Goal: Task Accomplishment & Management: Complete application form

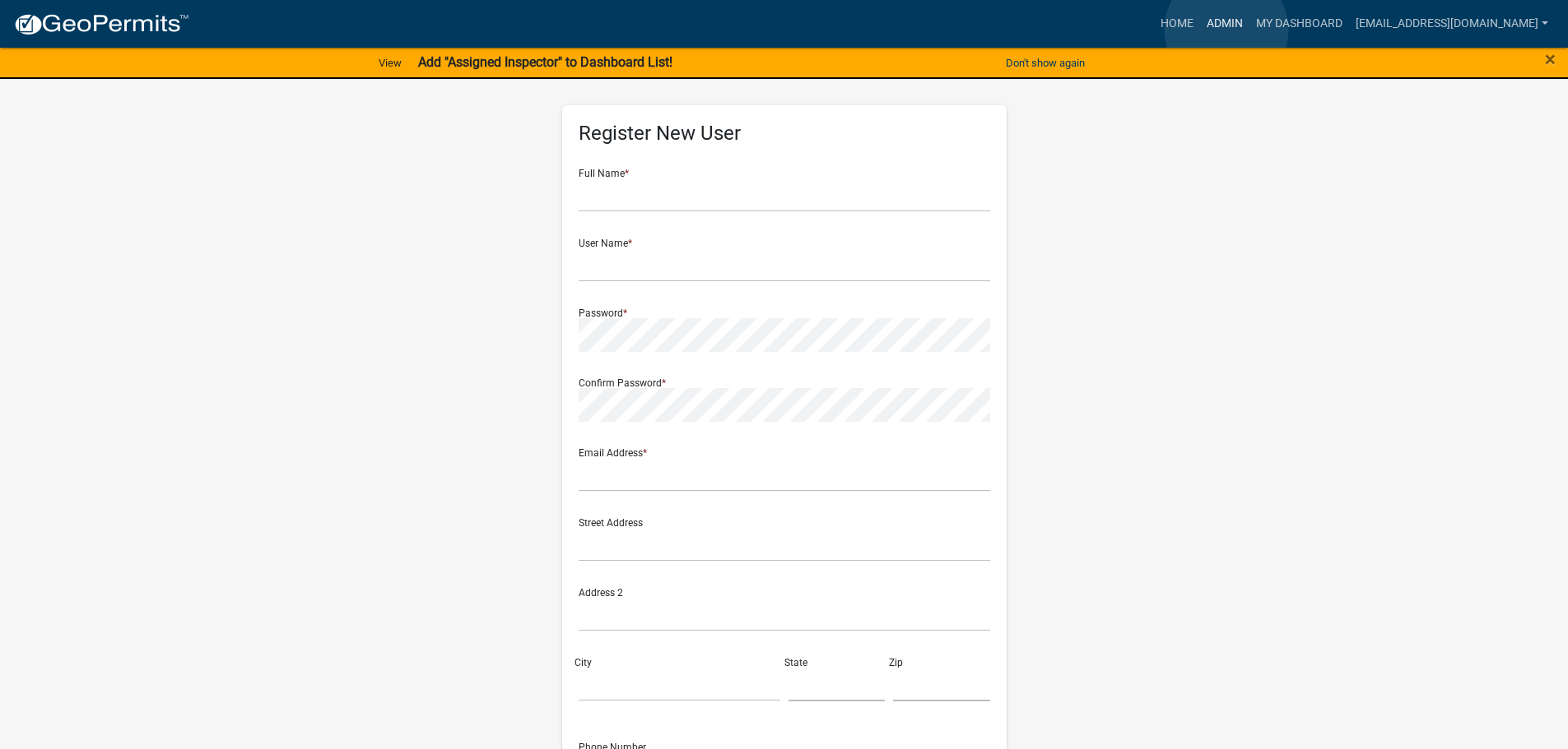
click at [1226, 30] on link "Admin" at bounding box center [1224, 24] width 49 height 32
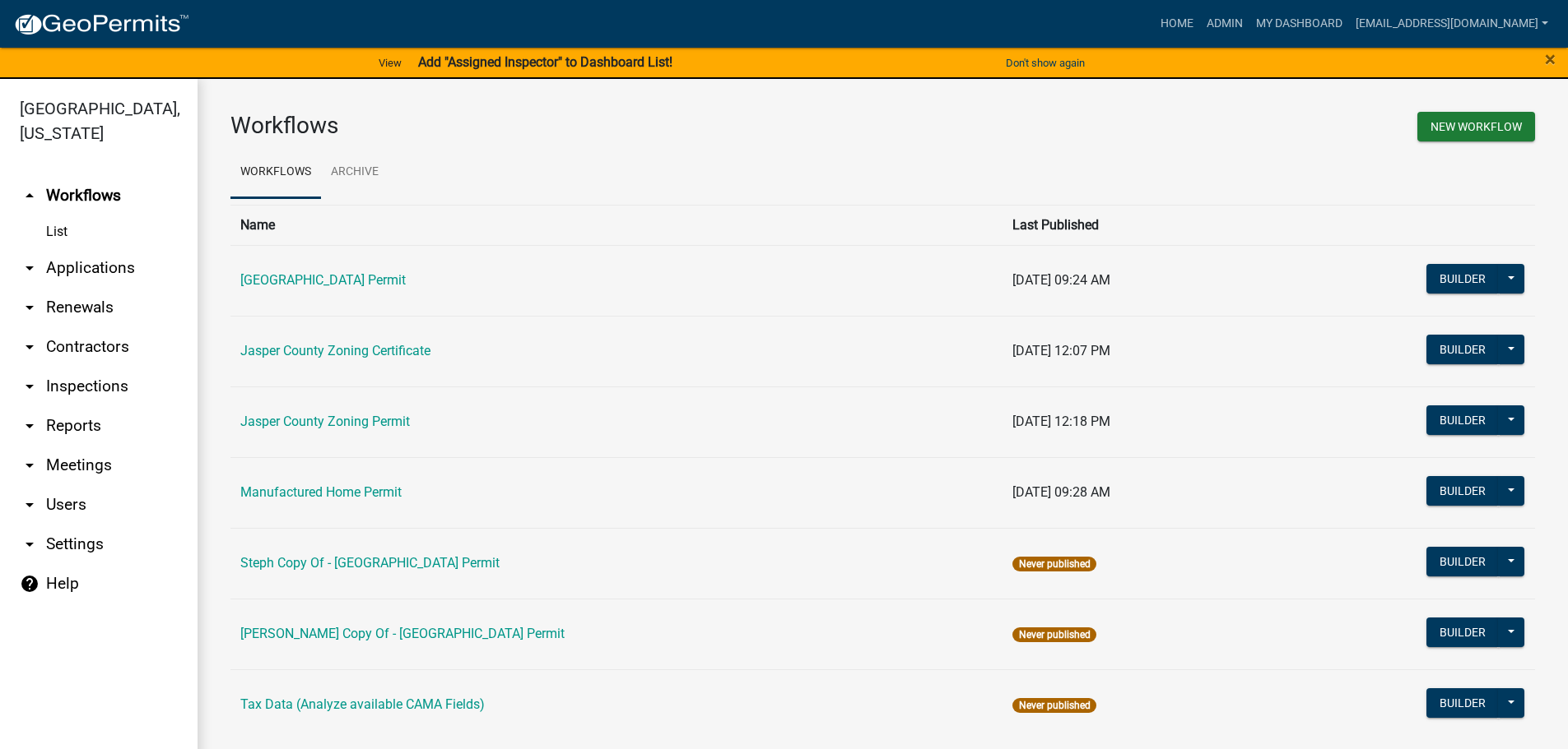
click at [103, 265] on link "arrow_drop_down Applications" at bounding box center [98, 268] width 198 height 40
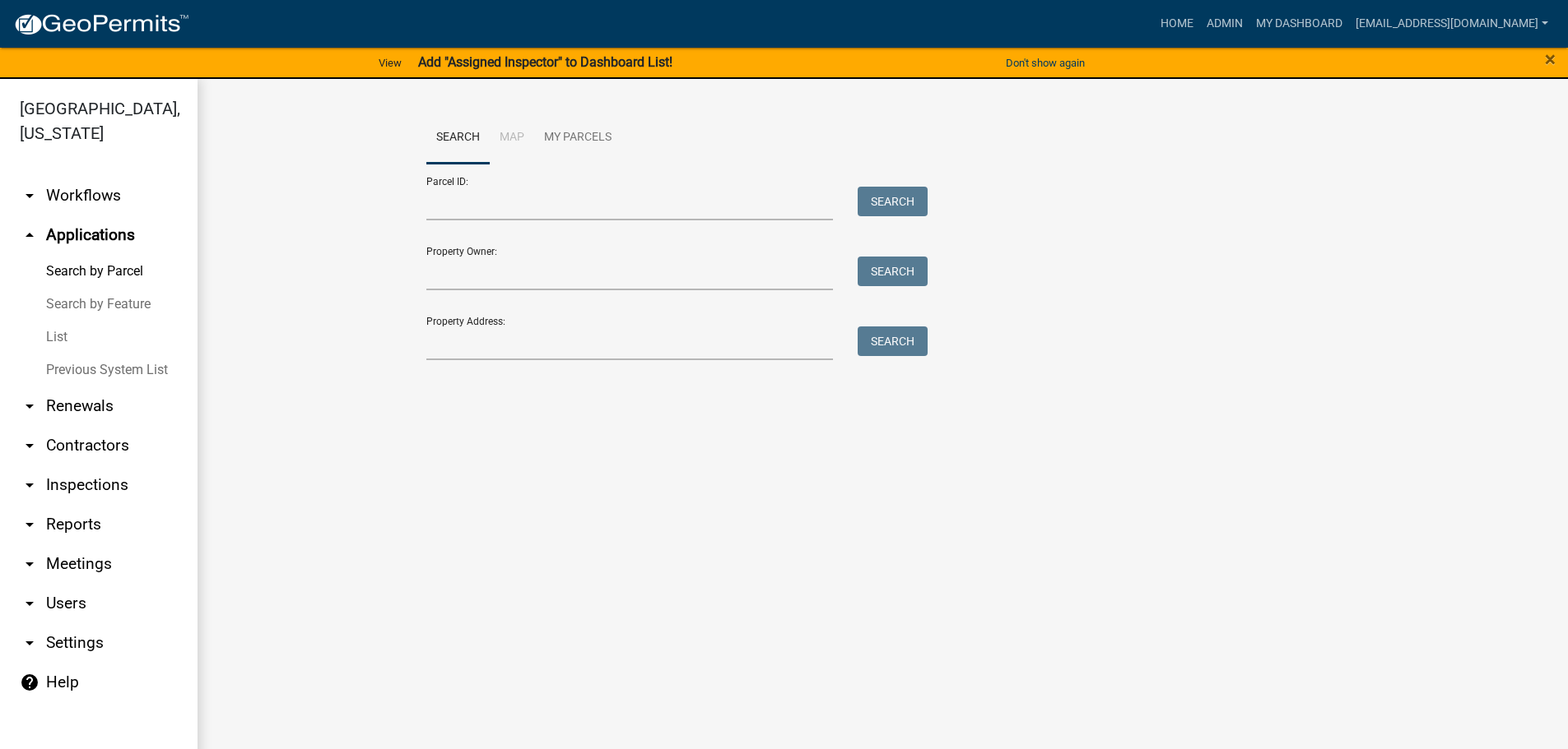
click at [66, 338] on link "List" at bounding box center [98, 337] width 198 height 32
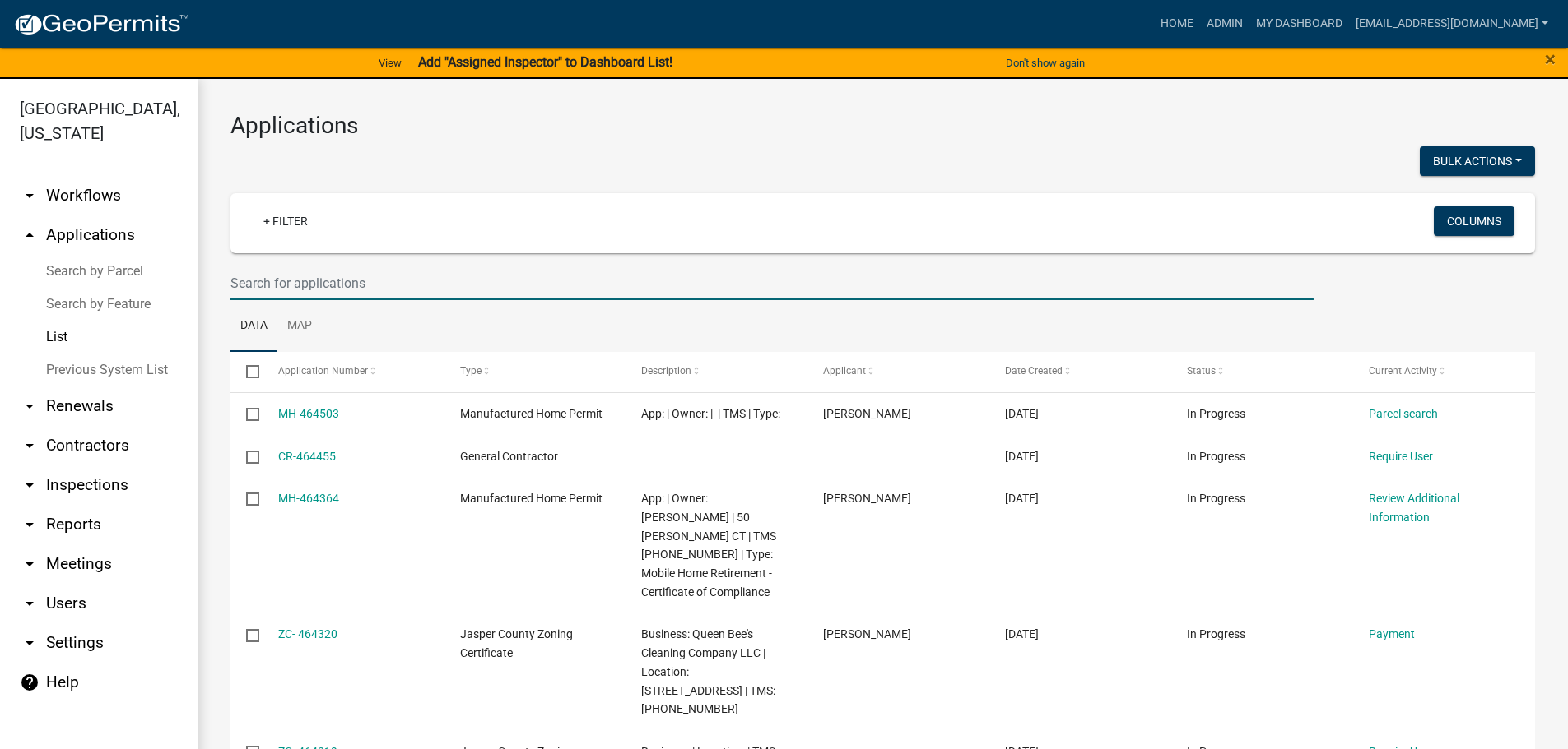
click at [430, 291] on input "text" at bounding box center [771, 283] width 1082 height 33
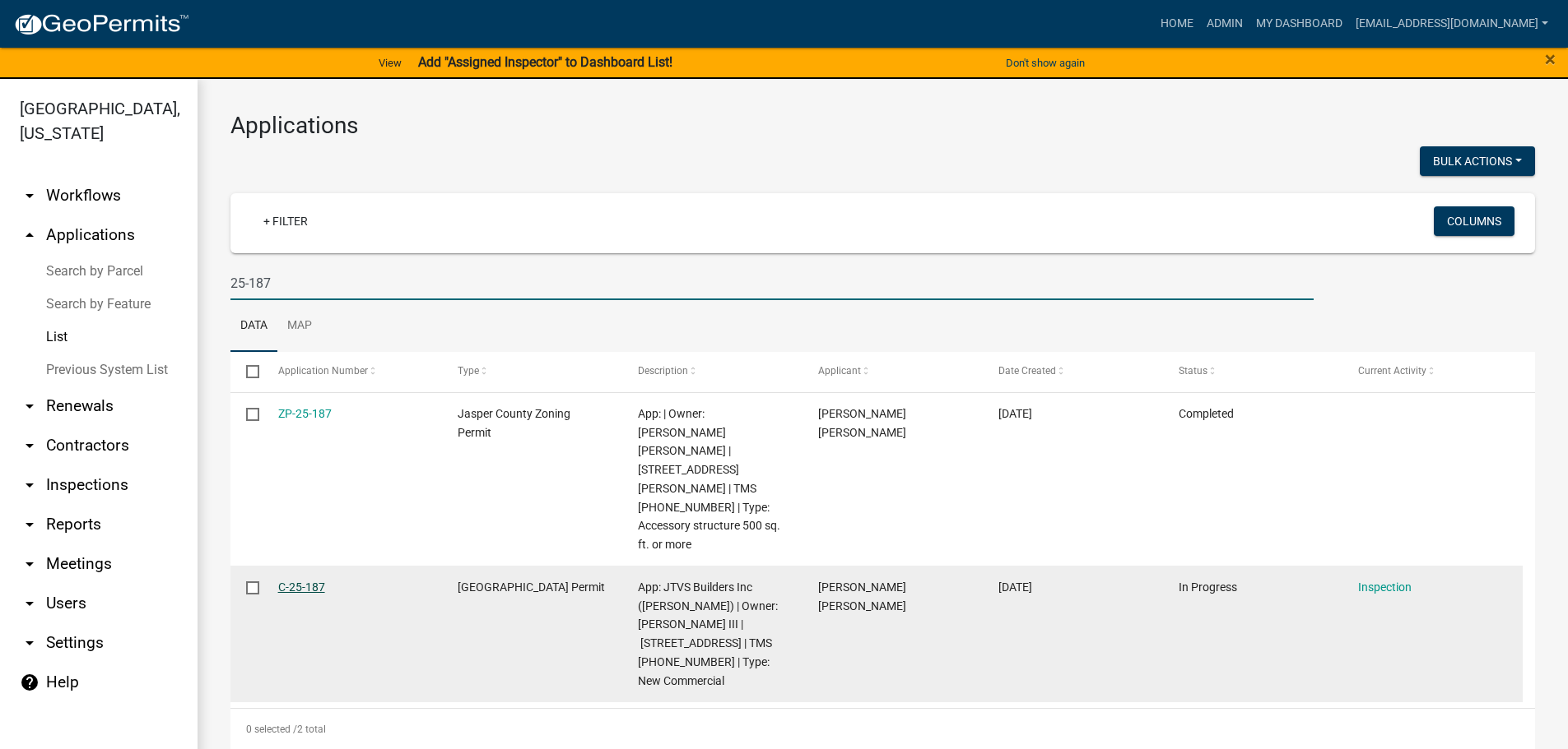
type input "25-187"
click at [306, 581] on link "C-25-187" at bounding box center [302, 588] width 47 height 13
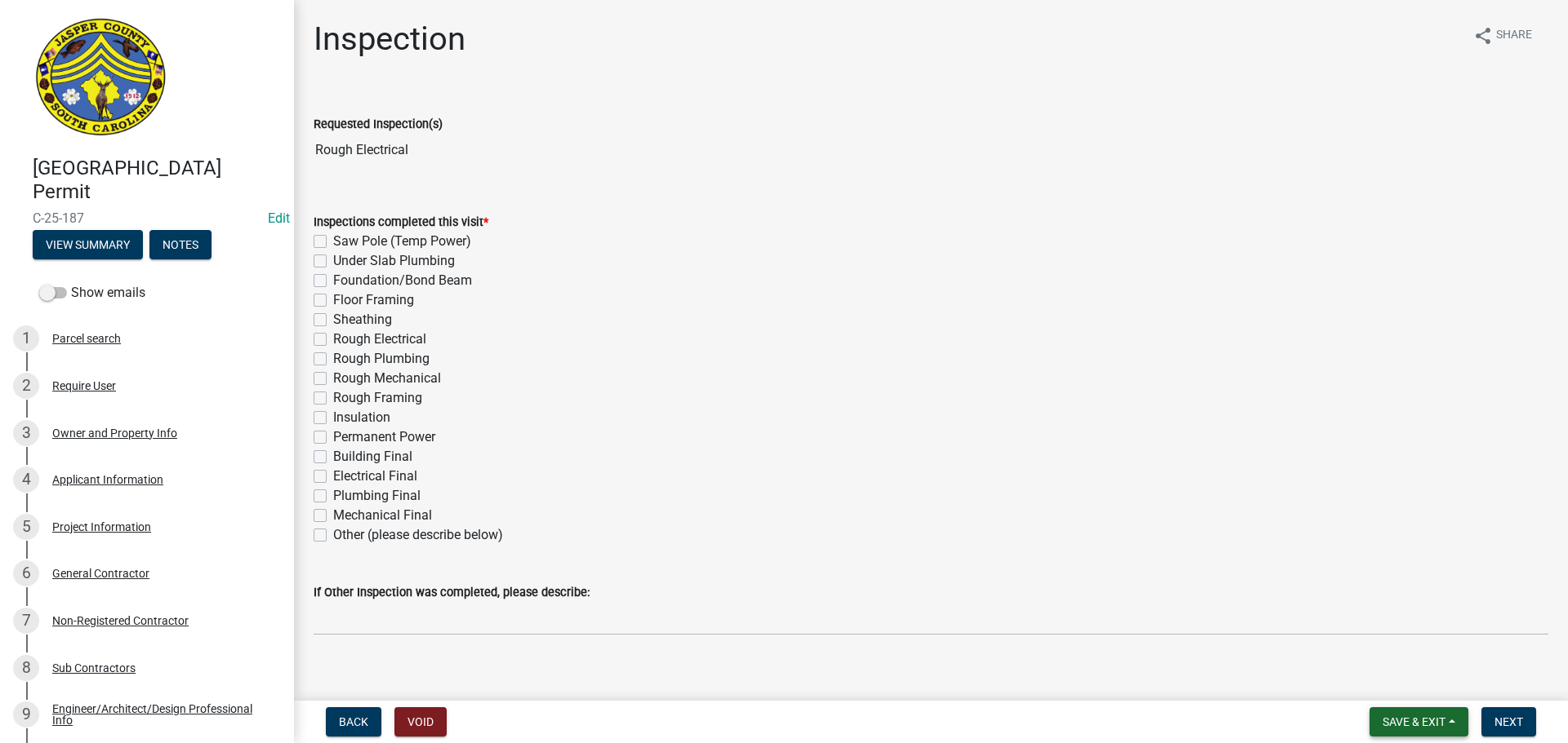
click at [1445, 720] on span "Save & Exit" at bounding box center [1414, 722] width 63 height 13
click at [1398, 686] on button "Save & Exit" at bounding box center [1403, 679] width 131 height 40
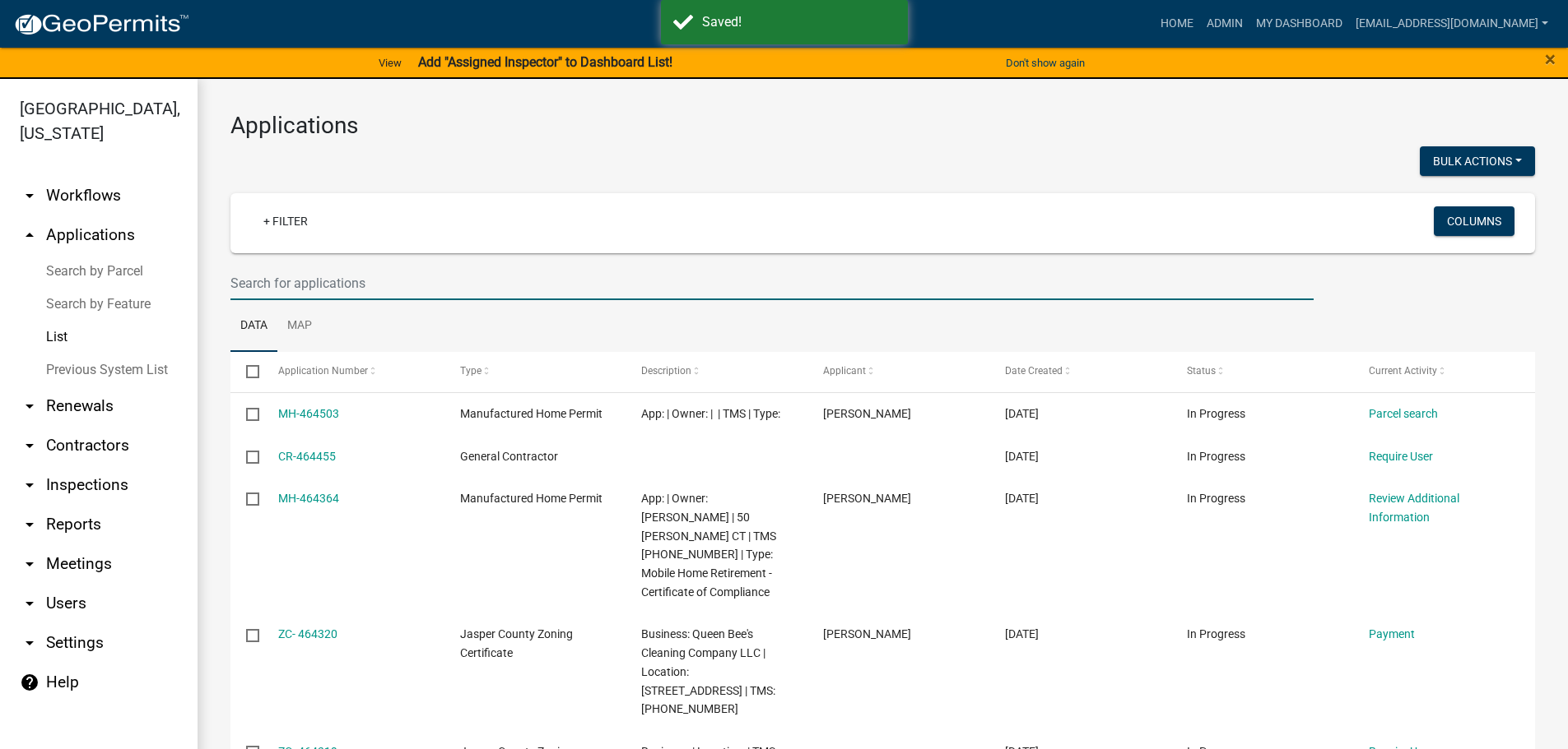
click at [514, 283] on input "text" at bounding box center [771, 283] width 1082 height 33
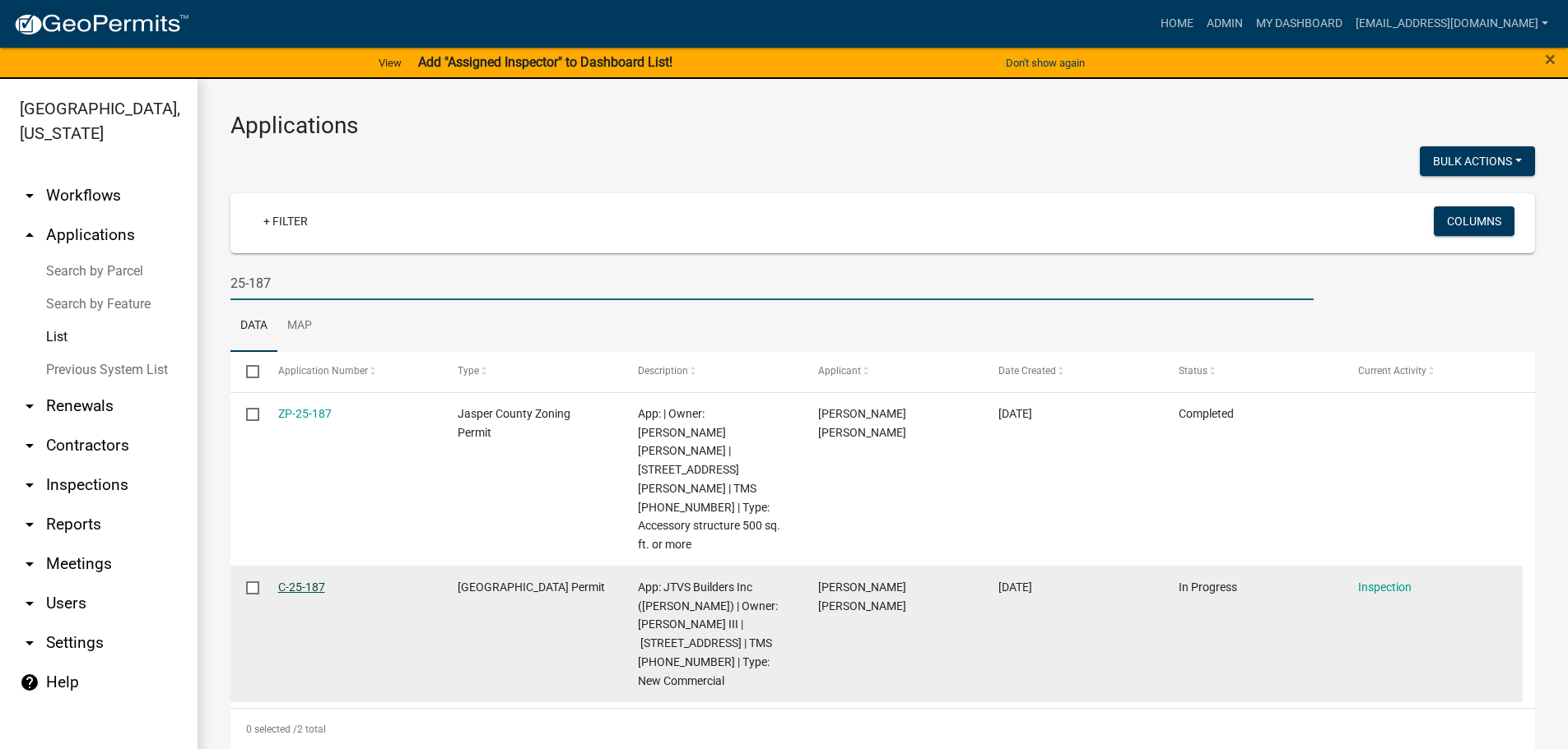
type input "25-187"
click at [285, 581] on link "C-25-187" at bounding box center [302, 588] width 47 height 13
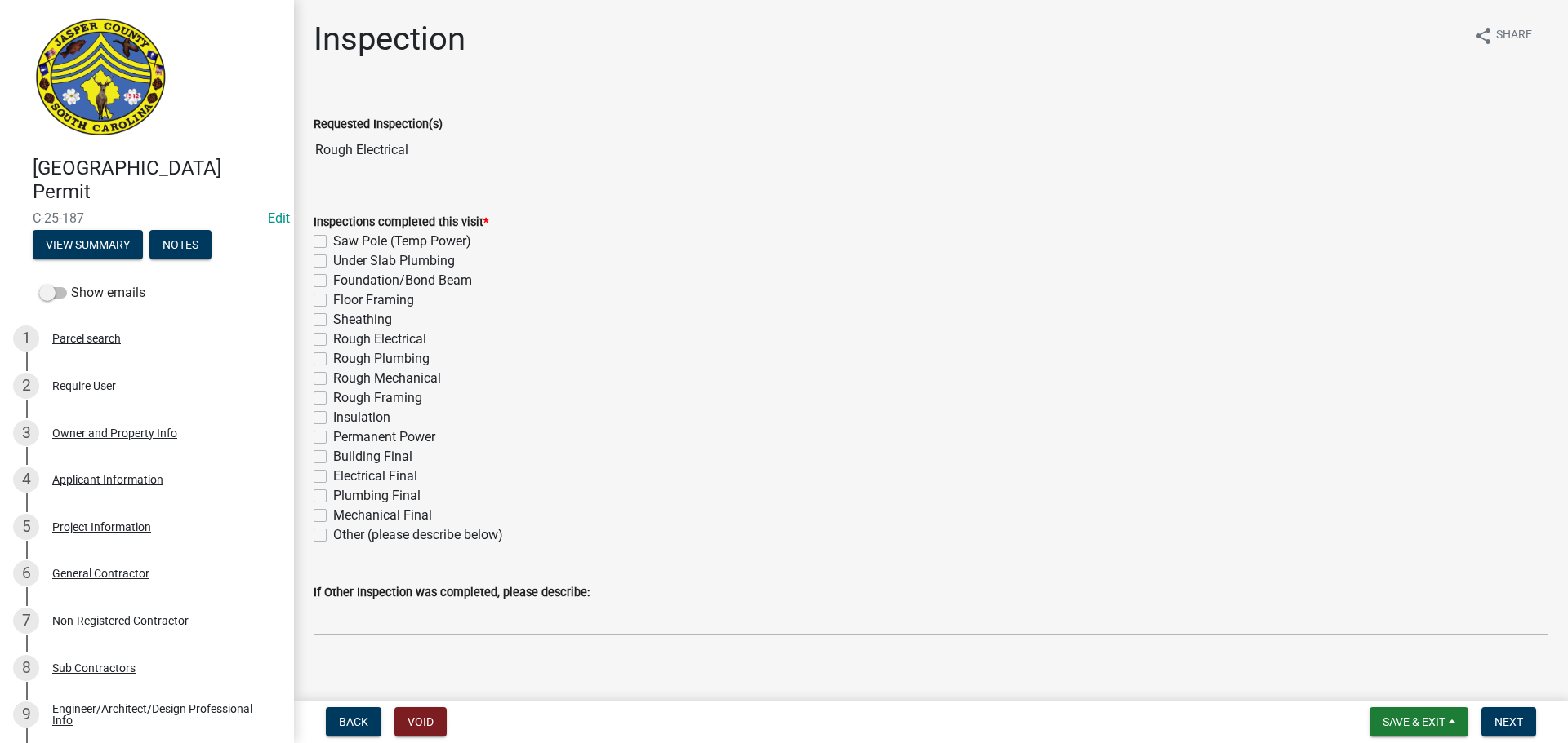
click at [333, 535] on label "Other (please describe below)" at bounding box center [418, 535] width 170 height 19
click at [333, 535] on input "Other (please describe below)" at bounding box center [339, 531] width 11 height 11
checkbox input "true"
checkbox input "false"
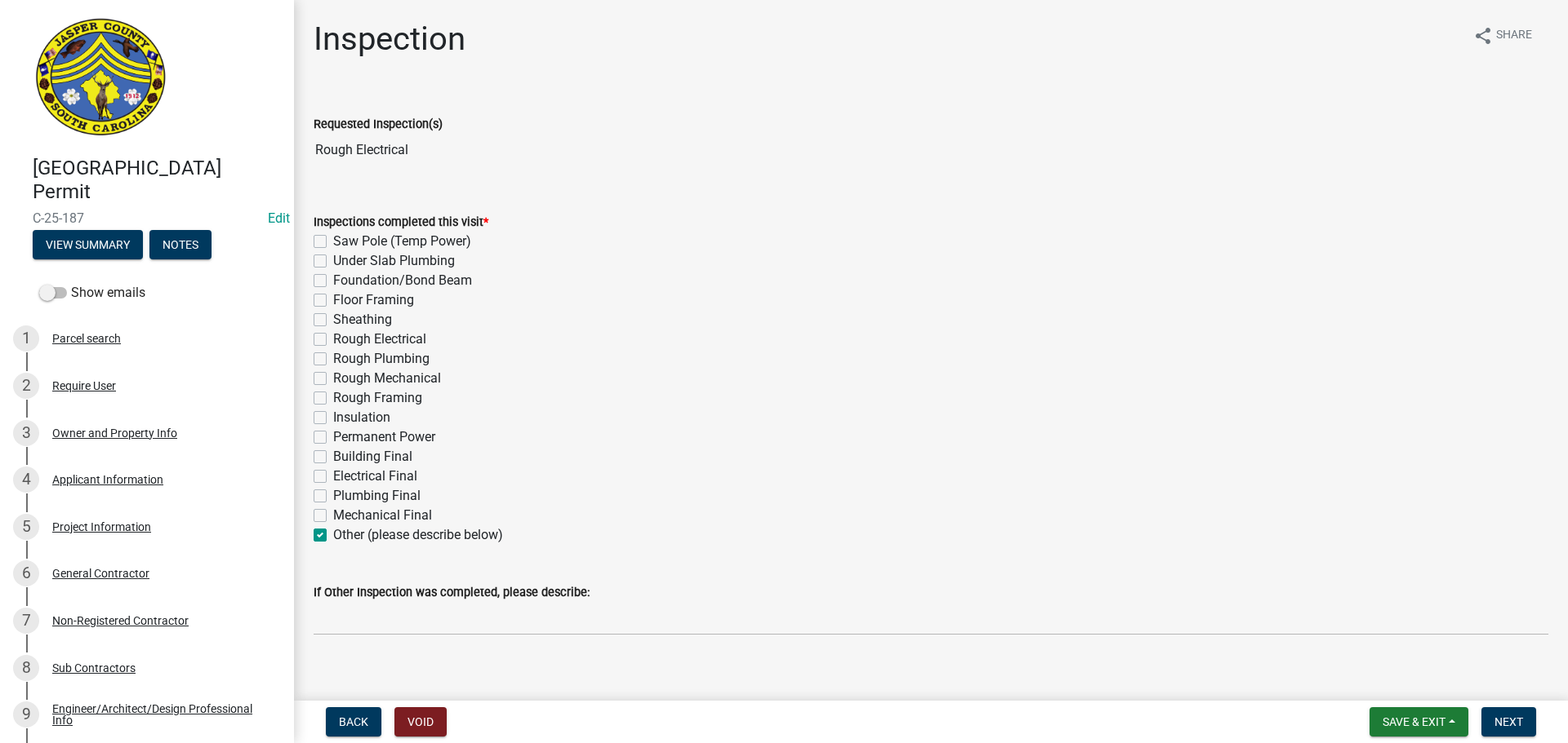
checkbox input "false"
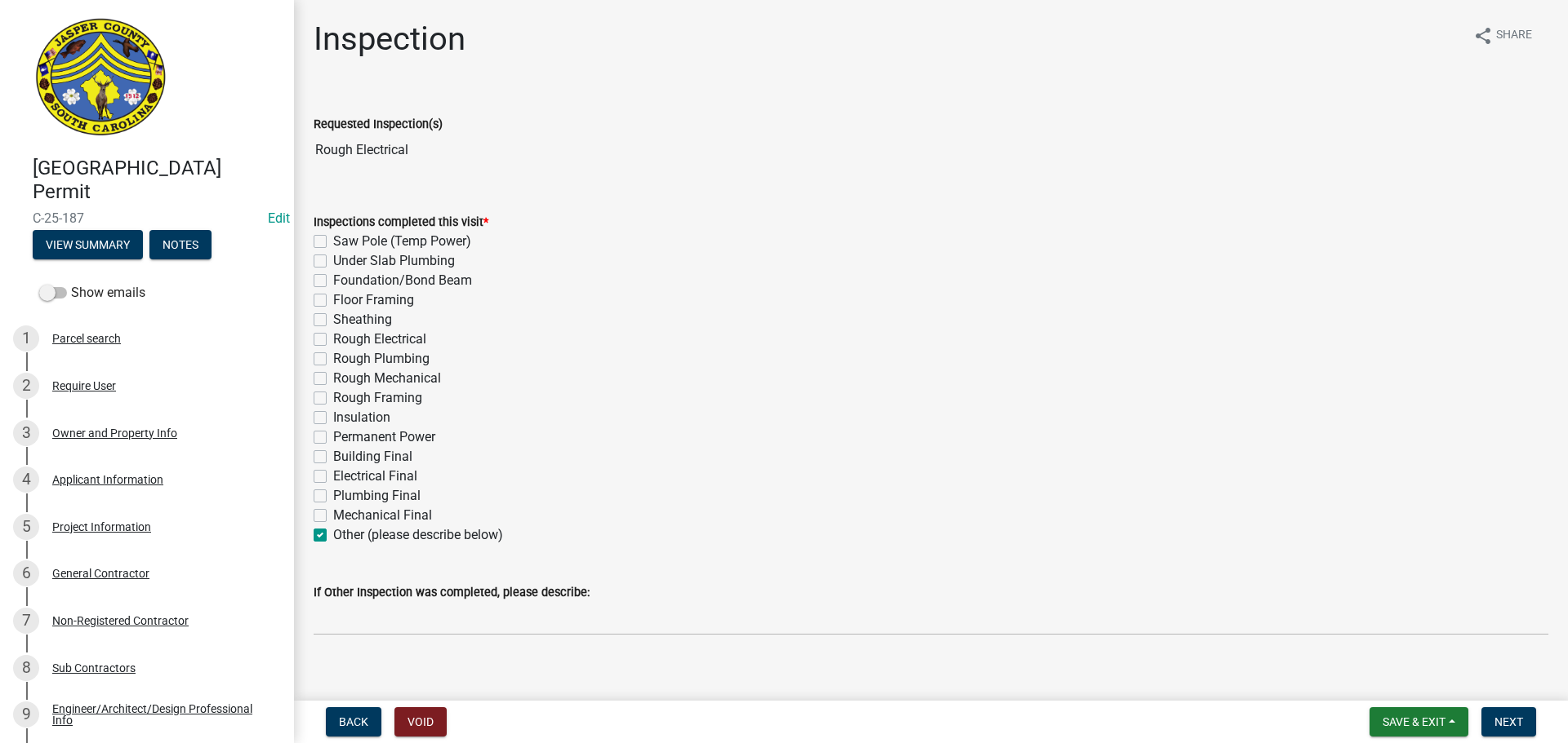
checkbox input "false"
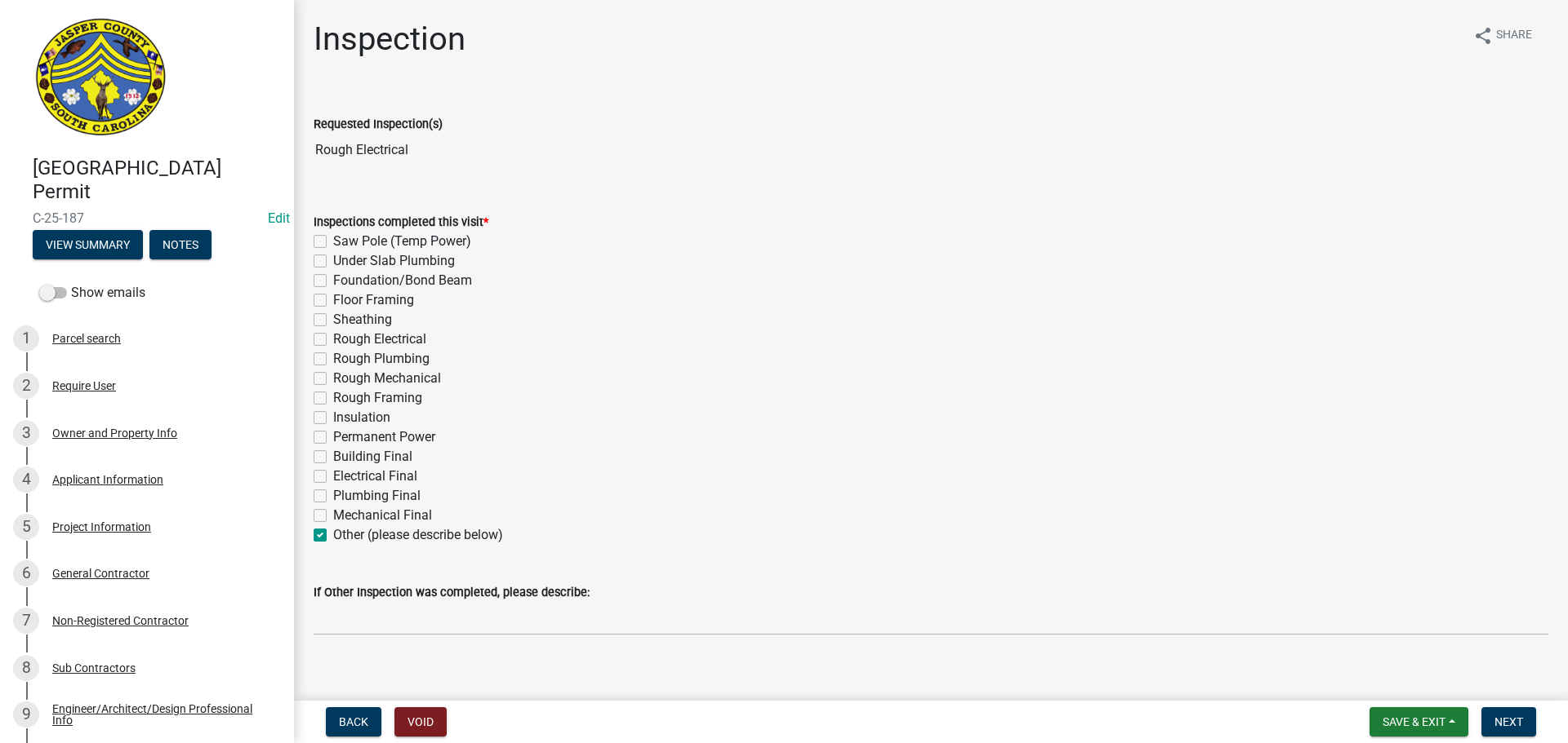
checkbox input "false"
checkbox input "true"
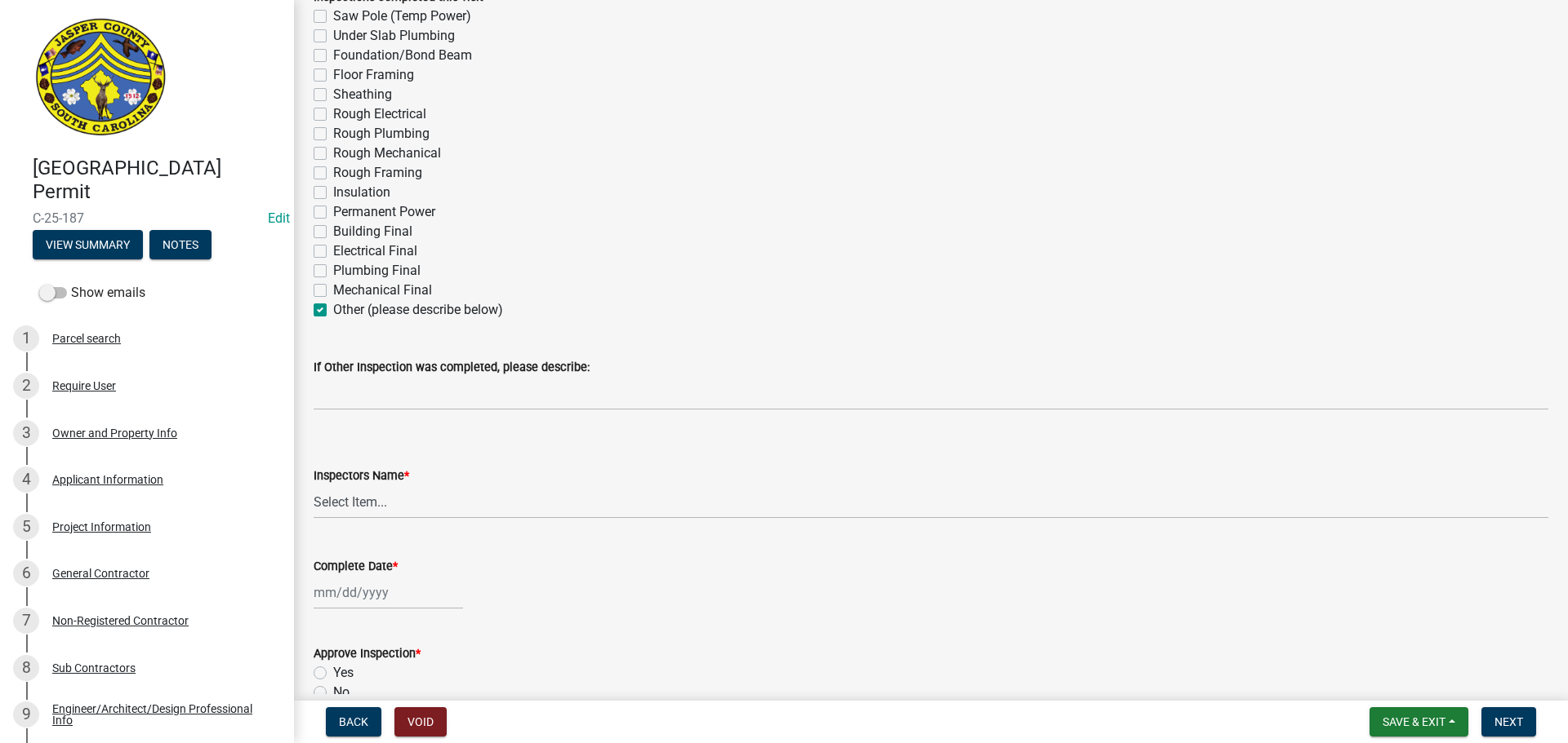
scroll to position [245, 0]
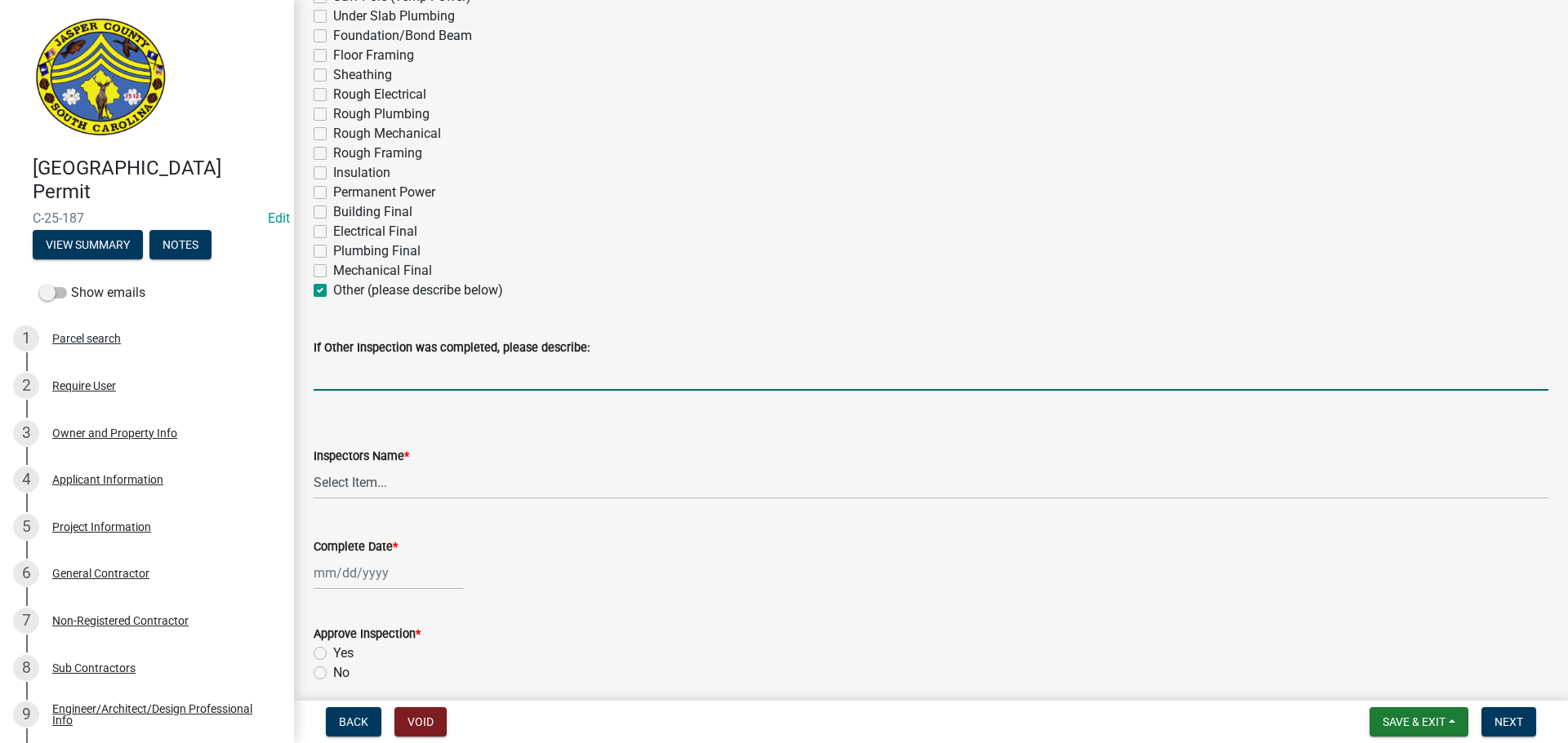
click at [363, 371] on input "If Other Inspection was completed, please describe:" at bounding box center [930, 374] width 1235 height 33
type input "Structural steel"
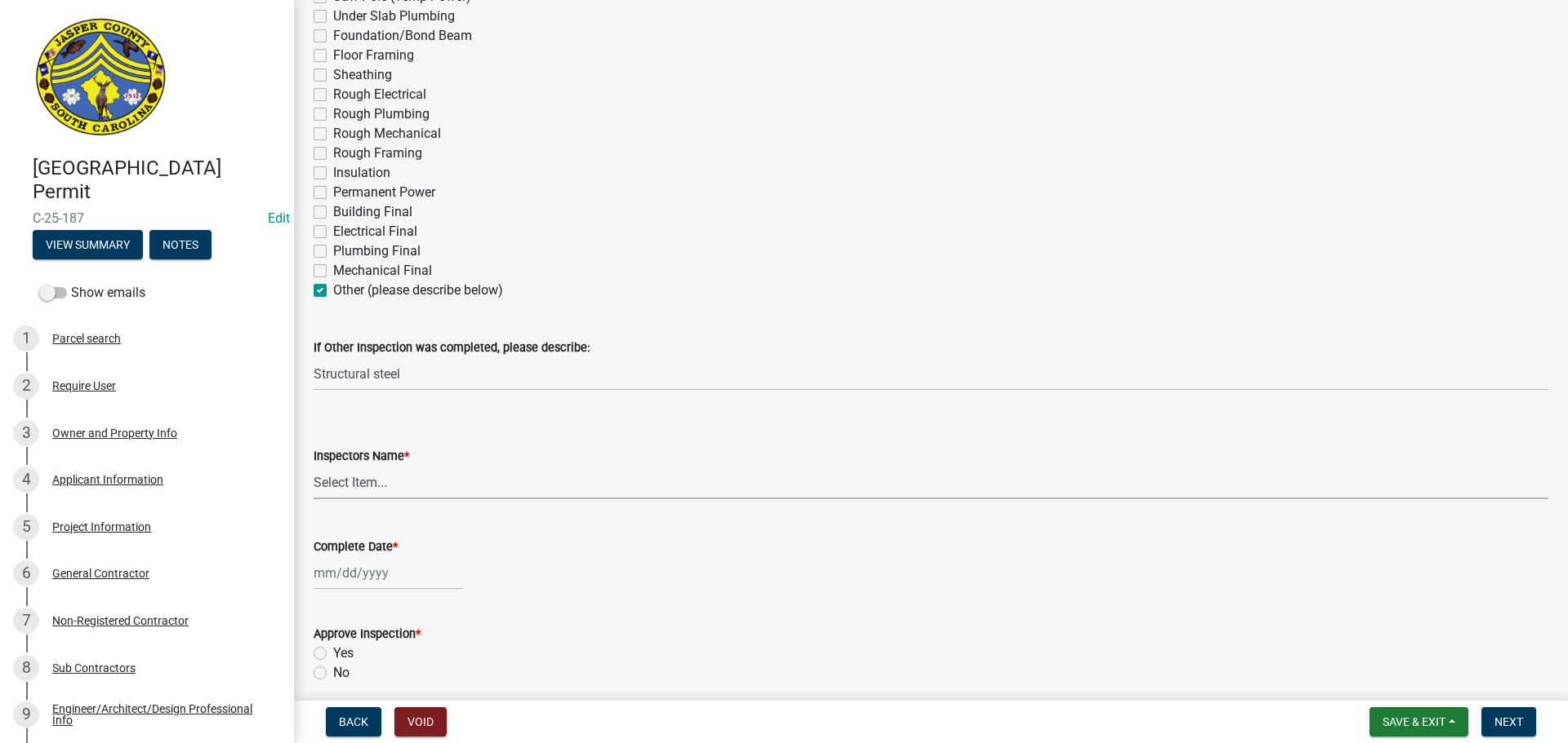
click at [346, 482] on select "Select Item... [EMAIL_ADDRESS][DOMAIN_NAME] ([PERSON_NAME] ) rcampbell ([PERSON…" at bounding box center [930, 482] width 1235 height 33
select select "2d9ba1e5-2fdd-4b15-98d0-073dcbeb5880"
click at [313, 466] on select "Select Item... [EMAIL_ADDRESS][DOMAIN_NAME] ([PERSON_NAME] ) rcampbell ([PERSON…" at bounding box center [930, 482] width 1235 height 33
click at [354, 575] on div at bounding box center [388, 574] width 149 height 33
select select "8"
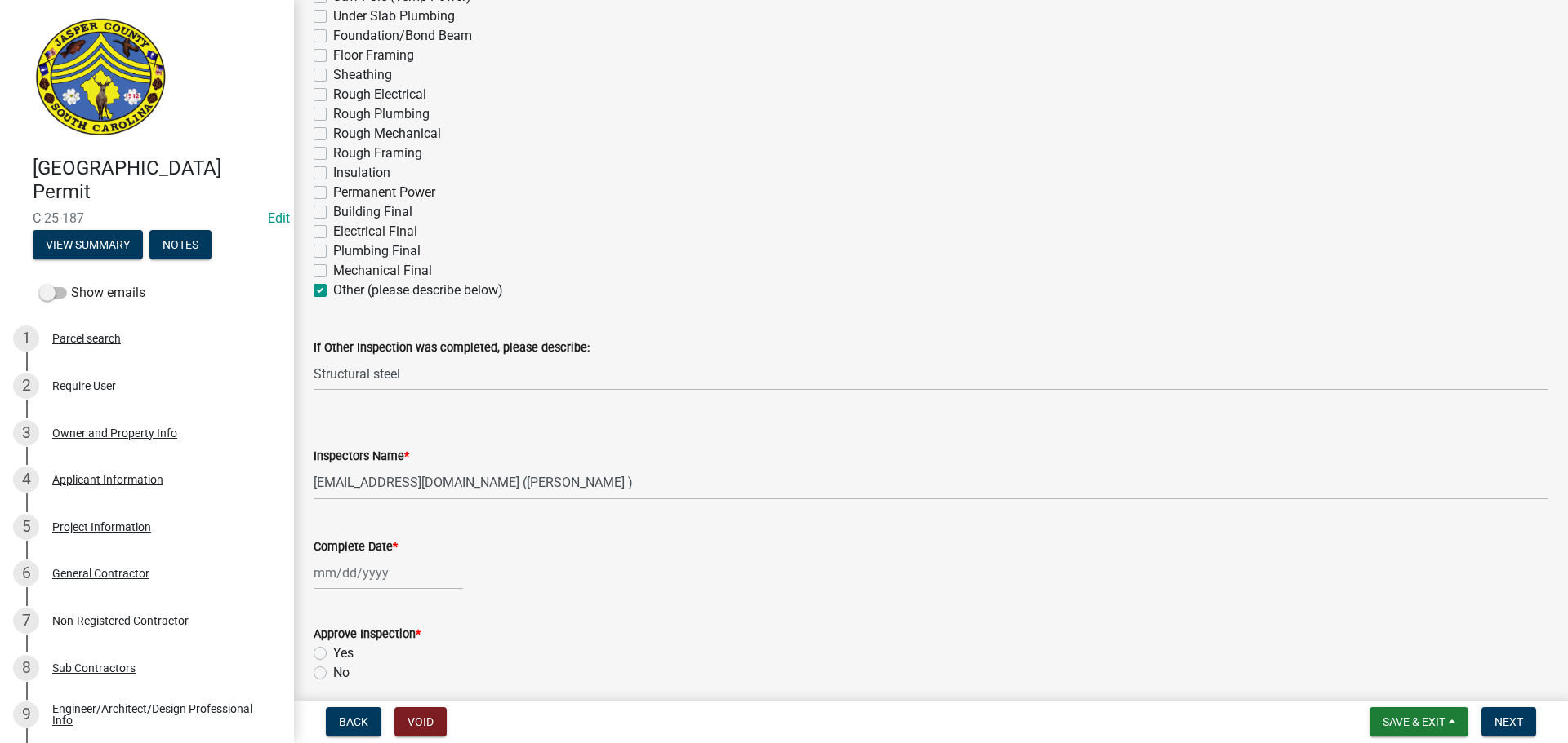
select select "2025"
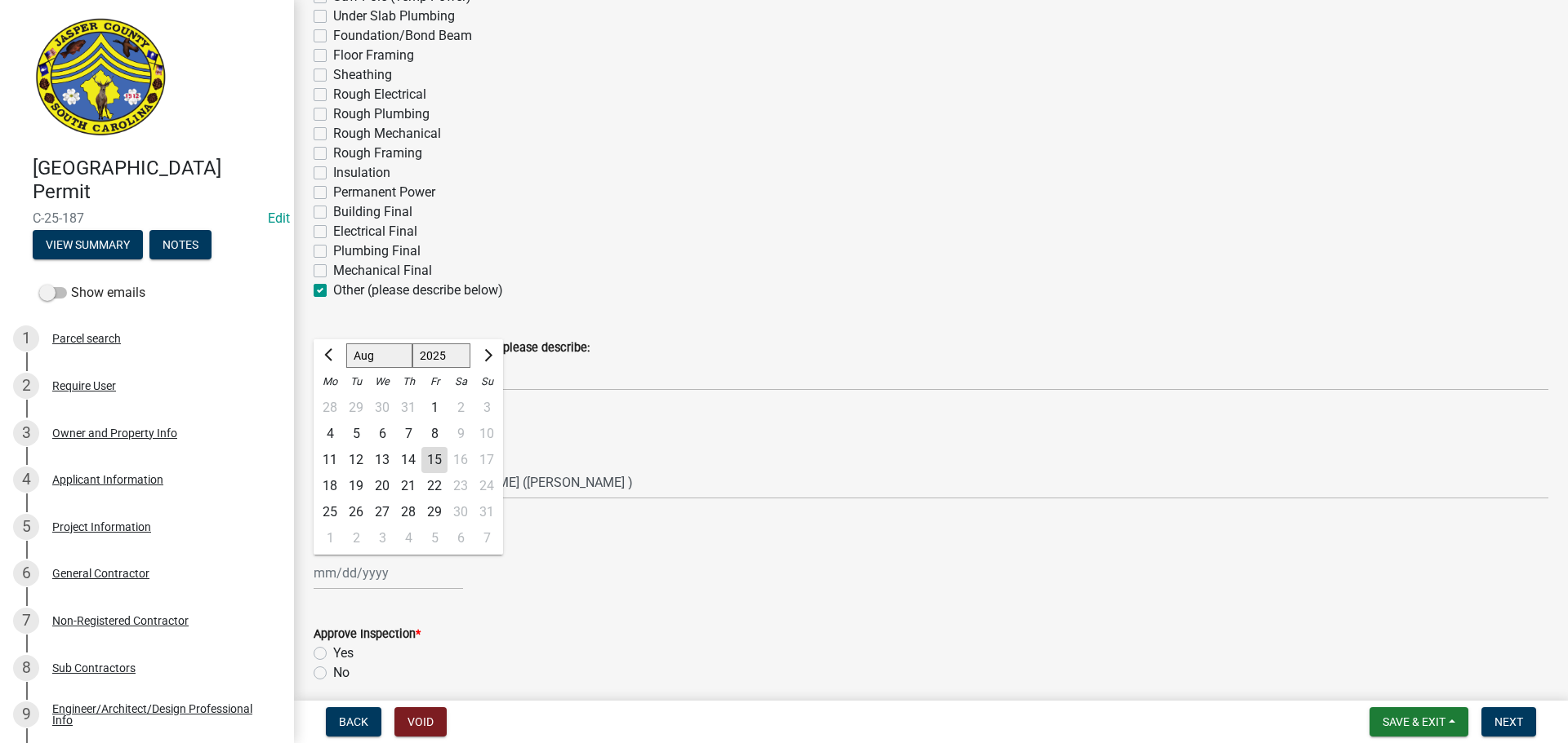
click at [431, 456] on div "15" at bounding box center [434, 460] width 26 height 26
type input "[DATE]"
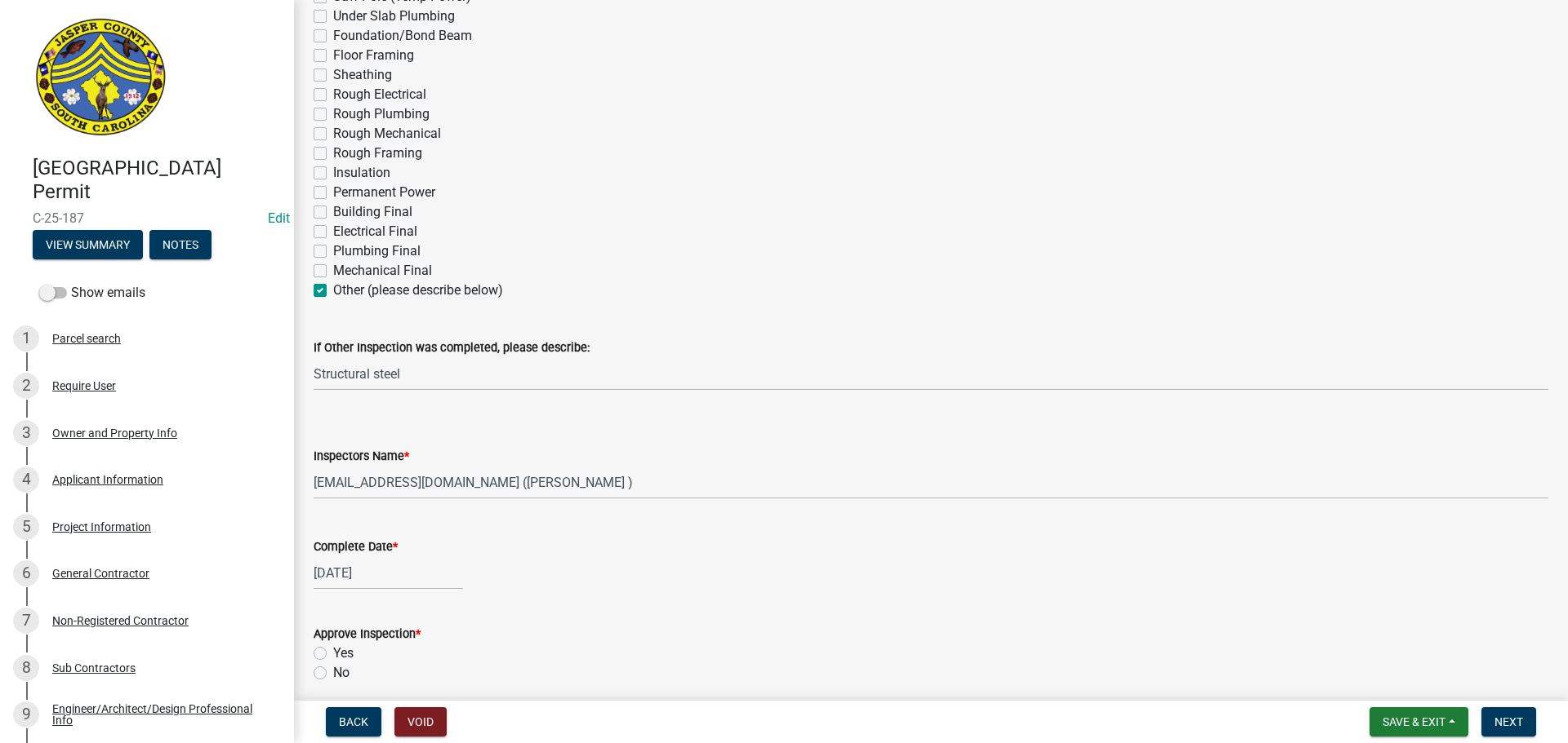
scroll to position [408, 0]
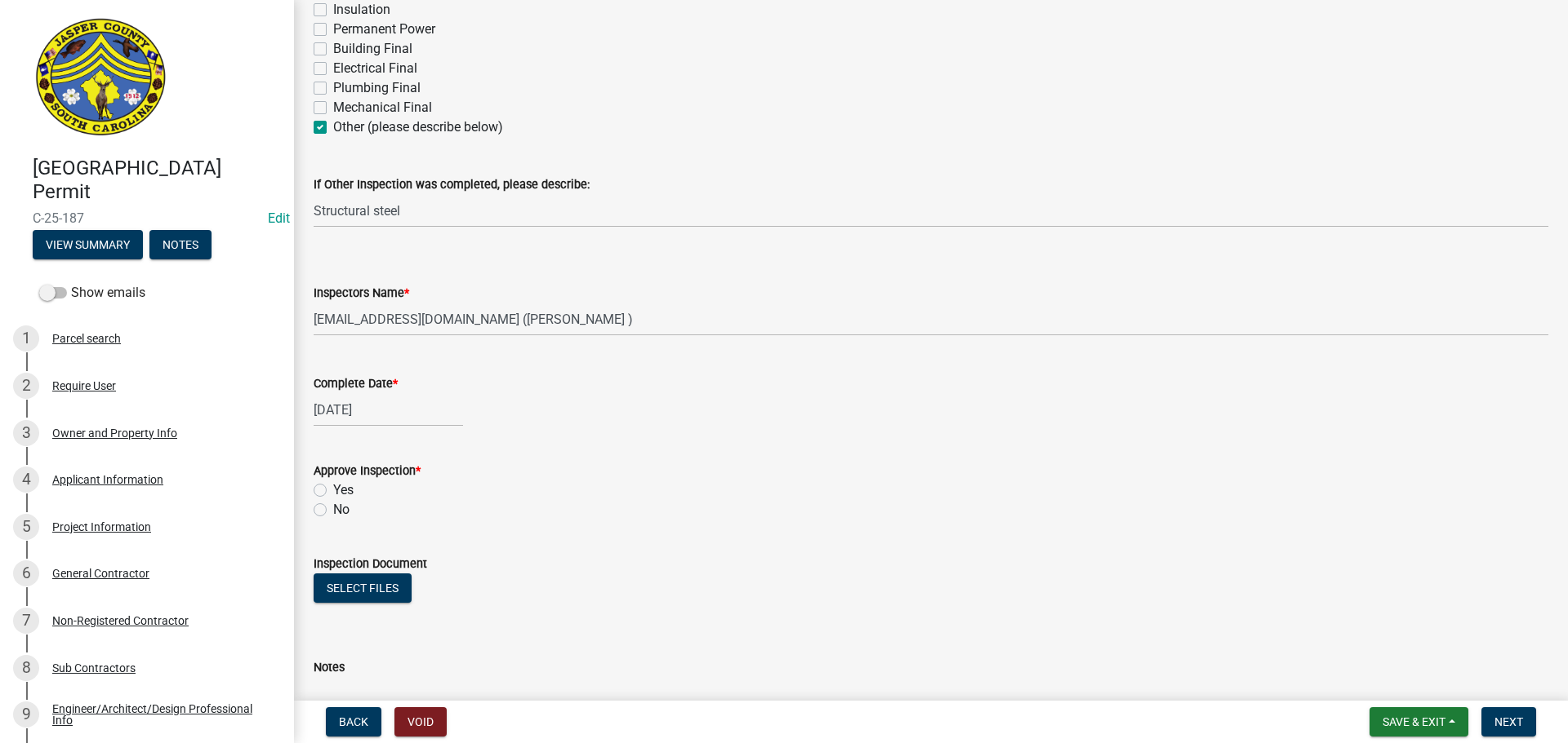
click at [333, 484] on label "Yes" at bounding box center [344, 490] width 20 height 19
click at [333, 484] on input "Yes" at bounding box center [339, 486] width 11 height 11
radio input "true"
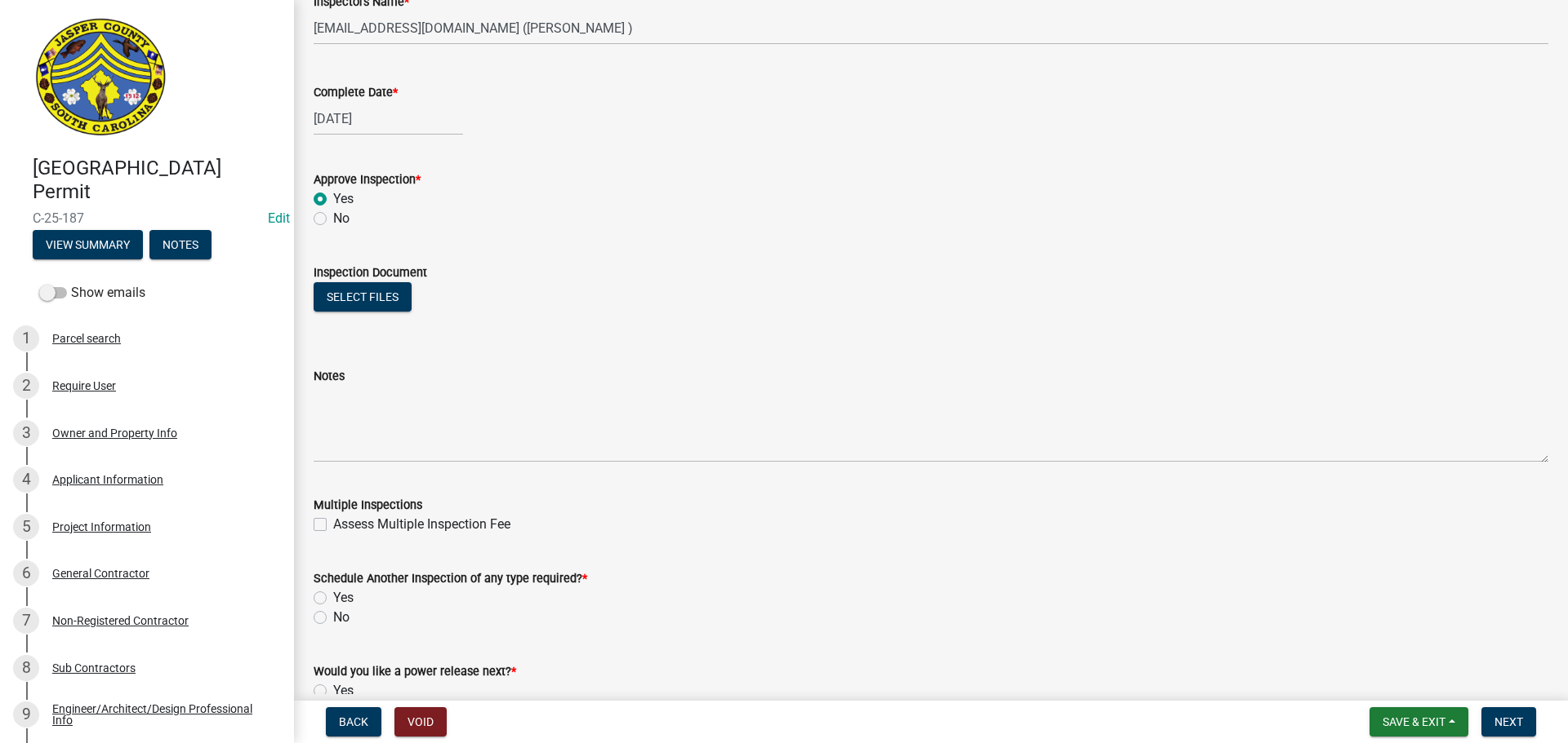
scroll to position [735, 0]
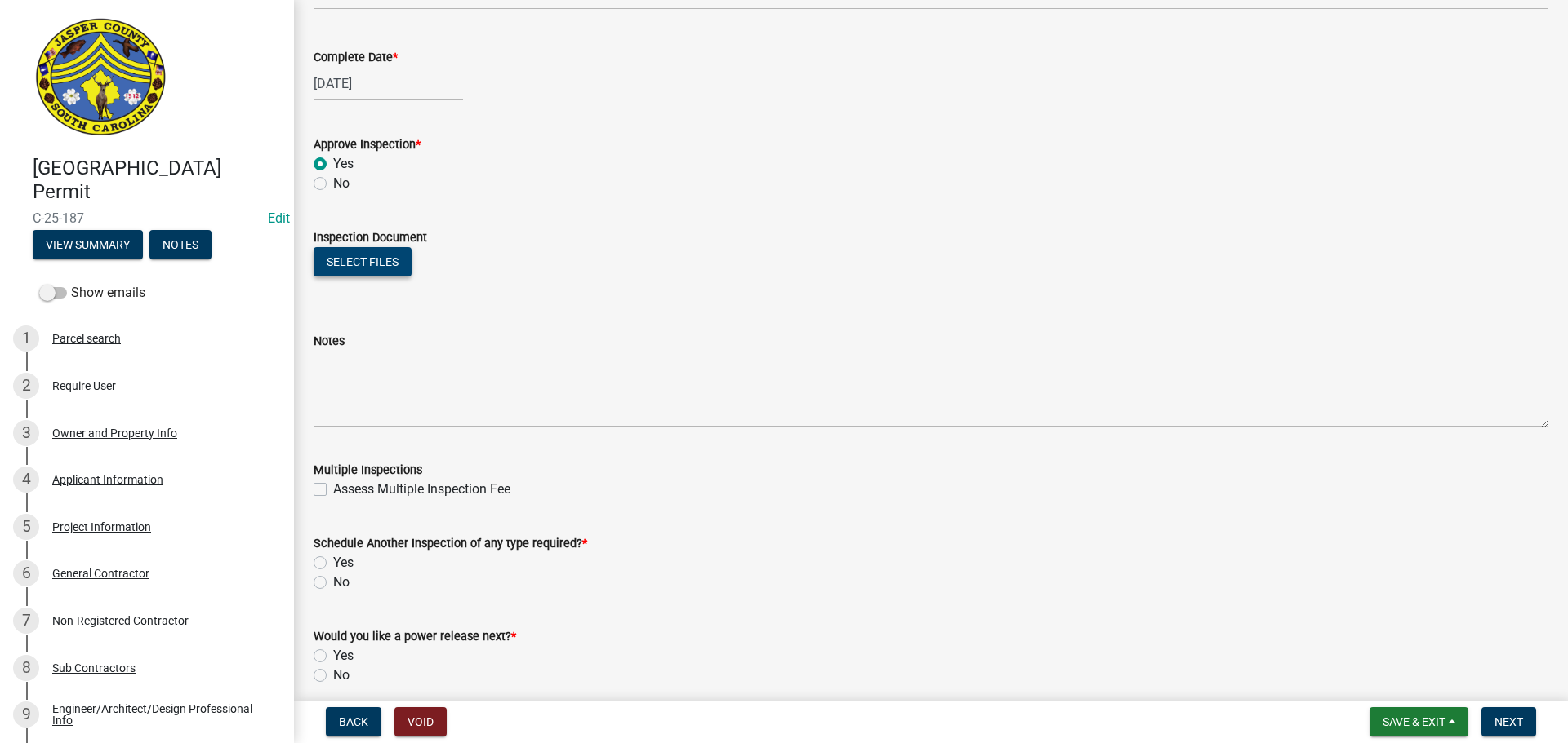
click at [381, 262] on button "Select files" at bounding box center [362, 262] width 98 height 29
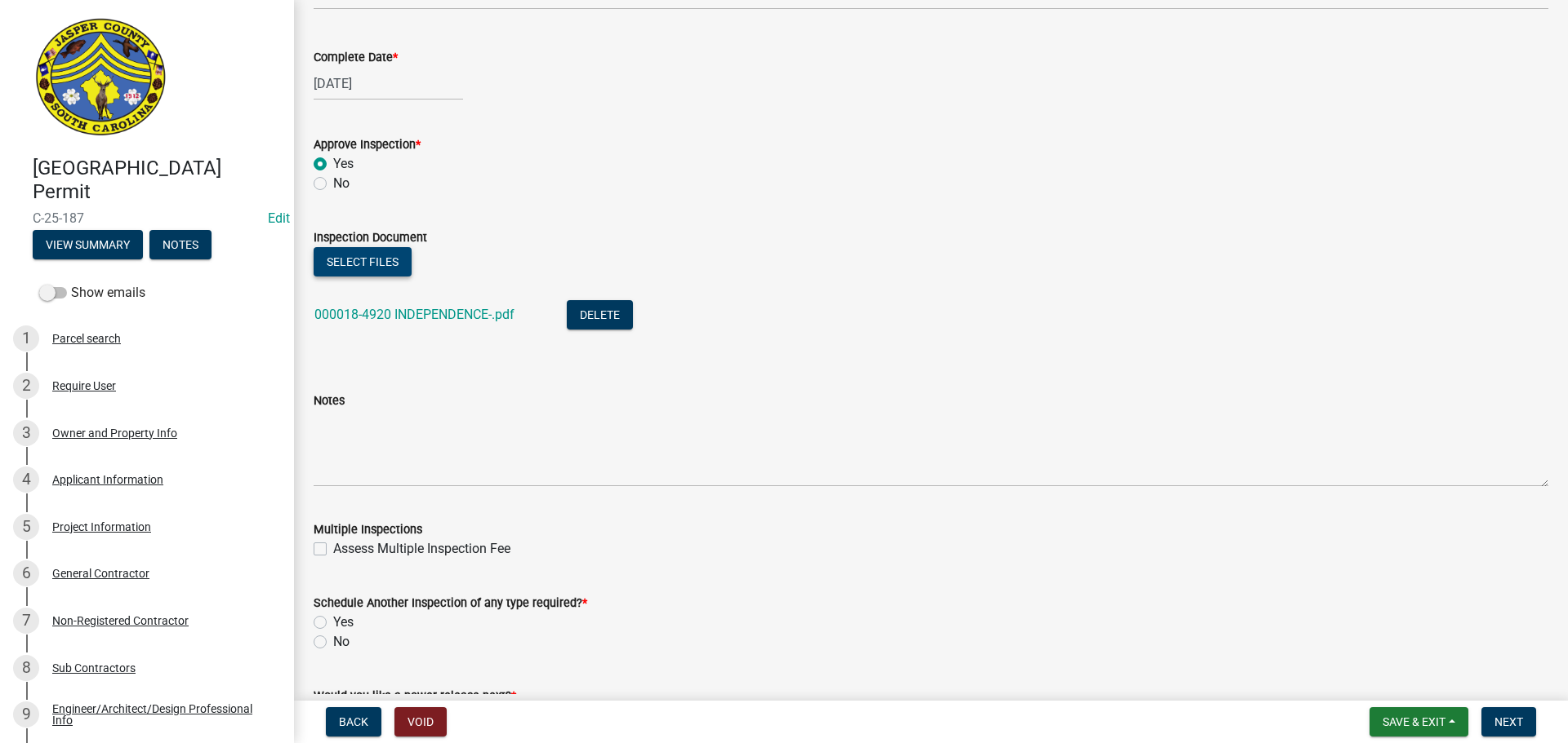
click at [390, 261] on button "Select files" at bounding box center [362, 262] width 98 height 29
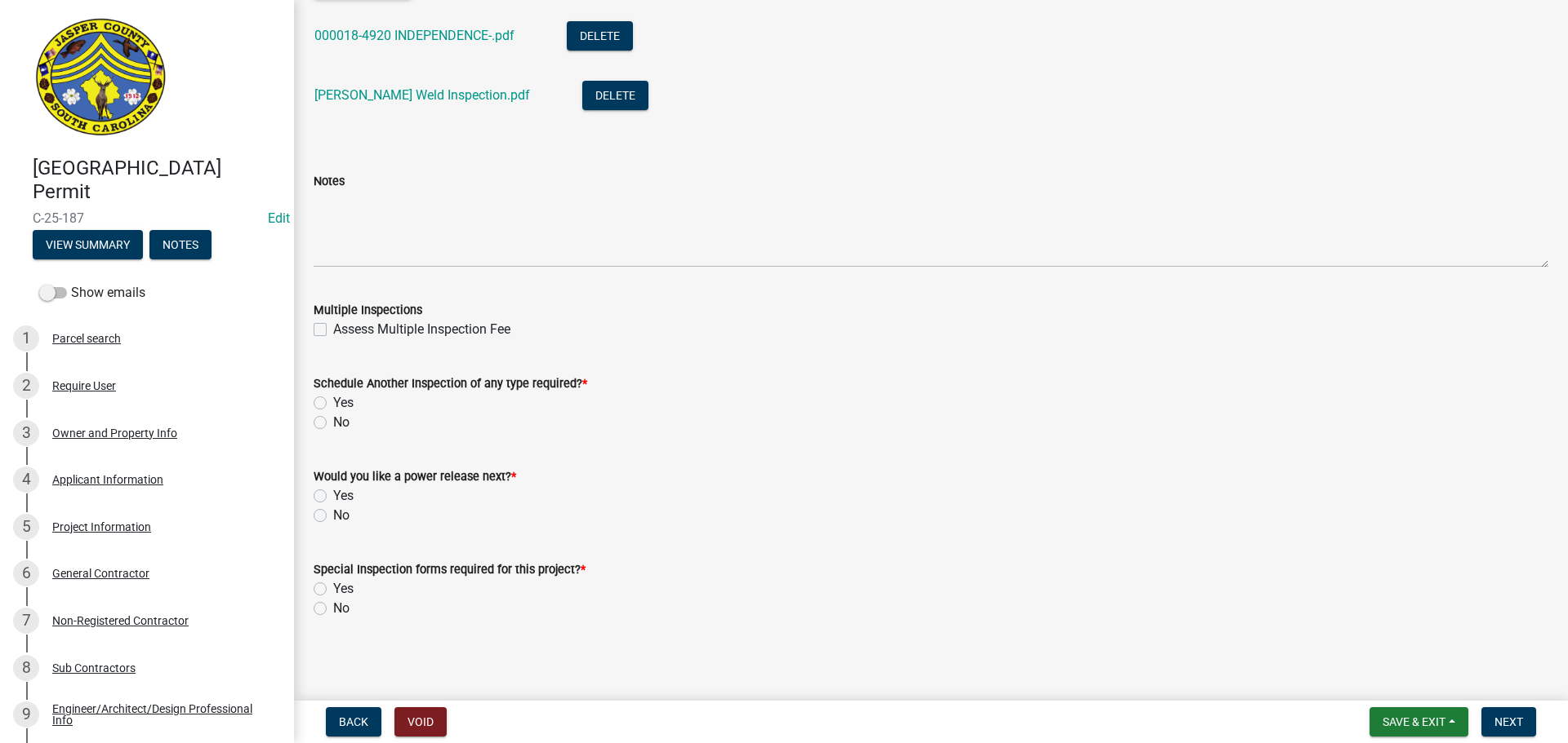
scroll to position [1016, 0]
click at [333, 400] on label "Yes" at bounding box center [344, 401] width 20 height 19
click at [333, 400] on input "Yes" at bounding box center [339, 397] width 11 height 11
radio input "true"
click at [333, 512] on label "No" at bounding box center [342, 513] width 17 height 19
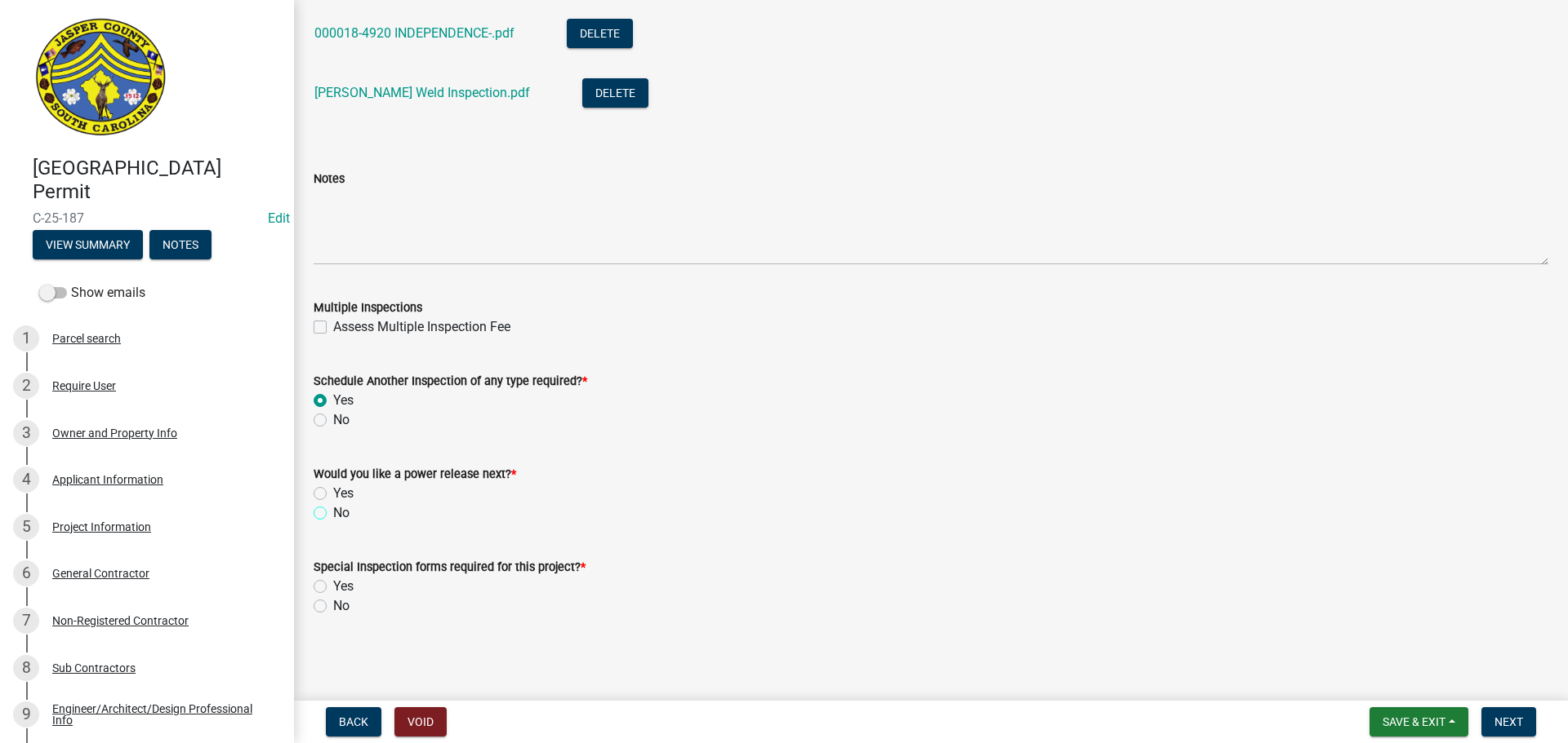
click at [333, 512] on input "No" at bounding box center [339, 509] width 11 height 11
radio input "true"
click at [333, 610] on label "No" at bounding box center [342, 606] width 17 height 19
click at [333, 607] on input "No" at bounding box center [339, 602] width 11 height 11
radio input "true"
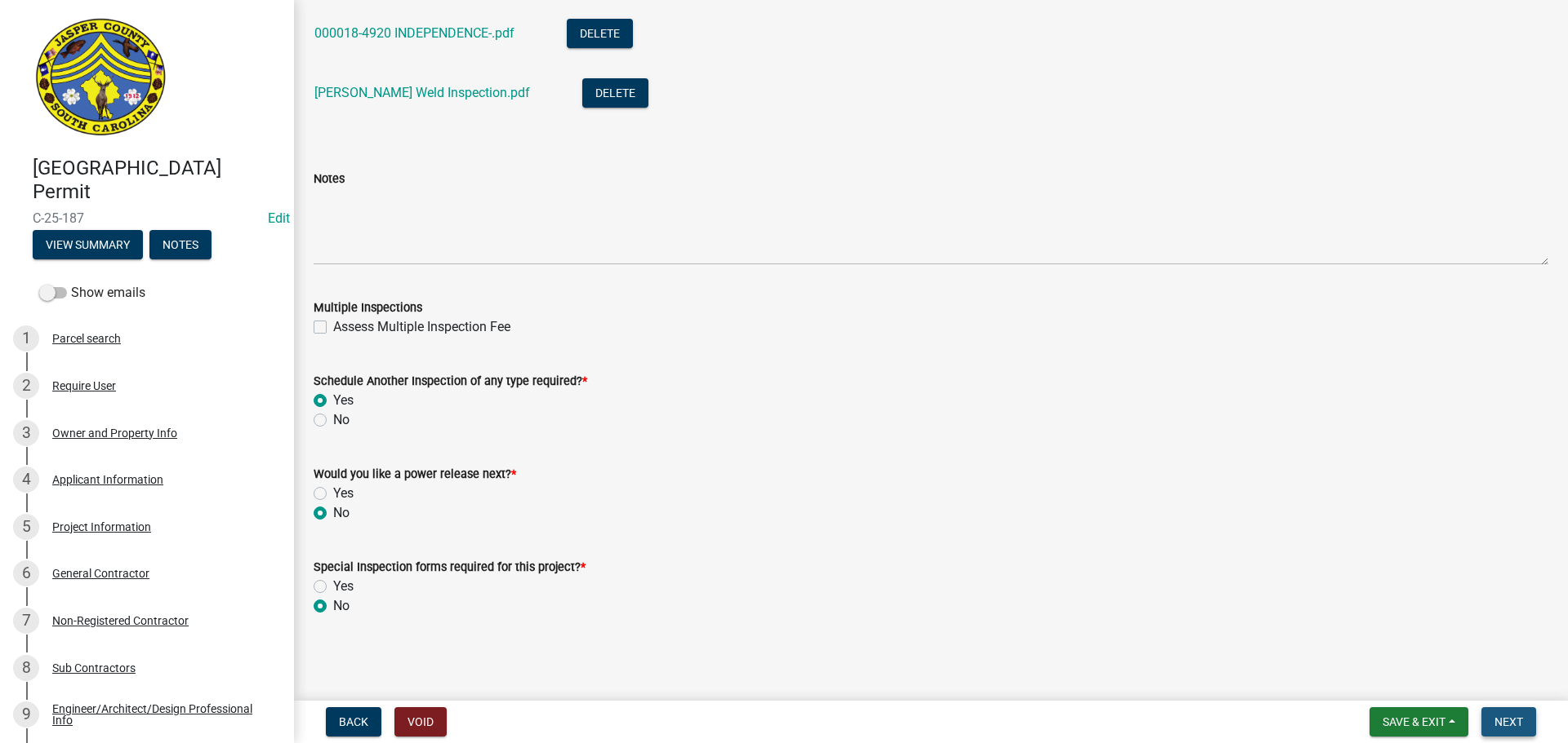
click at [1504, 714] on button "Next" at bounding box center [1508, 722] width 54 height 29
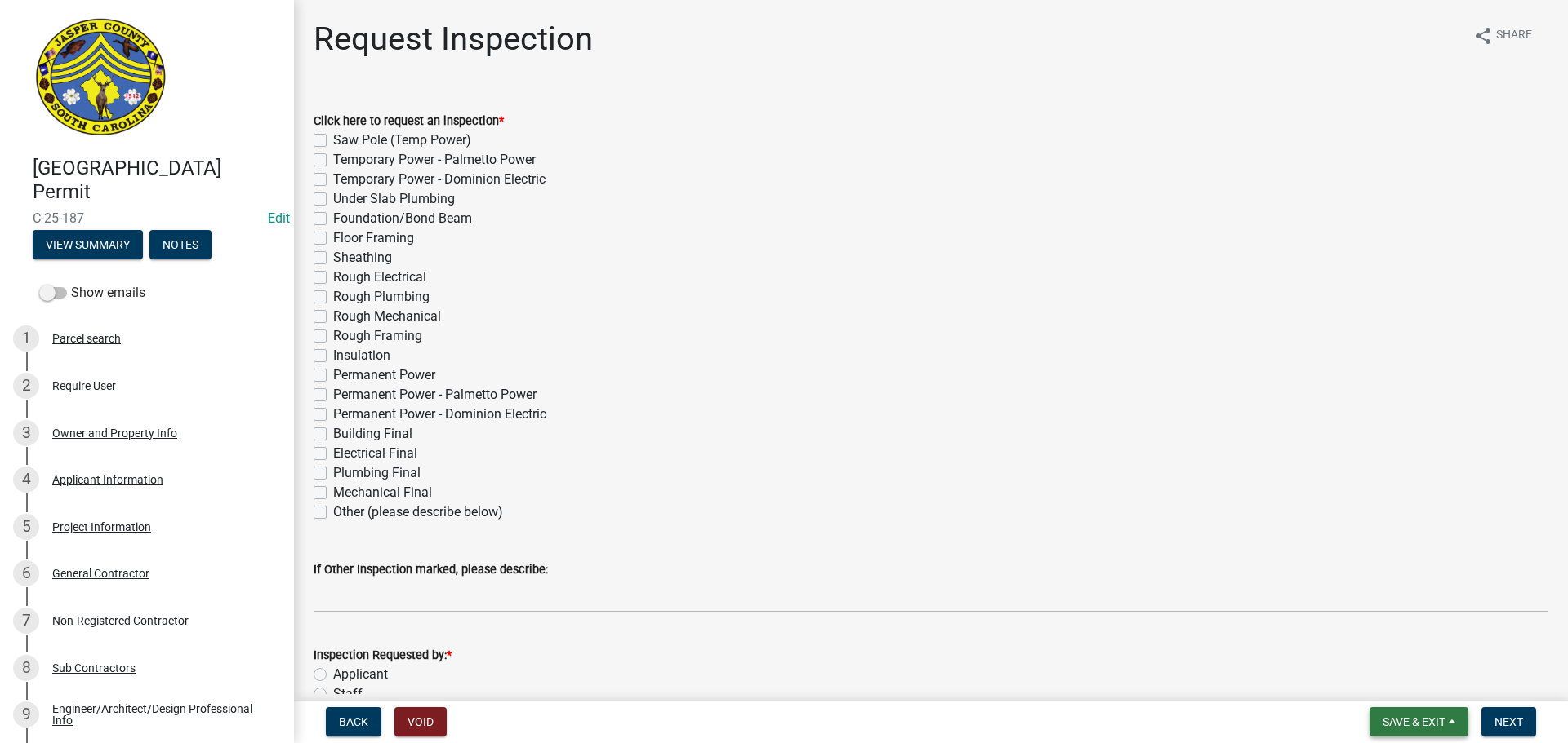
click at [1421, 727] on span "Save & Exit" at bounding box center [1414, 722] width 63 height 13
click at [1399, 681] on button "Save & Exit" at bounding box center [1403, 679] width 131 height 40
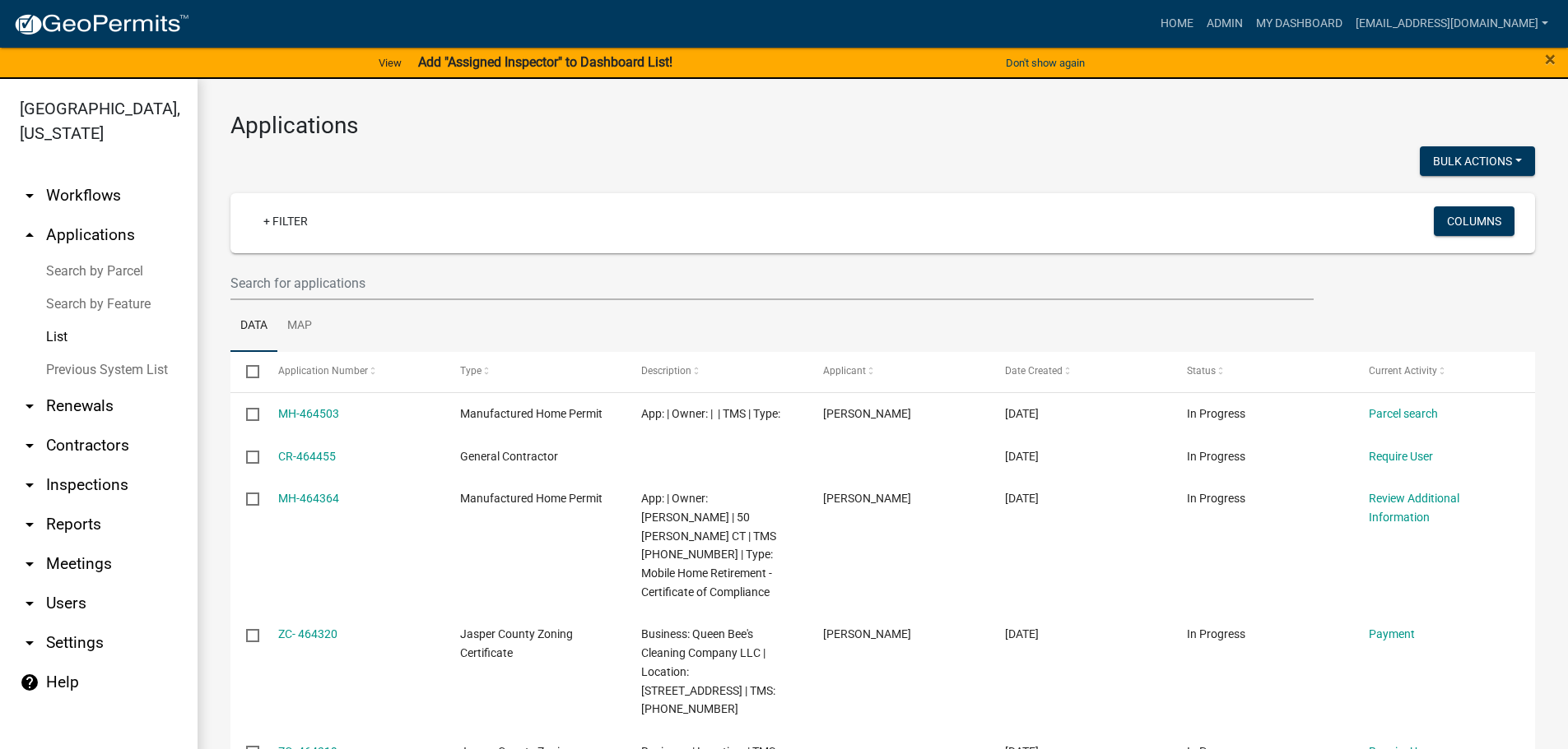
click at [58, 339] on link "List" at bounding box center [98, 337] width 198 height 32
click at [480, 278] on input "text" at bounding box center [771, 283] width 1082 height 33
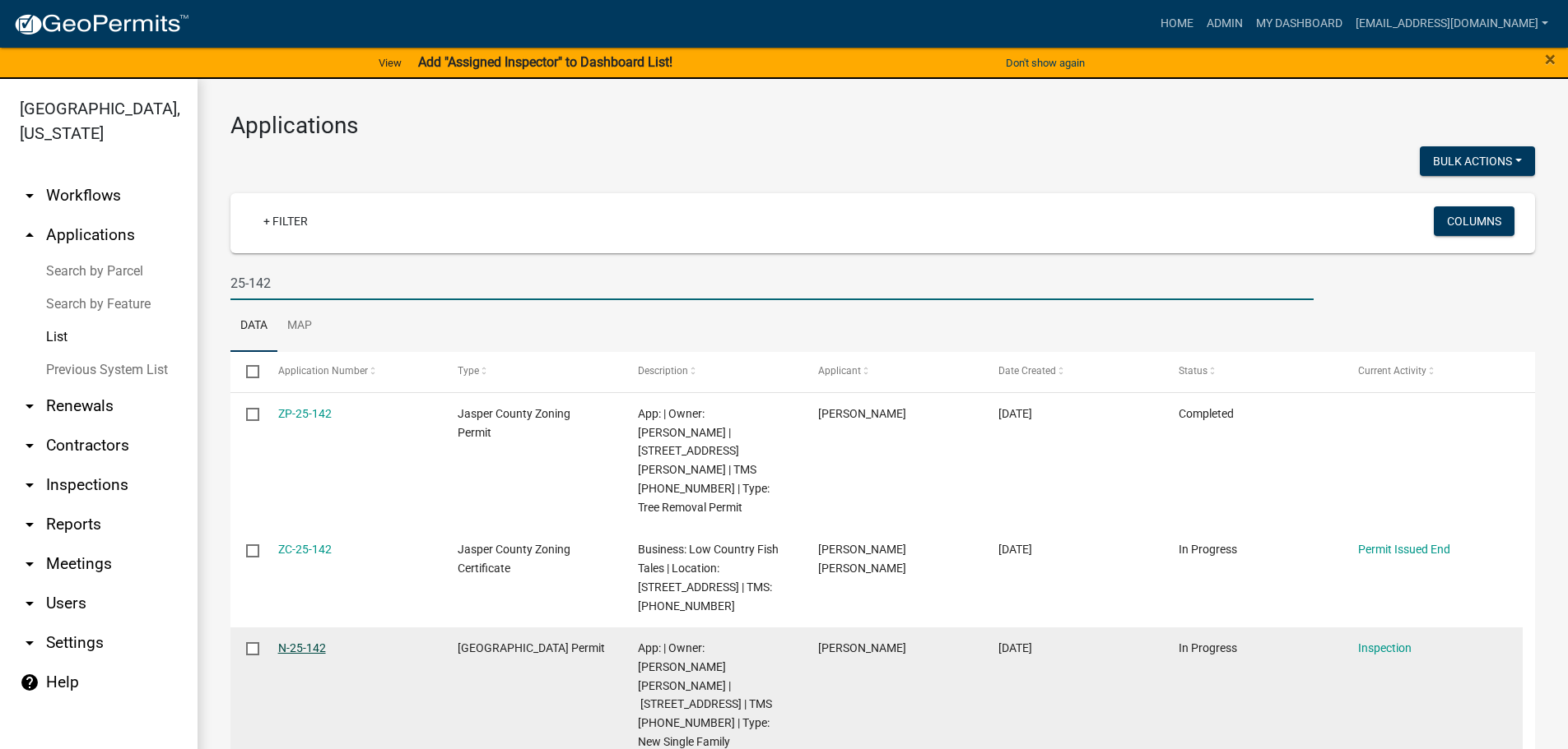
type input "25-142"
click at [293, 641] on link "N-25-142" at bounding box center [302, 648] width 47 height 13
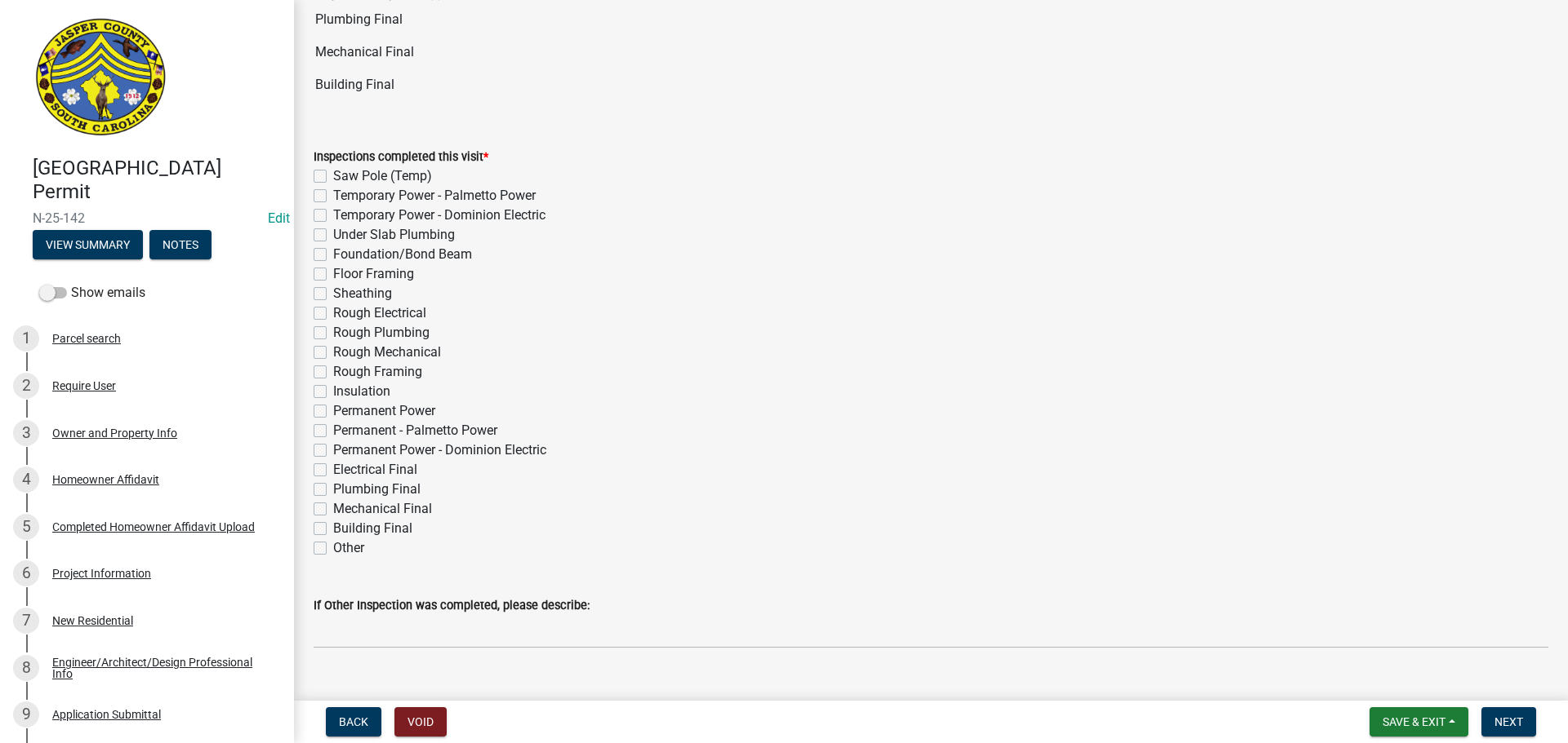
scroll to position [163, 0]
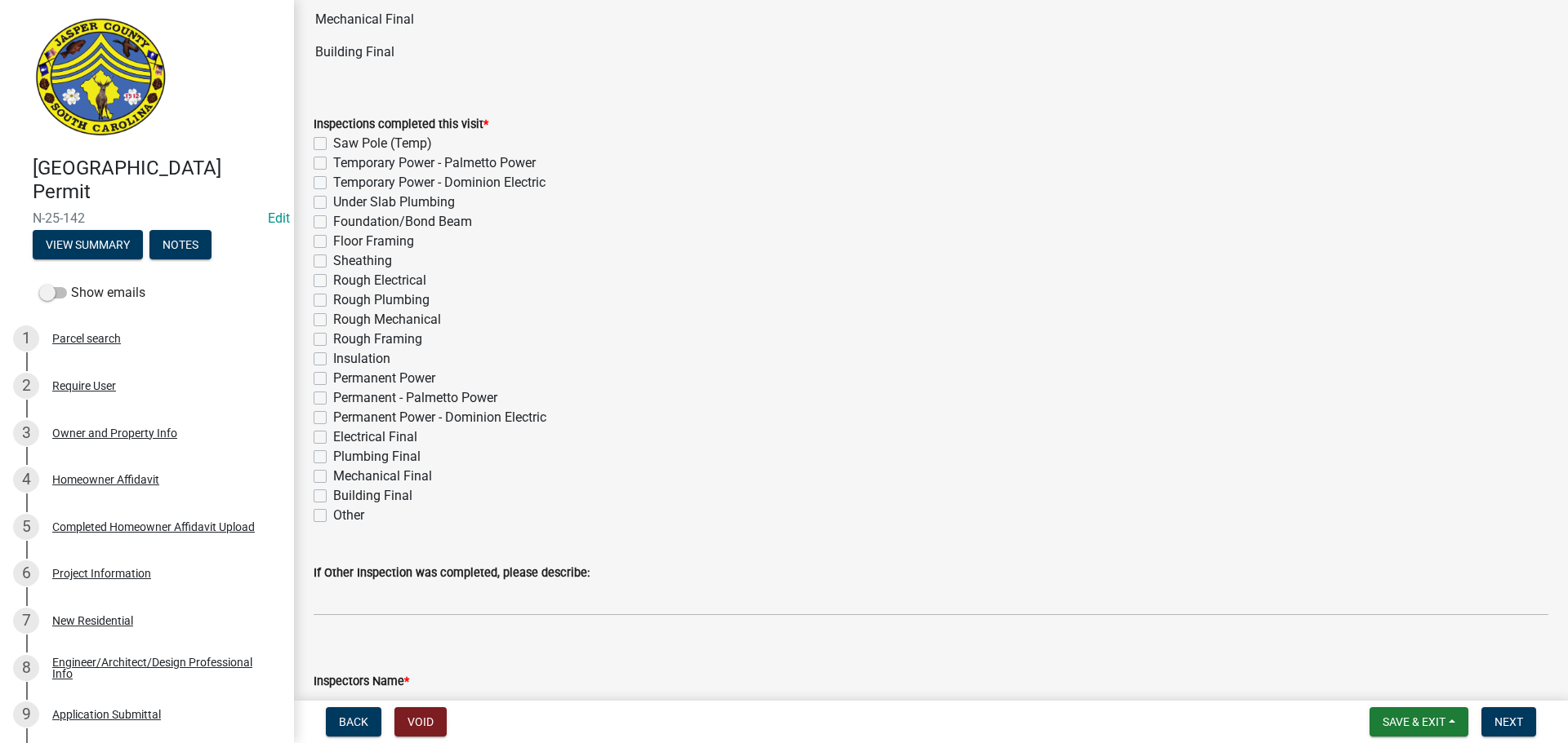
click at [333, 438] on label "Electrical Final" at bounding box center [375, 436] width 84 height 19
click at [333, 438] on input "Electrical Final" at bounding box center [339, 433] width 11 height 11
checkbox input "true"
checkbox input "false"
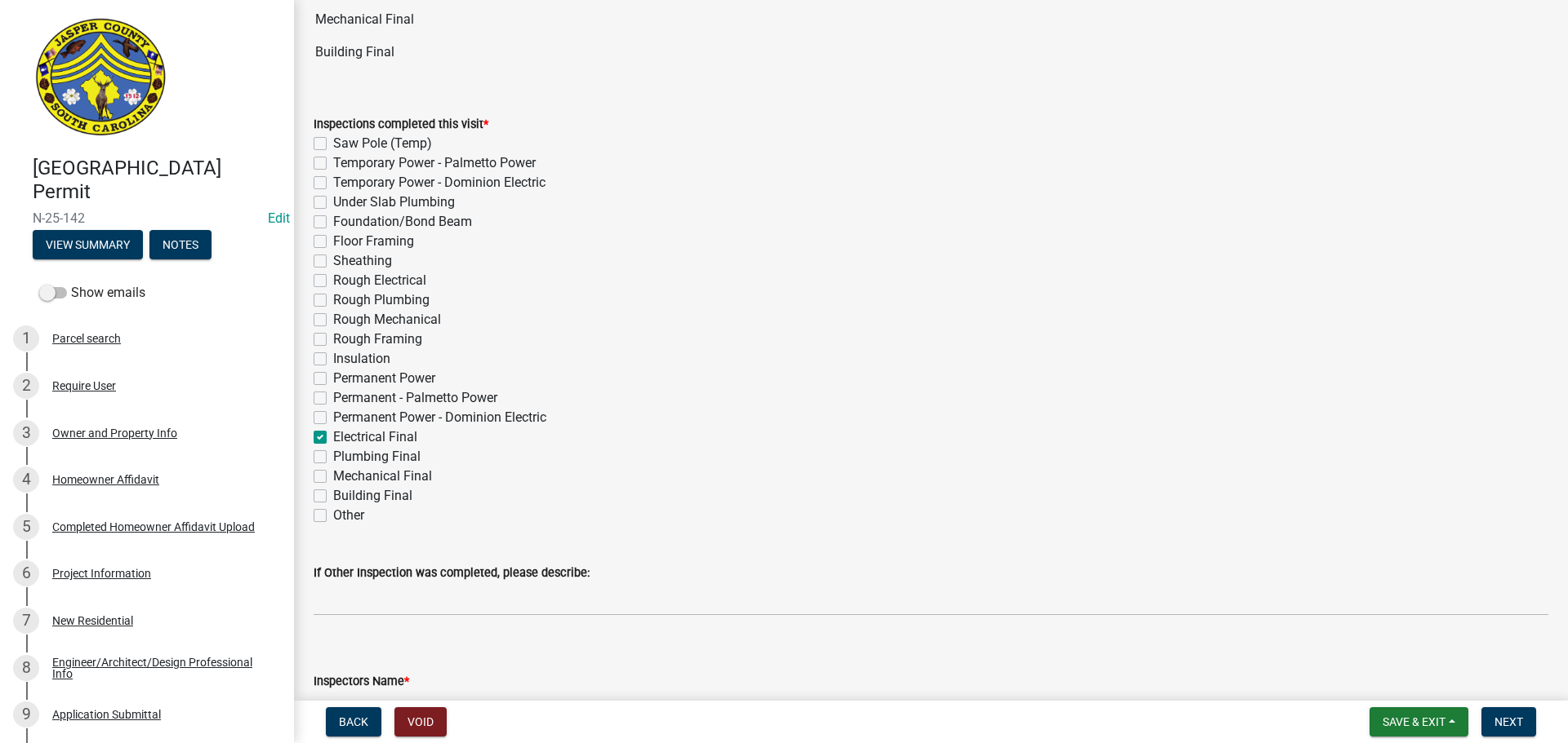
checkbox input "false"
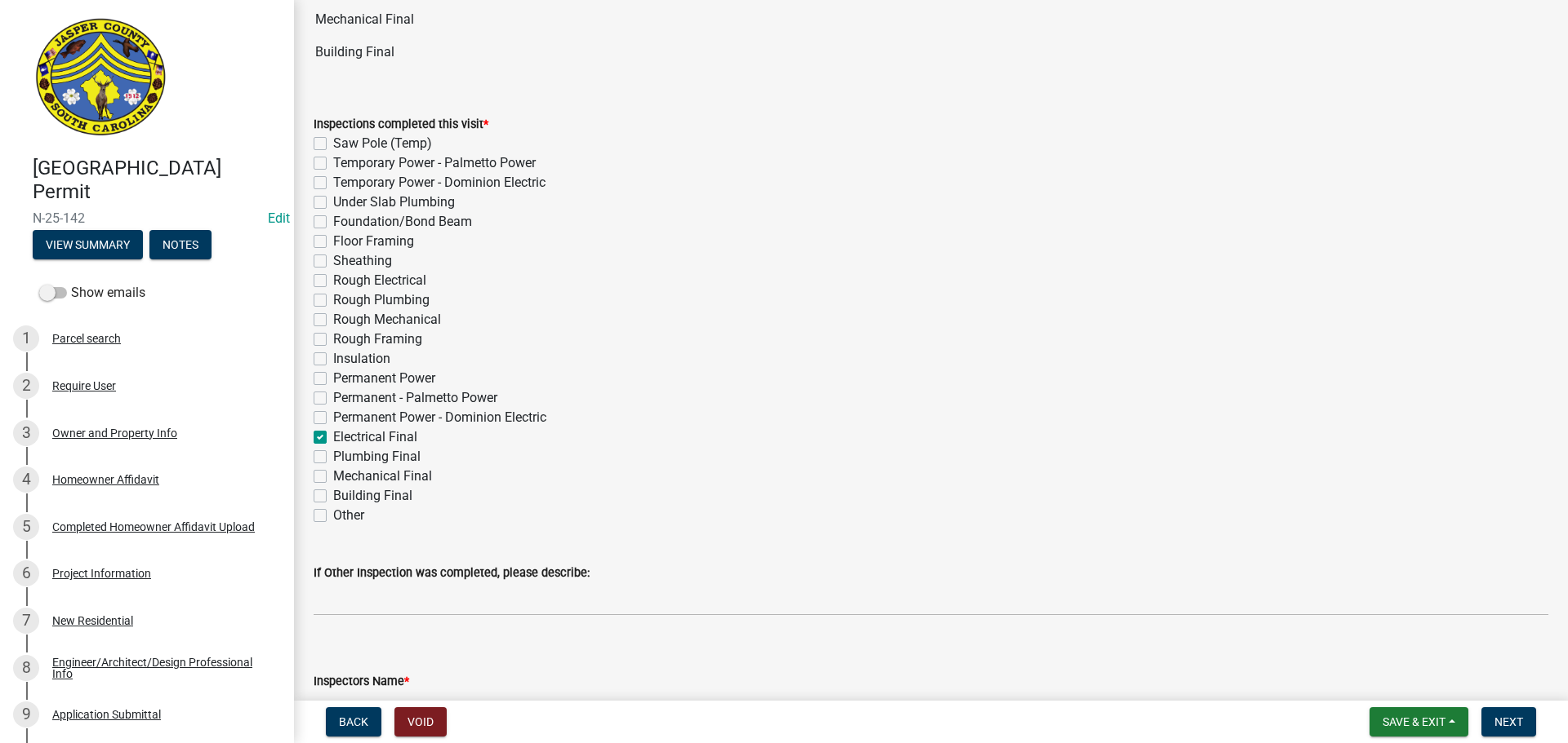
checkbox input "false"
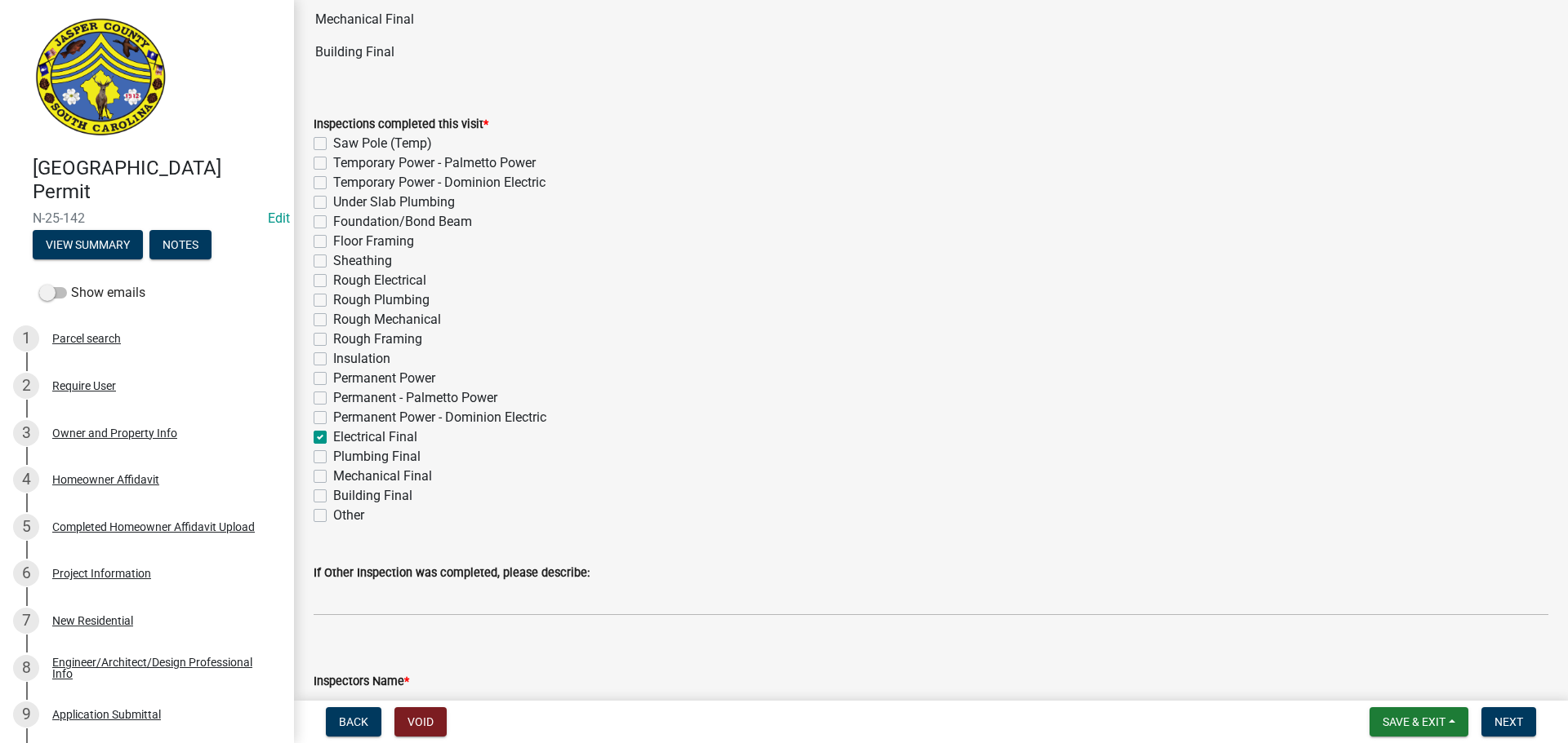
checkbox input "false"
checkbox input "true"
checkbox input "false"
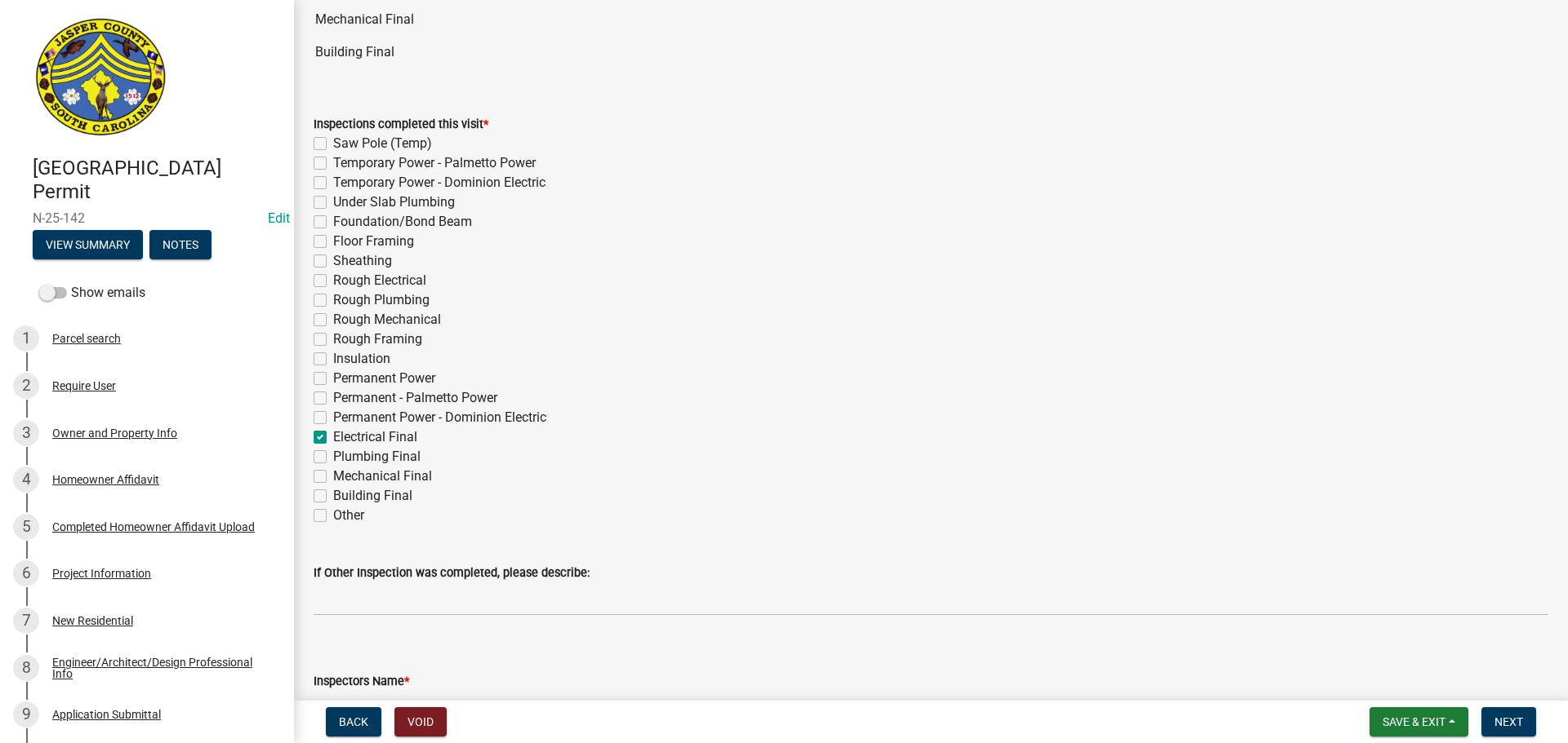
checkbox input "false"
click at [333, 454] on label "Plumbing Final" at bounding box center [377, 457] width 88 height 19
click at [333, 454] on input "Plumbing Final" at bounding box center [339, 453] width 11 height 11
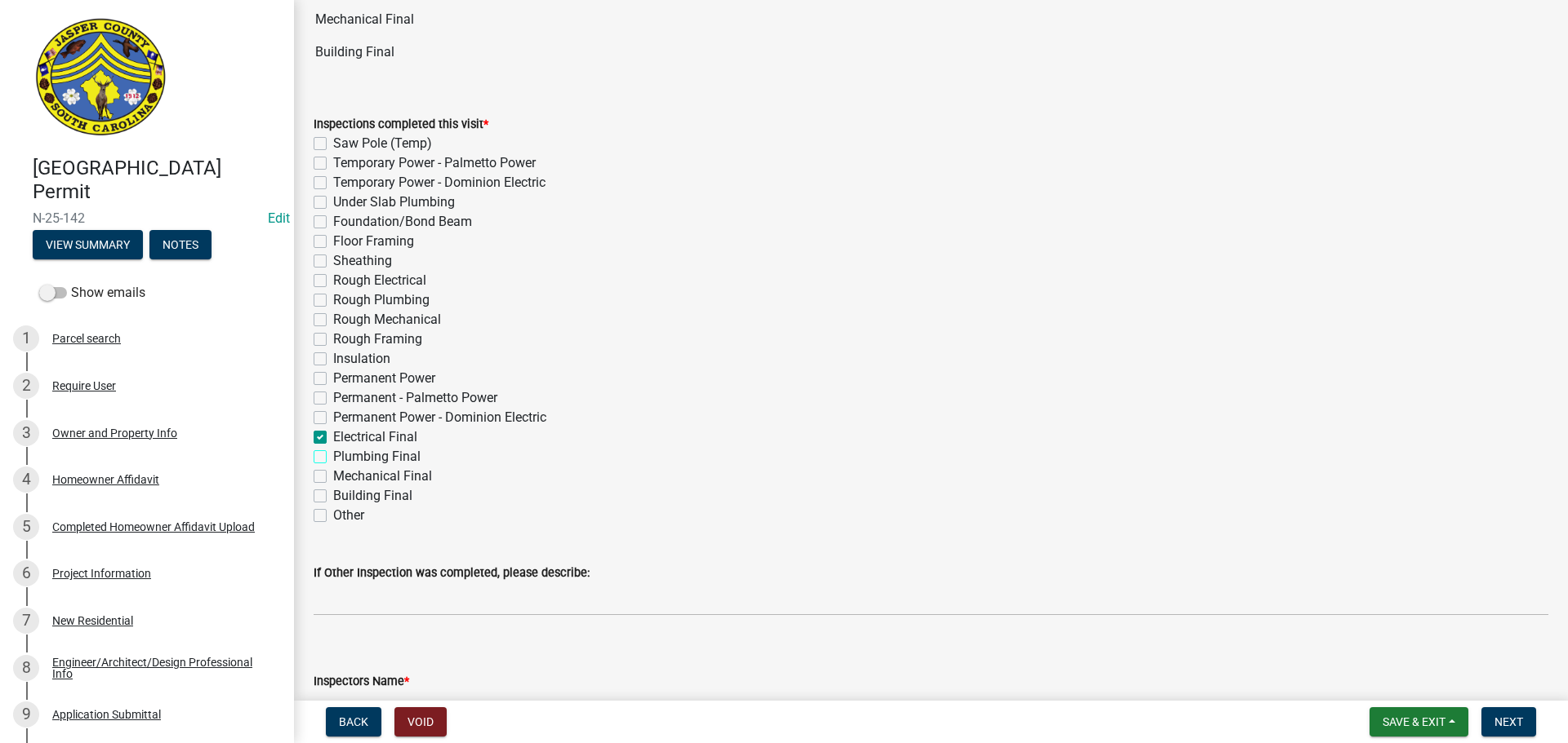
checkbox input "true"
checkbox input "false"
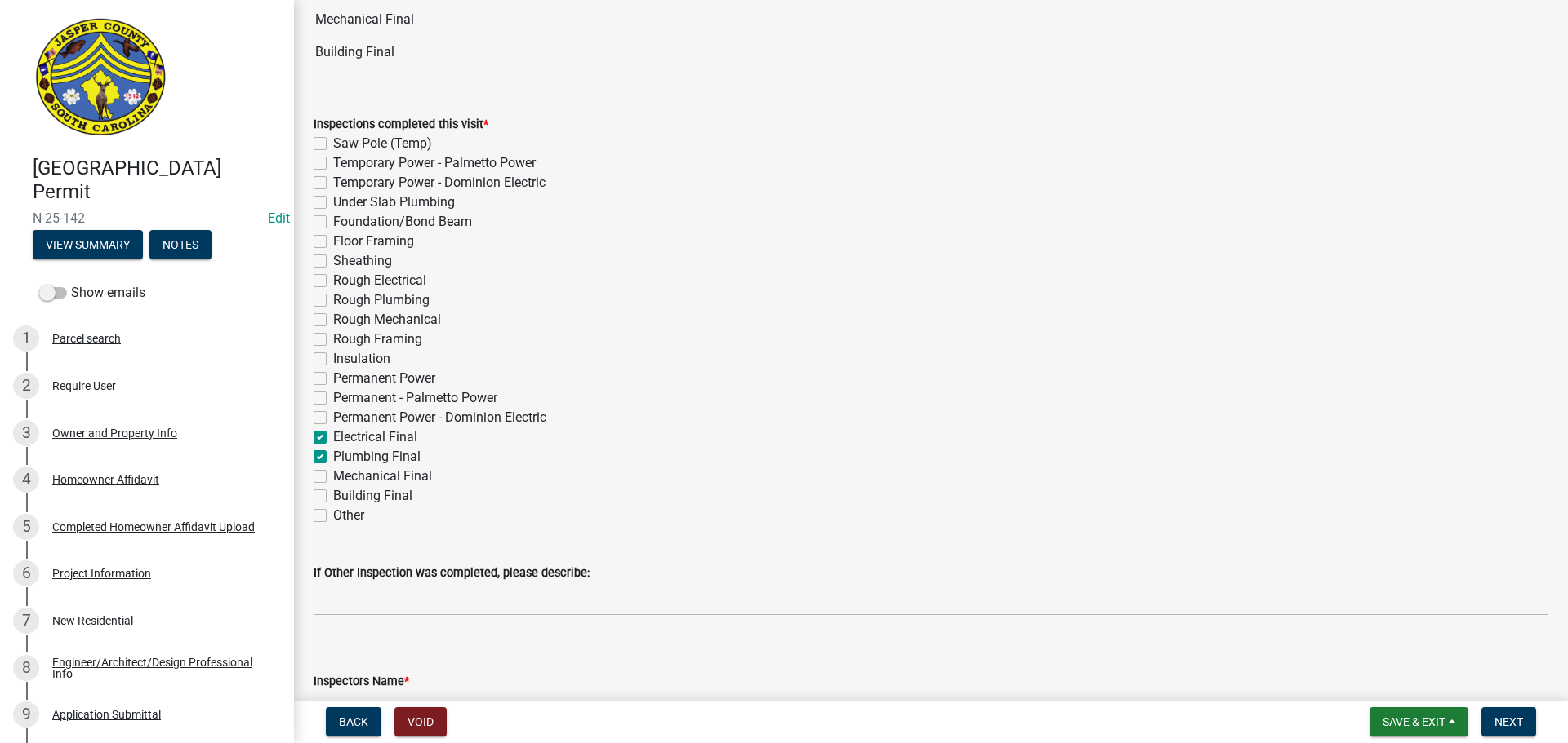
checkbox input "false"
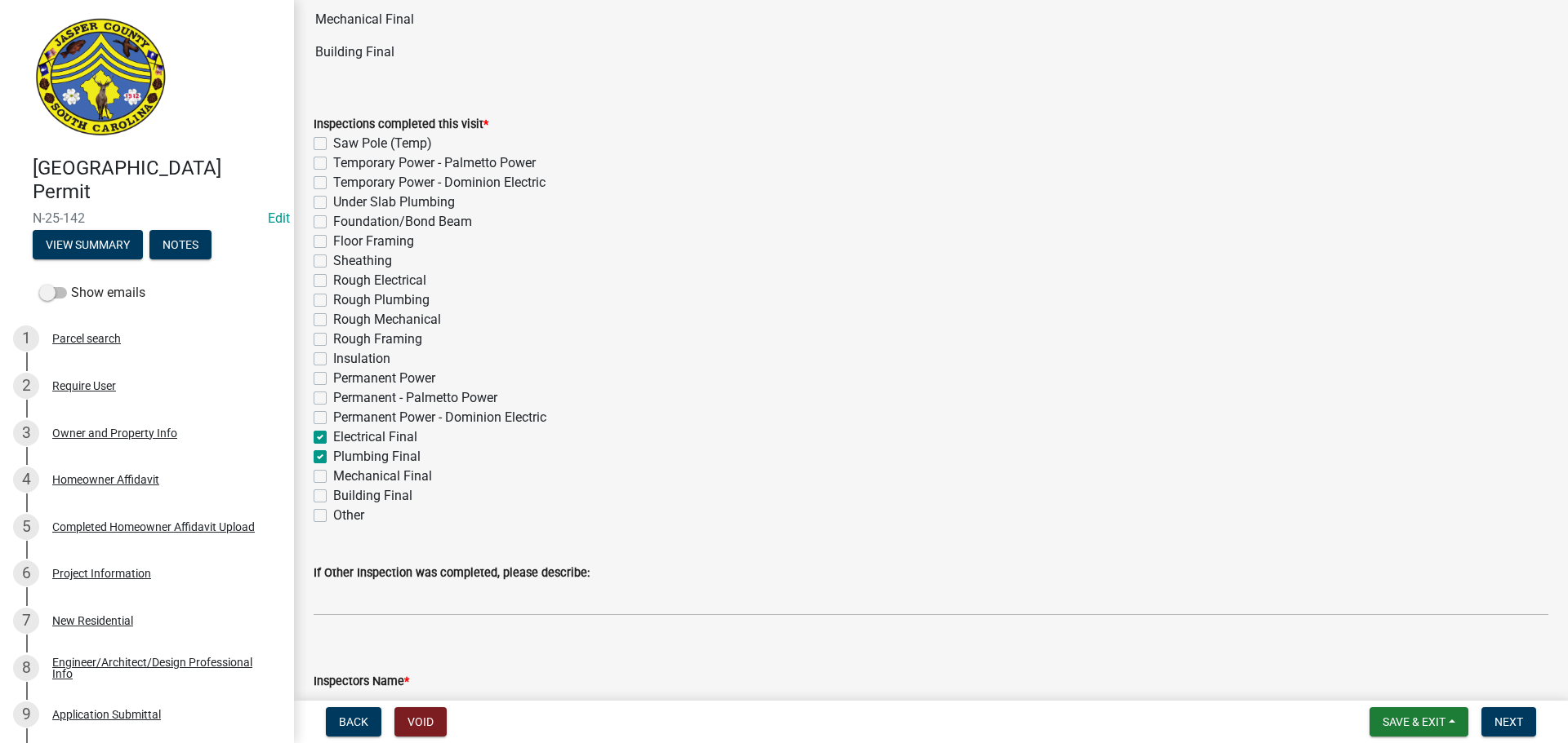
checkbox input "false"
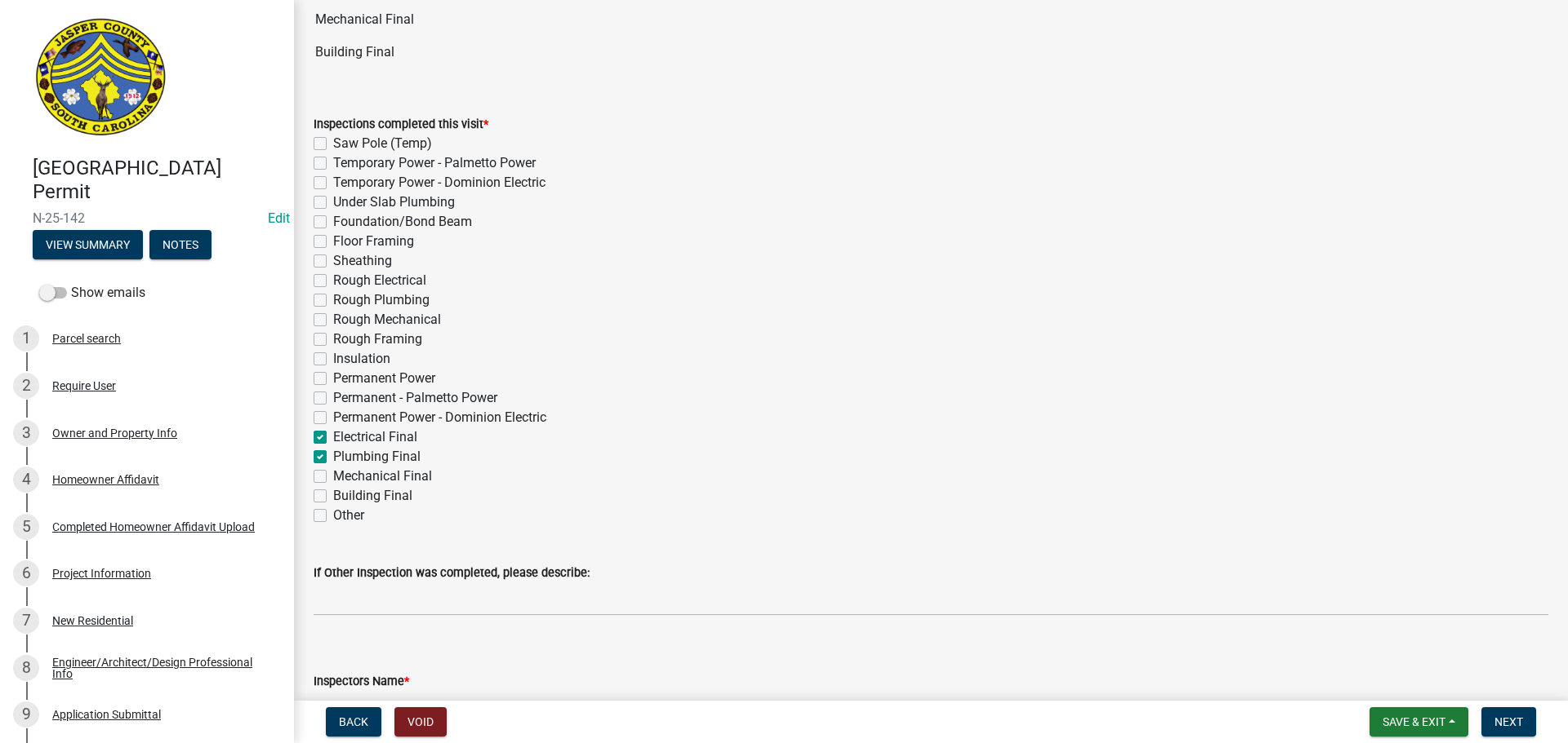
checkbox input "false"
checkbox input "true"
checkbox input "false"
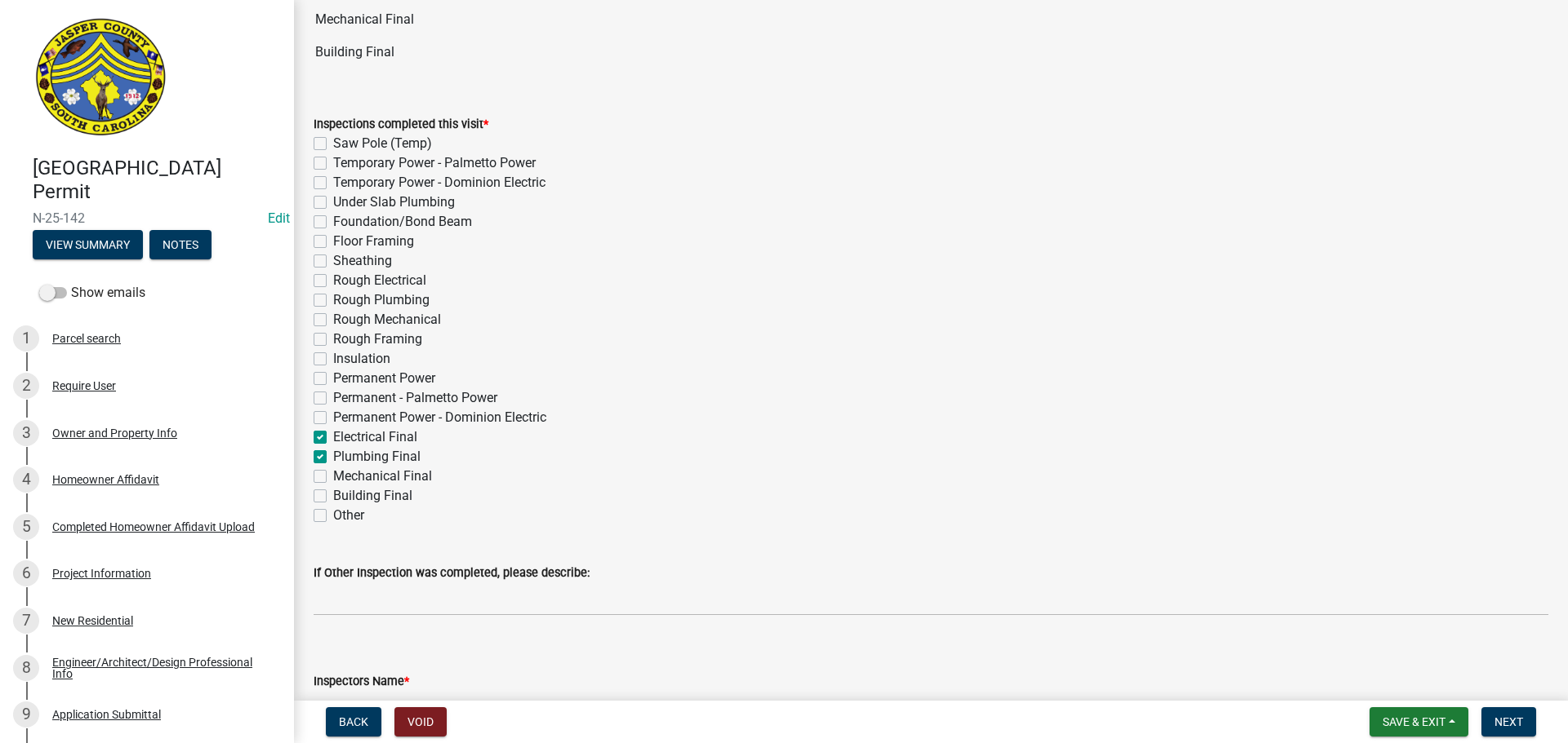
checkbox input "false"
click at [333, 479] on label "Mechanical Final" at bounding box center [382, 476] width 99 height 19
click at [333, 478] on input "Mechanical Final" at bounding box center [339, 472] width 11 height 11
checkbox input "true"
checkbox input "false"
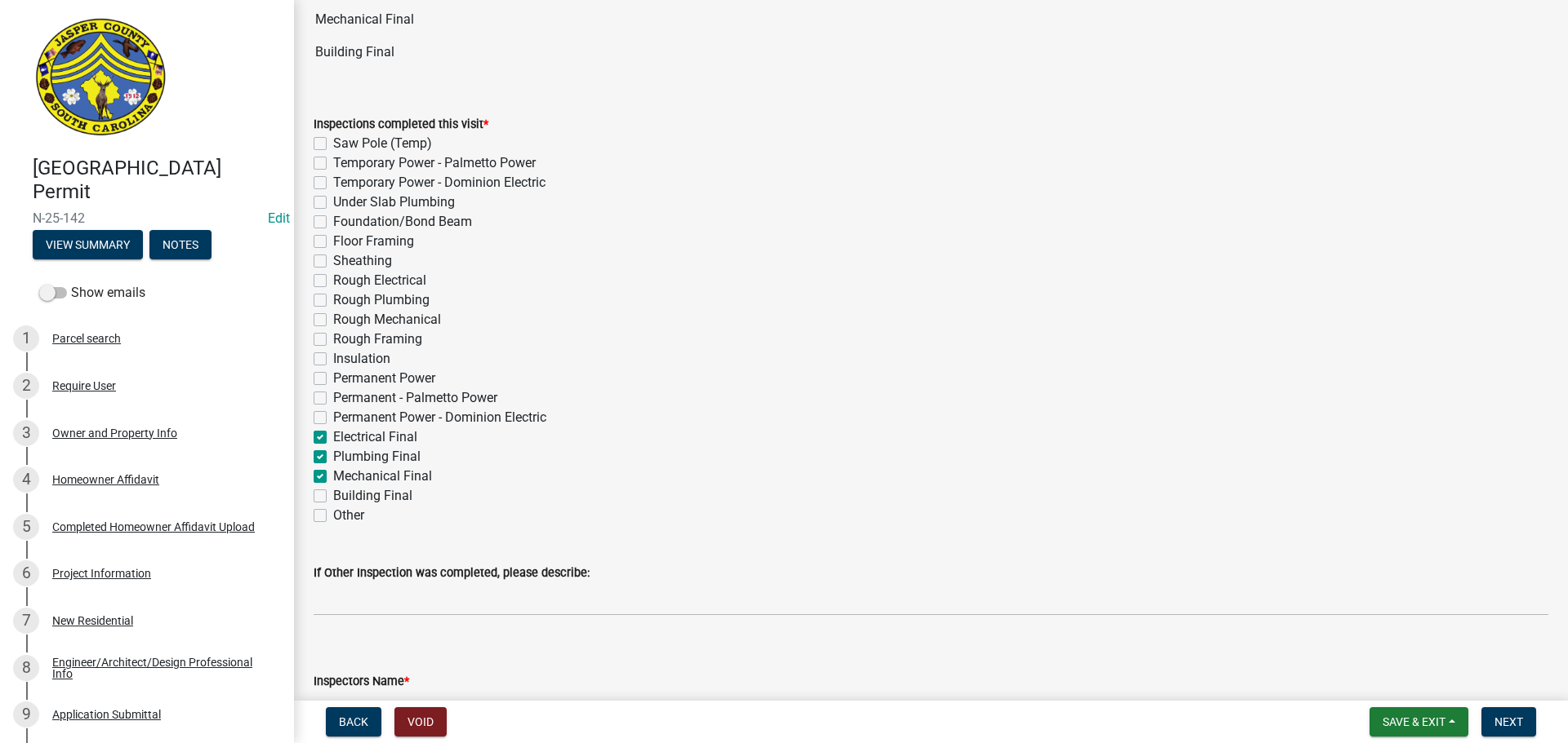
checkbox input "false"
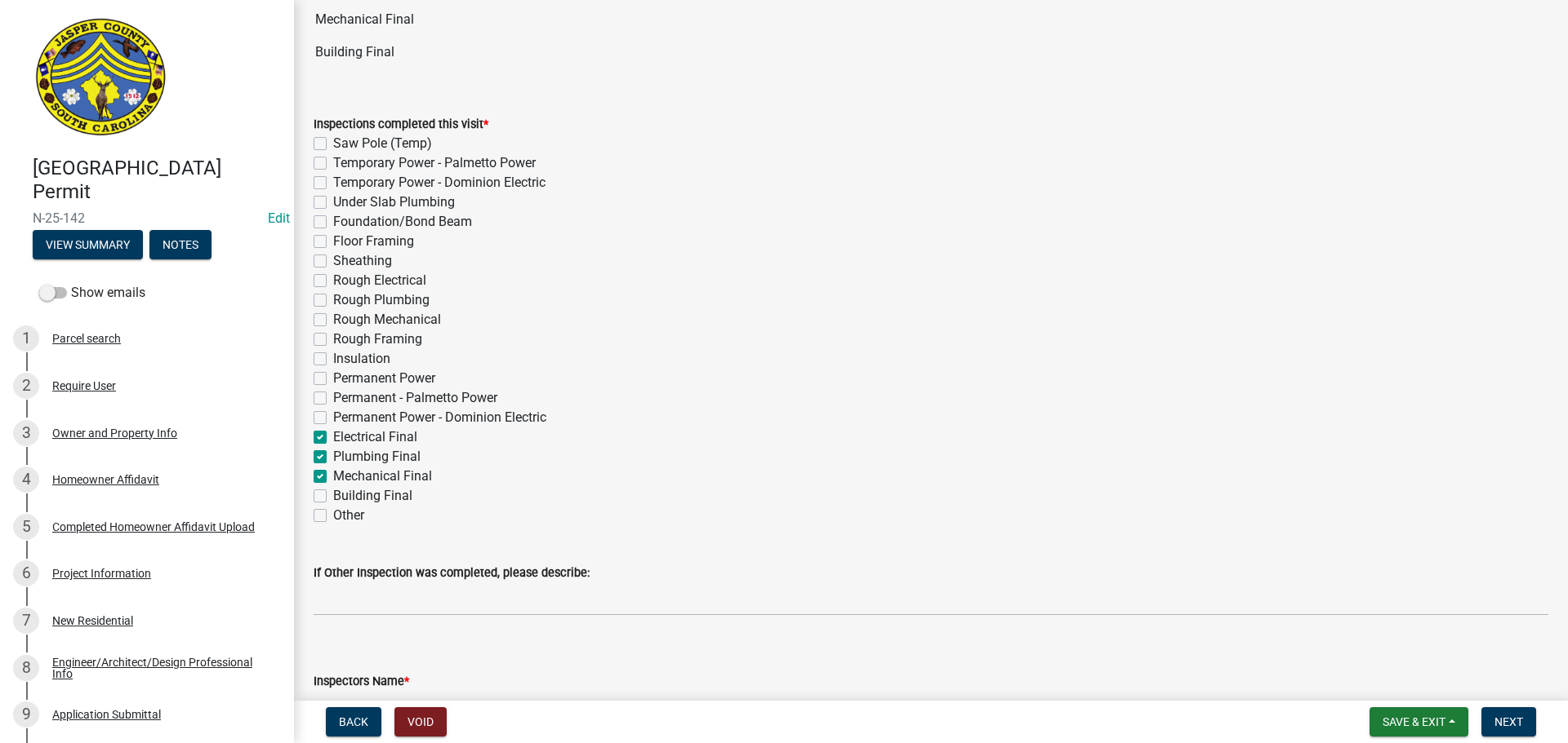
checkbox input "false"
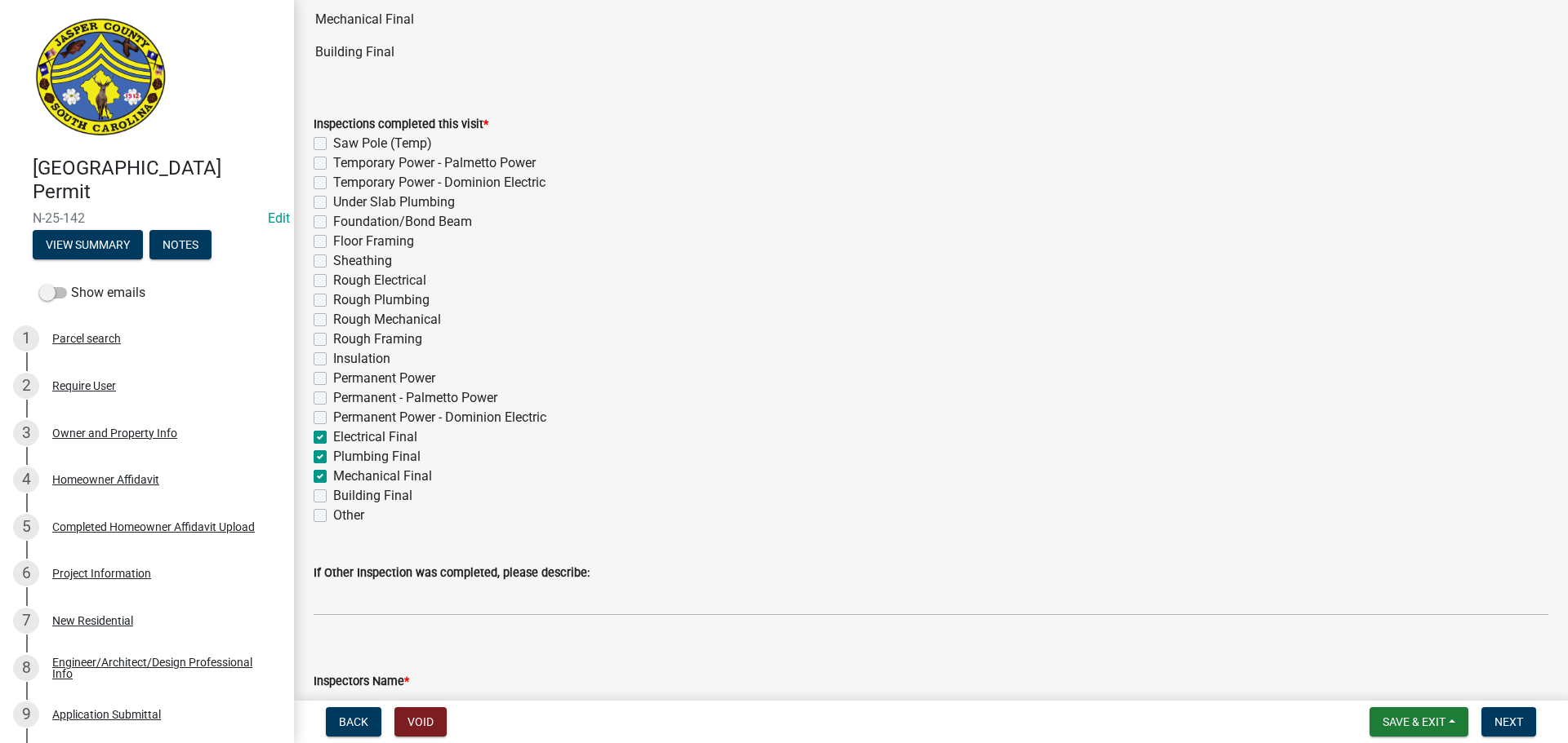
checkbox input "false"
checkbox input "true"
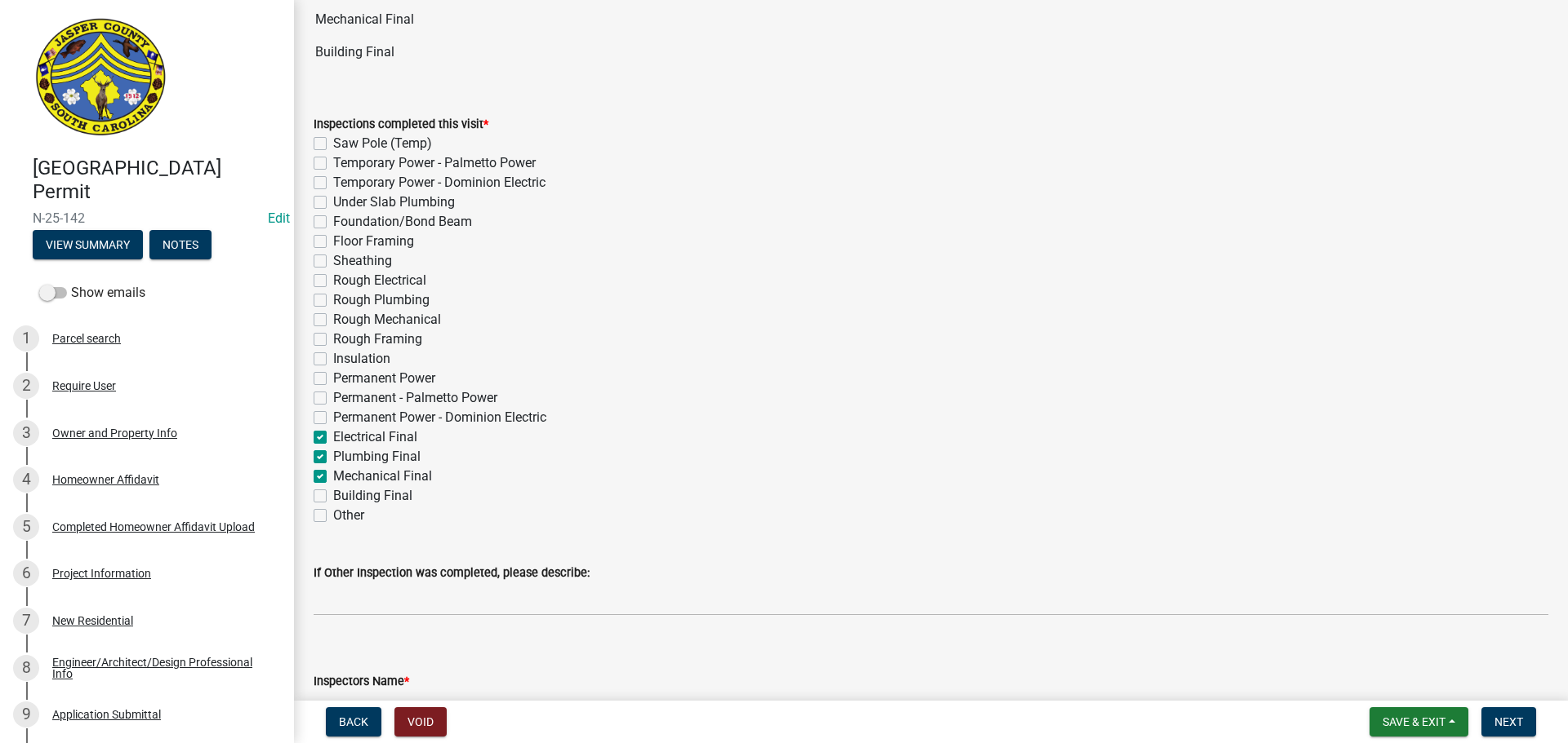
checkbox input "true"
checkbox input "false"
click at [333, 502] on label "Building Final" at bounding box center [373, 495] width 79 height 19
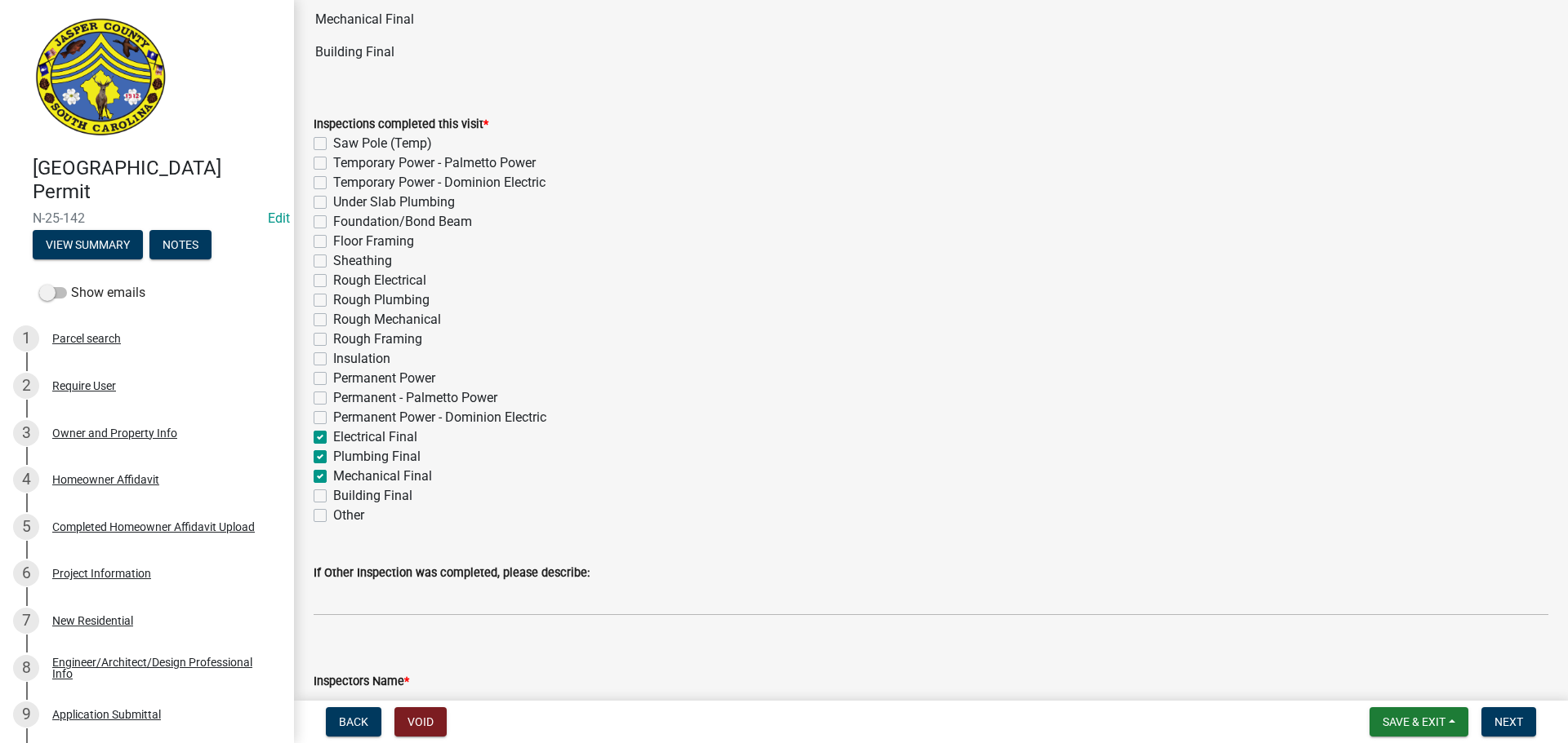
click at [333, 497] on input "Building Final" at bounding box center [339, 492] width 11 height 11
checkbox input "true"
checkbox input "false"
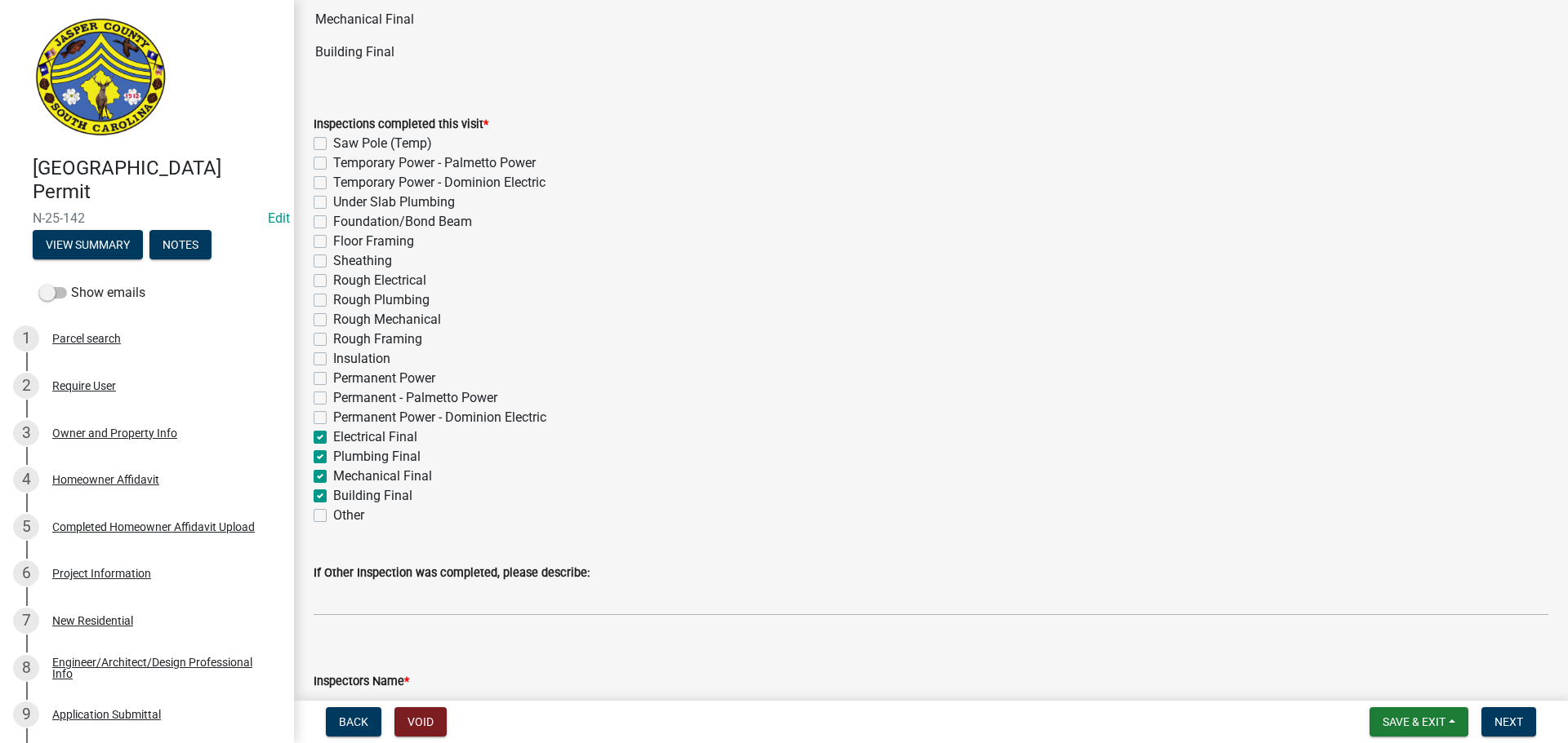
checkbox input "false"
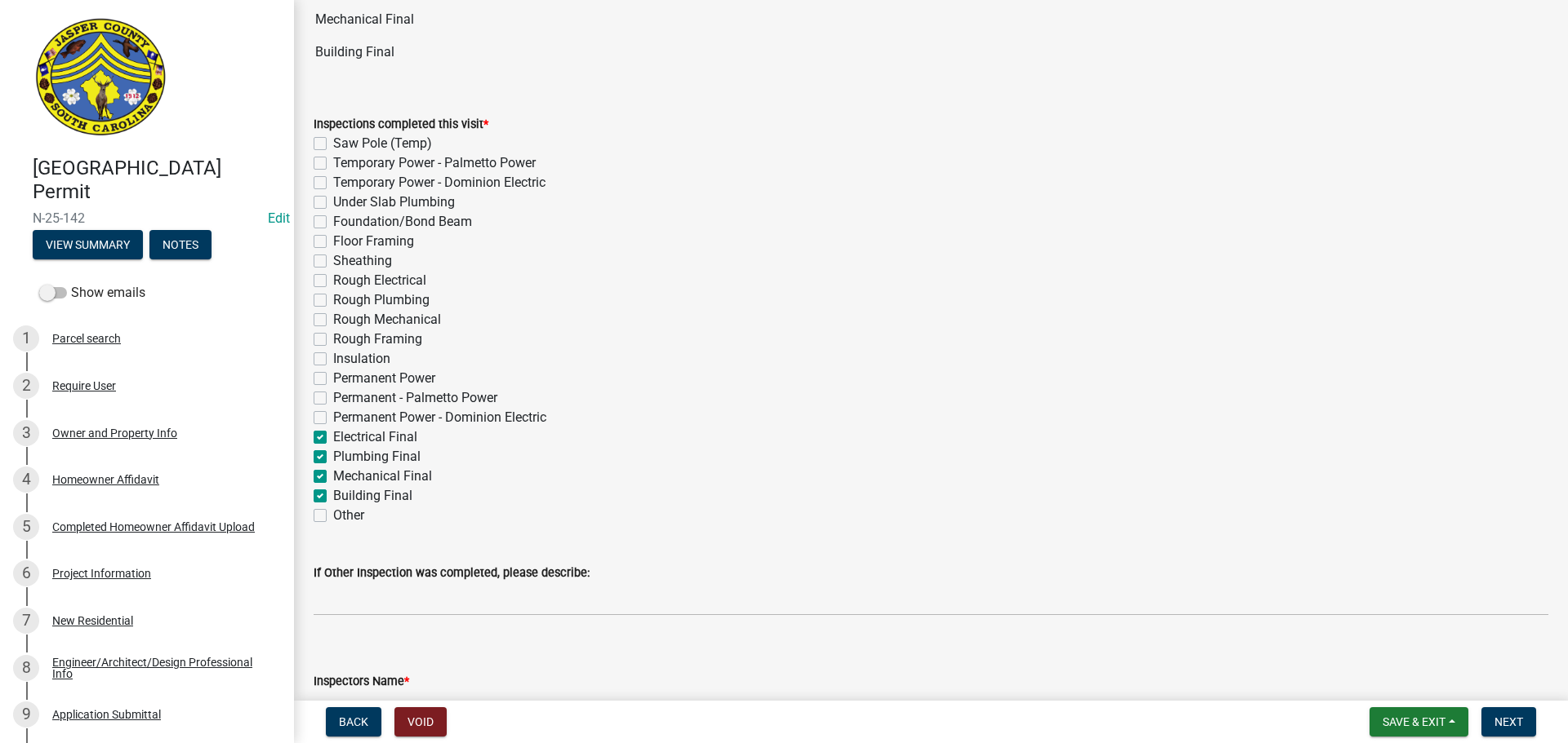
checkbox input "false"
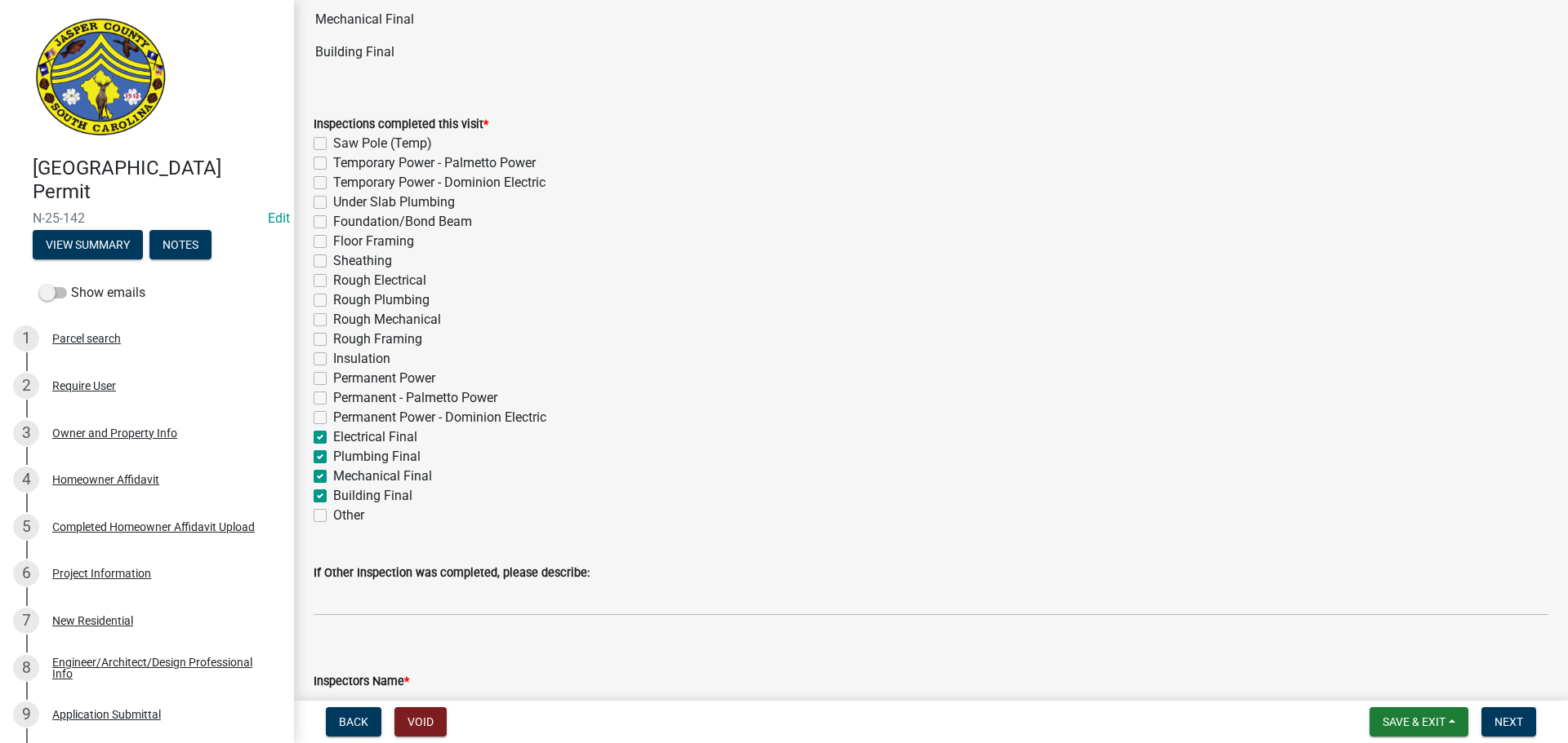
checkbox input "false"
checkbox input "true"
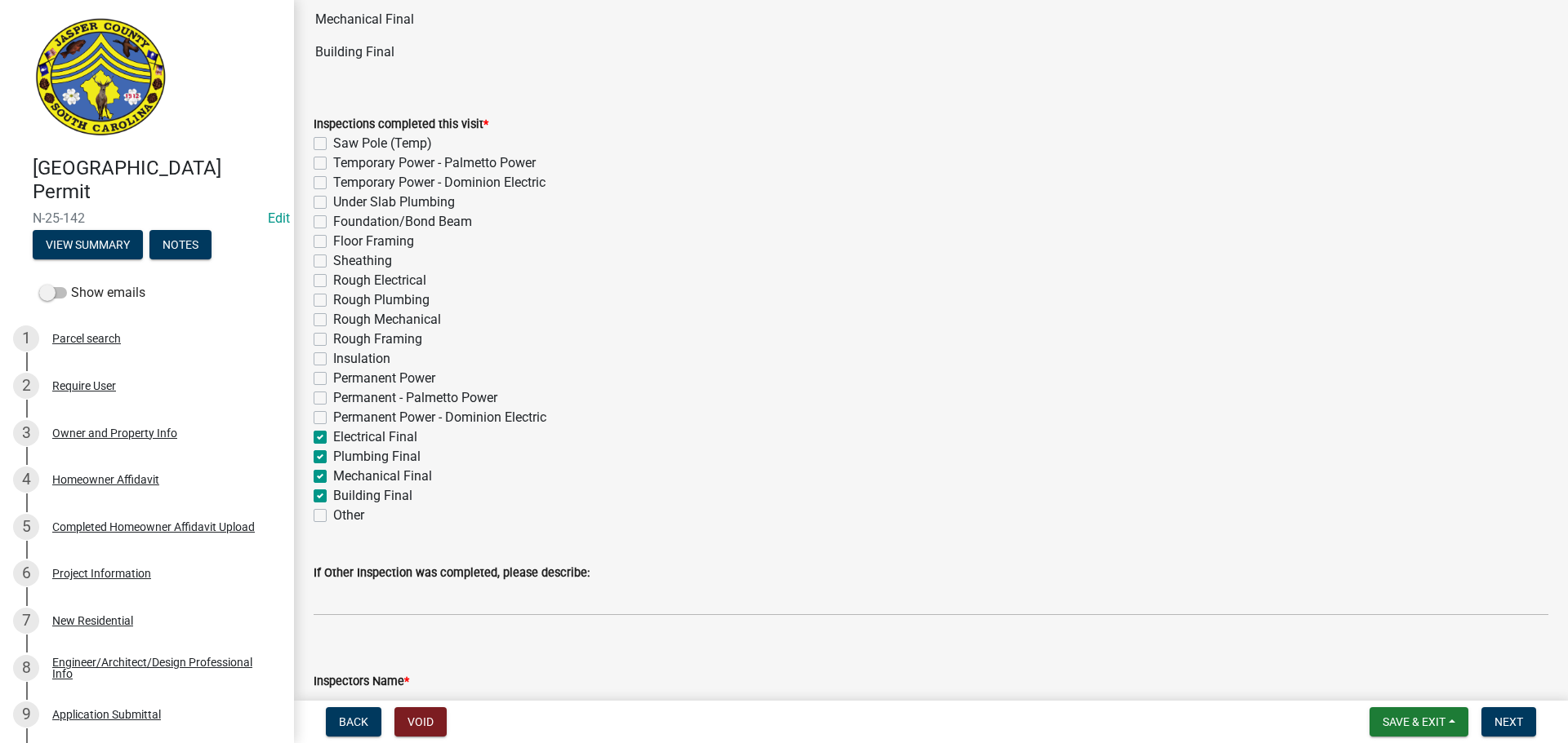
checkbox input "true"
checkbox input "false"
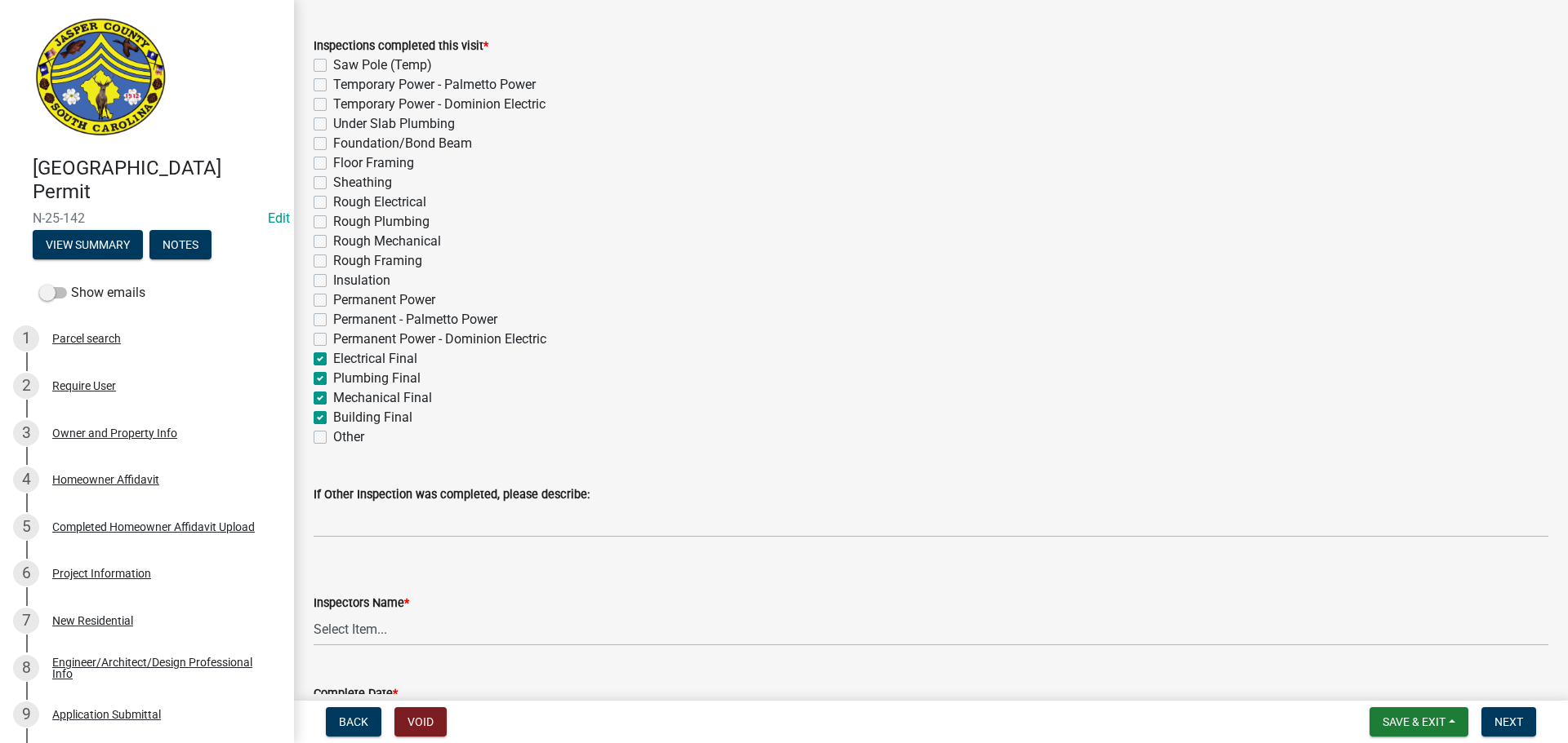
scroll to position [408, 0]
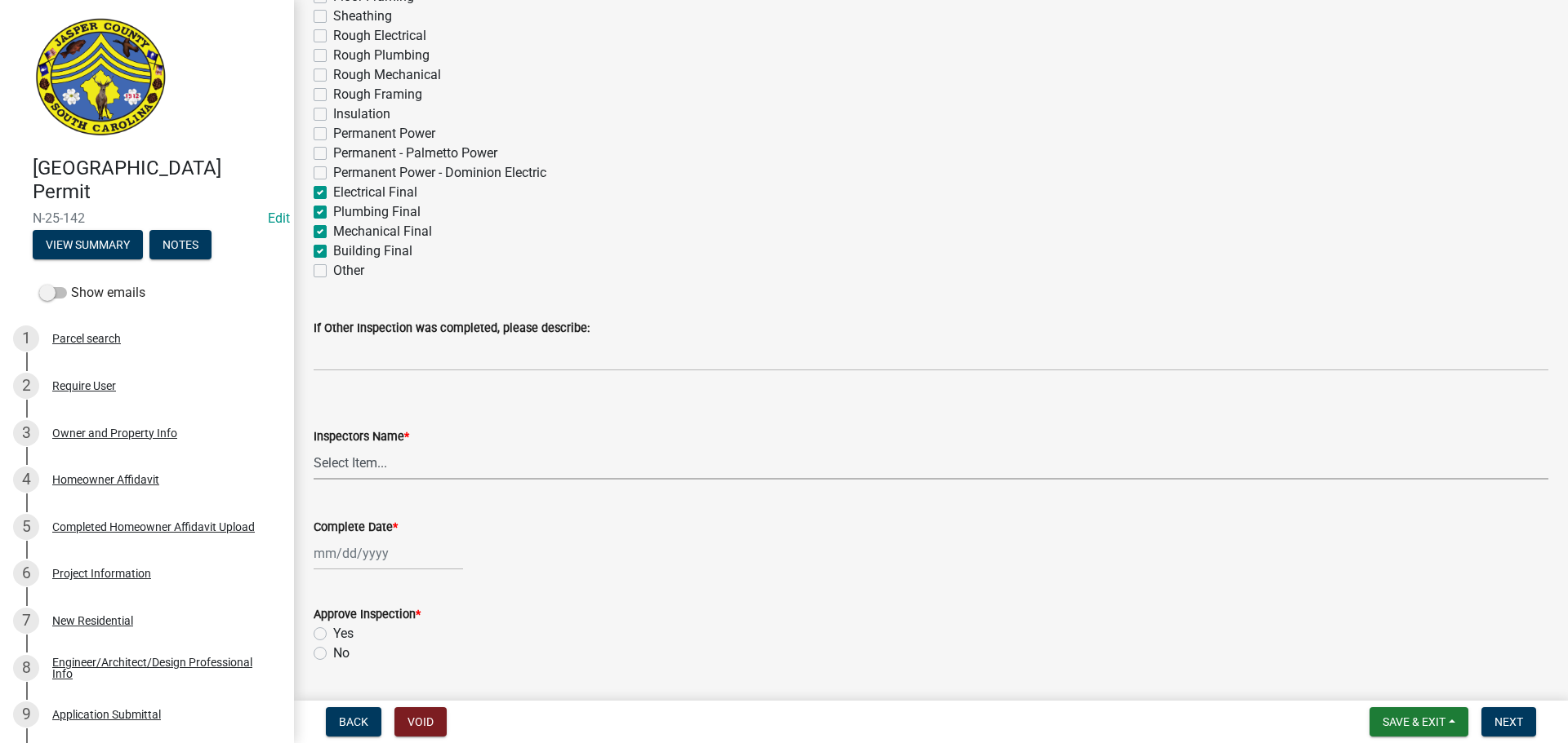
click at [361, 465] on select "Select Item... [EMAIL_ADDRESS][DOMAIN_NAME] ([PERSON_NAME] ) rcampbell ([PERSON…" at bounding box center [930, 463] width 1235 height 33
select select "2d9ba1e5-2fdd-4b15-98d0-073dcbeb5880"
click at [313, 447] on select "Select Item... [EMAIL_ADDRESS][DOMAIN_NAME] ([PERSON_NAME] ) rcampbell ([PERSON…" at bounding box center [930, 463] width 1235 height 33
click at [353, 560] on div at bounding box center [388, 553] width 149 height 33
select select "8"
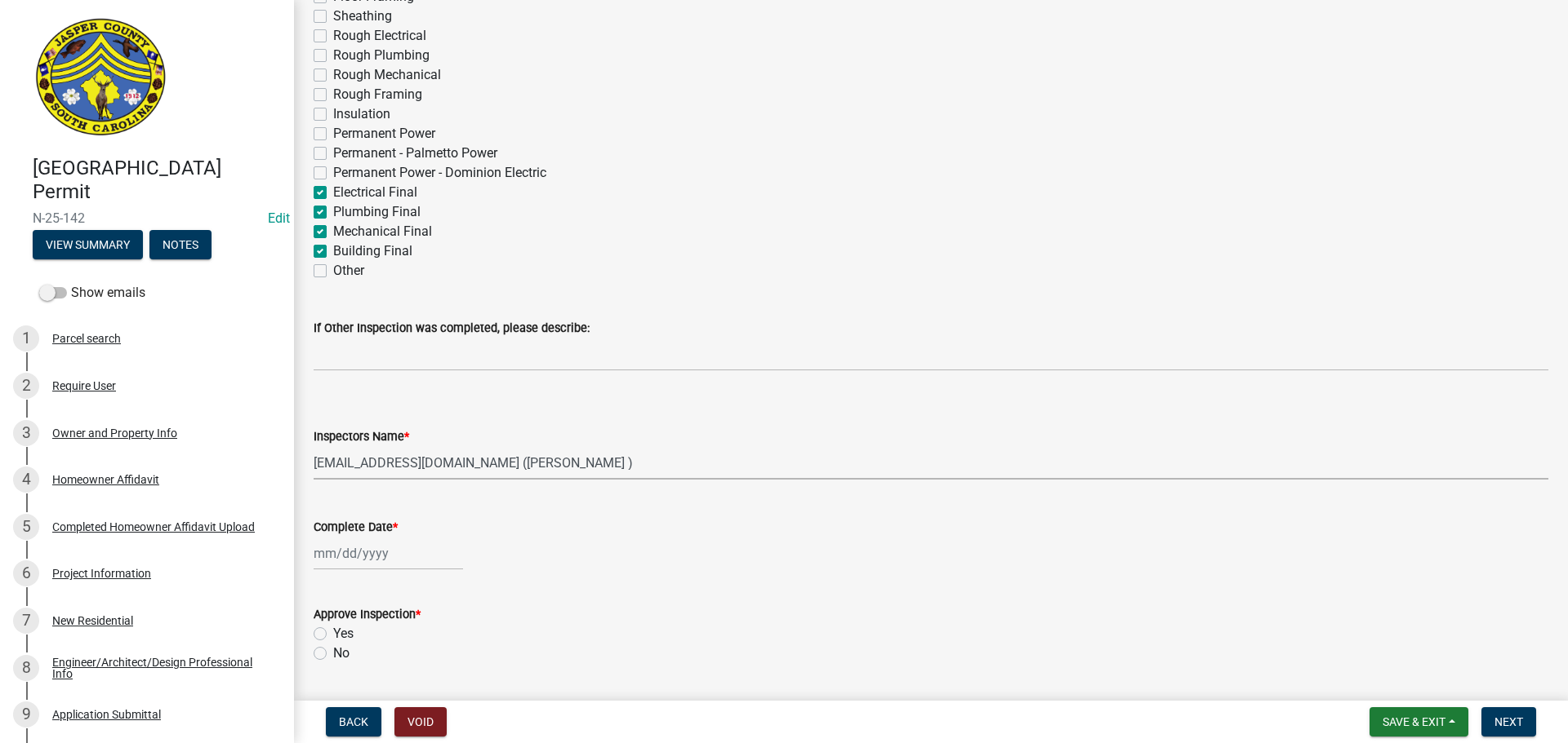
select select "2025"
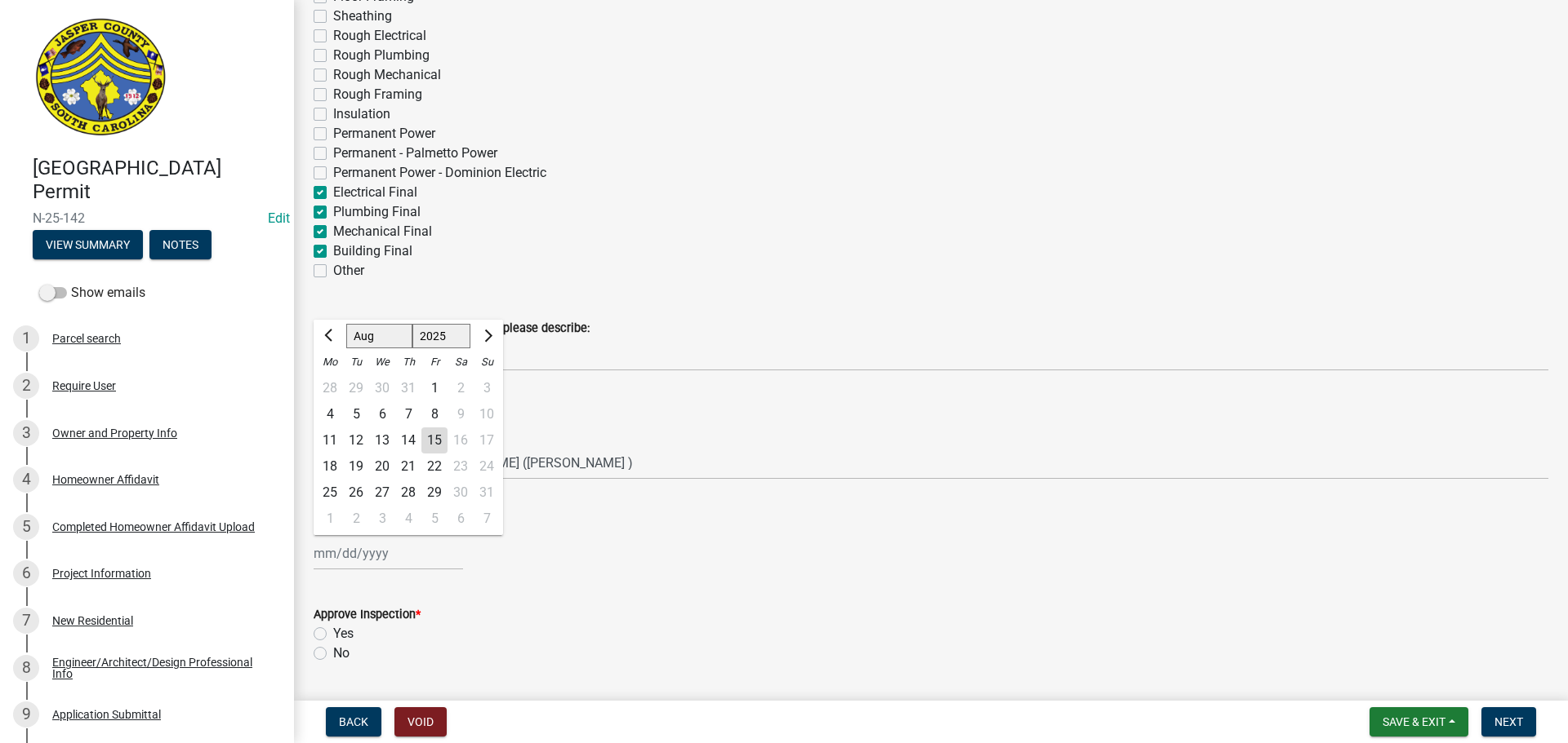
click at [427, 444] on div "15" at bounding box center [434, 440] width 26 height 26
type input "[DATE]"
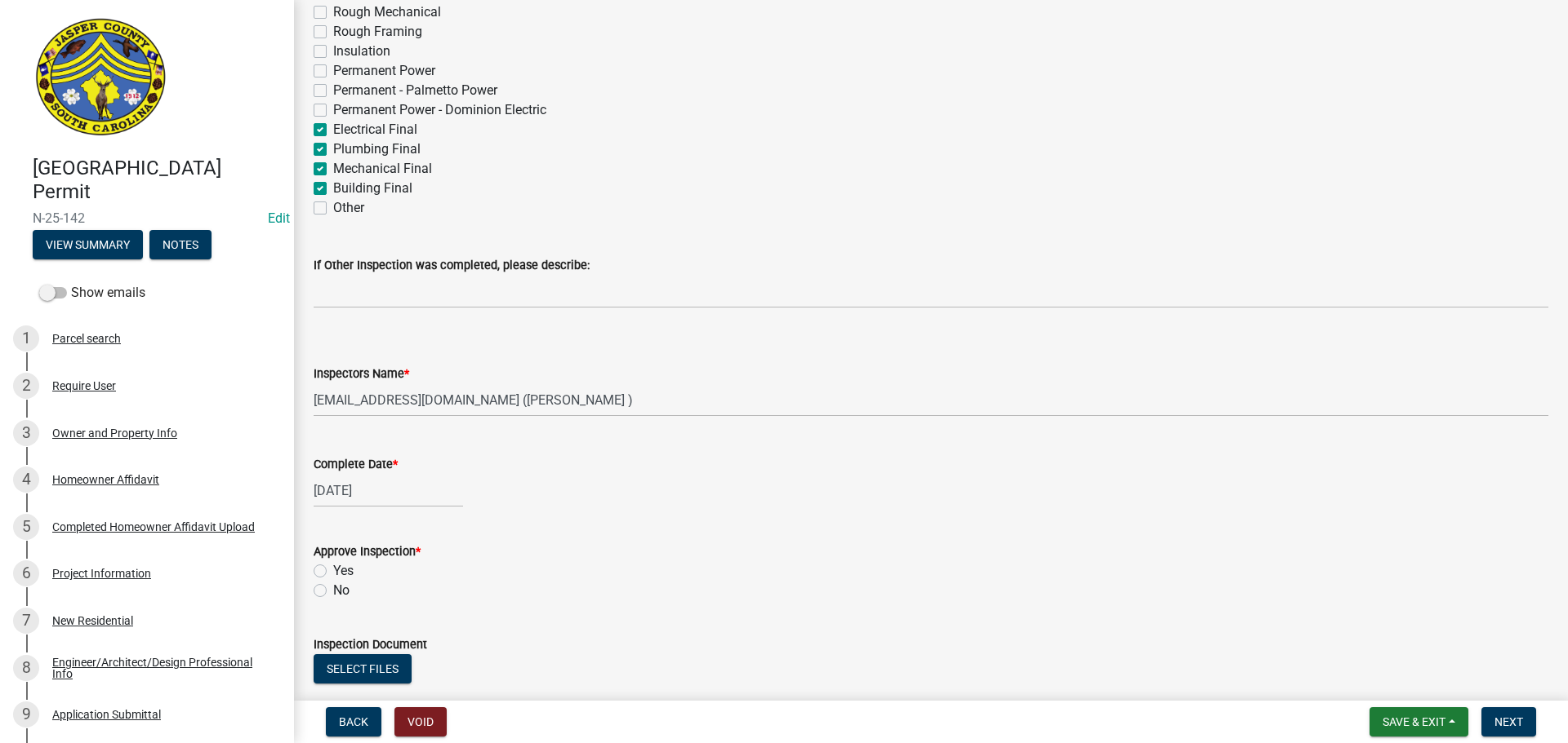
scroll to position [653, 0]
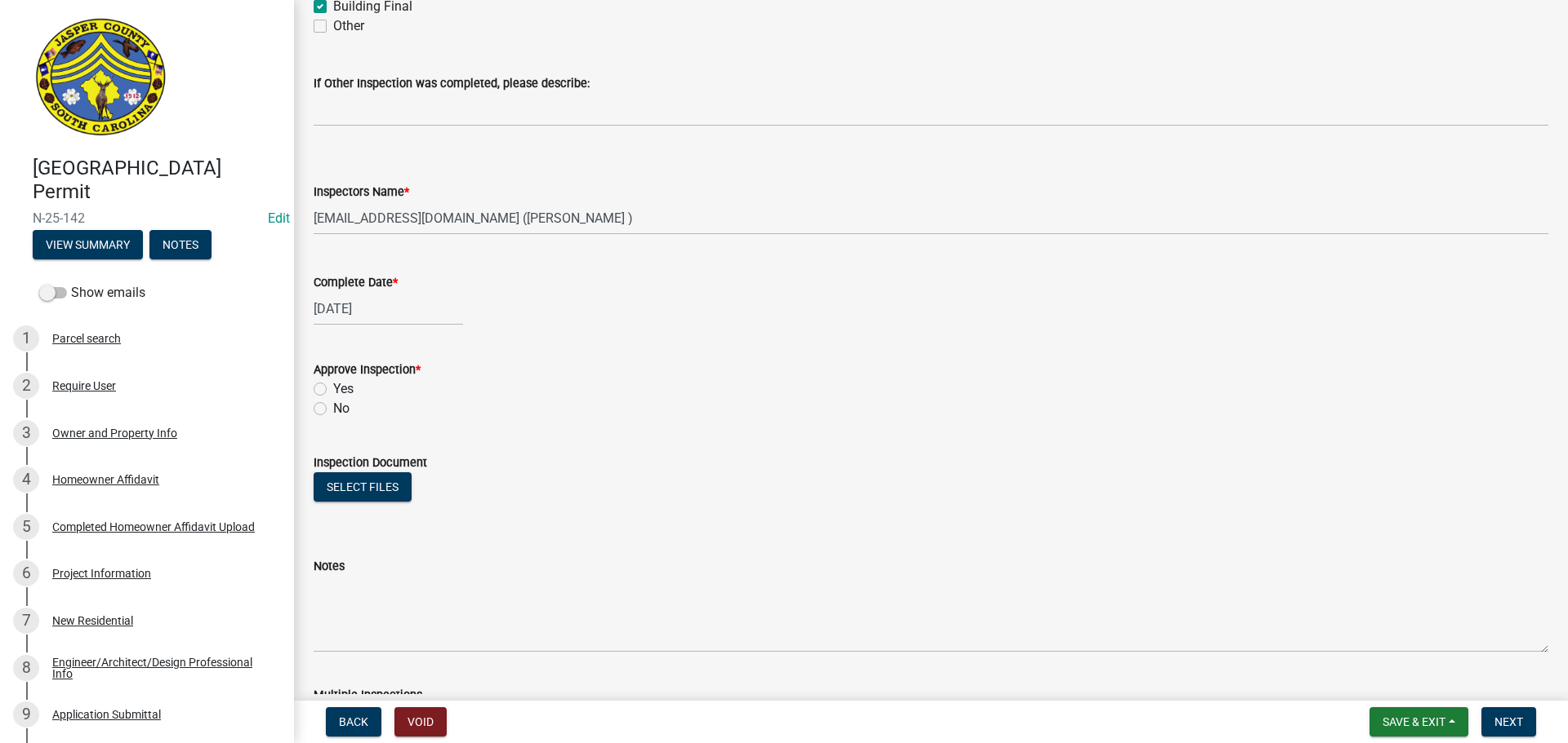
click at [333, 389] on label "Yes" at bounding box center [344, 389] width 20 height 19
click at [333, 389] on input "Yes" at bounding box center [339, 385] width 11 height 11
radio input "true"
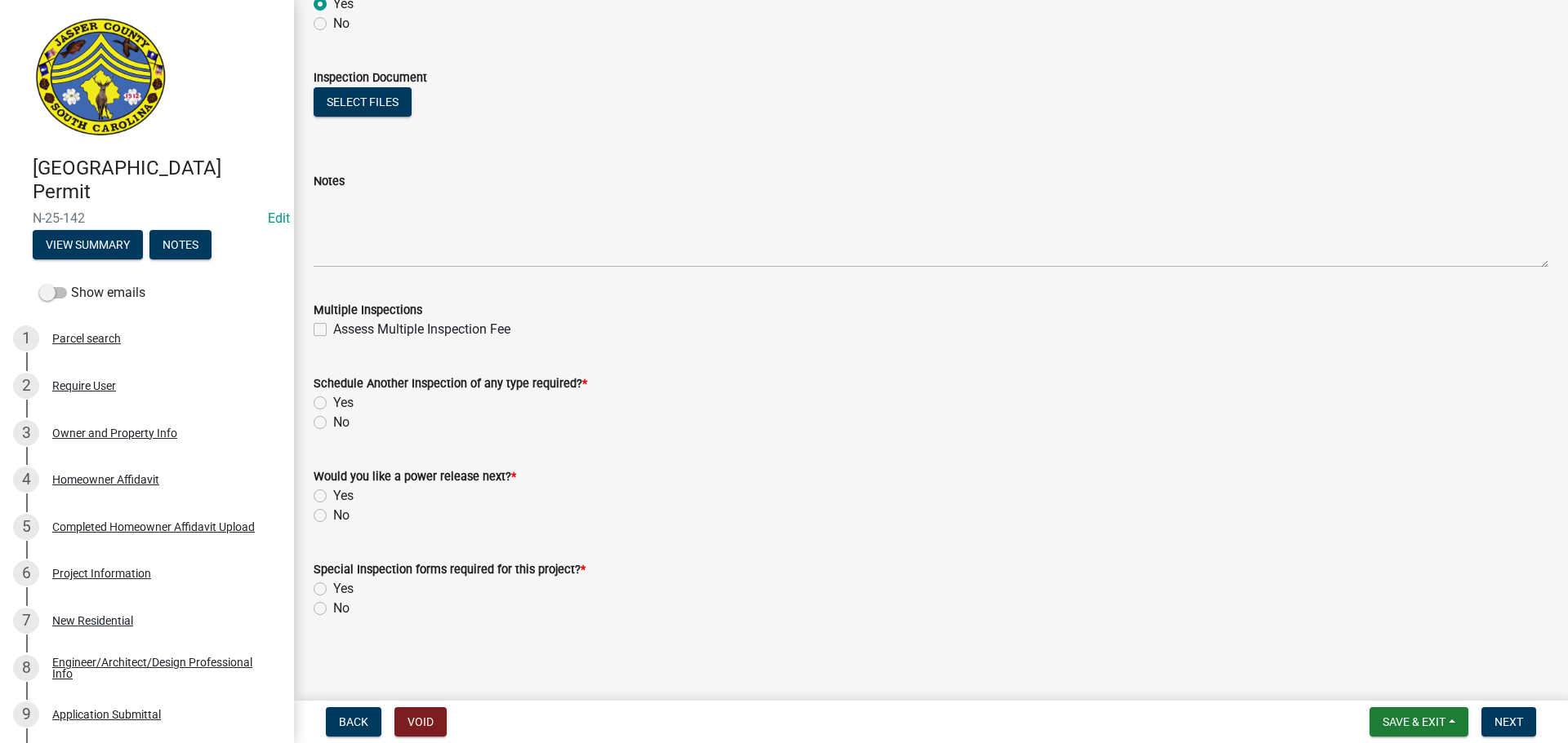
scroll to position [1040, 0]
click at [333, 421] on label "No" at bounding box center [342, 420] width 17 height 19
click at [333, 421] on input "No" at bounding box center [339, 416] width 11 height 11
radio input "true"
click at [333, 514] on label "No" at bounding box center [342, 513] width 17 height 19
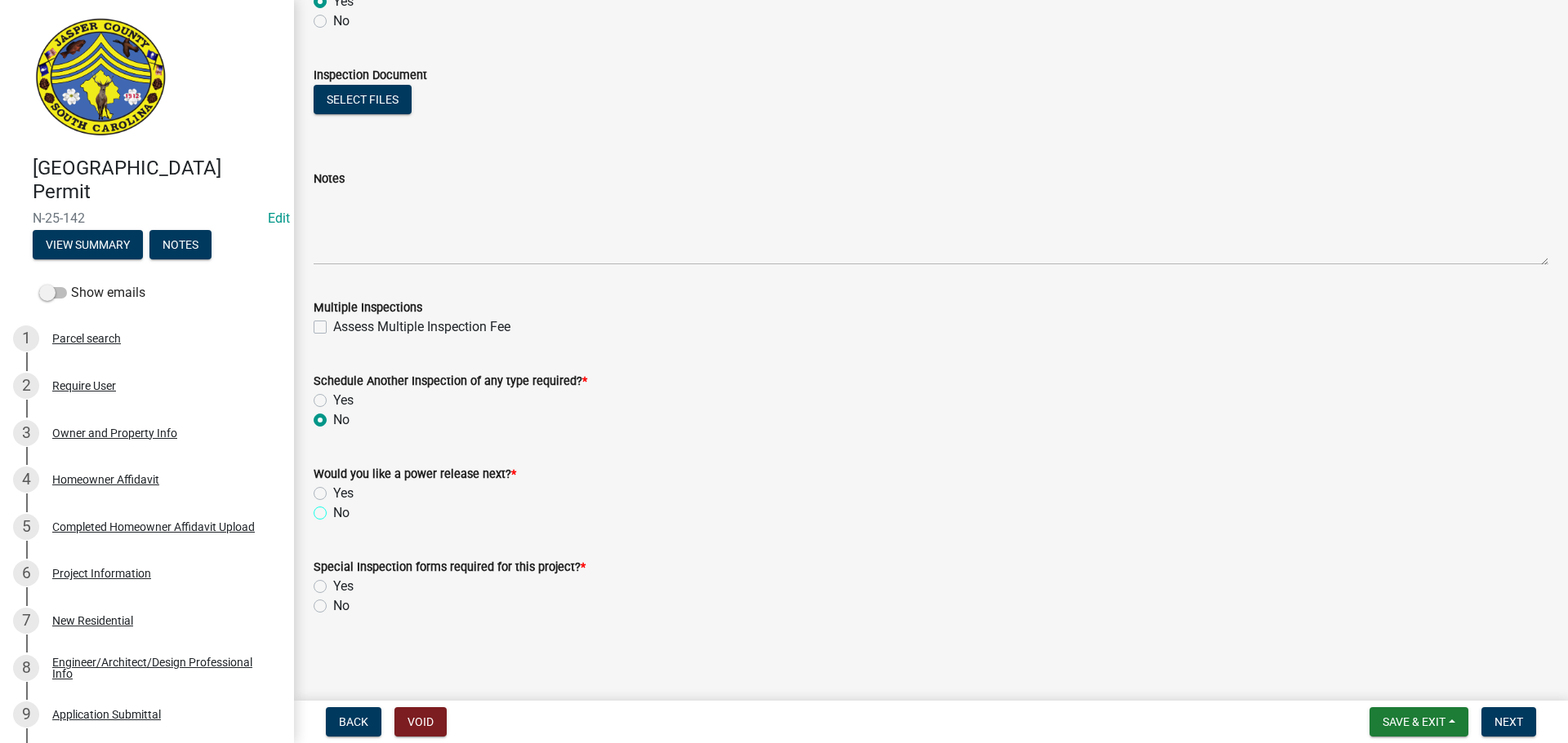
click at [333, 514] on input "No" at bounding box center [339, 509] width 11 height 11
radio input "true"
click at [333, 608] on label "No" at bounding box center [342, 606] width 17 height 19
click at [333, 607] on input "No" at bounding box center [339, 602] width 11 height 11
radio input "true"
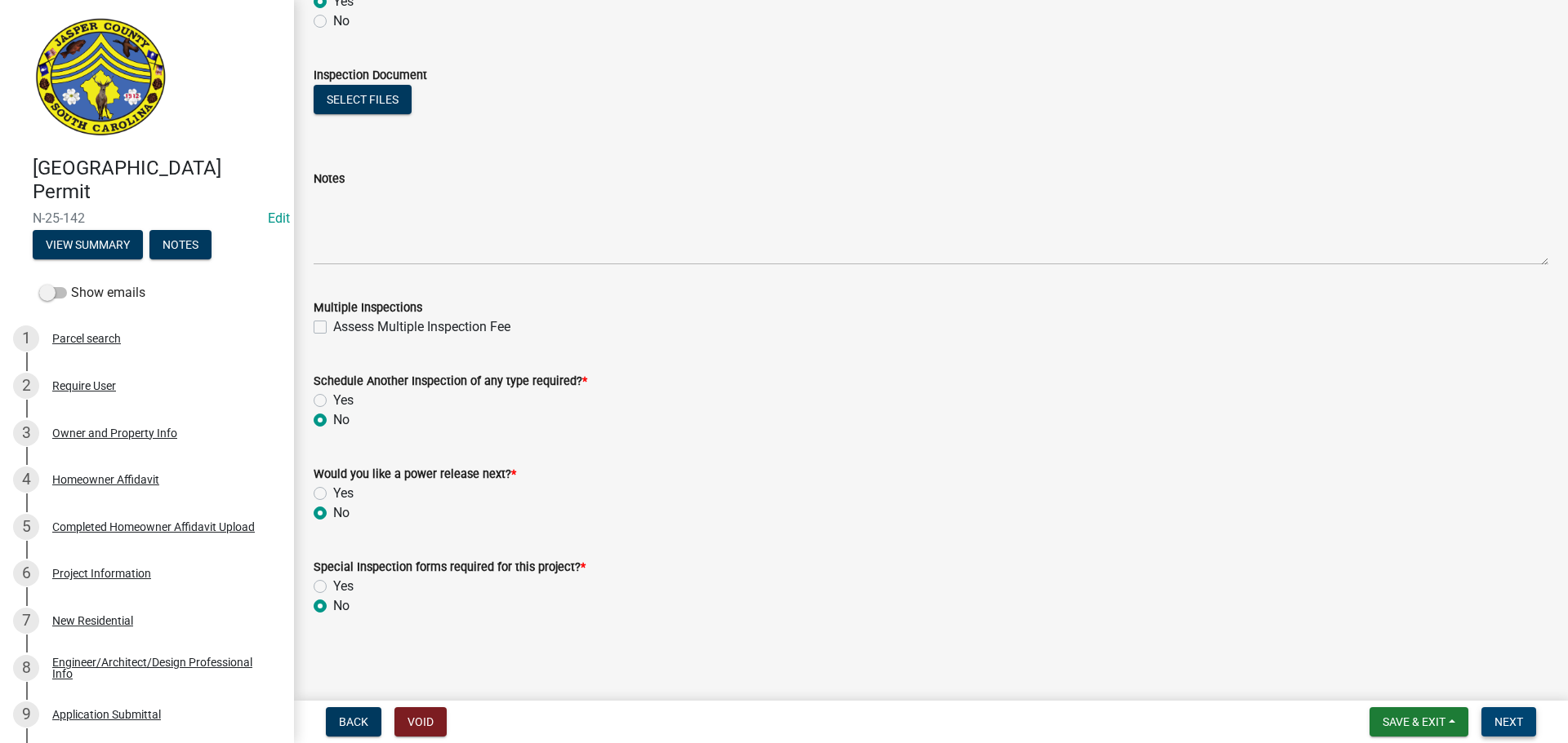
click at [1510, 714] on button "Next" at bounding box center [1508, 722] width 54 height 29
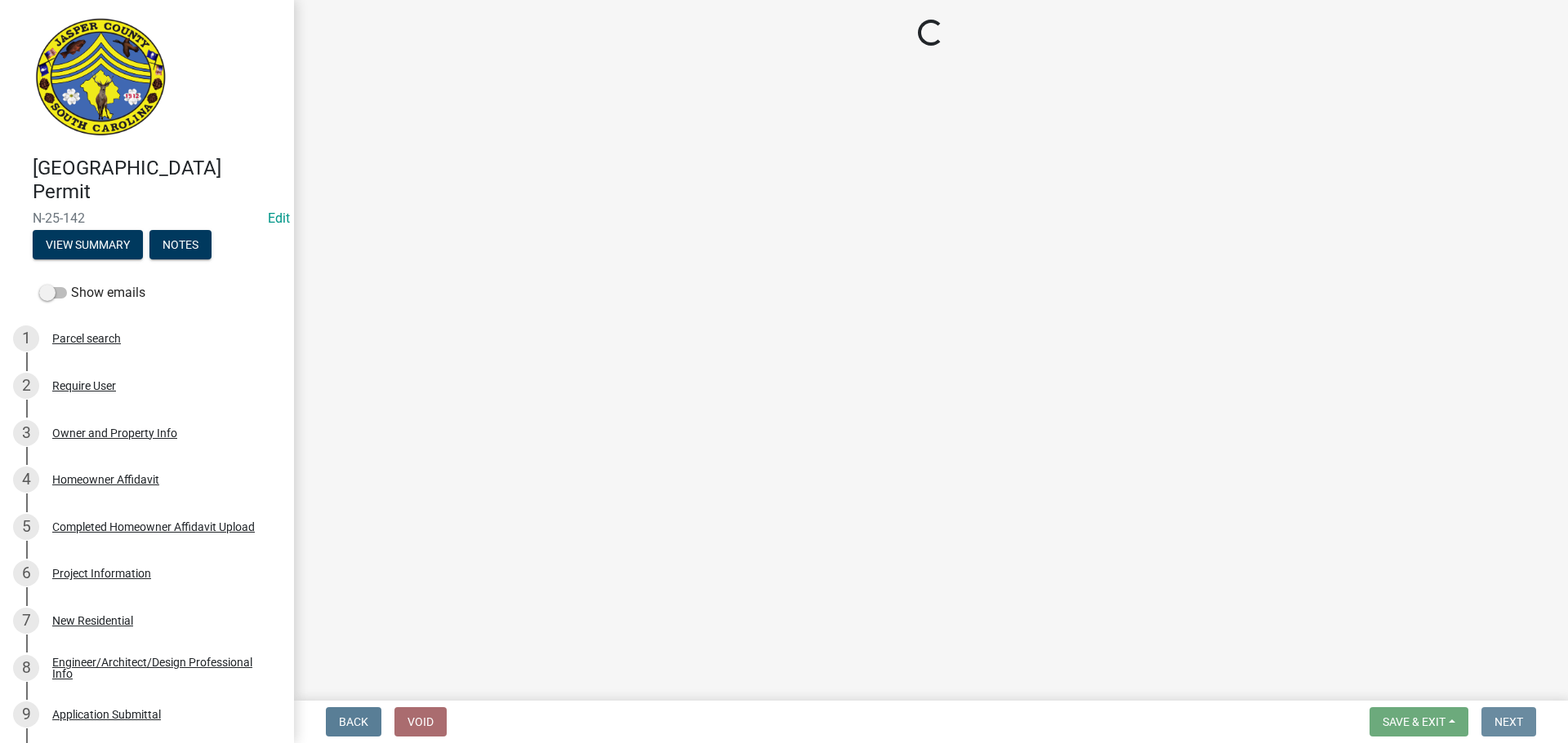
scroll to position [0, 0]
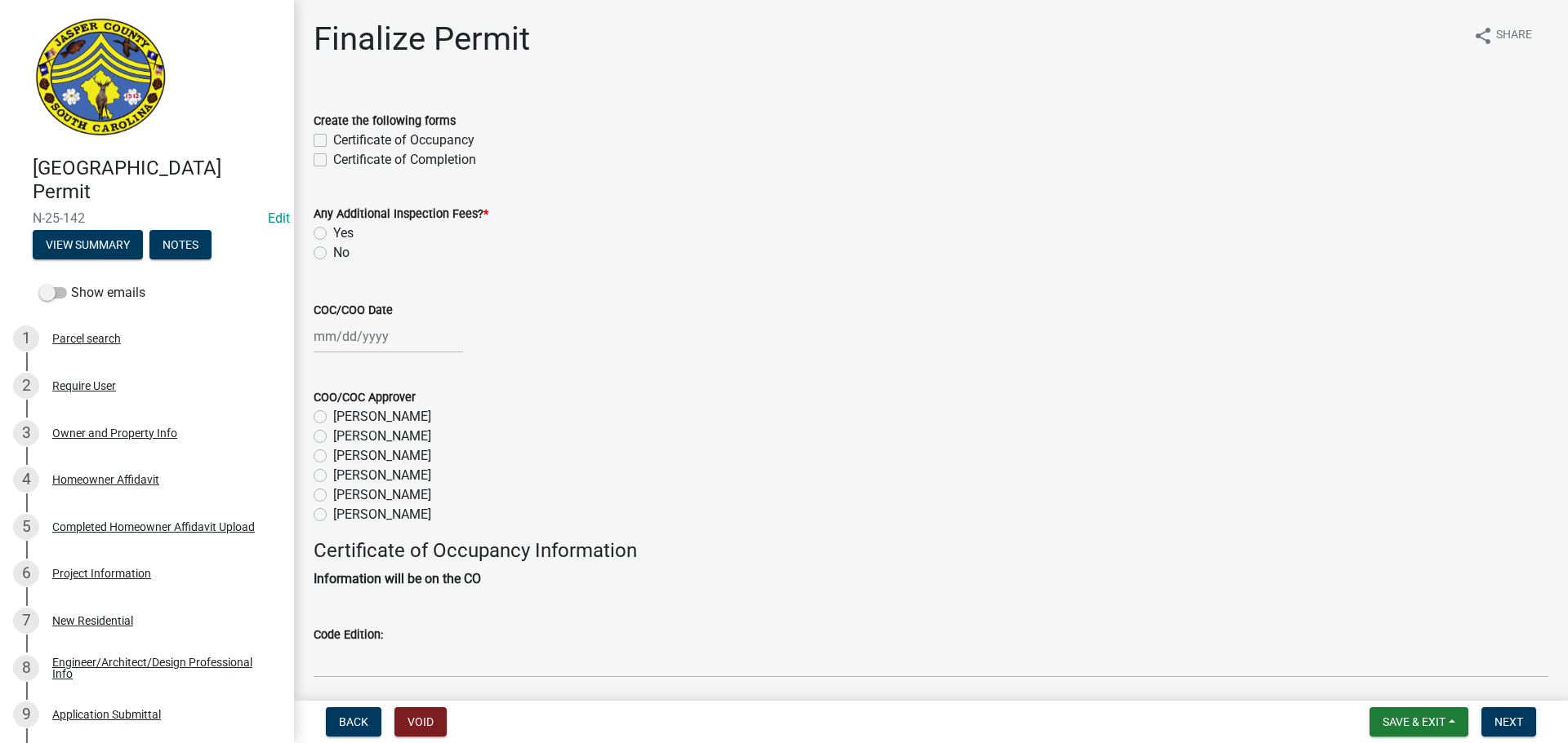
click at [333, 140] on label "Certificate of Occupancy" at bounding box center [404, 140] width 141 height 19
click at [333, 140] on input "Certificate of Occupancy" at bounding box center [339, 136] width 11 height 11
checkbox input "true"
checkbox input "false"
click at [333, 250] on label "No" at bounding box center [342, 252] width 17 height 19
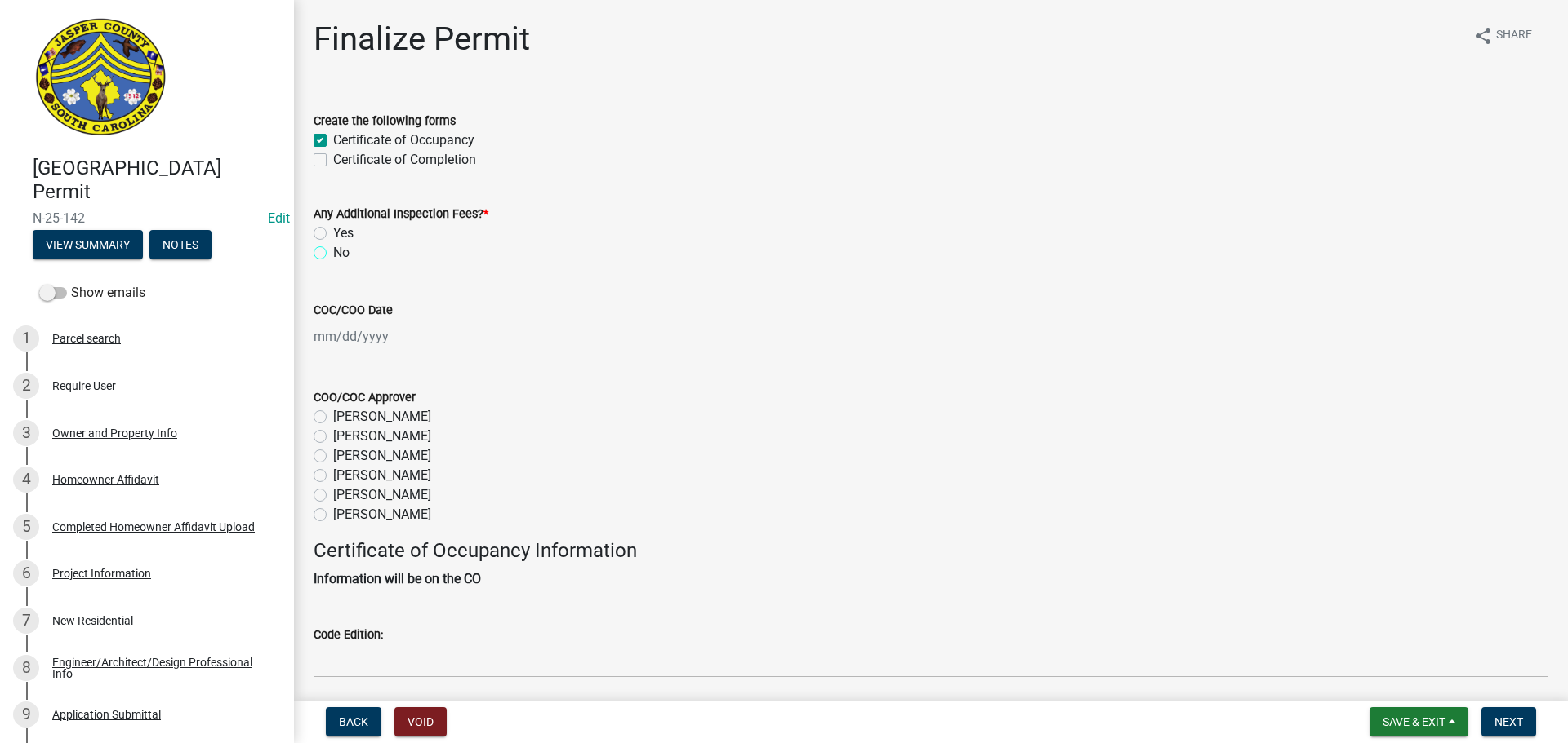
click at [333, 250] on input "No" at bounding box center [339, 249] width 11 height 11
radio input "true"
click at [357, 342] on div at bounding box center [388, 336] width 149 height 33
select select "8"
select select "2025"
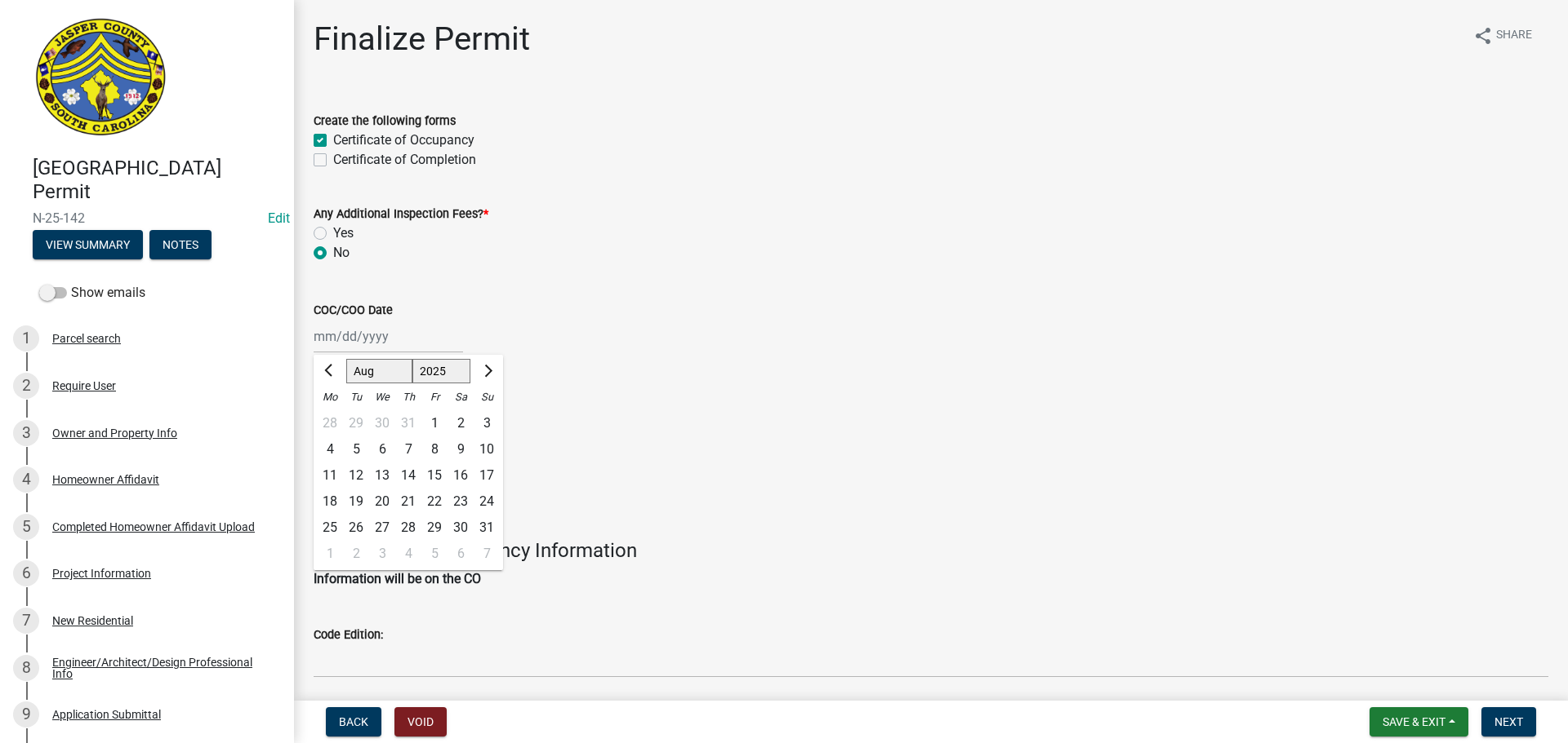
click at [636, 421] on div "[PERSON_NAME]" at bounding box center [930, 416] width 1235 height 19
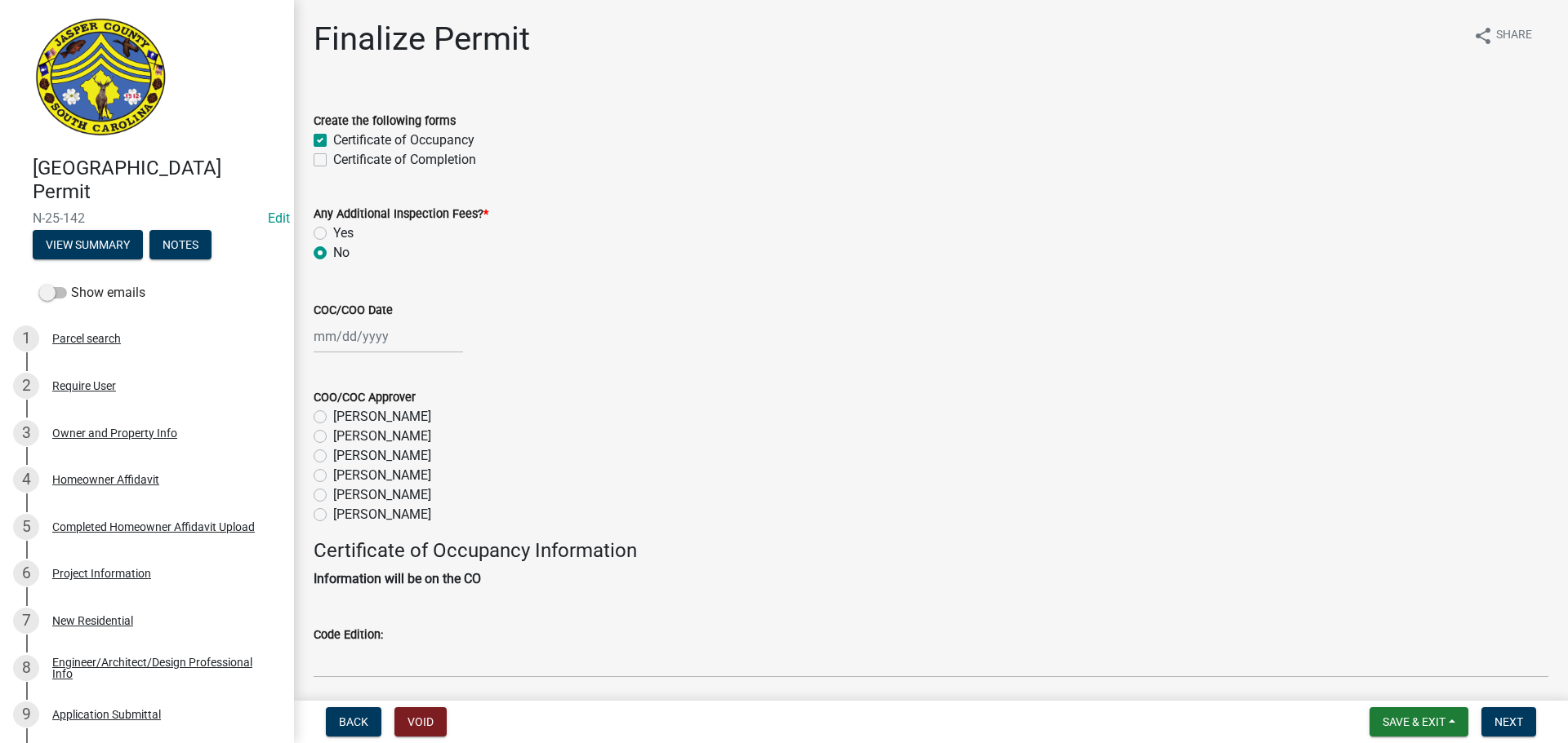
click at [340, 335] on div at bounding box center [388, 336] width 149 height 33
select select "8"
select select "2025"
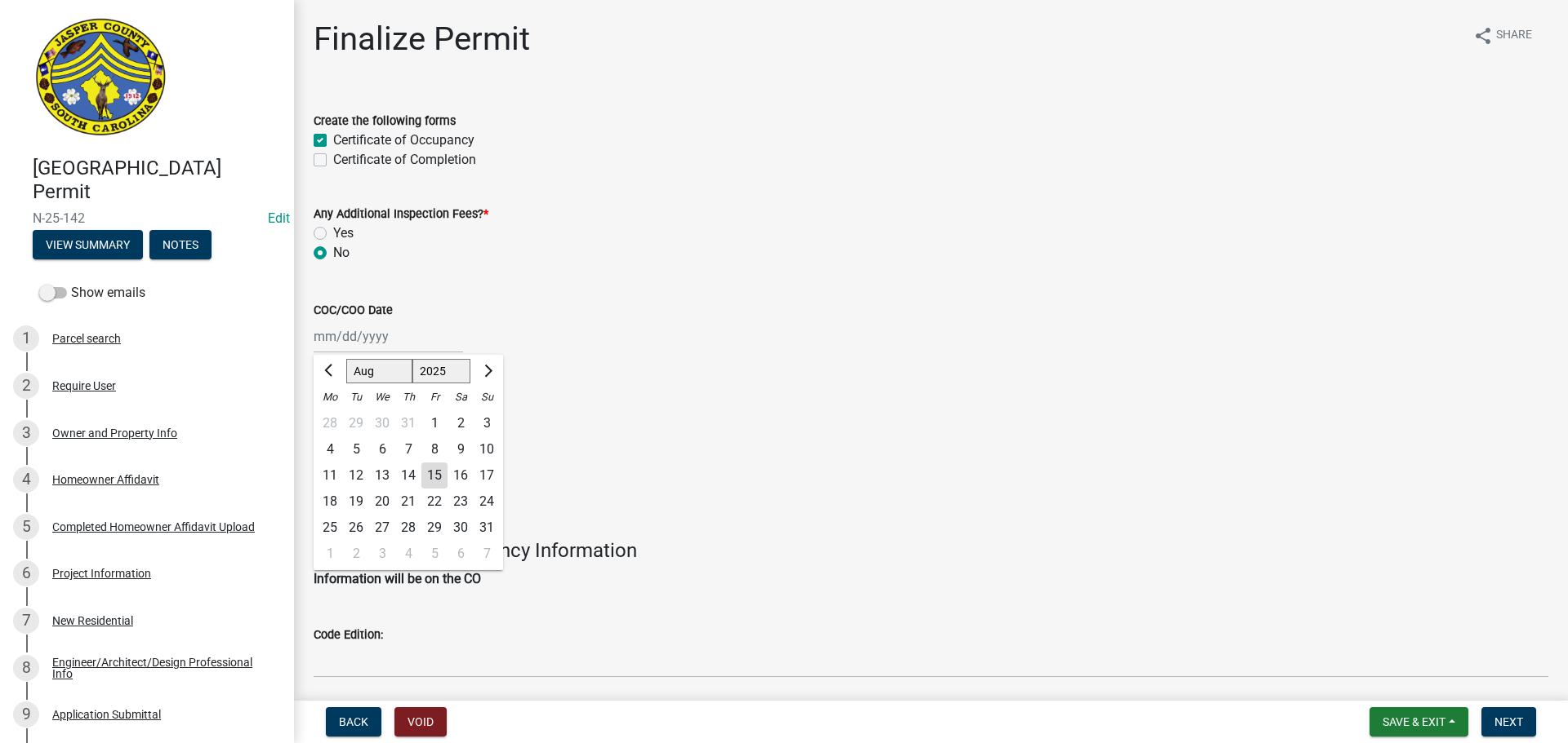
click at [435, 470] on div "15" at bounding box center [434, 476] width 26 height 26
type input "[DATE]"
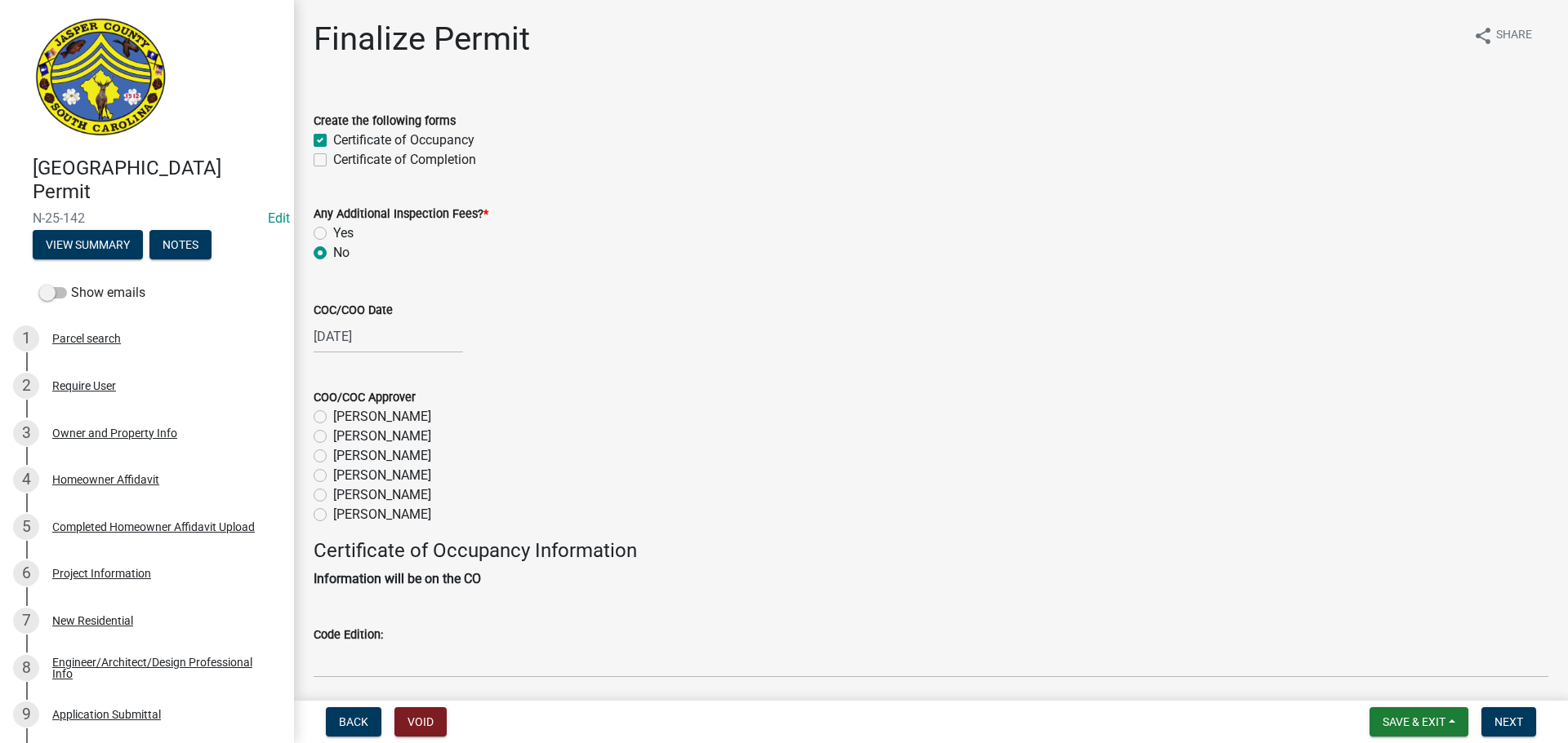
click at [333, 496] on label "[PERSON_NAME]" at bounding box center [382, 494] width 98 height 19
click at [333, 496] on input "[PERSON_NAME]" at bounding box center [339, 491] width 11 height 11
radio input "true"
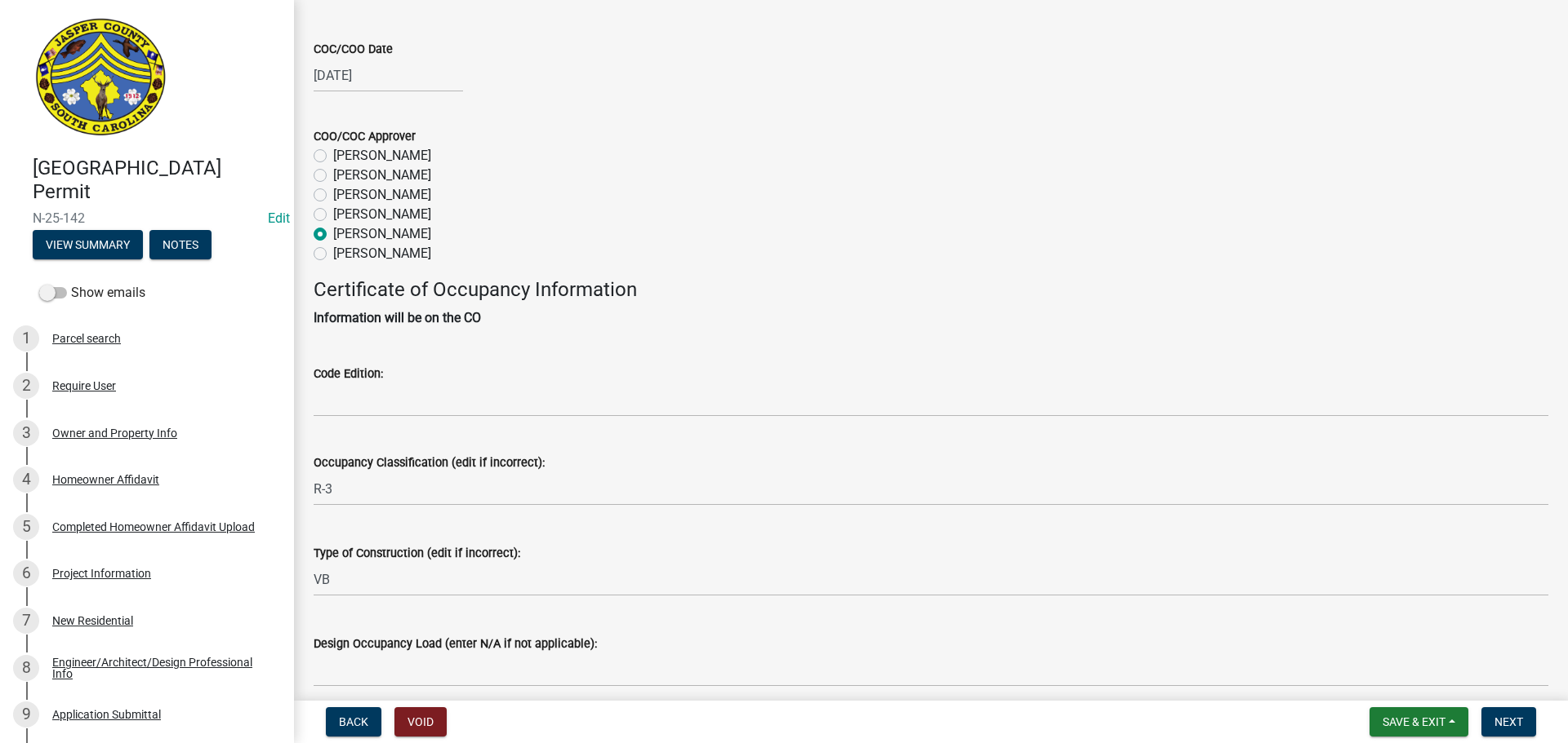
scroll to position [327, 0]
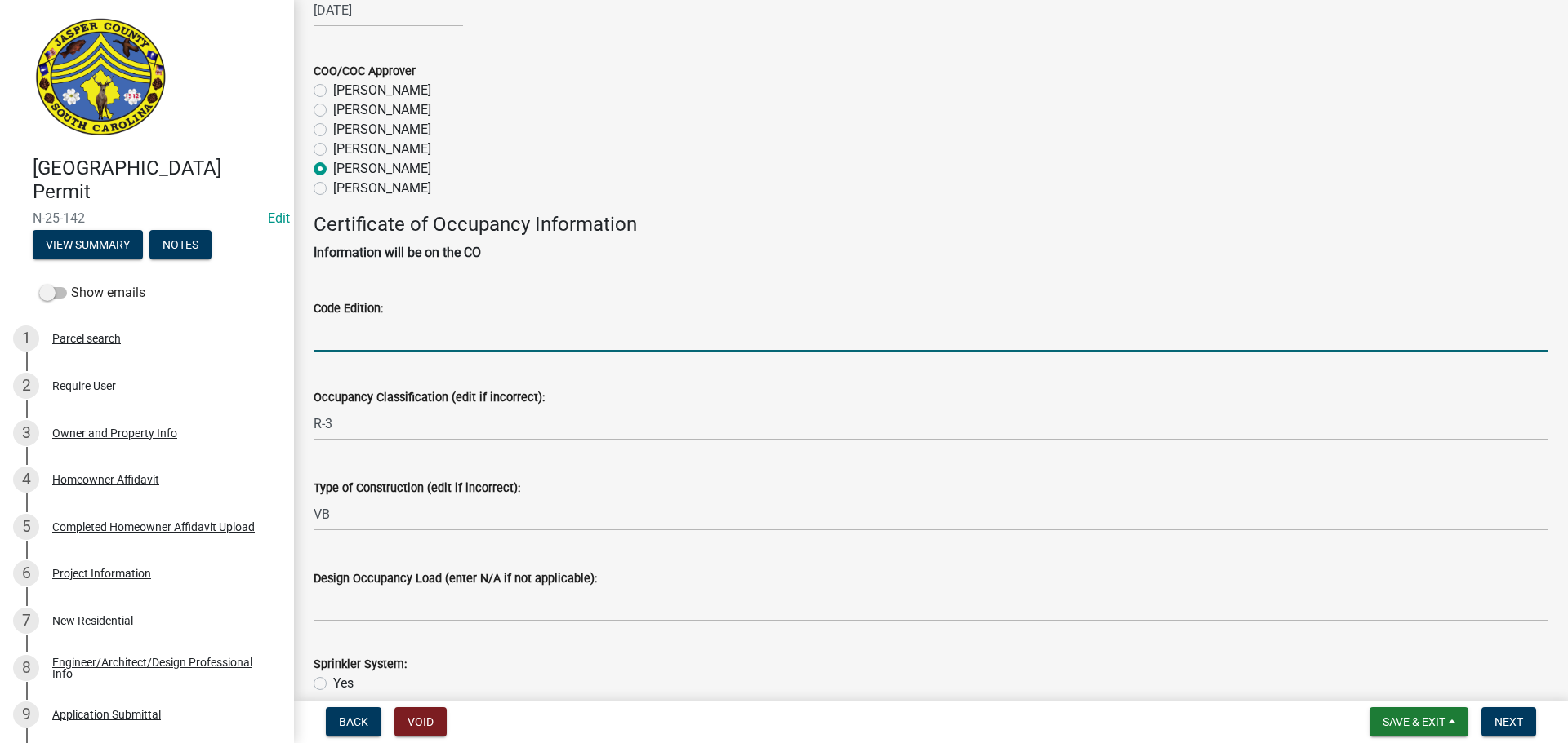
click at [427, 342] on input "Code Edition:" at bounding box center [930, 335] width 1235 height 33
type input "2021"
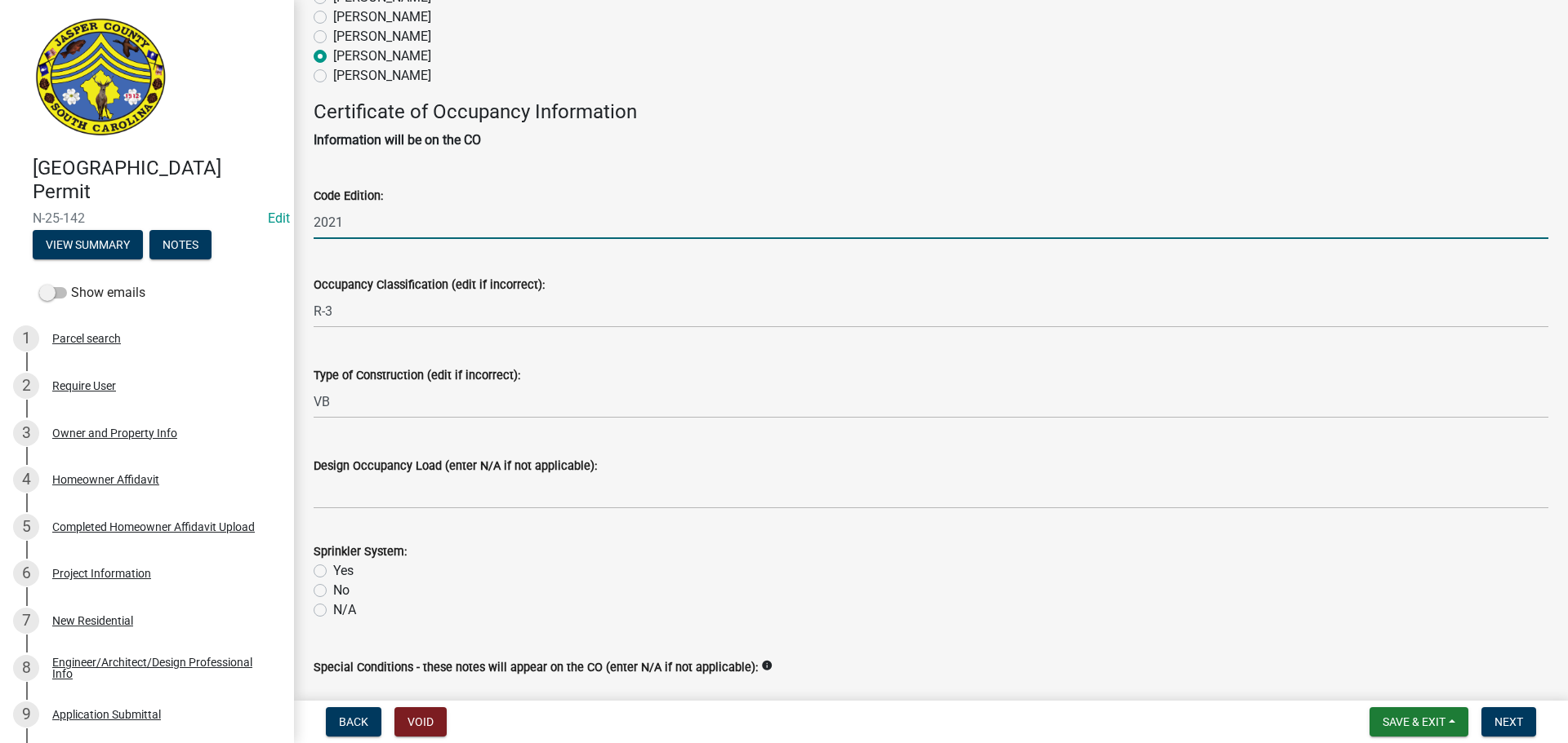
scroll to position [571, 0]
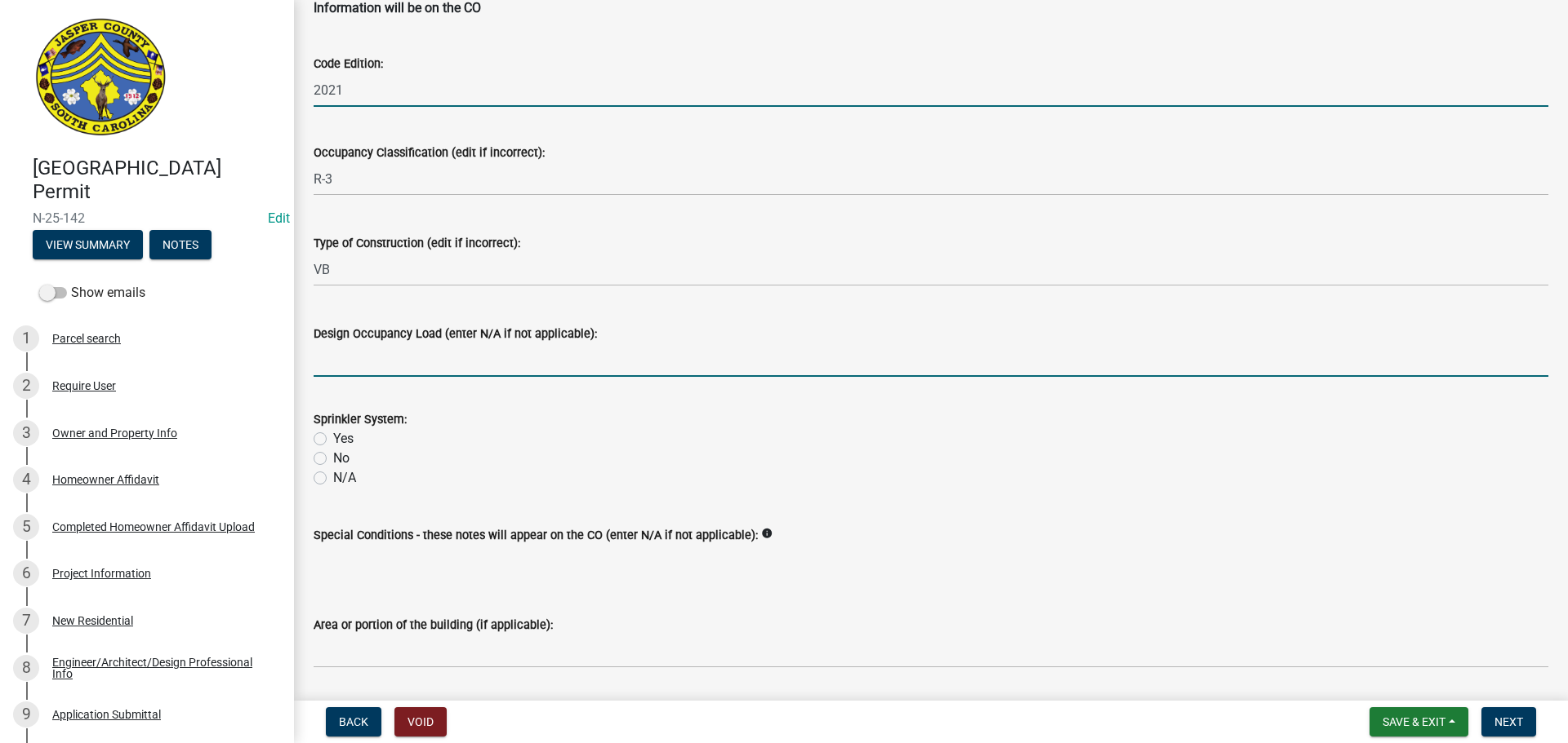
click at [379, 361] on input "Design Occupancy Load (enter N/A if not applicable):" at bounding box center [930, 360] width 1235 height 33
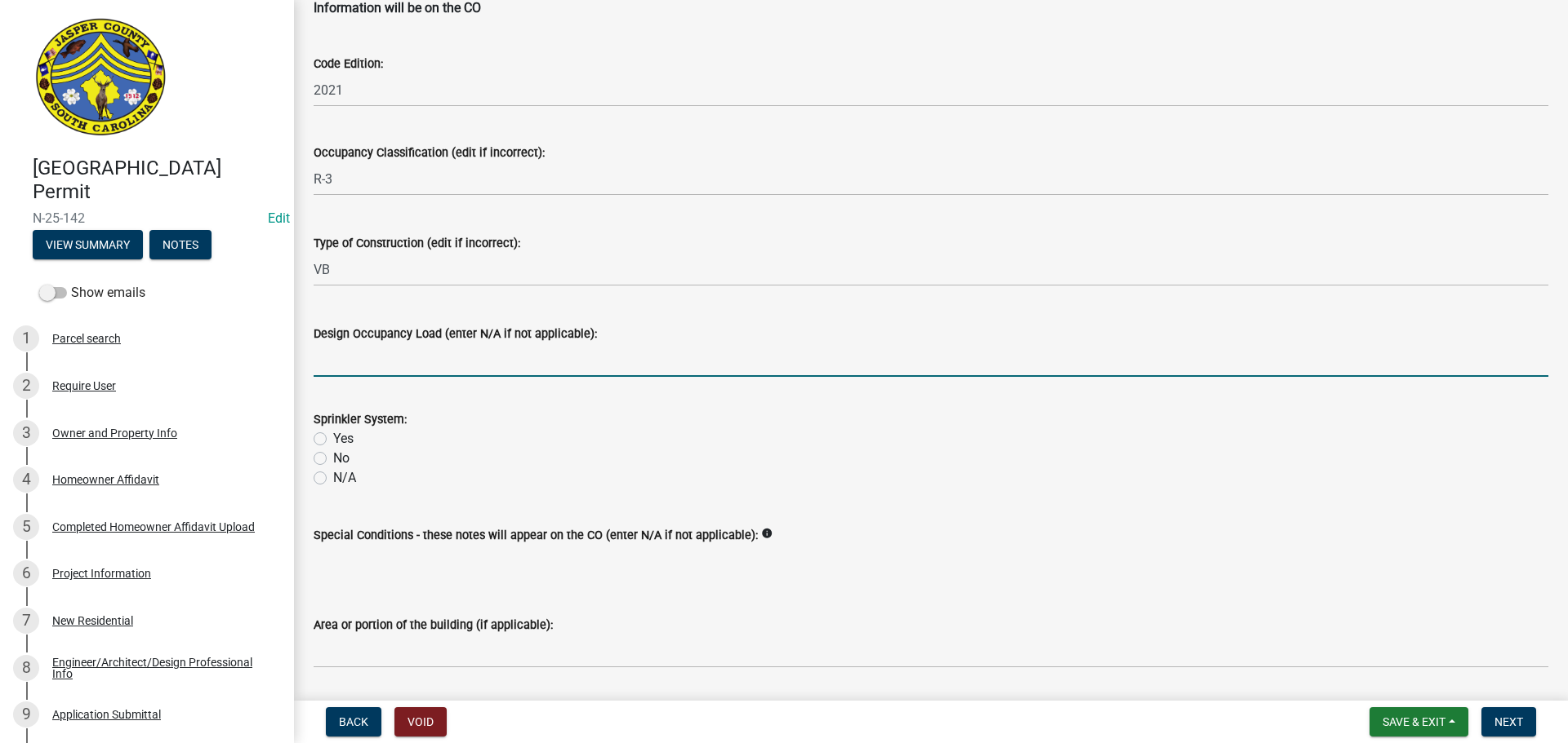
type input "N/A"
click at [333, 451] on label "No" at bounding box center [342, 459] width 17 height 19
click at [333, 451] on input "No" at bounding box center [339, 455] width 11 height 11
radio input "true"
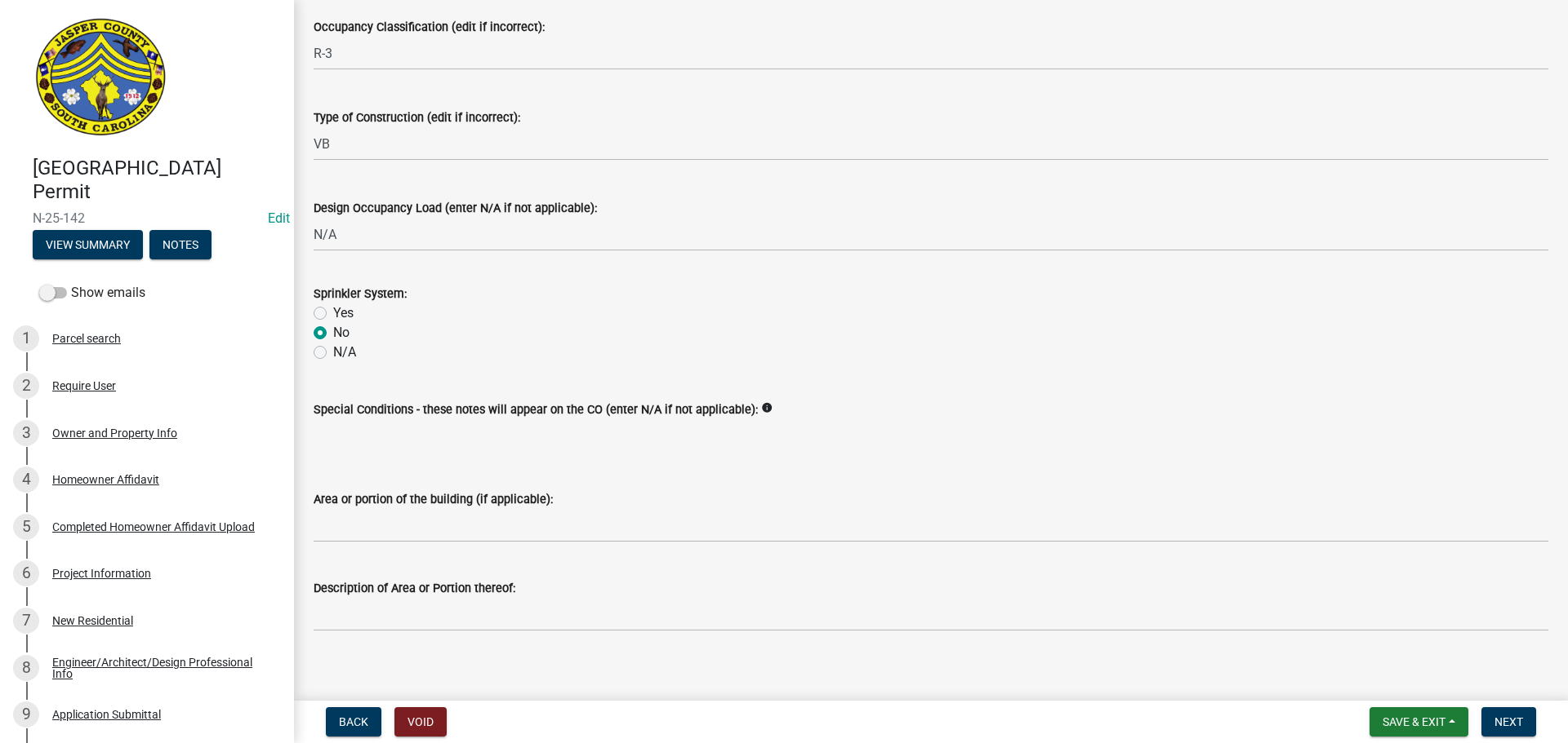
scroll to position [711, 0]
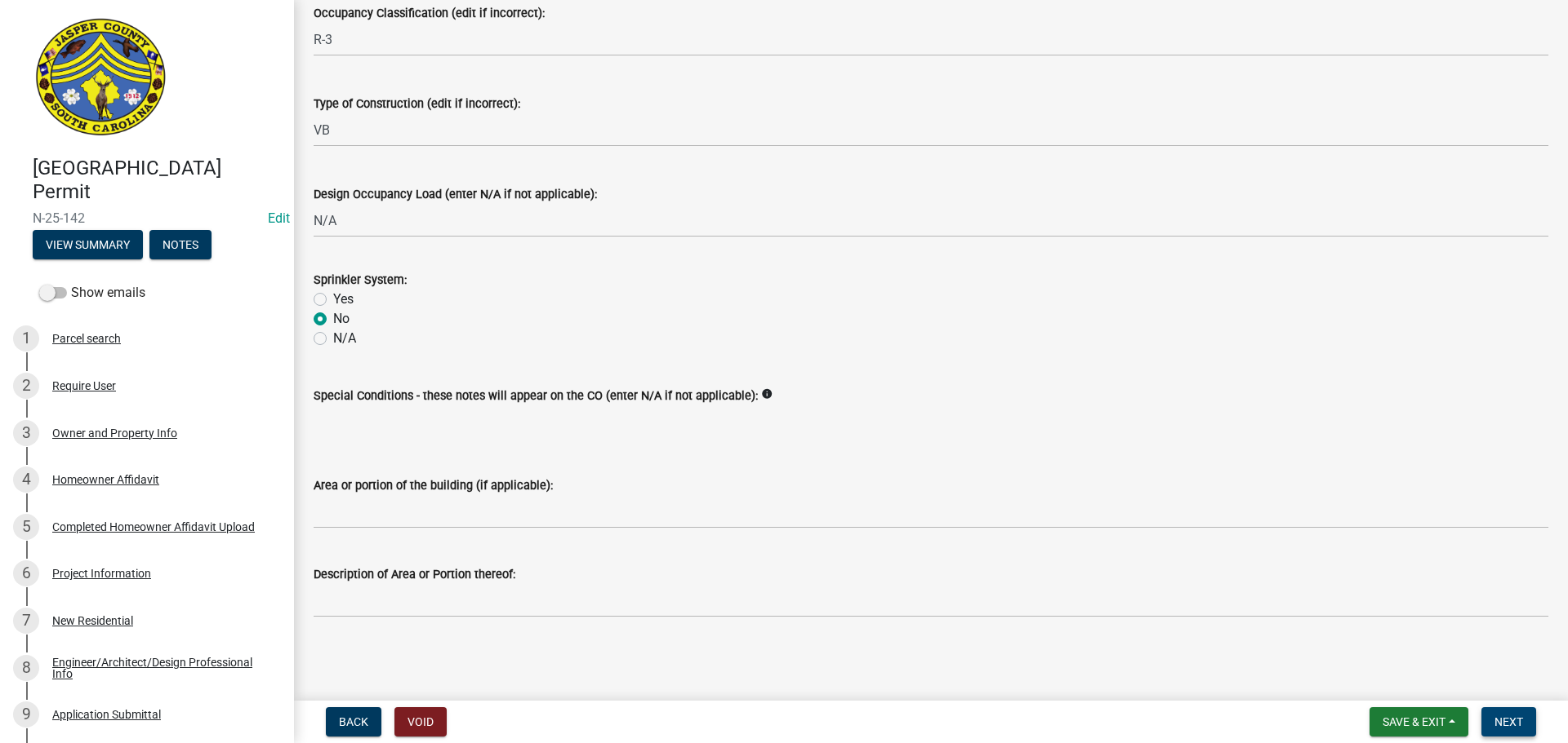
click at [1521, 721] on span "Next" at bounding box center [1508, 722] width 29 height 13
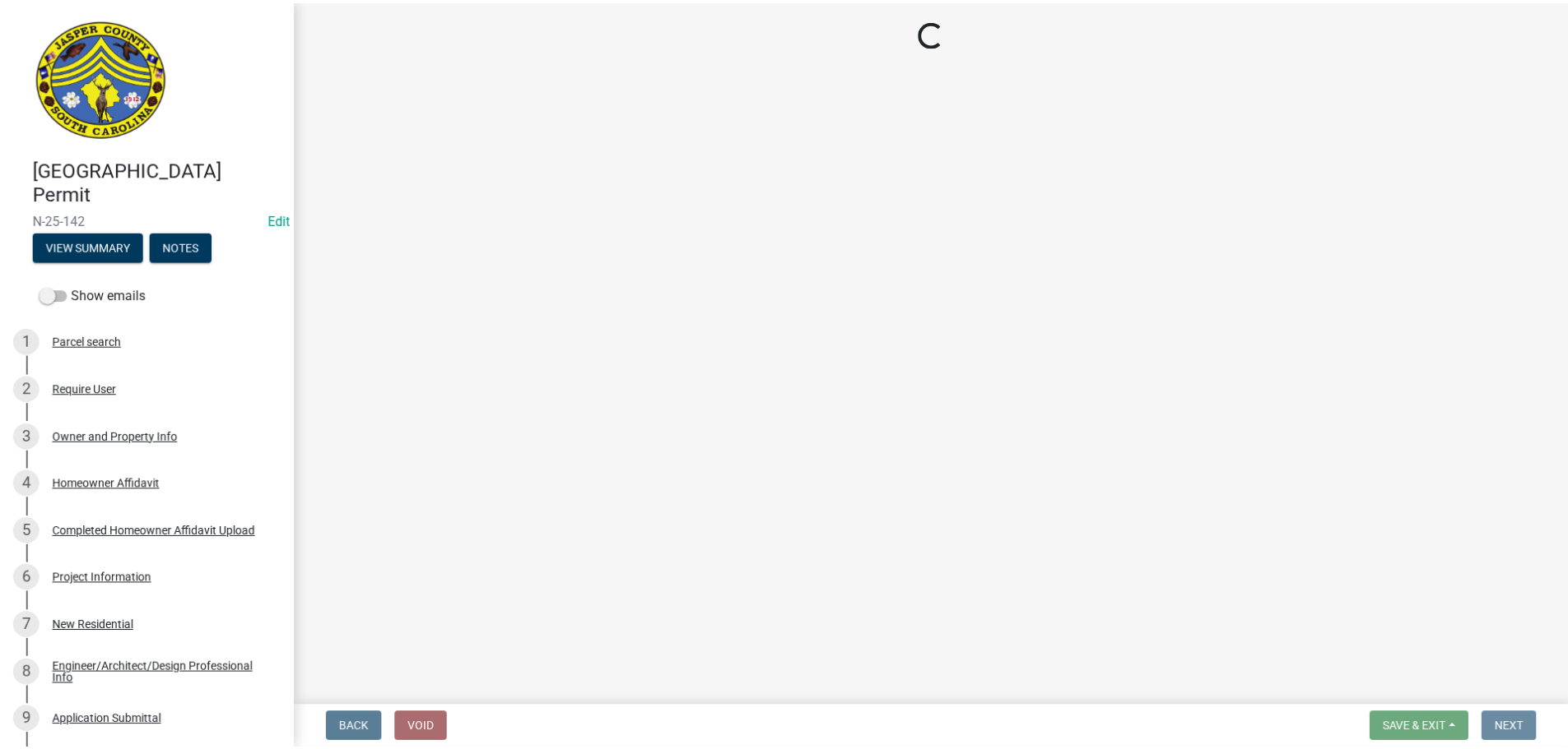
scroll to position [0, 0]
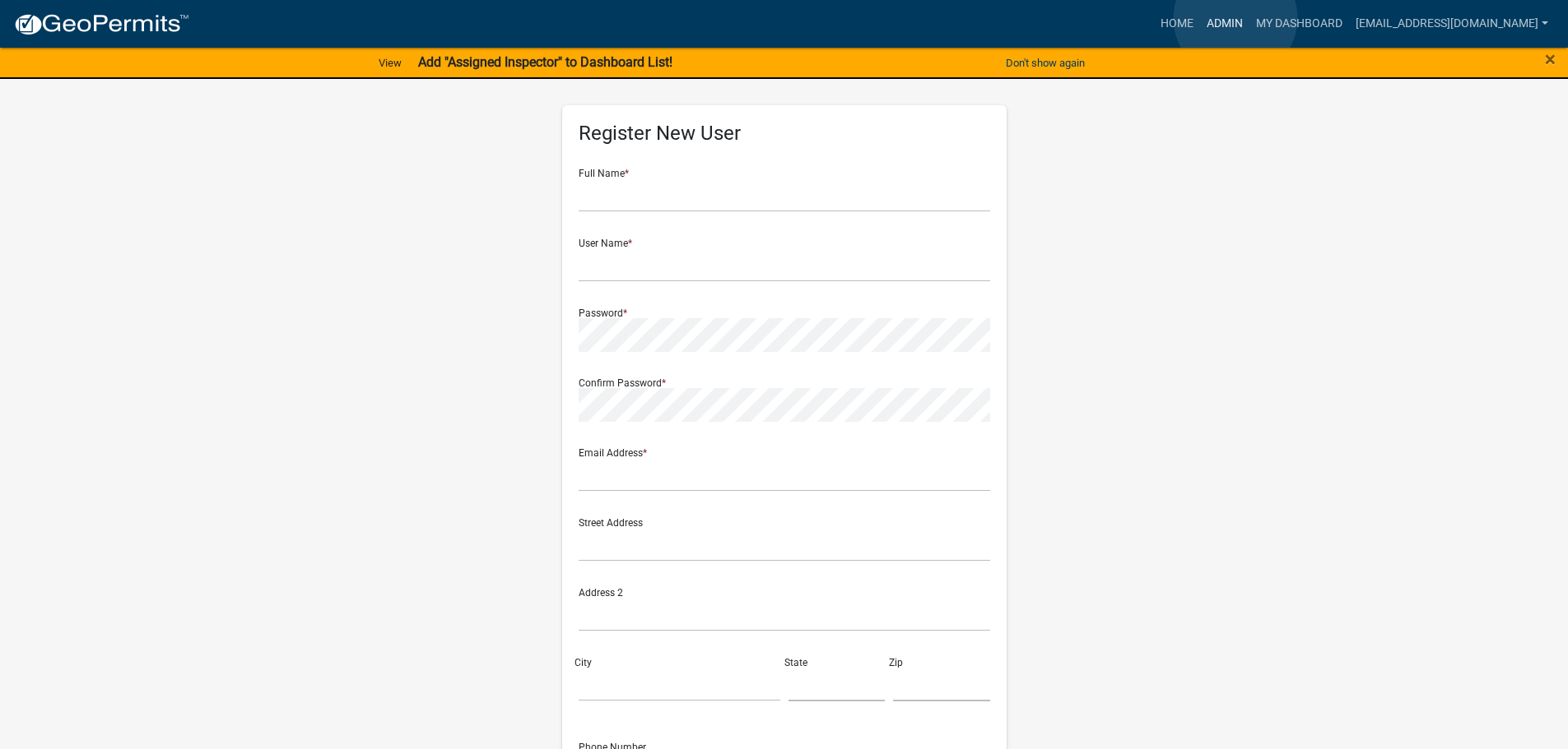
click at [1235, 19] on link "Admin" at bounding box center [1224, 24] width 49 height 32
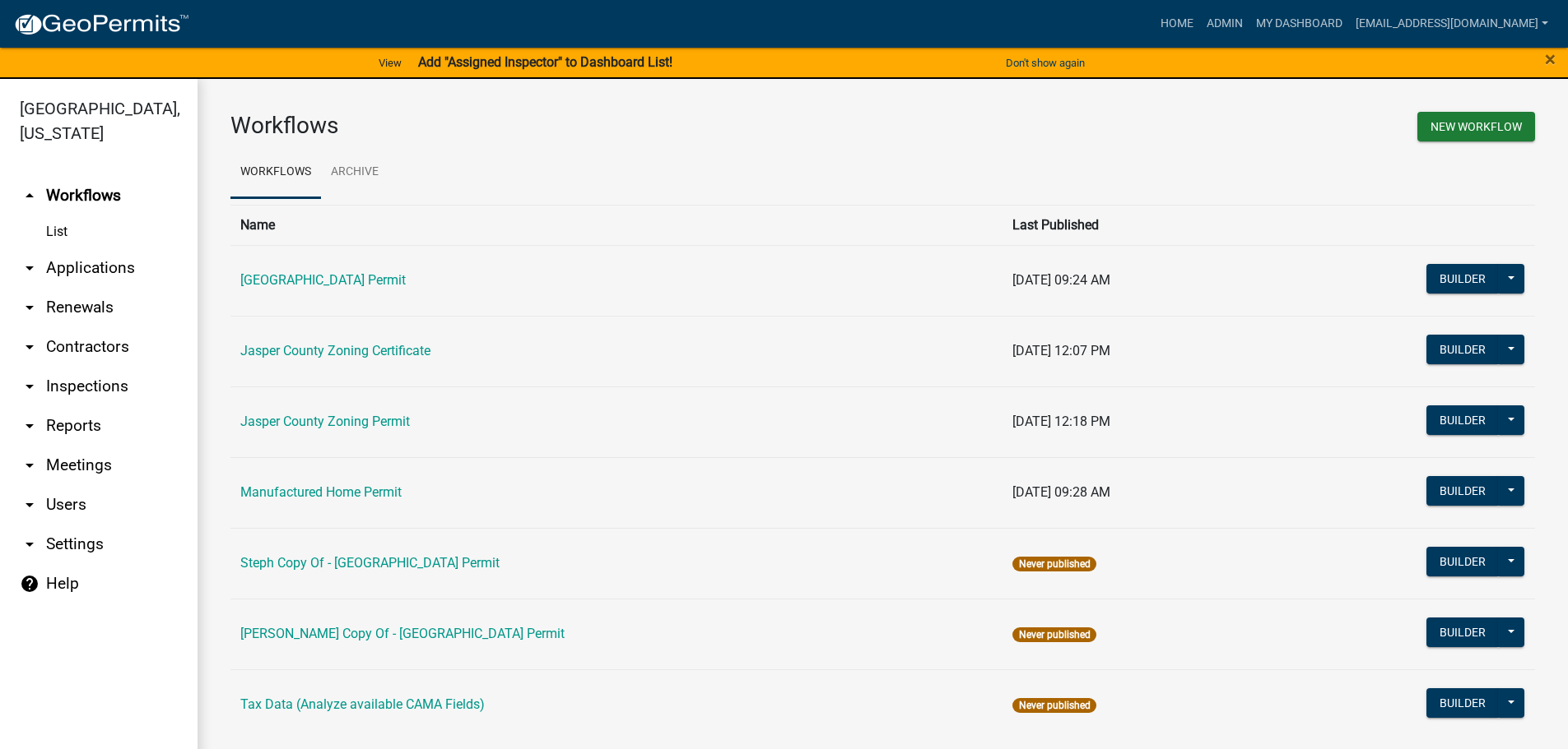
click at [106, 270] on link "arrow_drop_down Applications" at bounding box center [98, 268] width 198 height 40
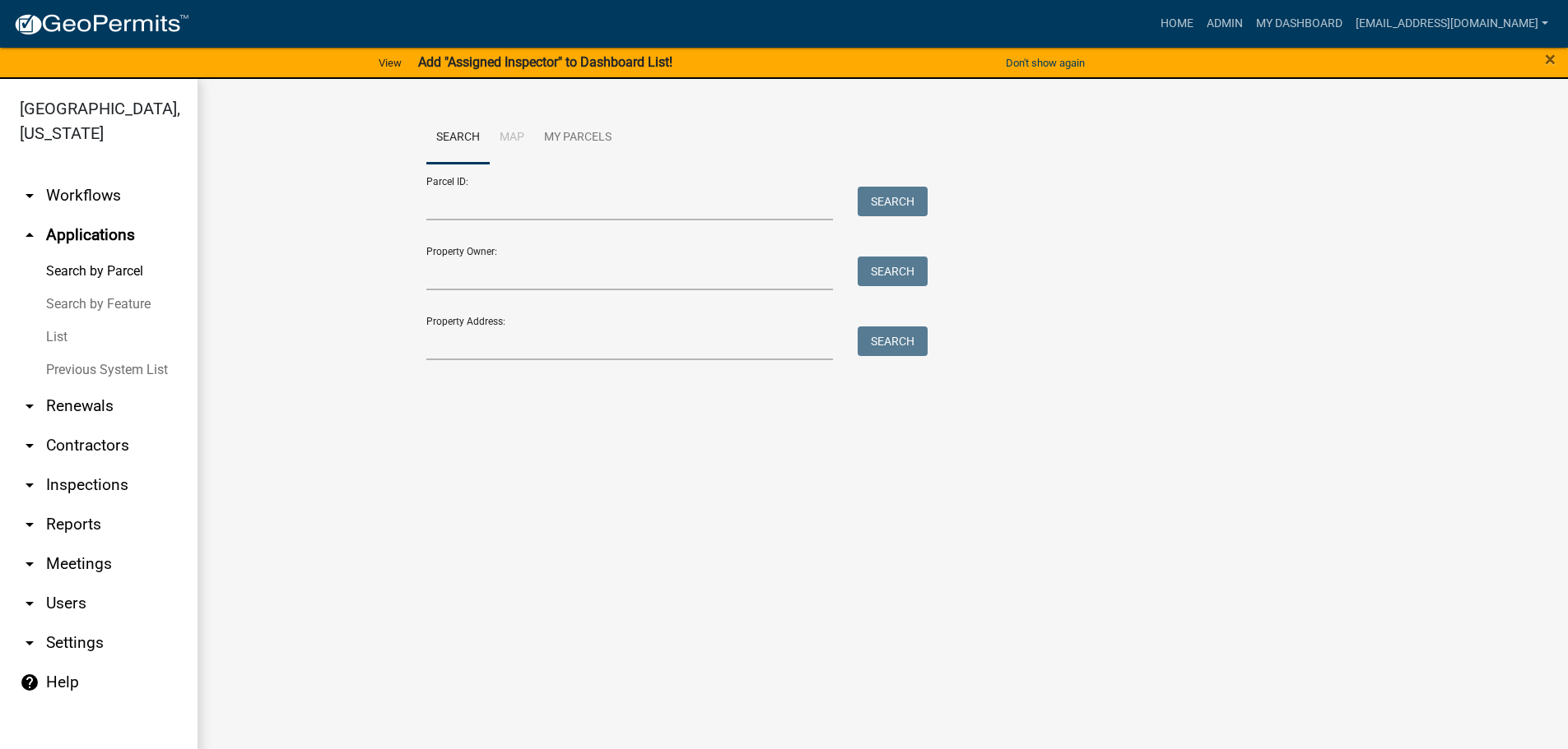
click at [56, 337] on link "List" at bounding box center [98, 337] width 198 height 32
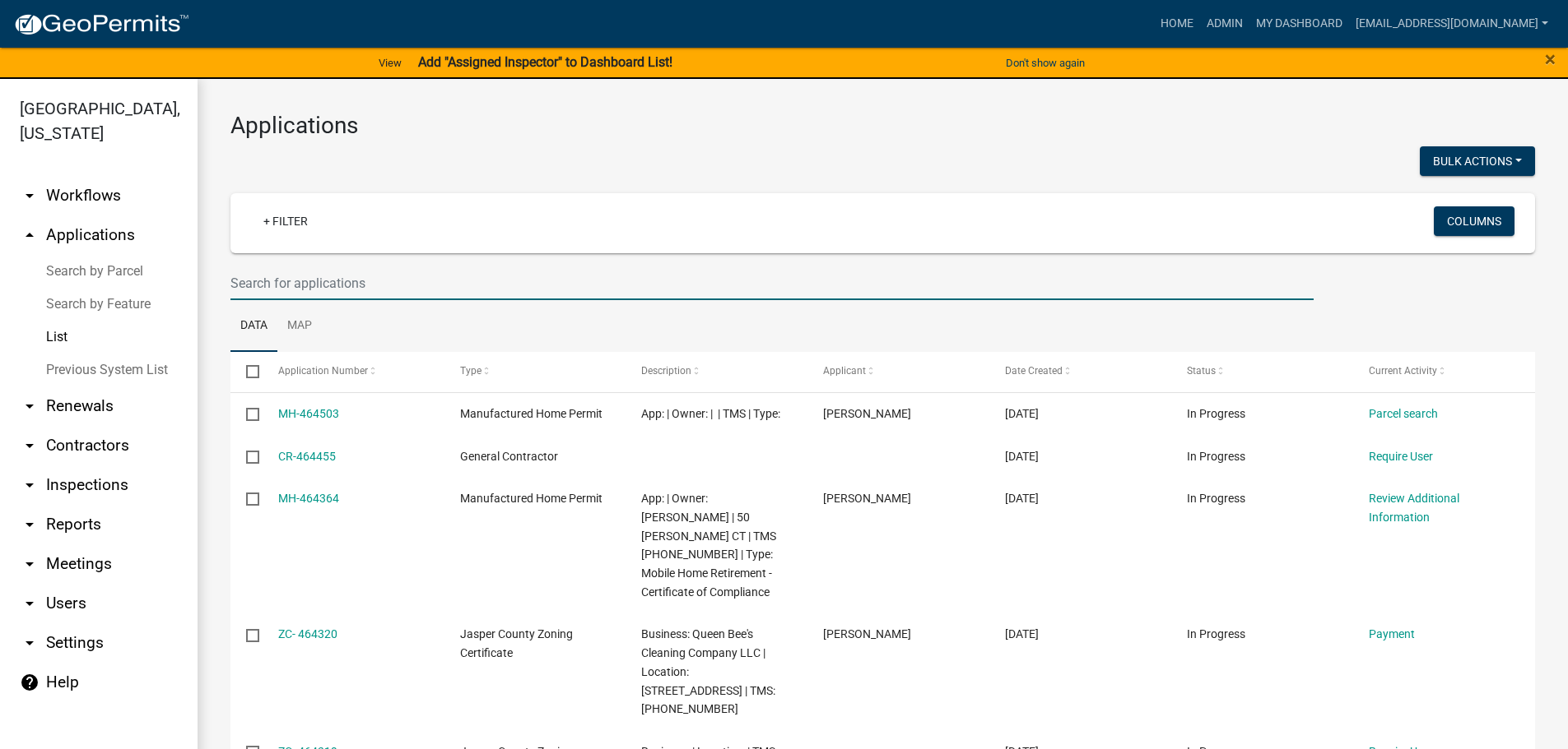
click at [399, 288] on input "text" at bounding box center [771, 283] width 1082 height 33
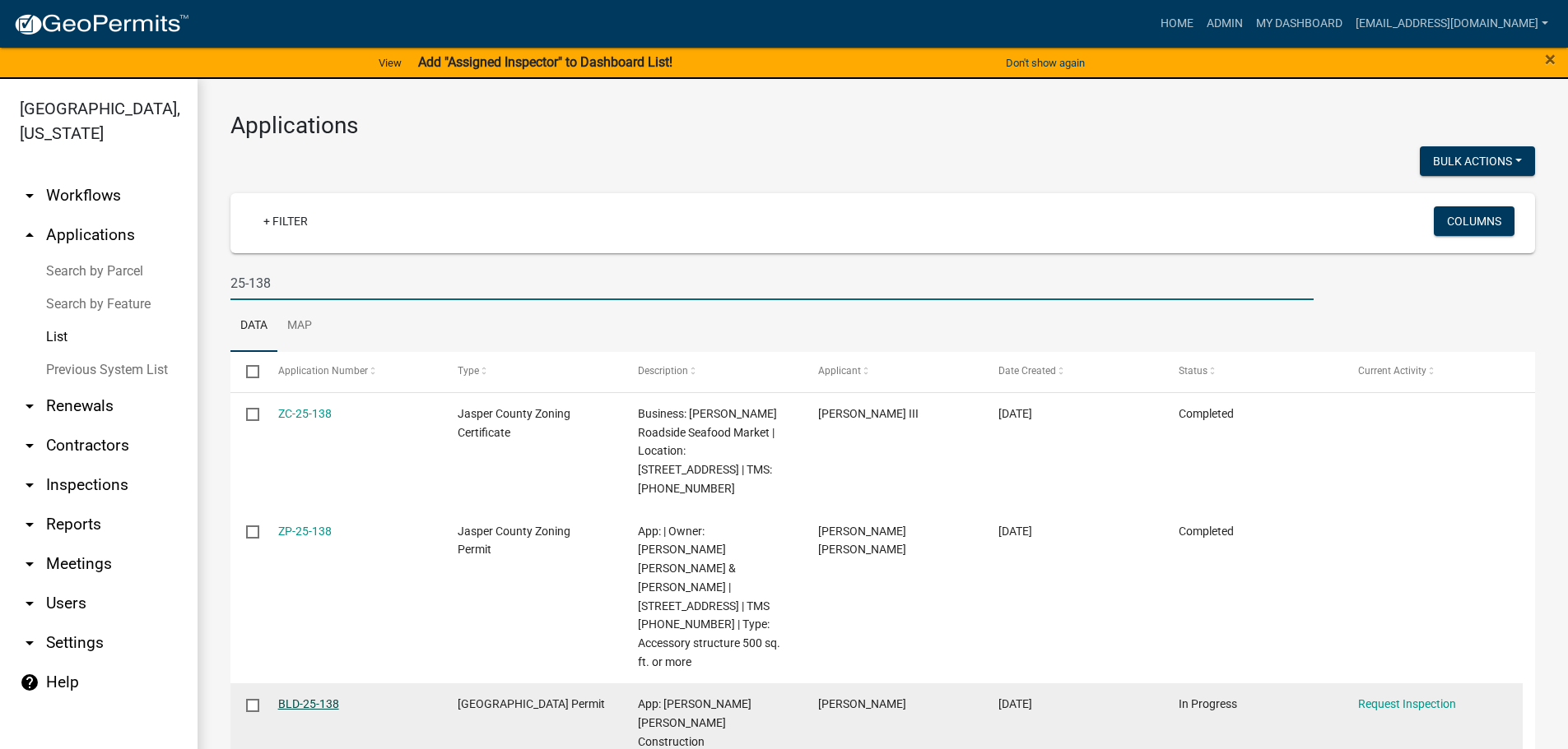
type input "25-138"
click at [328, 698] on link "BLD-25-138" at bounding box center [309, 704] width 61 height 13
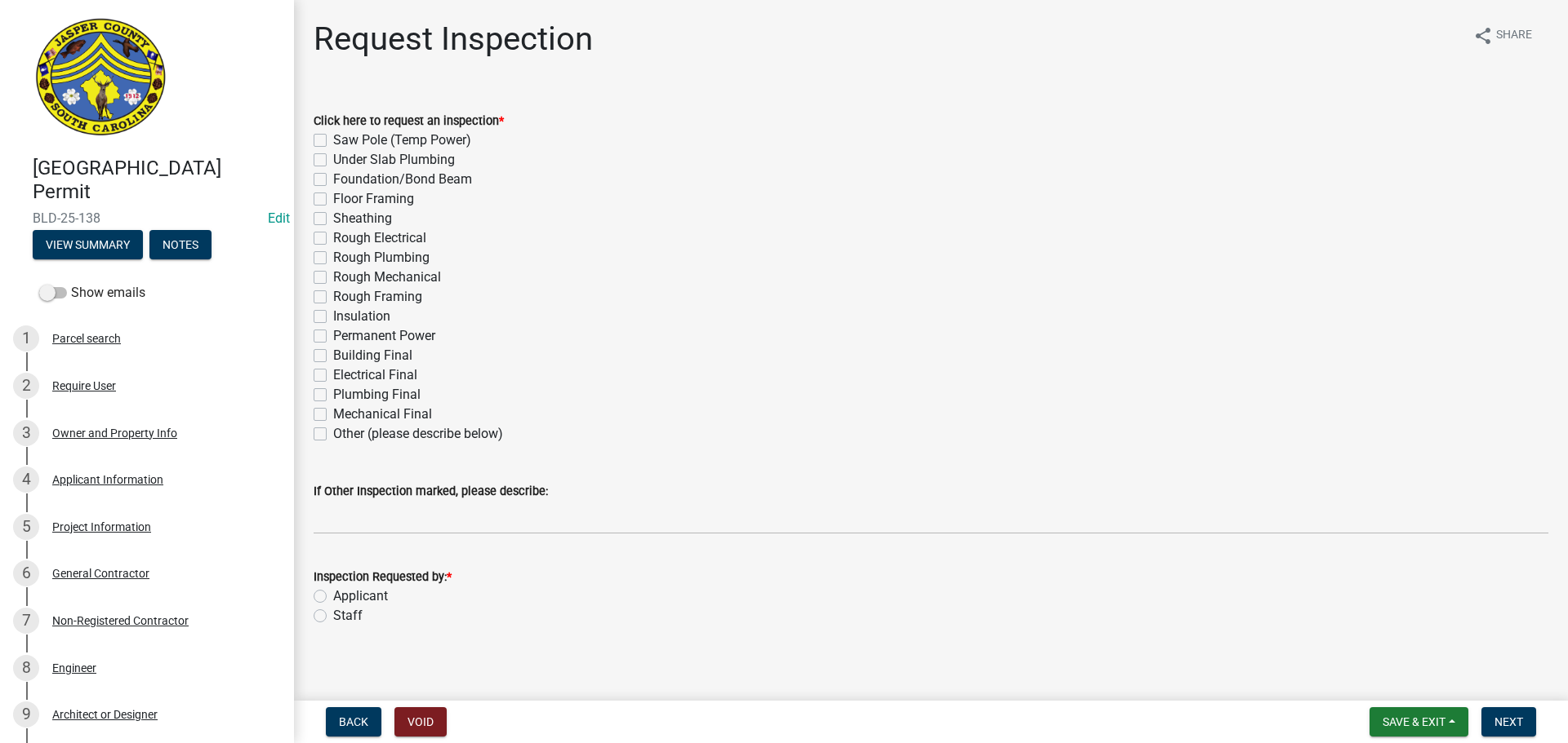
click at [333, 435] on label "Other (please describe below)" at bounding box center [418, 434] width 170 height 19
click at [333, 435] on input "Other (please describe below)" at bounding box center [339, 430] width 11 height 11
checkbox input "true"
checkbox input "false"
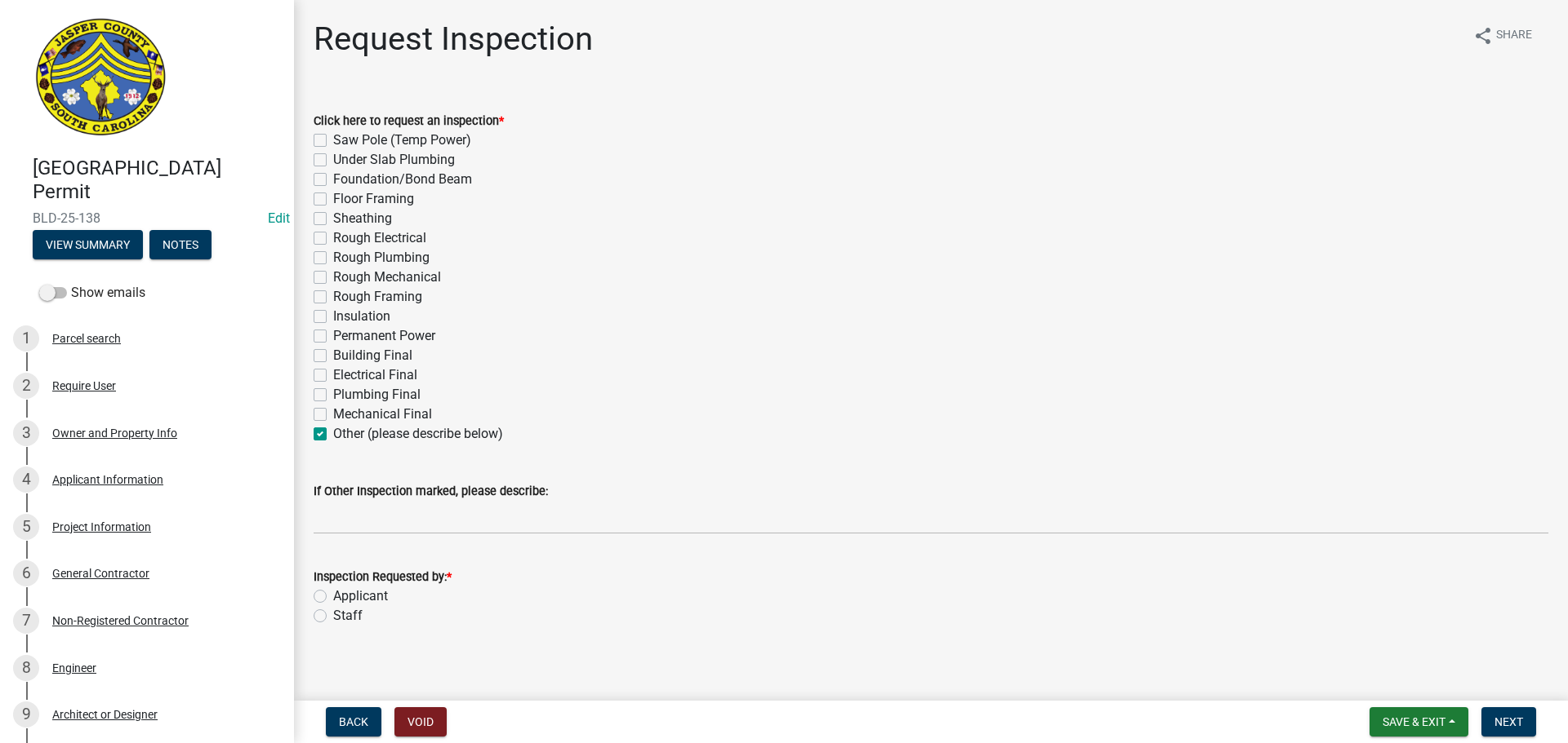
checkbox input "false"
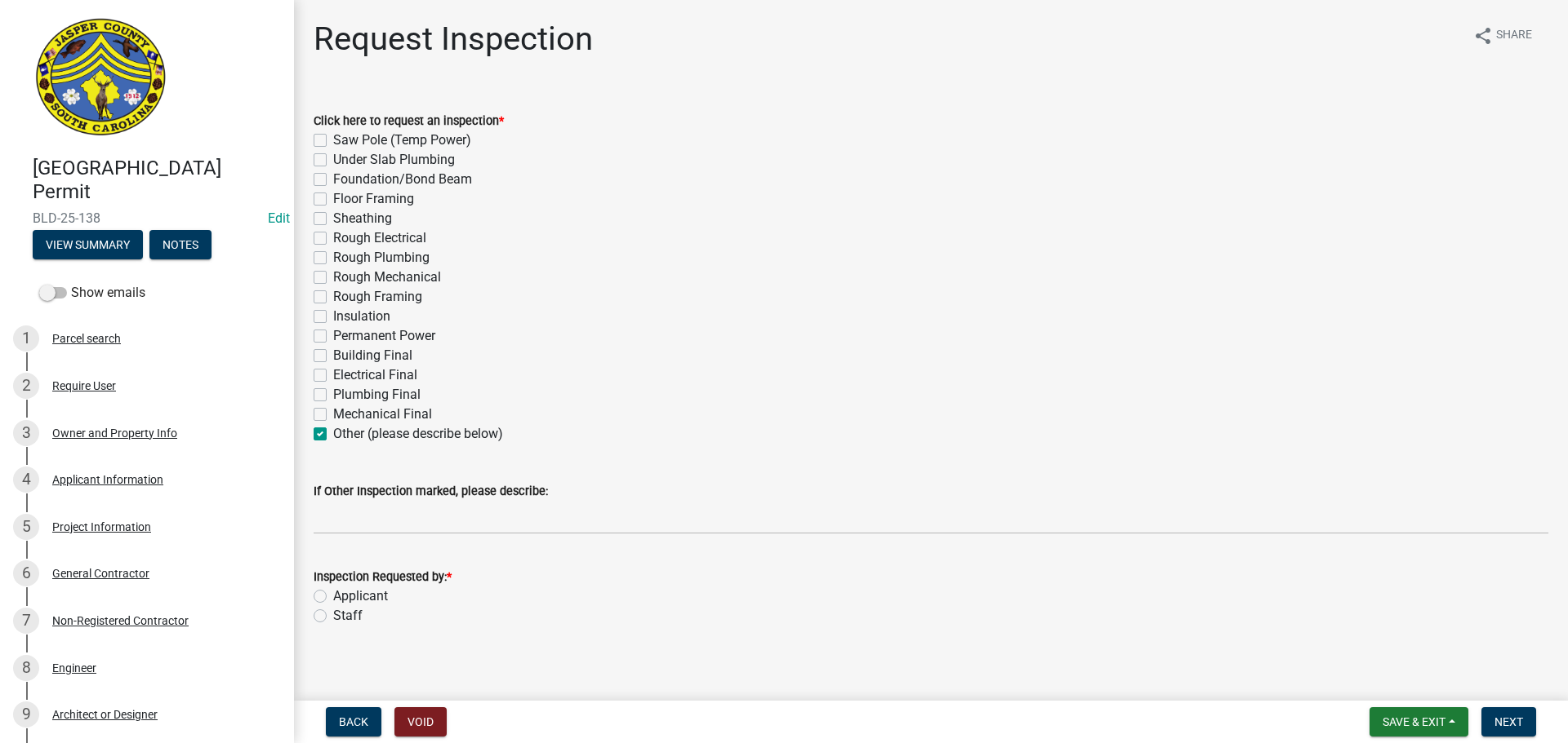
checkbox input "false"
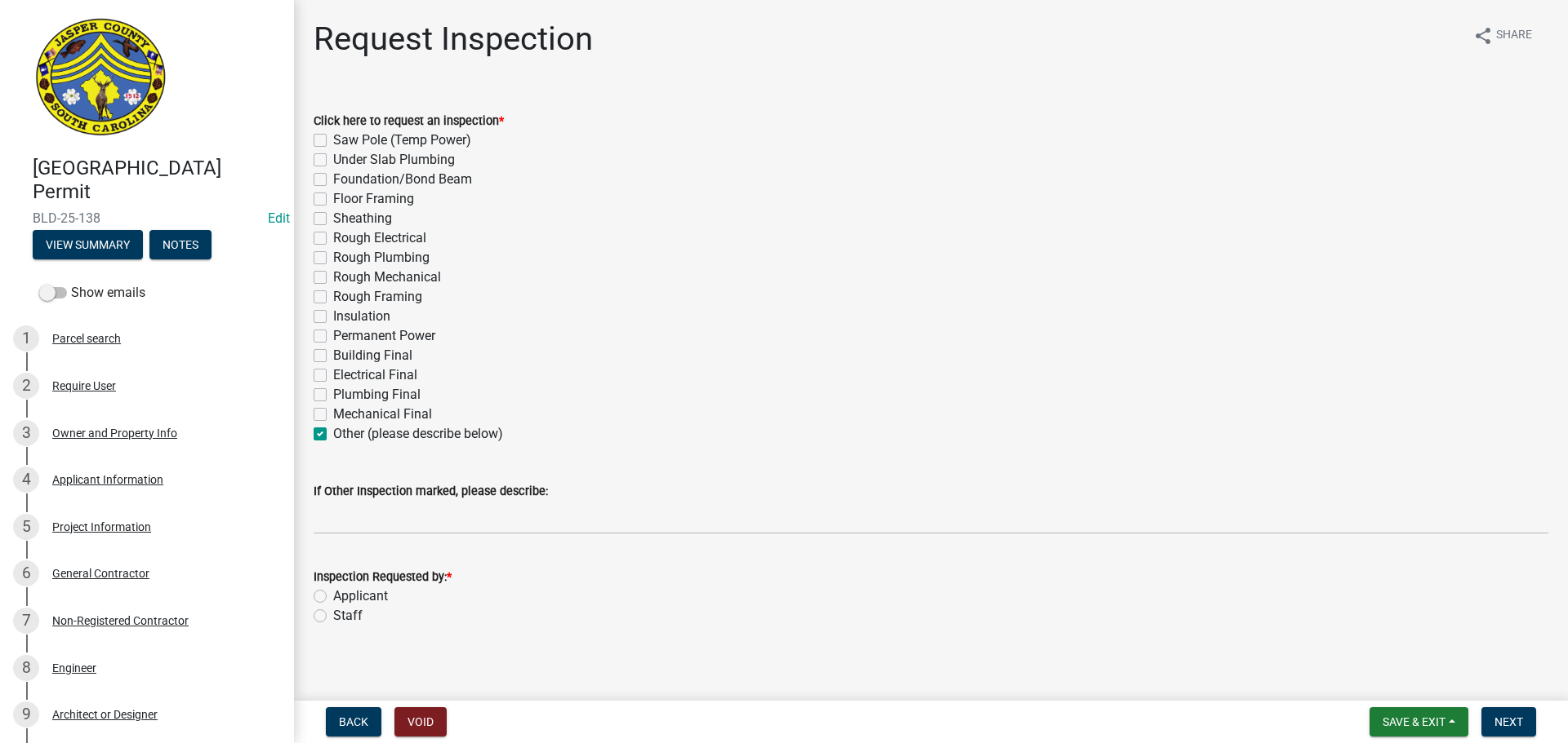
checkbox input "false"
checkbox input "true"
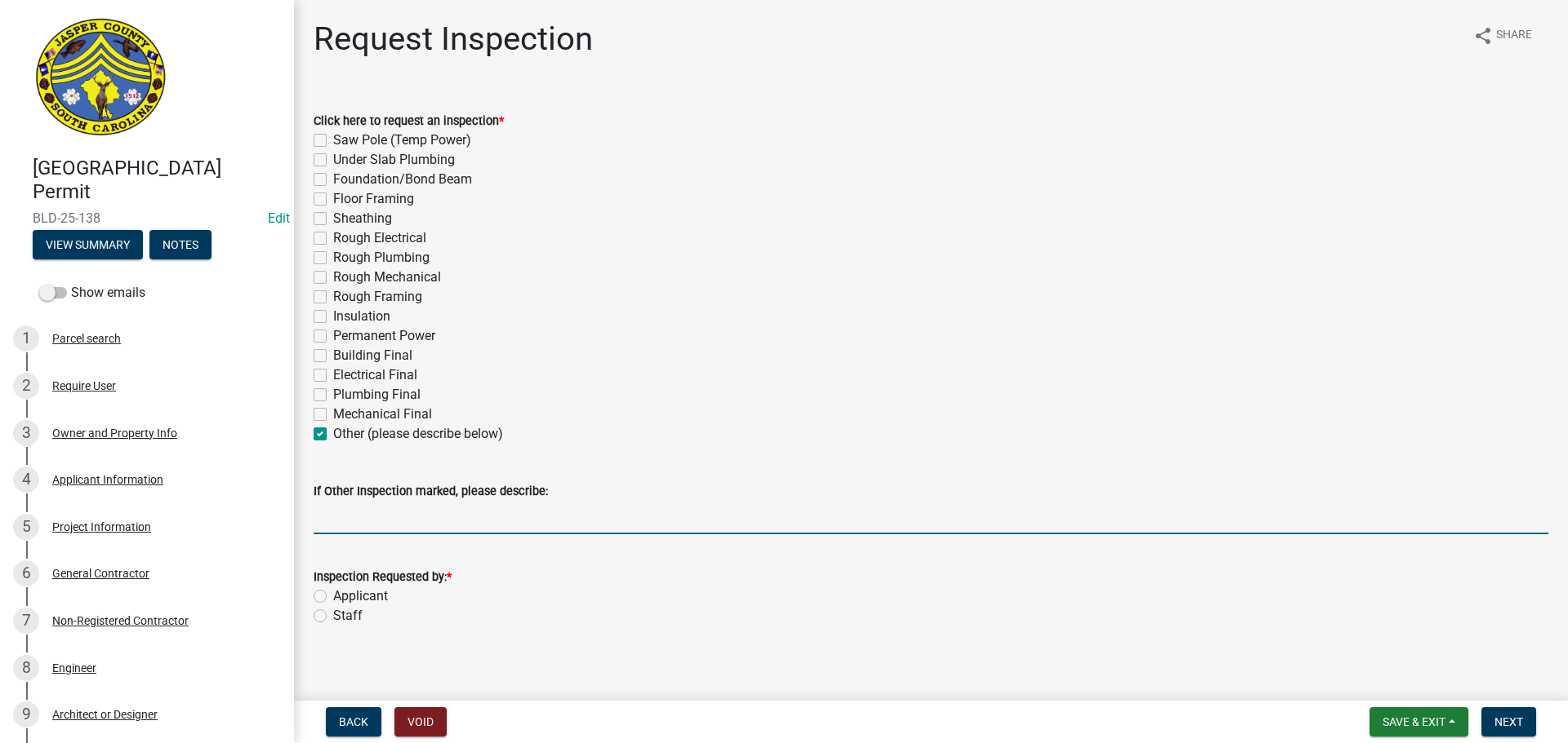
click at [435, 523] on input "If Other Inspection marked, please describe:" at bounding box center [930, 517] width 1235 height 33
click at [404, 519] on input "Structural steel. Do not add to schedule" at bounding box center [930, 517] width 1235 height 33
type input "Structural steel. Exterior wall framing. Do not add to schedule"
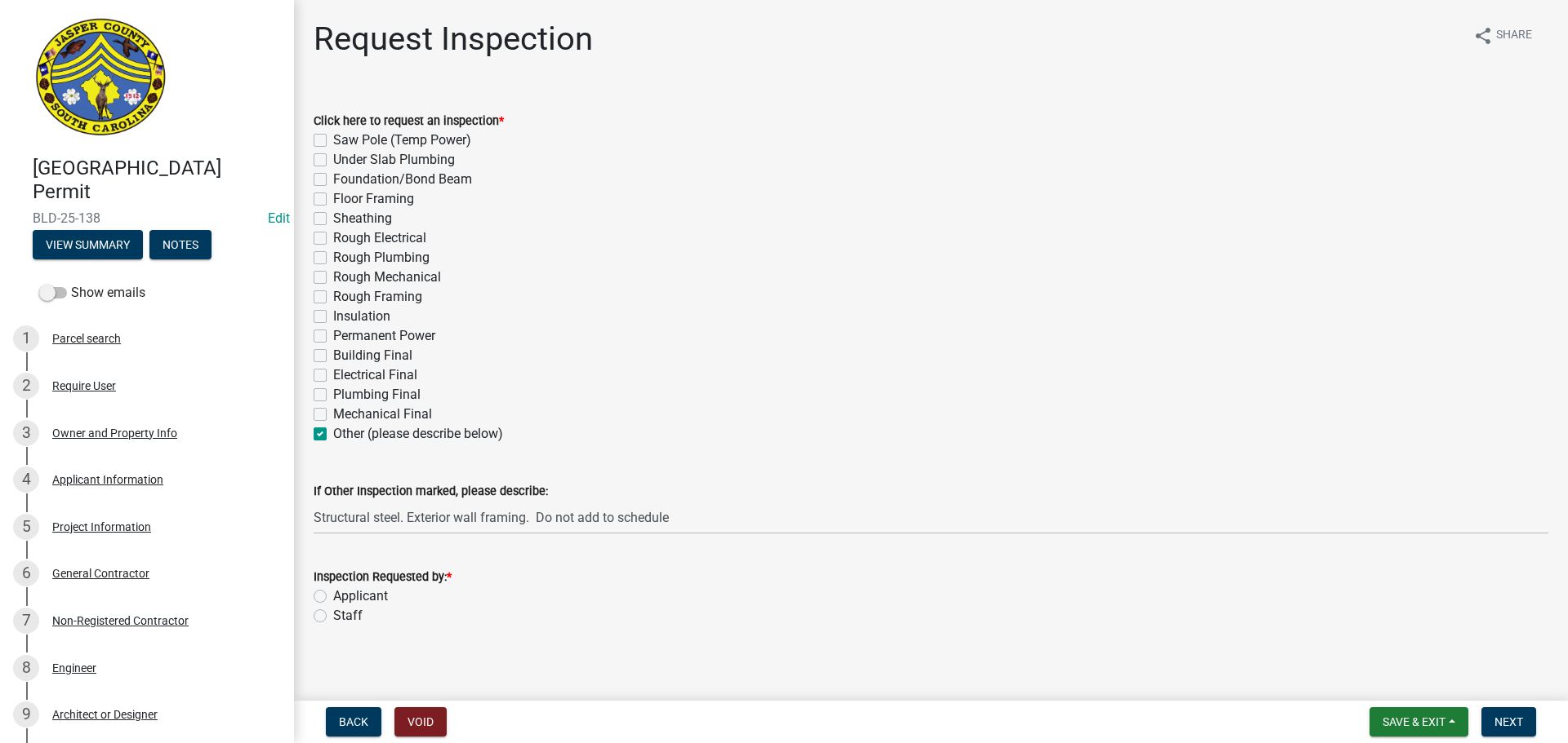
click at [333, 616] on label "Staff" at bounding box center [348, 616] width 29 height 19
click at [333, 616] on input "Staff" at bounding box center [339, 612] width 11 height 11
radio input "true"
click at [1515, 729] on span "Next" at bounding box center [1508, 722] width 29 height 13
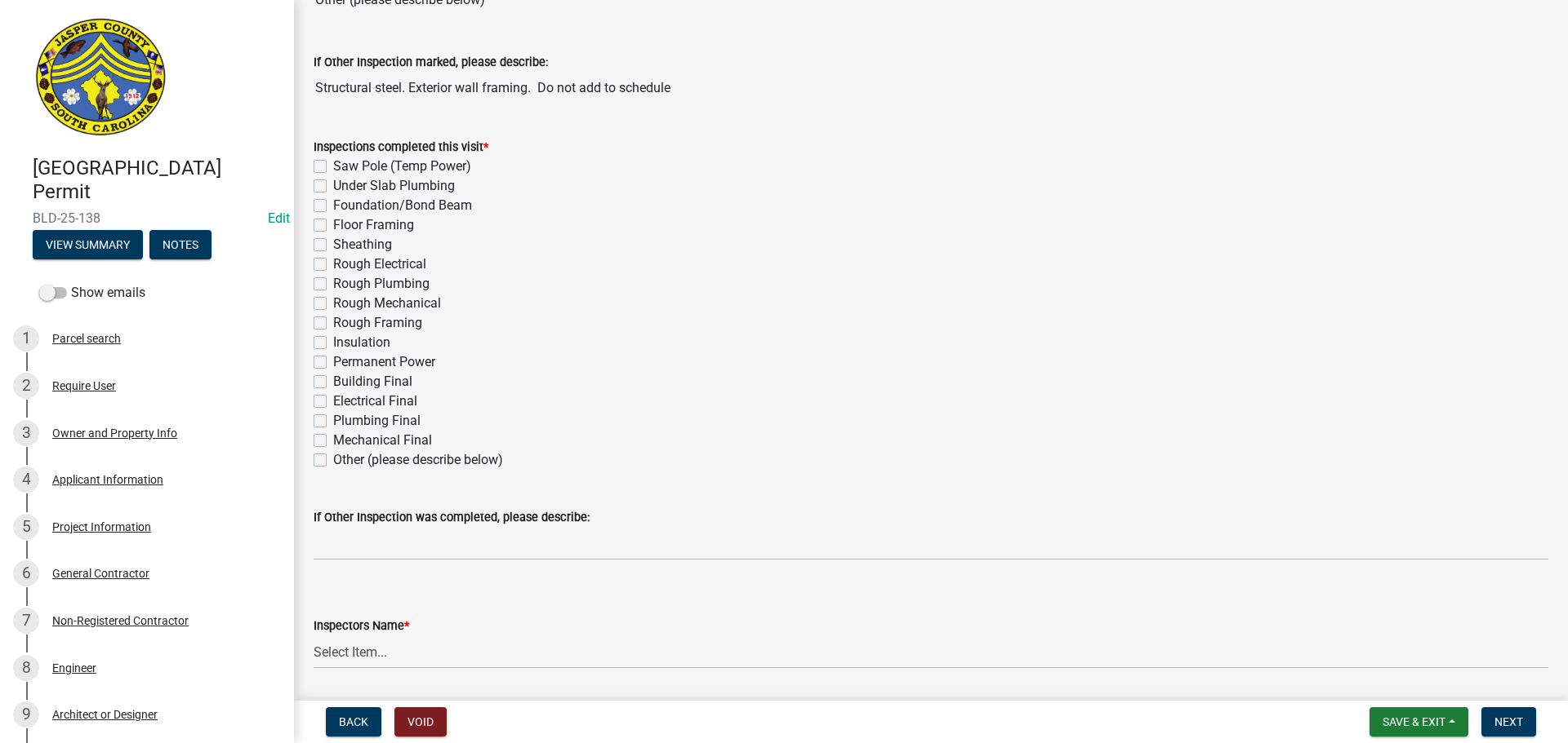
scroll to position [163, 0]
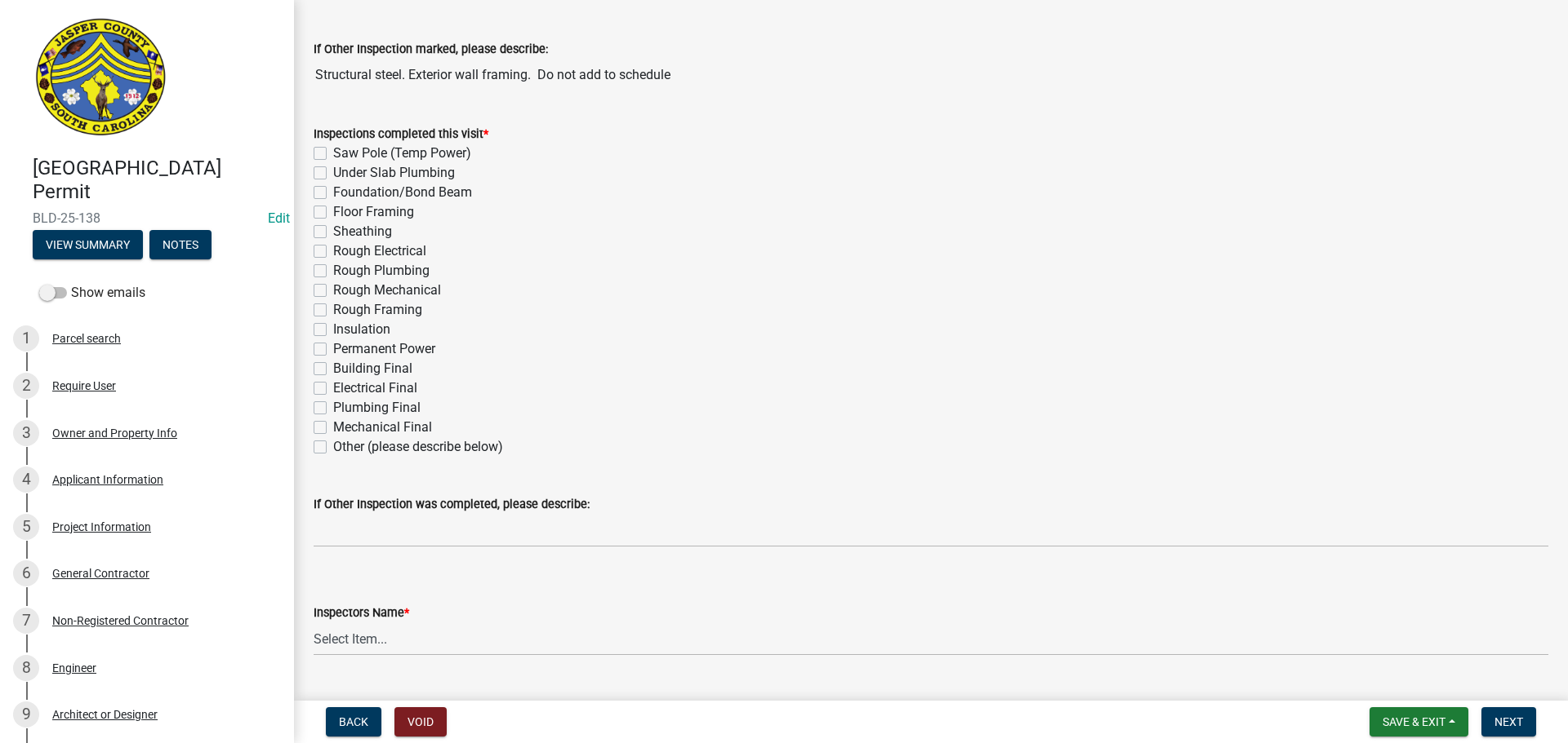
click at [333, 450] on label "Other (please describe below)" at bounding box center [418, 447] width 170 height 19
click at [333, 448] on input "Other (please describe below)" at bounding box center [339, 443] width 11 height 11
checkbox input "true"
checkbox input "false"
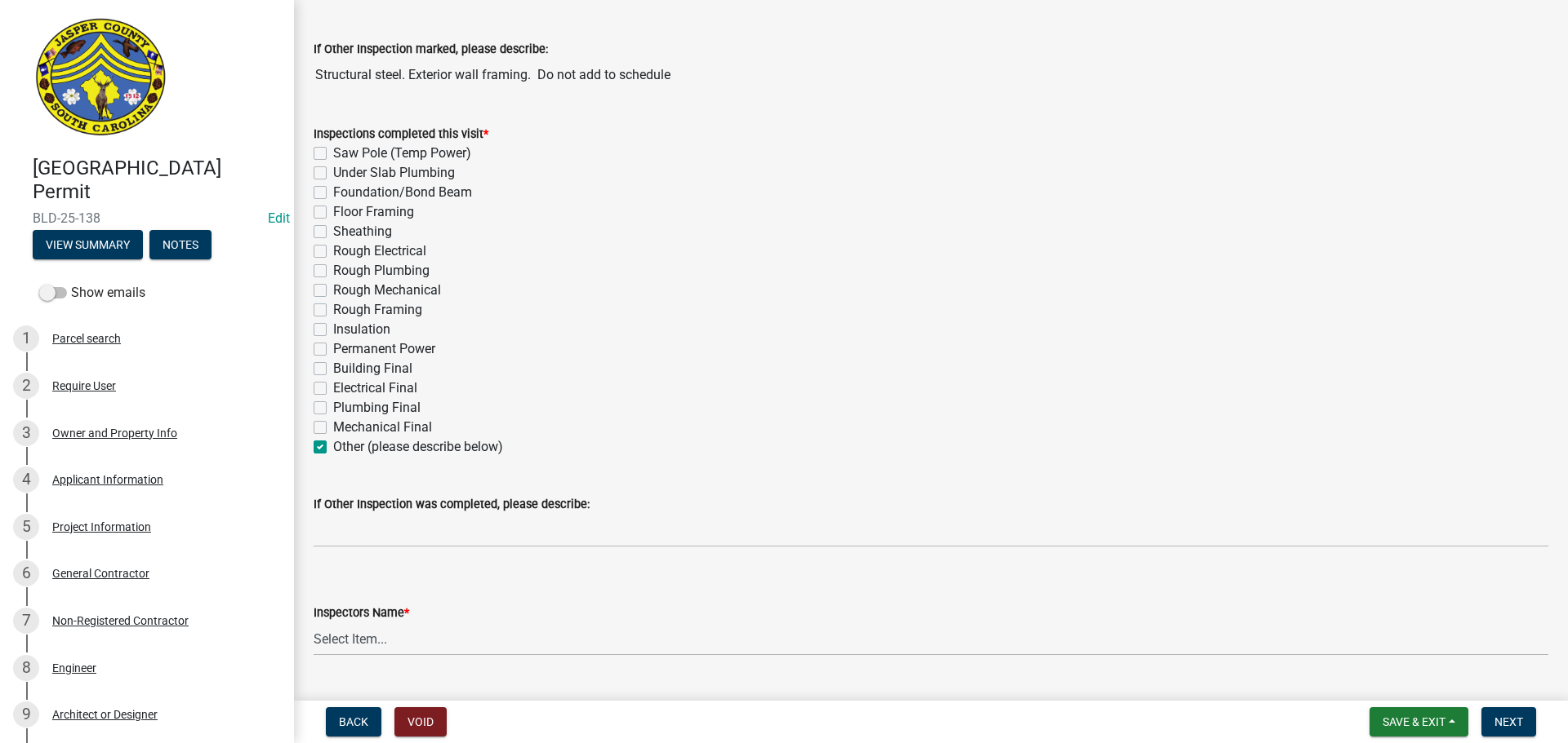
checkbox input "false"
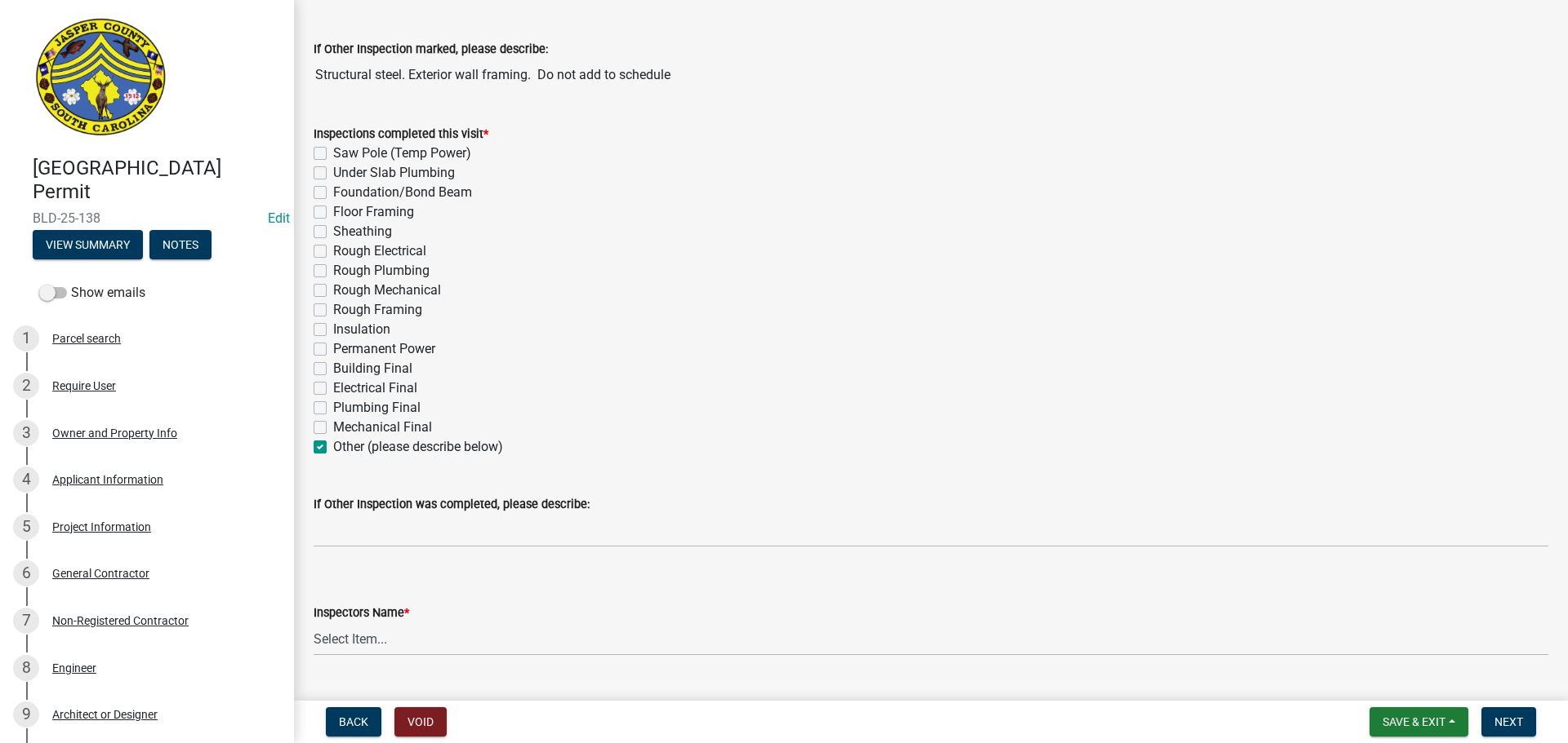
checkbox input "false"
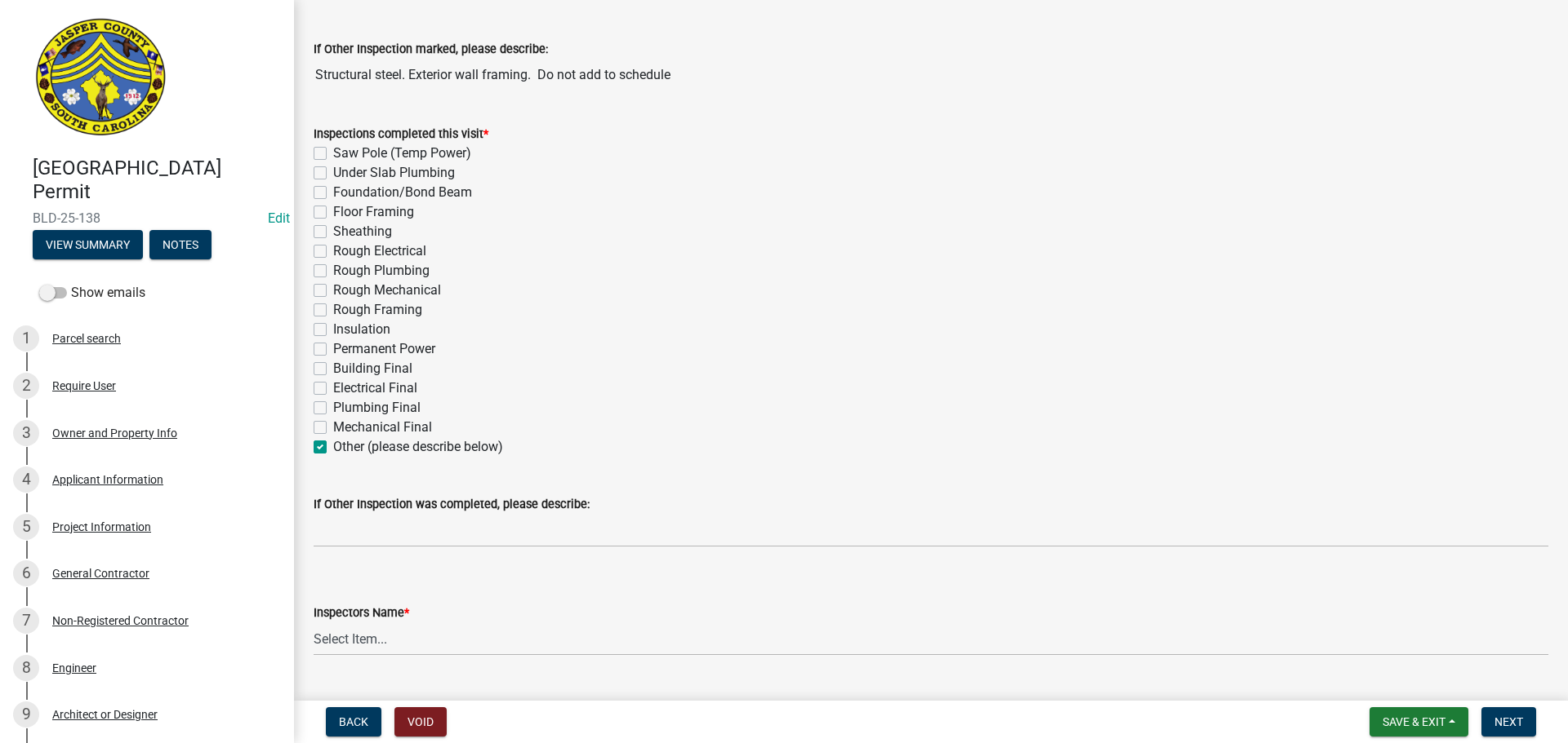
checkbox input "false"
checkbox input "true"
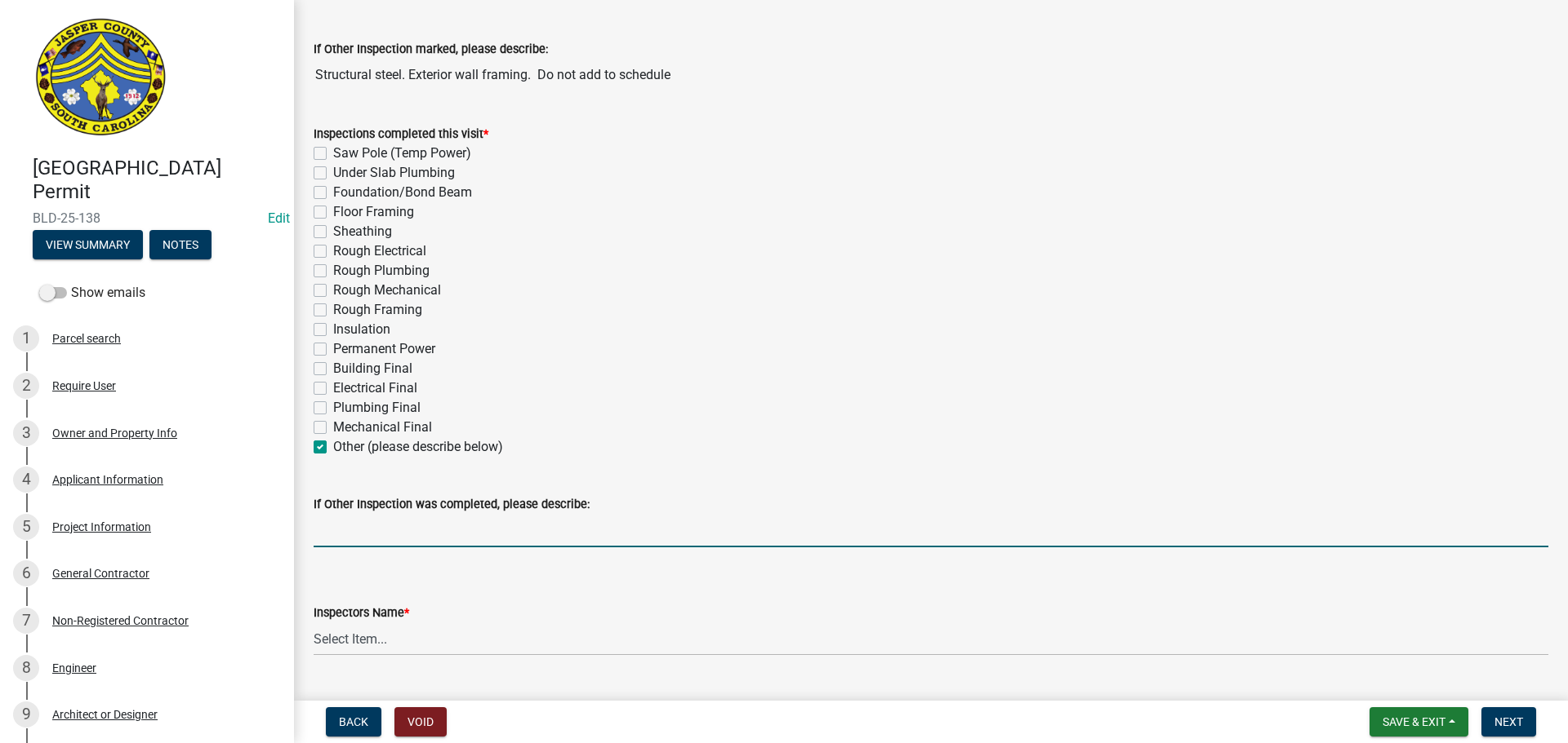
click at [386, 537] on input "If Other Inspection was completed, please describe:" at bounding box center [930, 530] width 1235 height 33
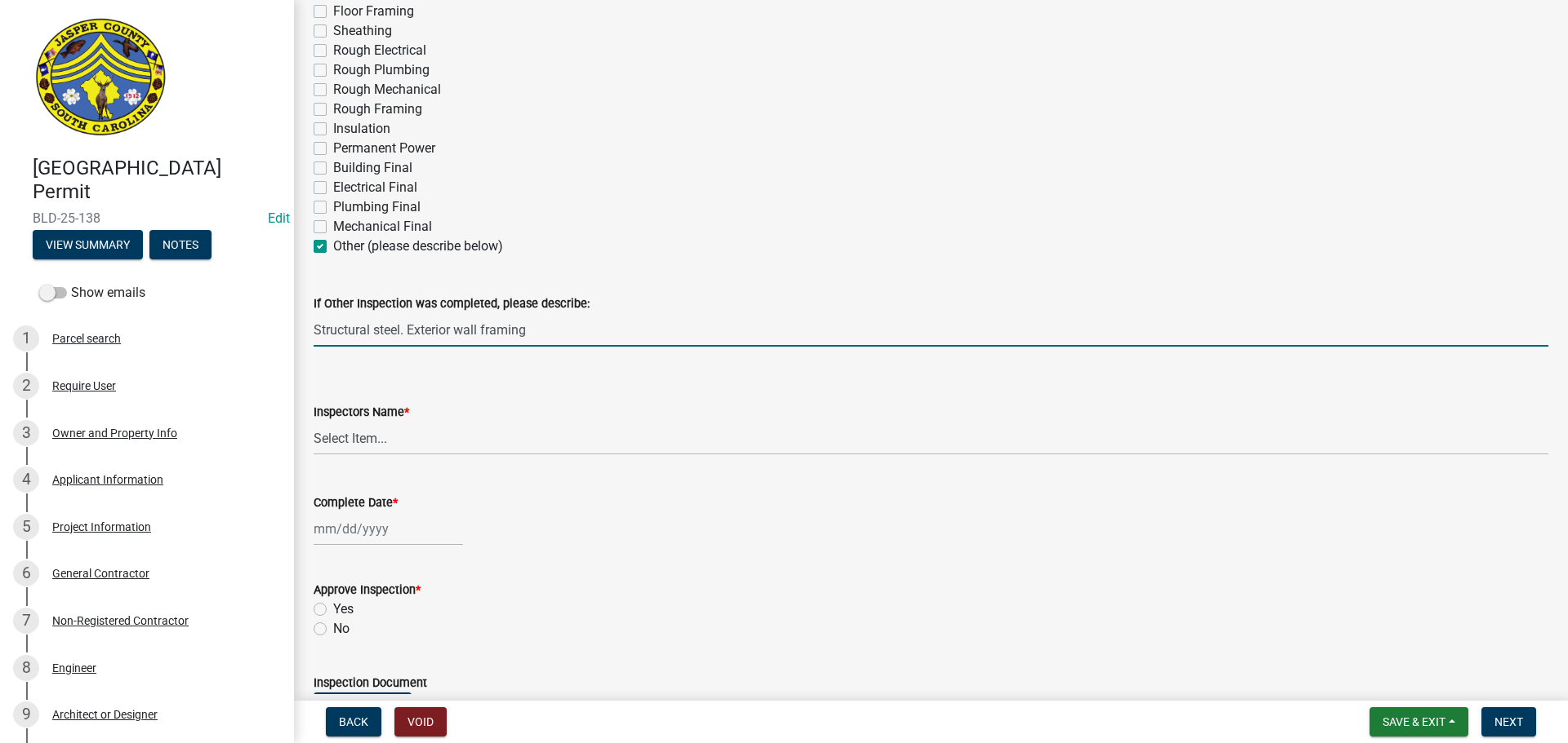
scroll to position [408, 0]
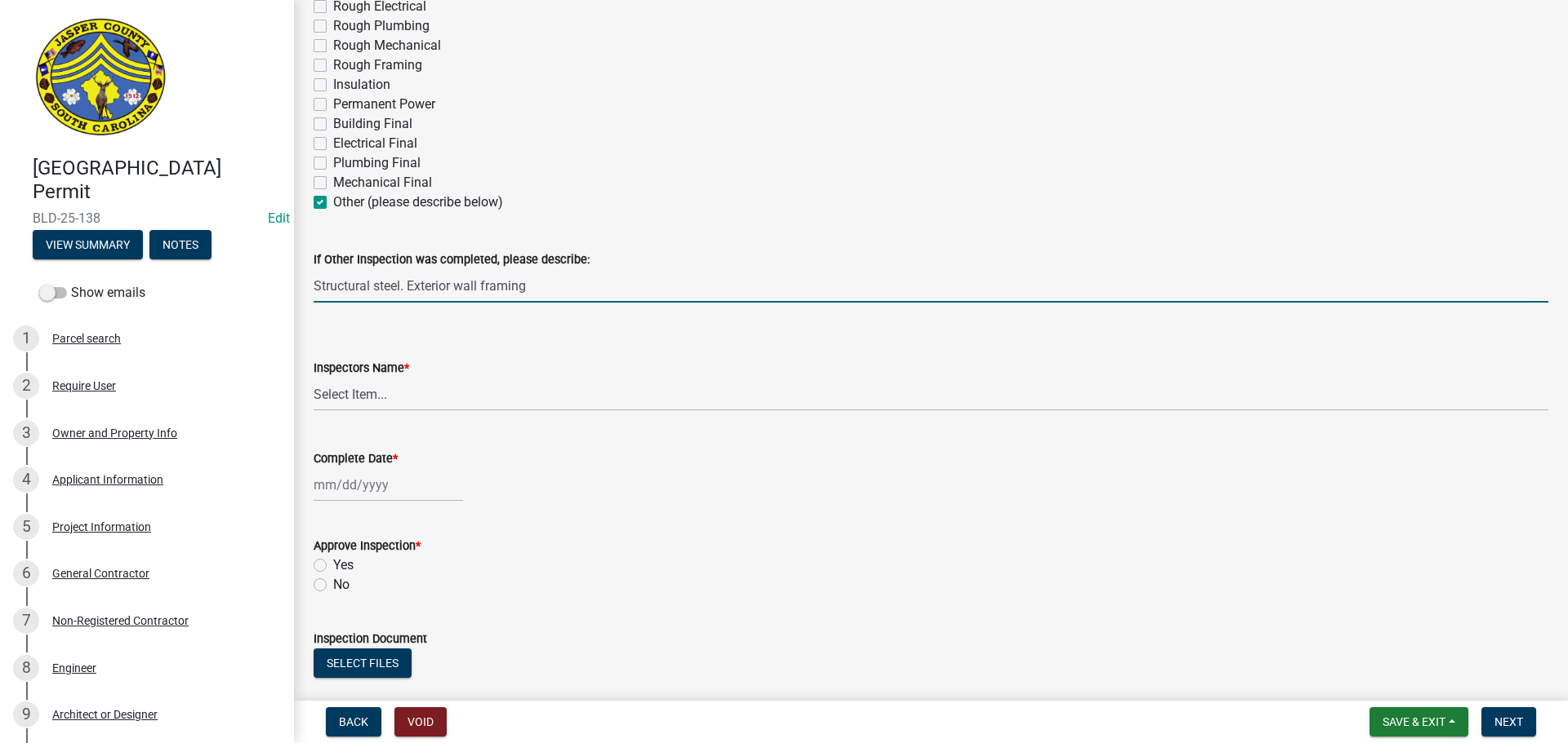
type input "Structural steel. Exterior wall framing"
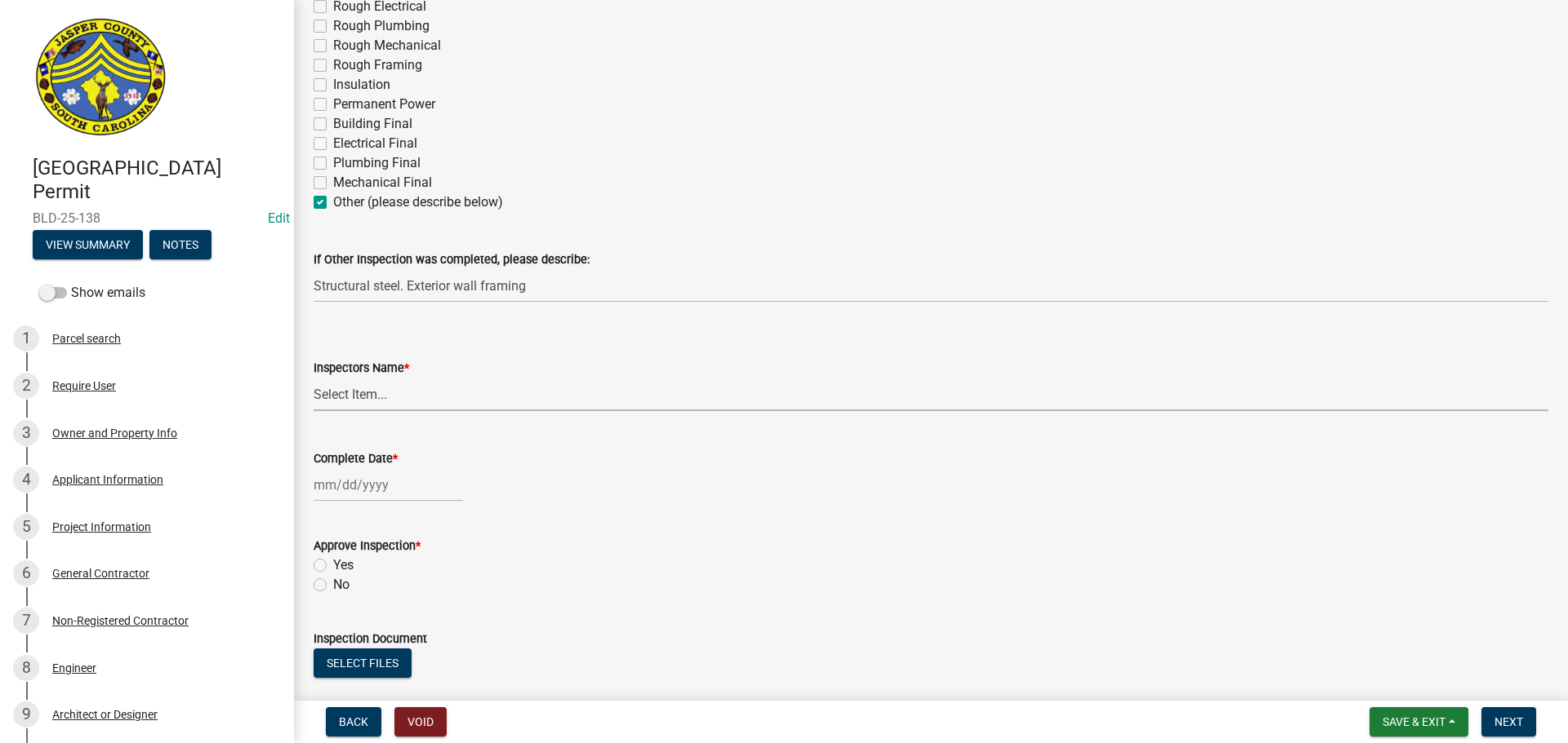
click at [372, 397] on select "Select Item... [EMAIL_ADDRESS][DOMAIN_NAME] ([PERSON_NAME] ) rcampbell ([PERSON…" at bounding box center [930, 394] width 1235 height 33
select select "2d9ba1e5-2fdd-4b15-98d0-073dcbeb5880"
click at [313, 377] on select "Select Item... [EMAIL_ADDRESS][DOMAIN_NAME] ([PERSON_NAME] ) rcampbell ([PERSON…" at bounding box center [930, 394] width 1235 height 33
click at [367, 490] on div at bounding box center [388, 485] width 149 height 33
select select "8"
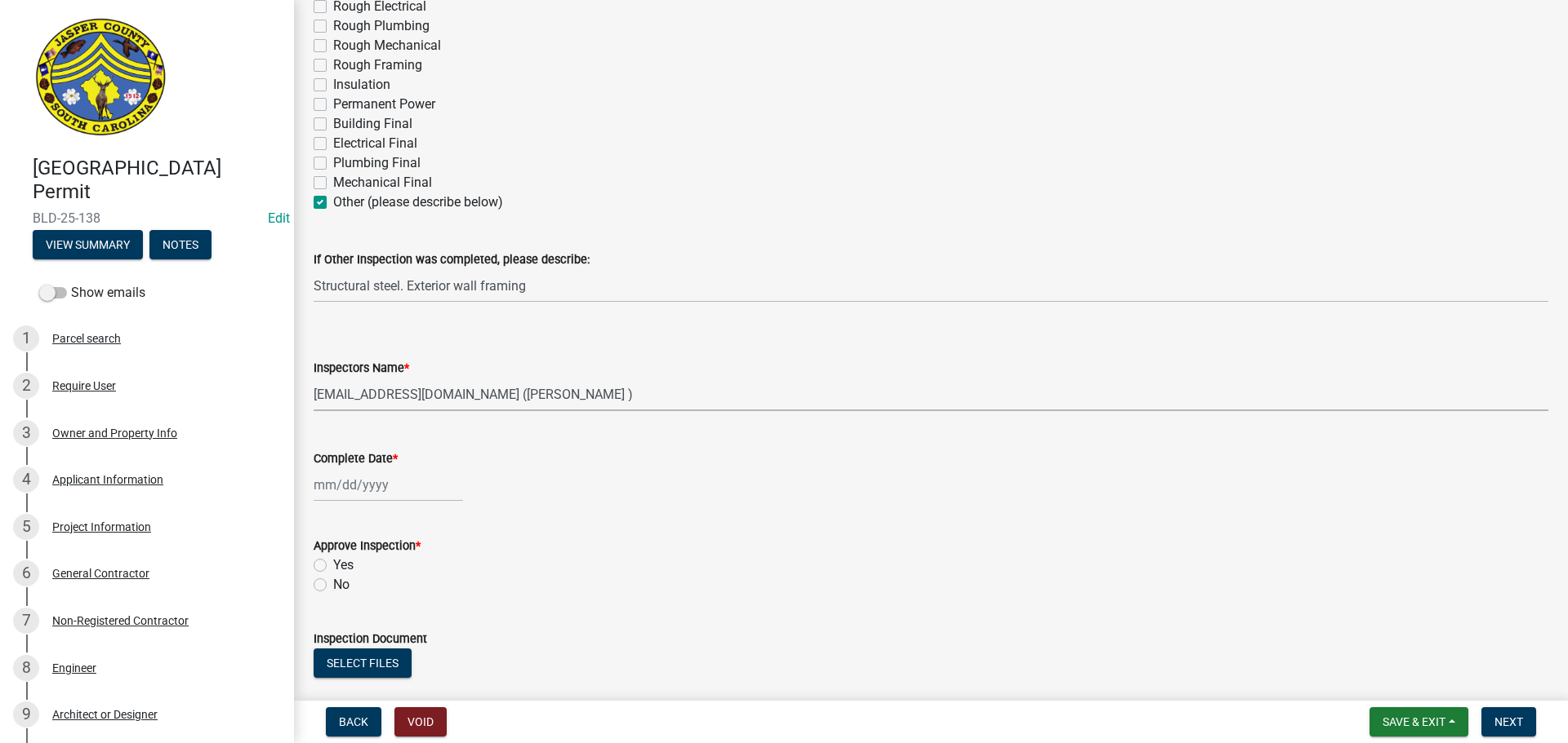
select select "2025"
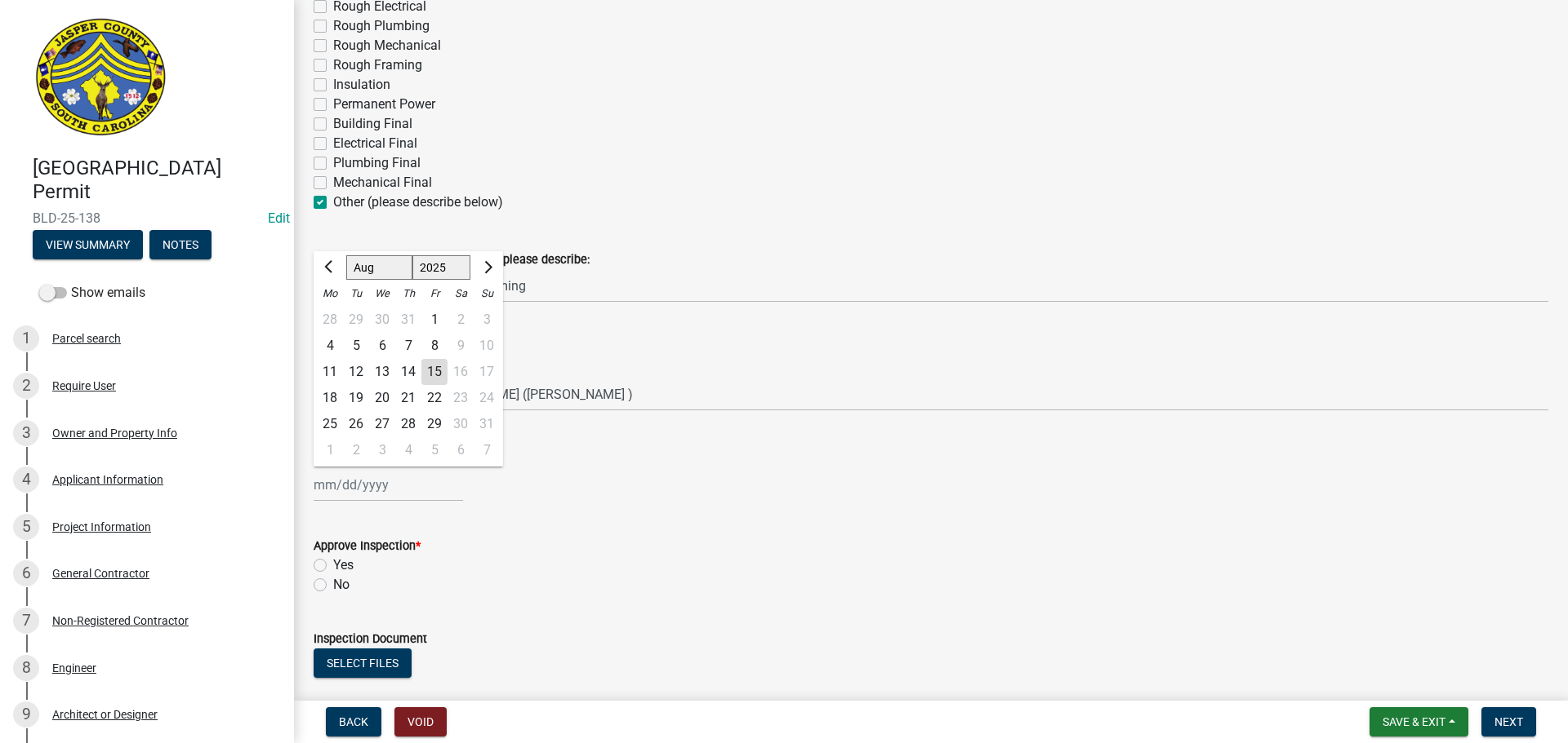
click at [431, 365] on div "15" at bounding box center [434, 372] width 26 height 26
type input "[DATE]"
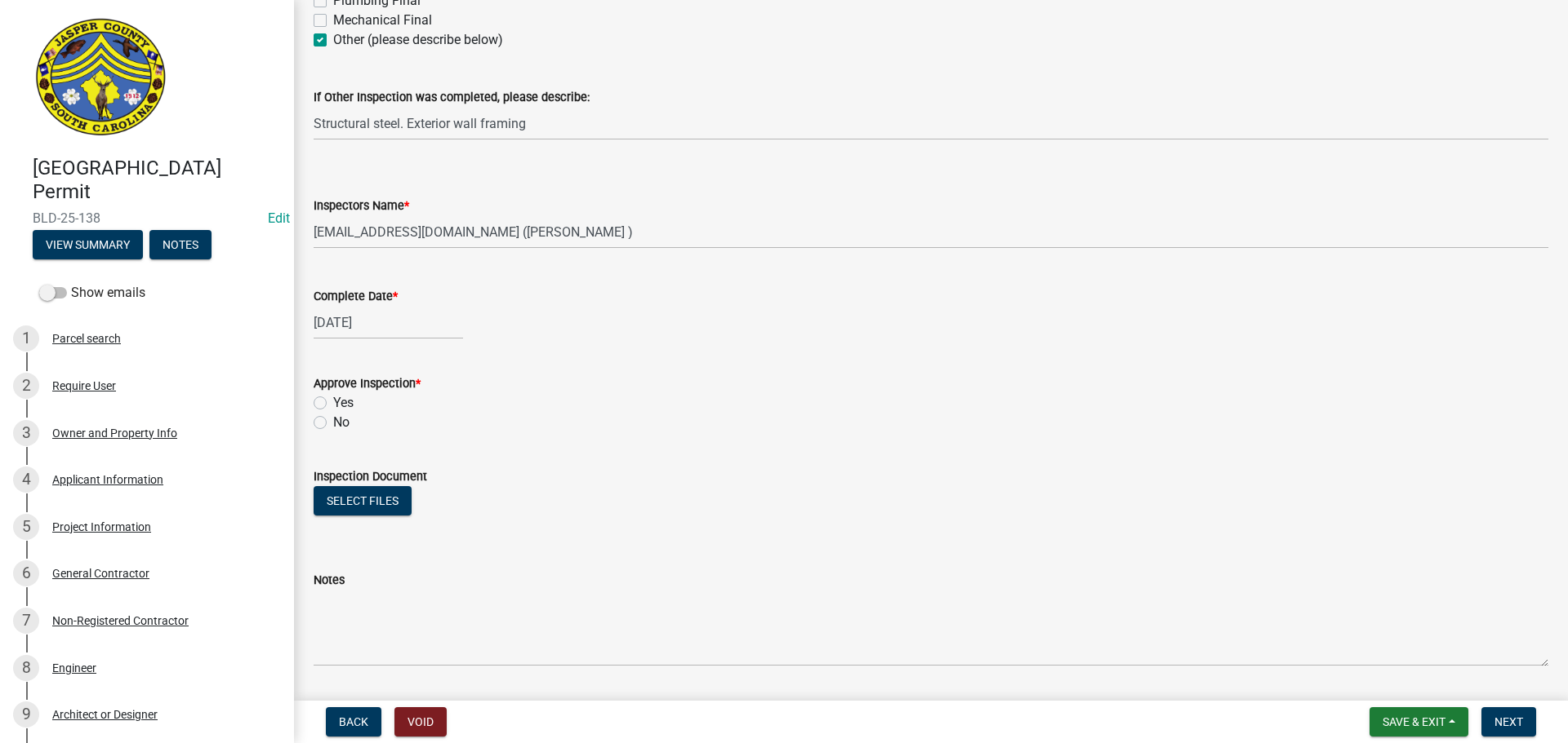
scroll to position [571, 0]
click at [333, 420] on label "No" at bounding box center [342, 422] width 17 height 19
click at [333, 420] on input "No" at bounding box center [339, 418] width 11 height 11
radio input "true"
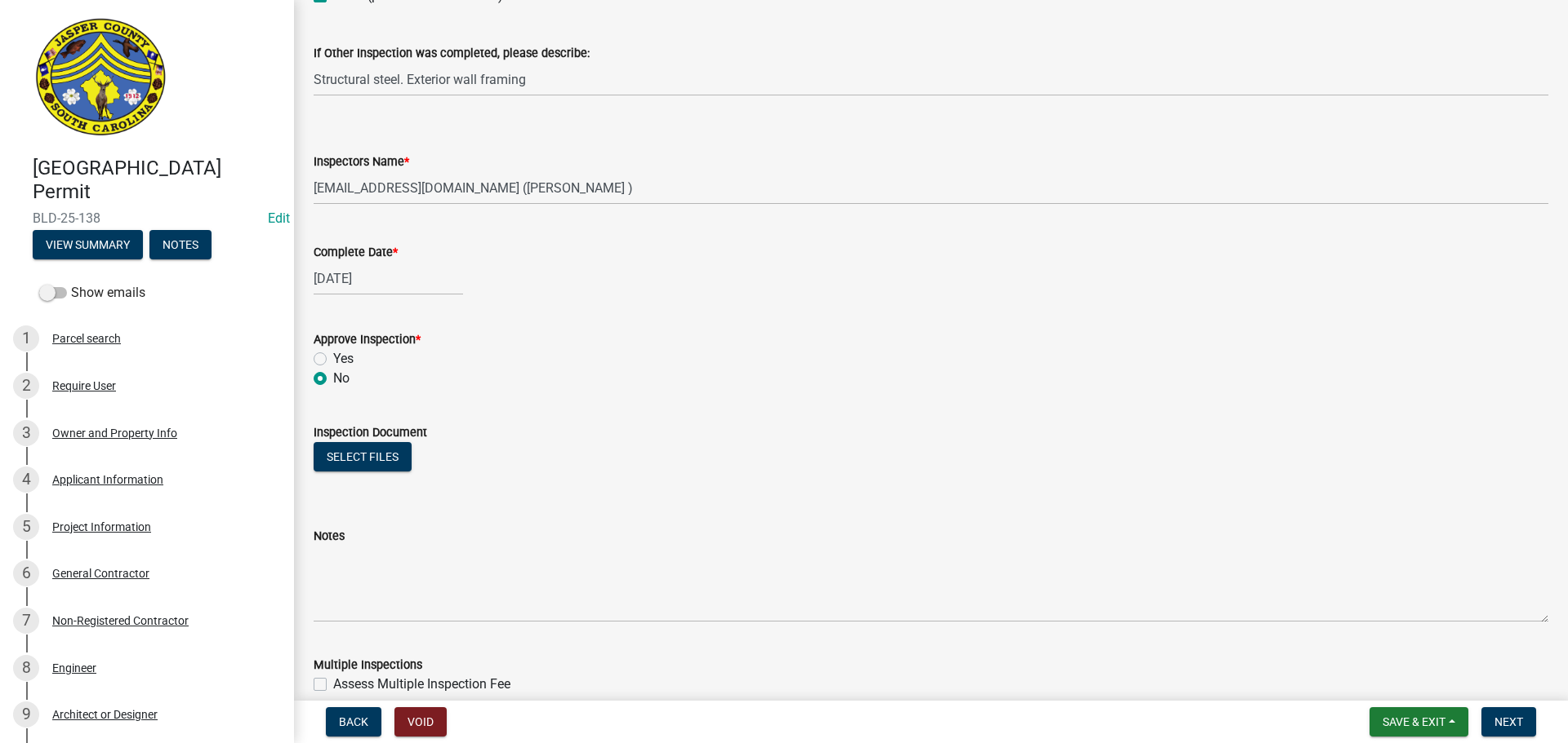
scroll to position [653, 0]
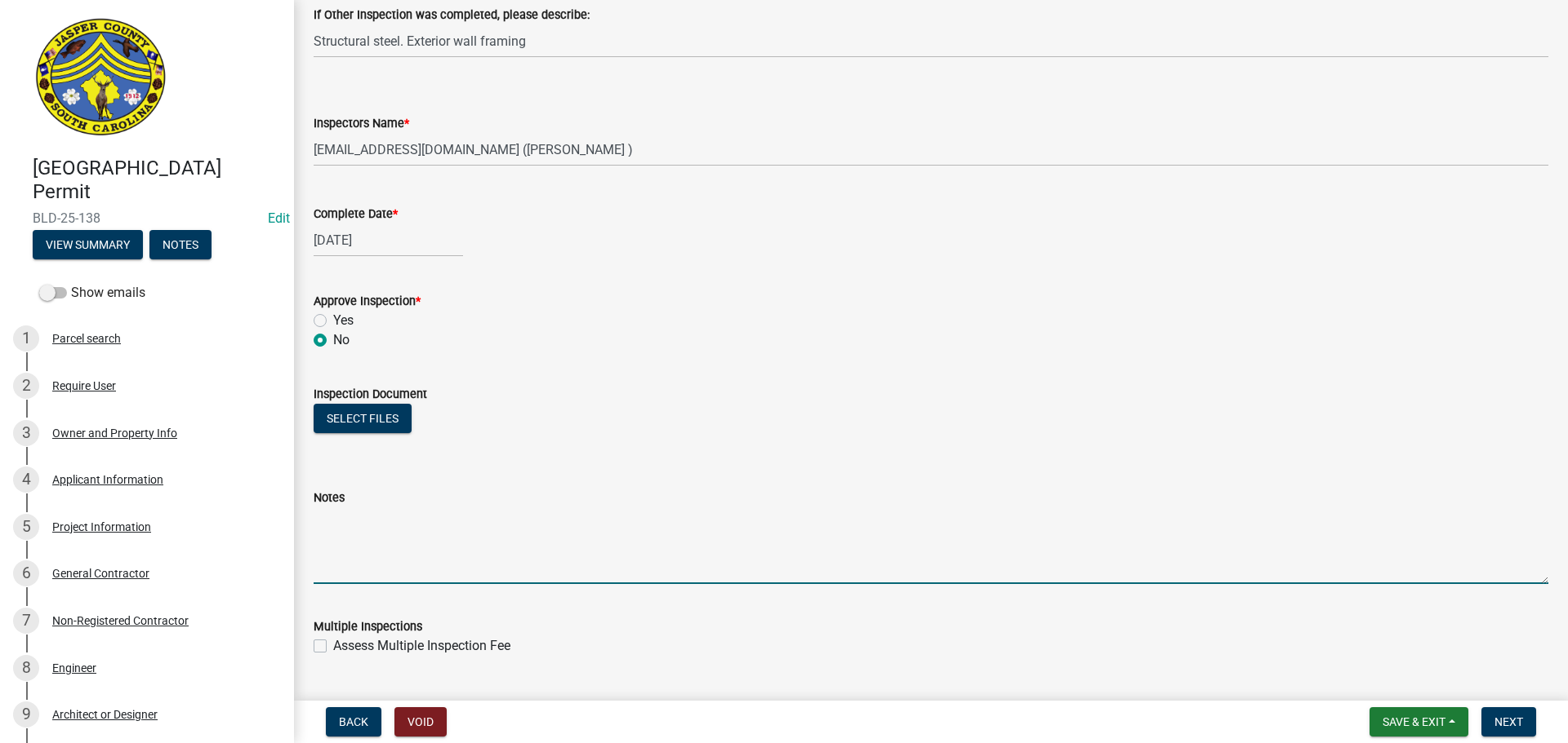
click at [568, 522] on textarea "Notes" at bounding box center [930, 545] width 1235 height 76
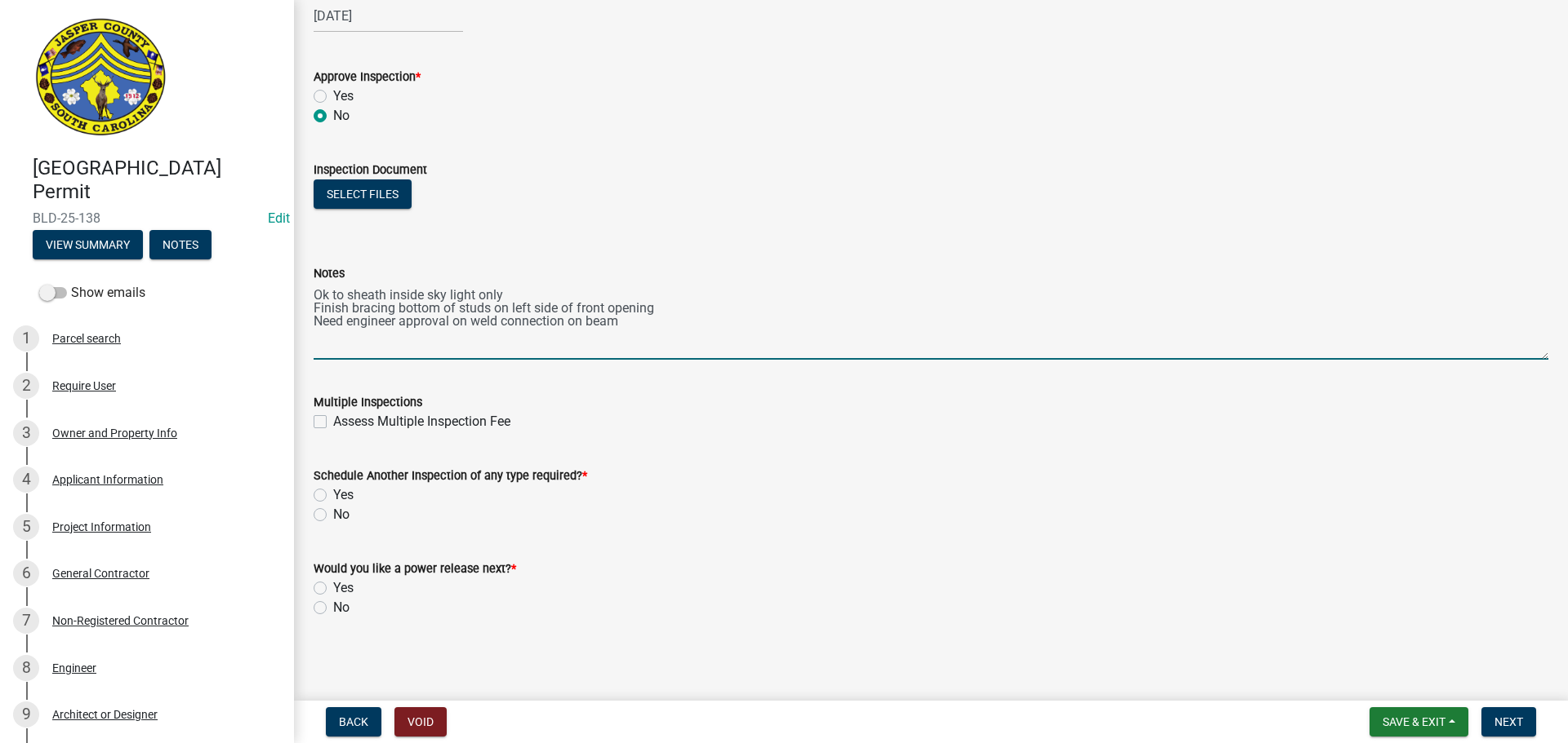
scroll to position [879, 0]
type textarea "Ok to sheath inside sky light only Finish bracing bottom of studs on left side …"
click at [333, 489] on label "Yes" at bounding box center [344, 493] width 20 height 19
click at [333, 489] on input "Yes" at bounding box center [339, 490] width 11 height 11
radio input "true"
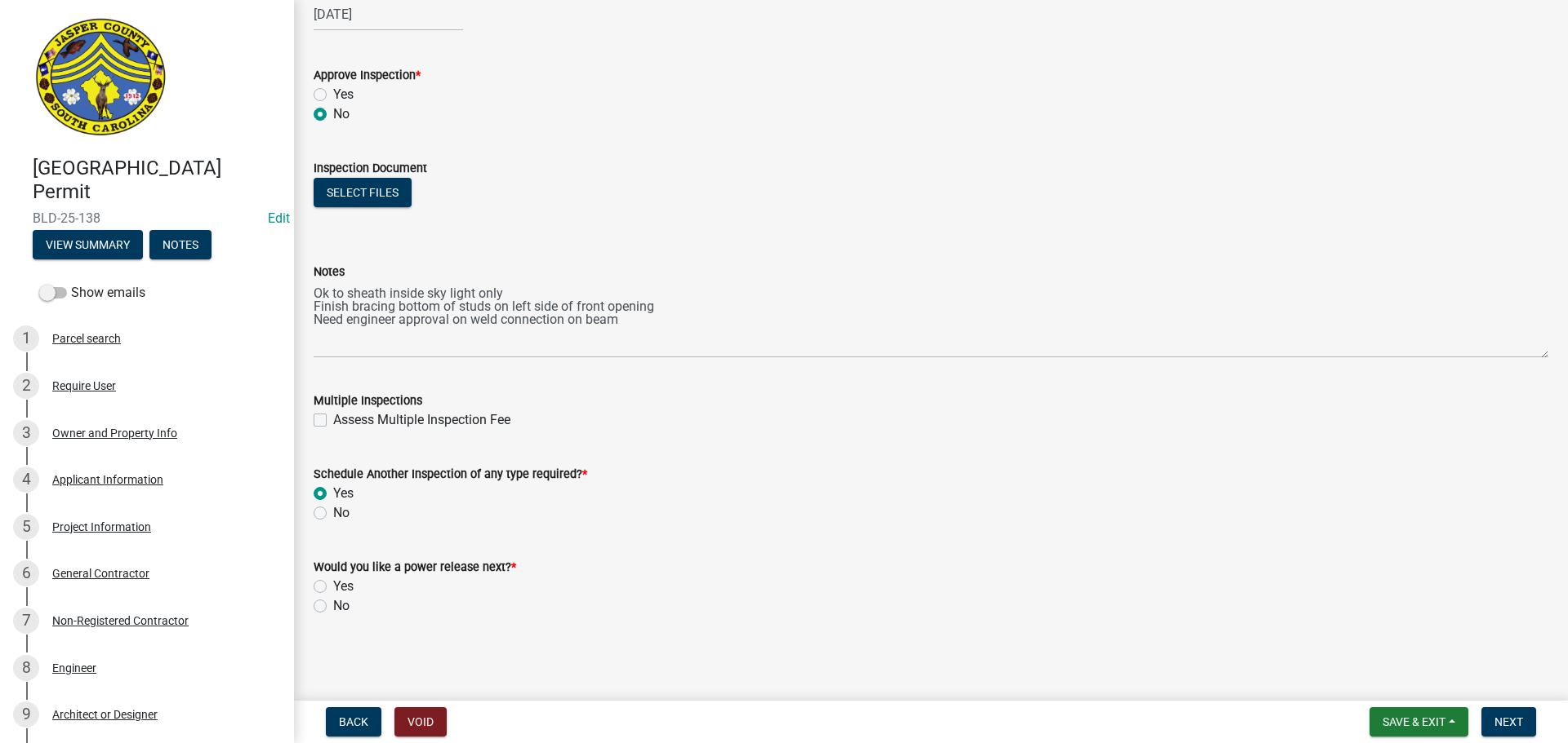
click at [333, 609] on label "No" at bounding box center [342, 606] width 17 height 19
click at [333, 607] on input "No" at bounding box center [339, 602] width 11 height 11
radio input "true"
click at [1498, 713] on button "Next" at bounding box center [1508, 722] width 54 height 29
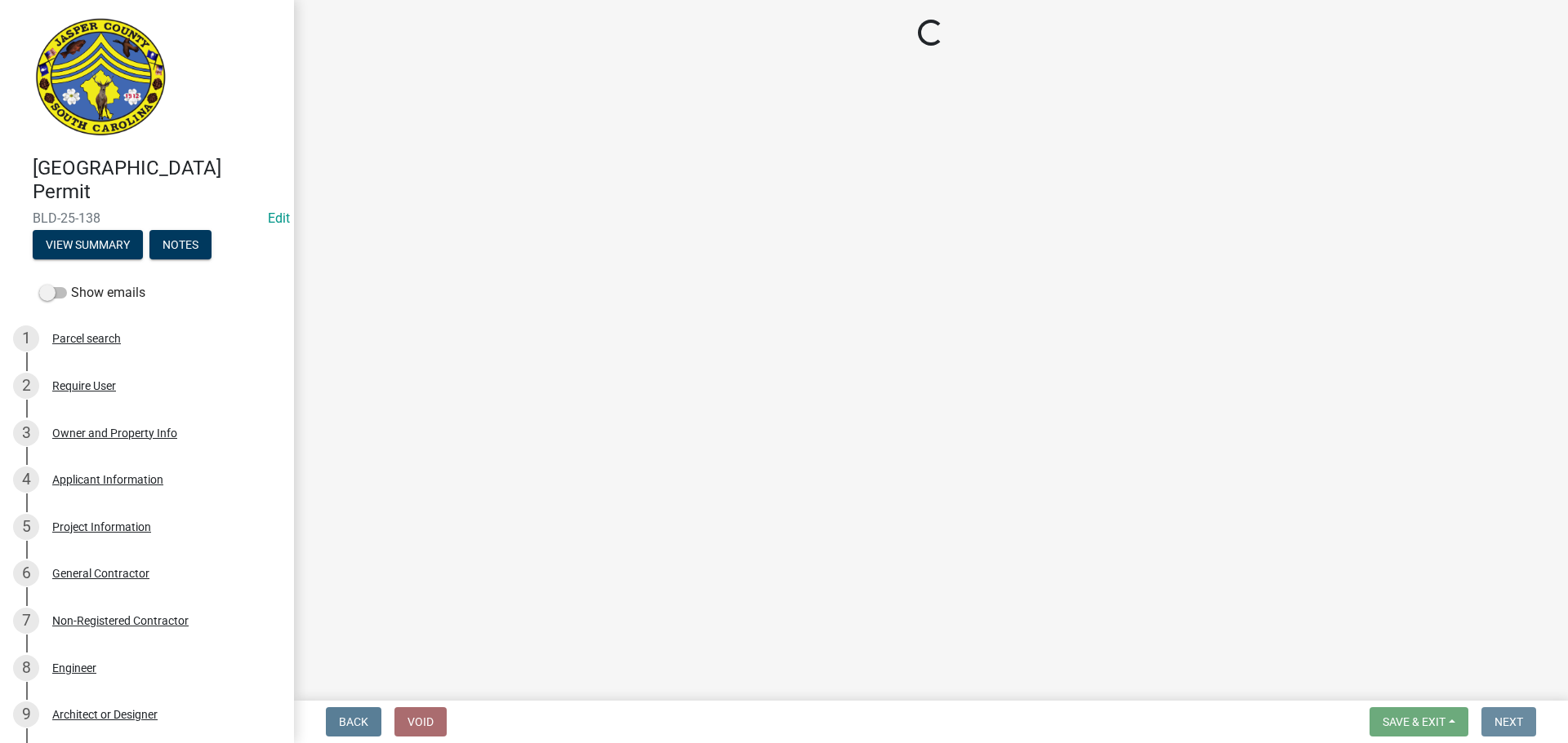
scroll to position [0, 0]
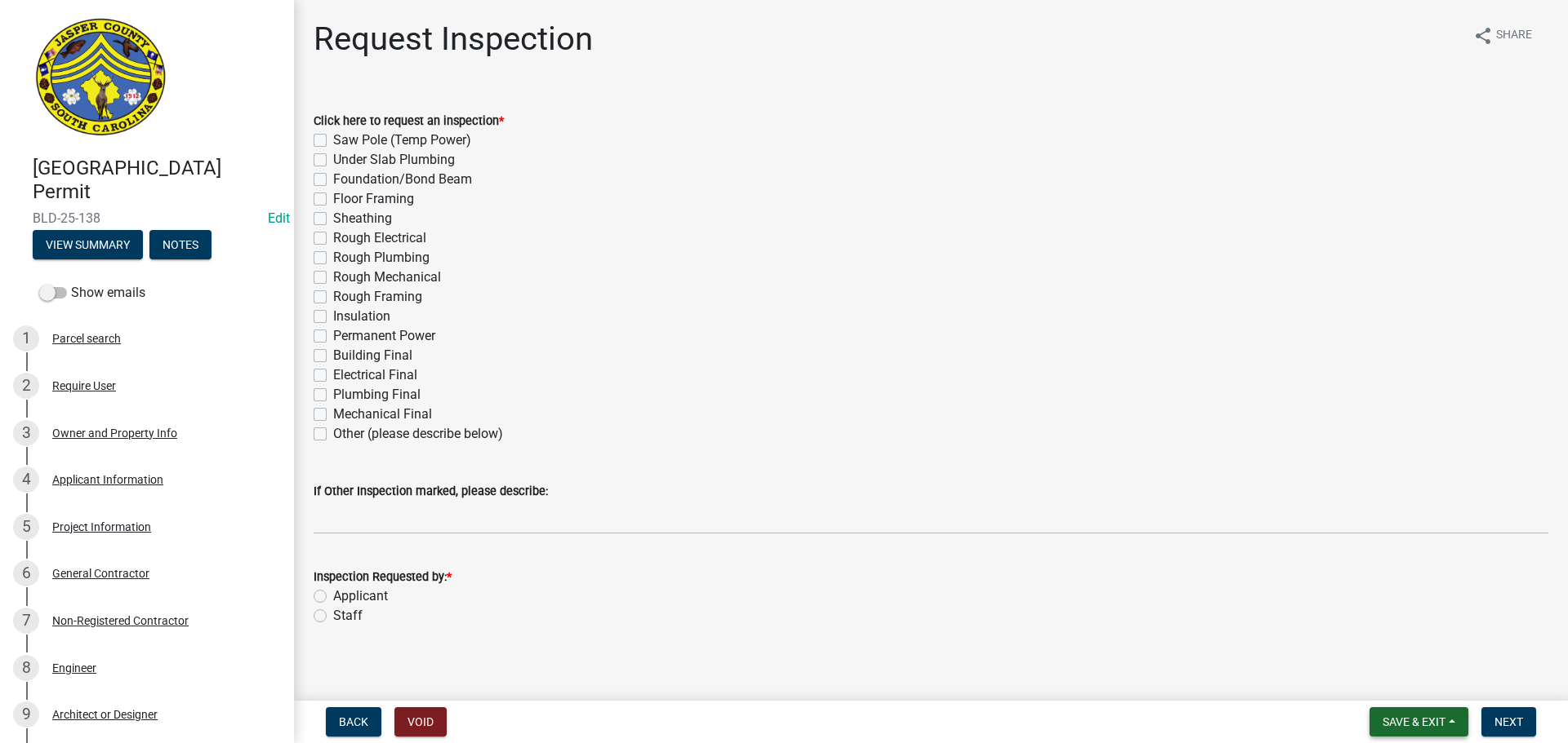
click at [1386, 723] on span "Save & Exit" at bounding box center [1414, 722] width 63 height 13
click at [1377, 678] on button "Save & Exit" at bounding box center [1403, 679] width 131 height 40
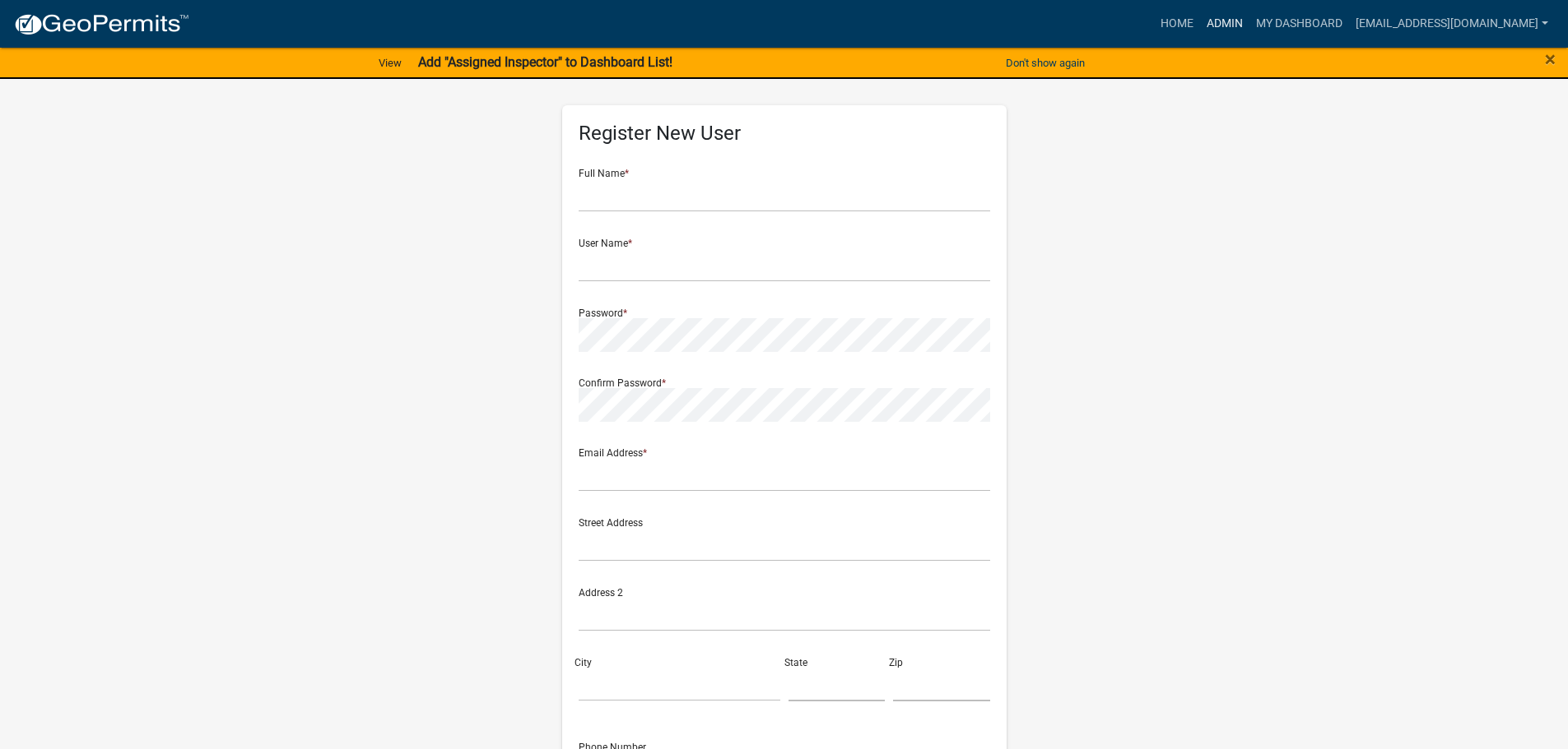
click at [1225, 19] on link "Admin" at bounding box center [1224, 24] width 49 height 32
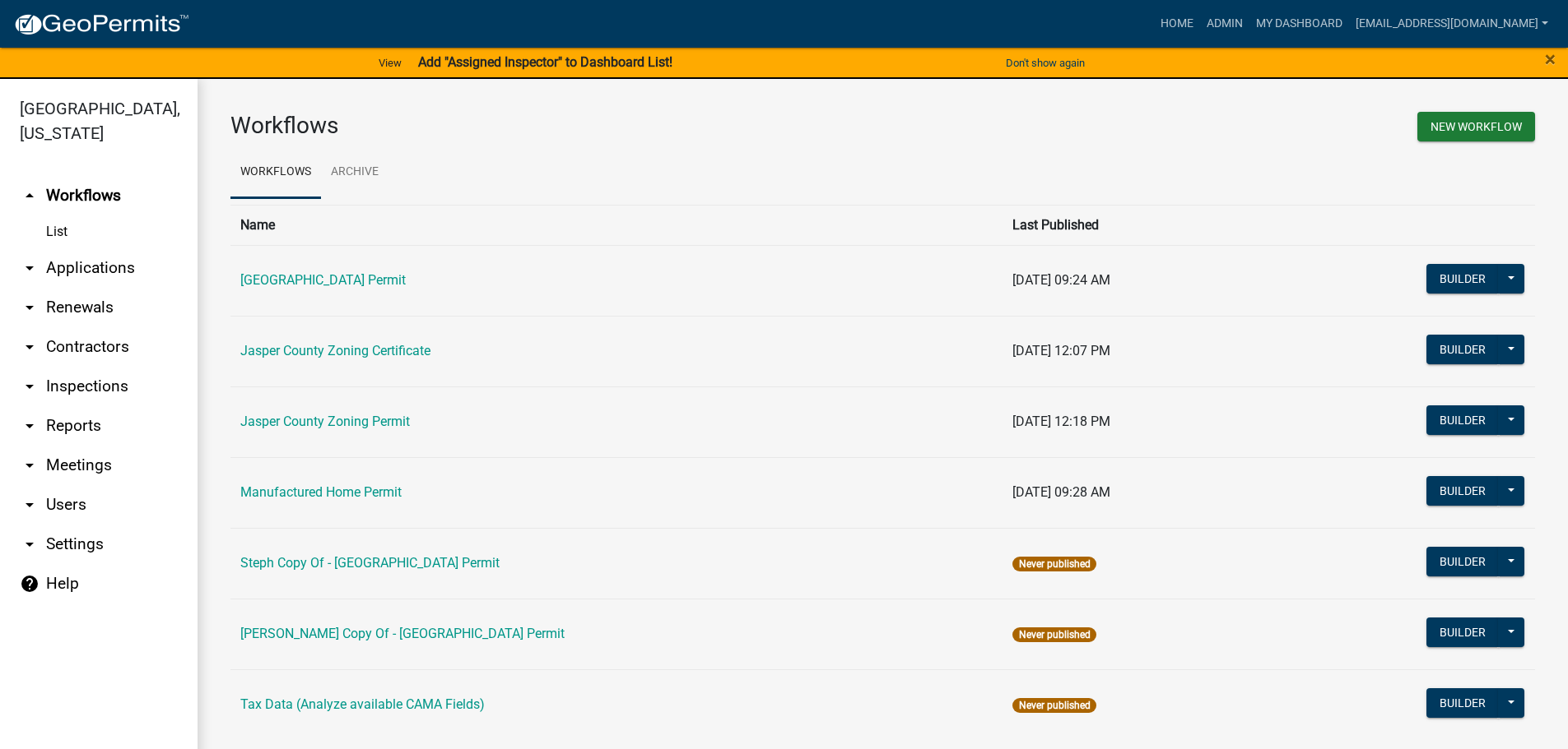
click at [87, 264] on link "arrow_drop_down Applications" at bounding box center [98, 268] width 198 height 40
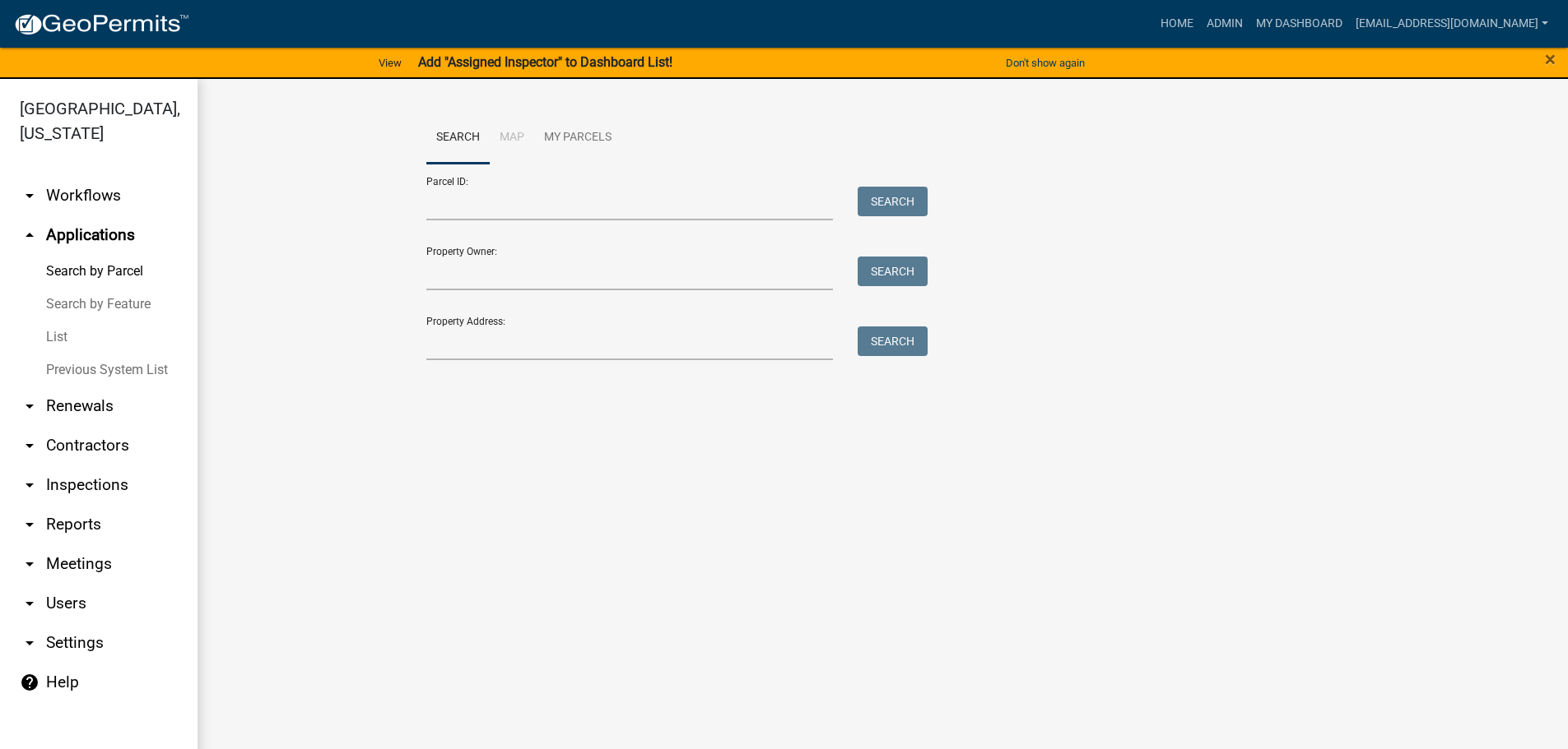
click at [47, 343] on link "List" at bounding box center [98, 337] width 198 height 32
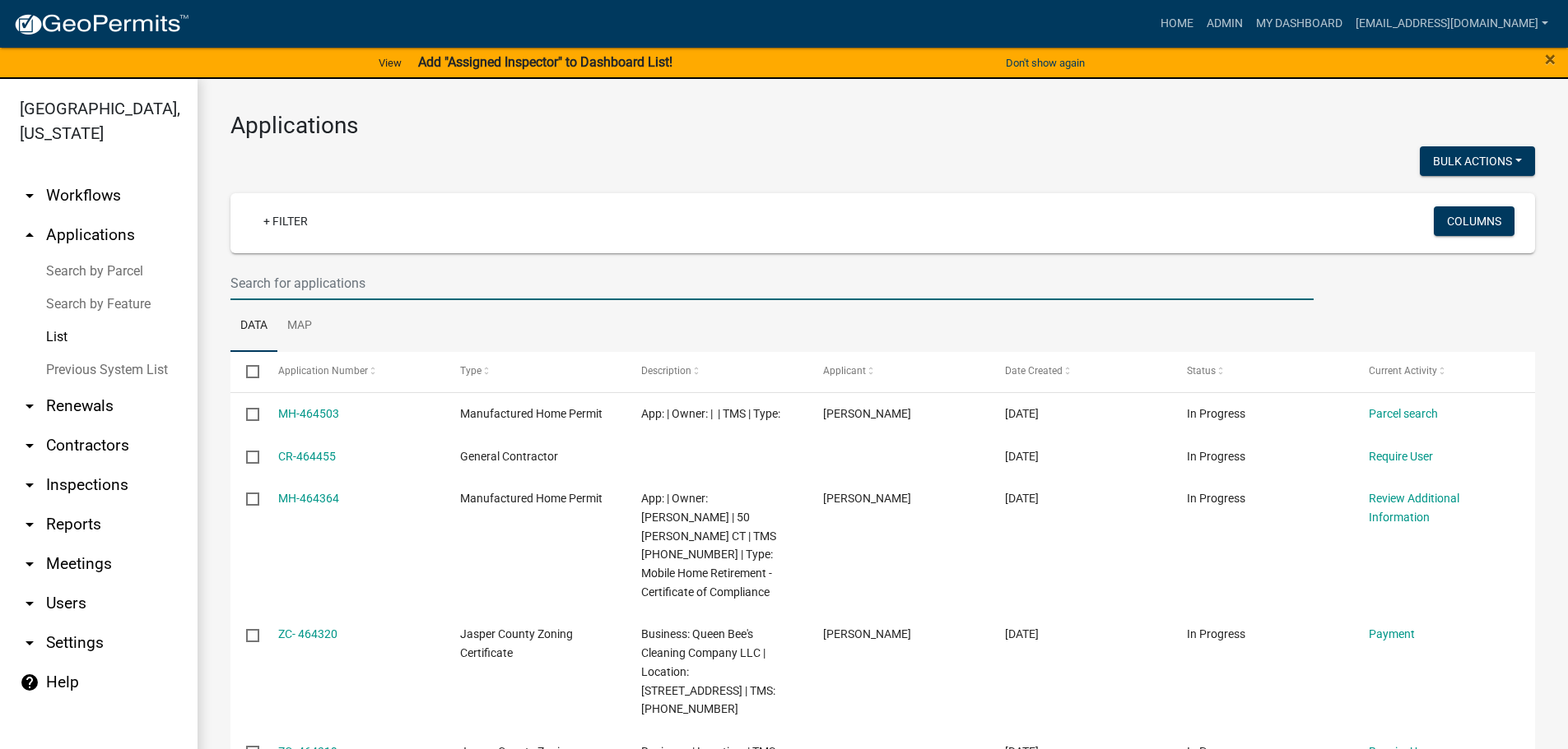
click at [426, 287] on input "text" at bounding box center [771, 283] width 1082 height 33
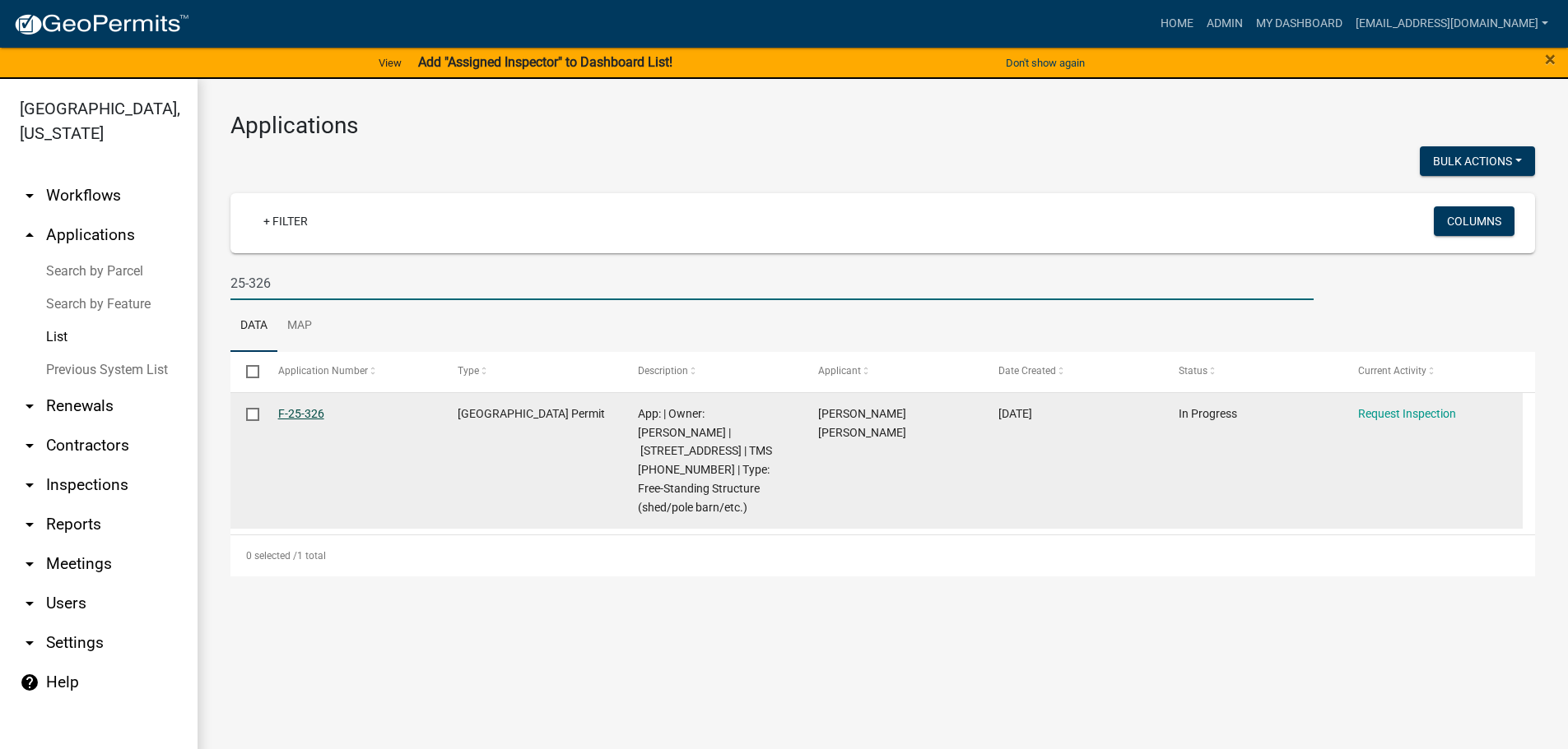
type input "25-326"
click at [299, 415] on link "F-25-326" at bounding box center [302, 414] width 46 height 13
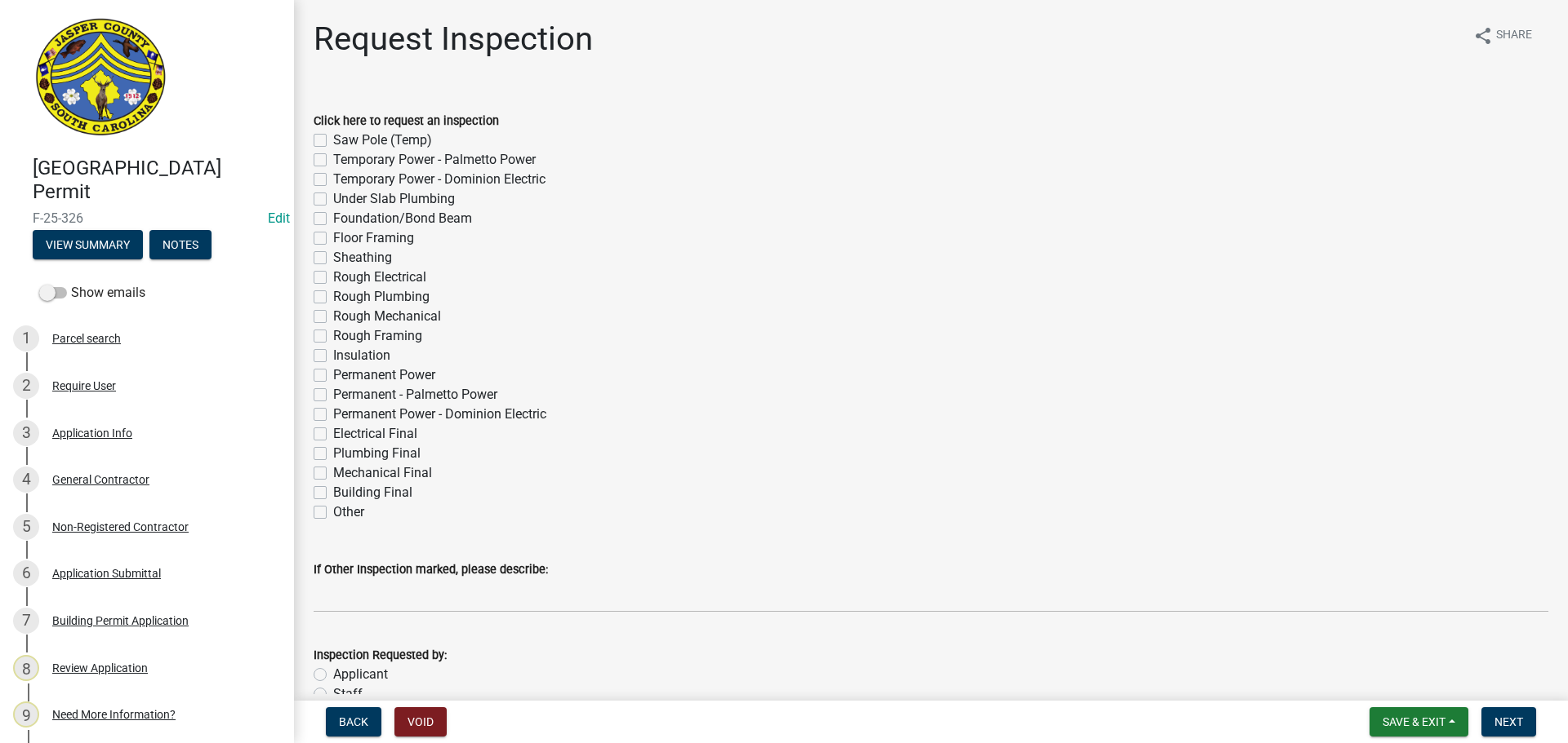
click at [333, 493] on label "Building Final" at bounding box center [373, 493] width 79 height 19
click at [333, 493] on input "Building Final" at bounding box center [339, 489] width 11 height 11
checkbox input "true"
checkbox input "false"
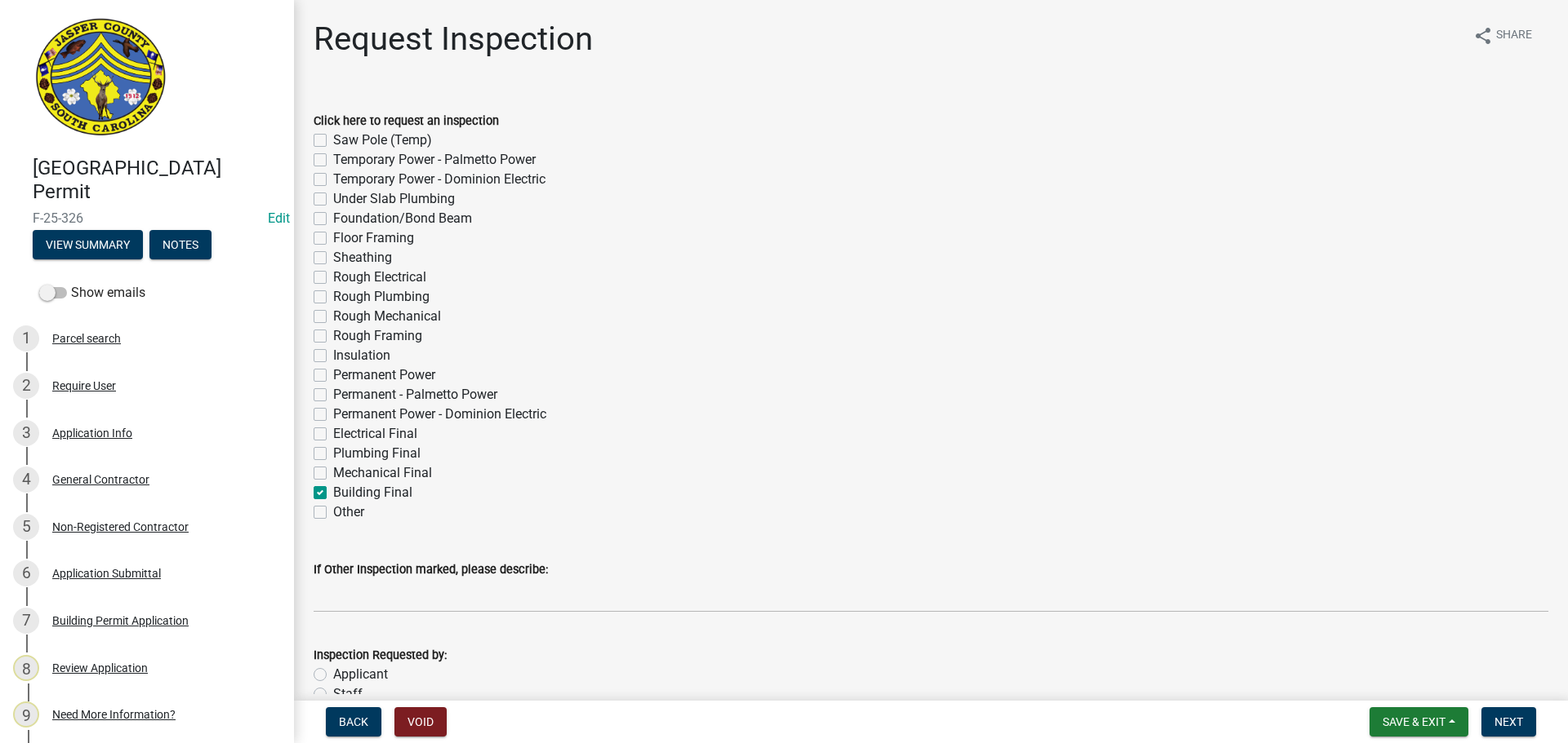
checkbox input "false"
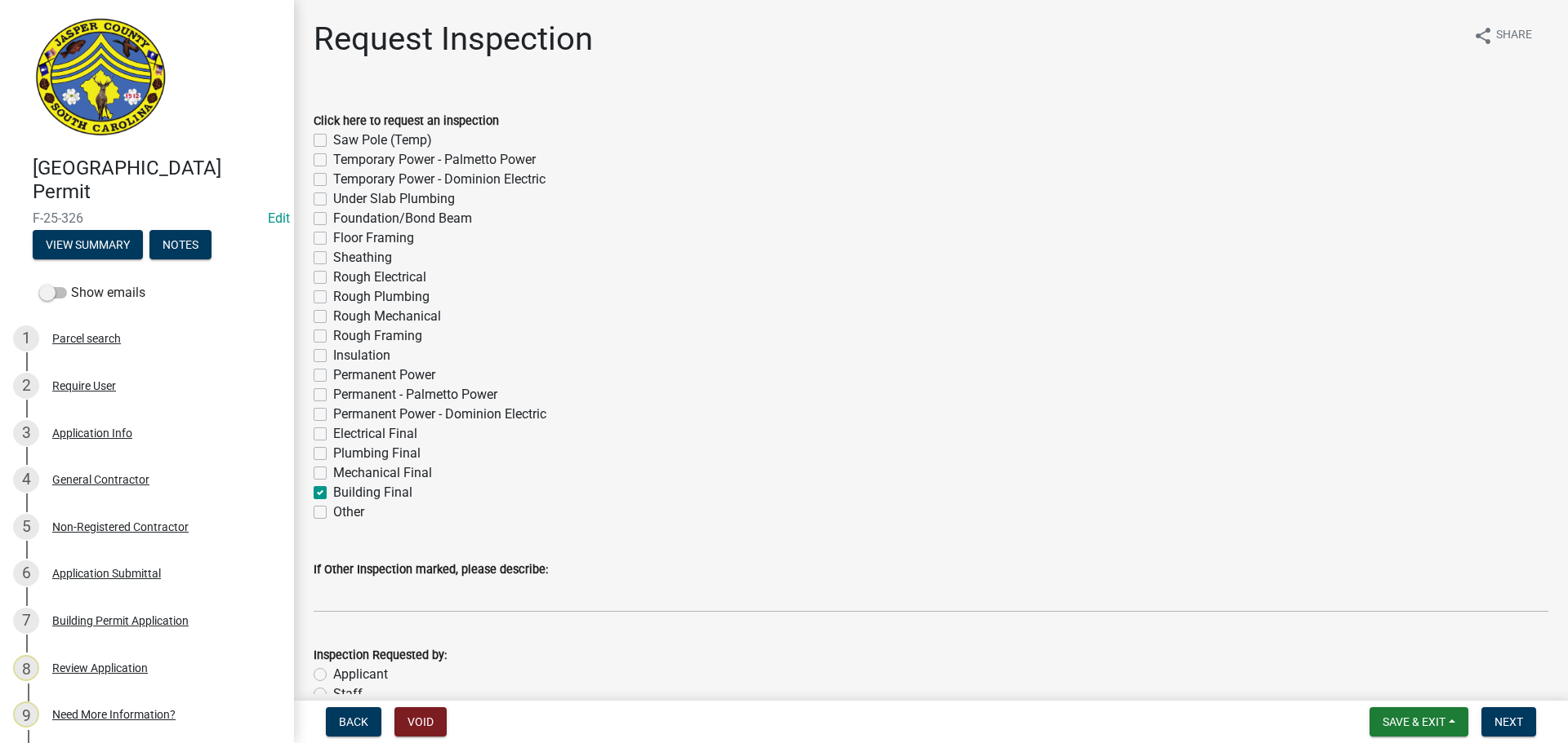
checkbox input "false"
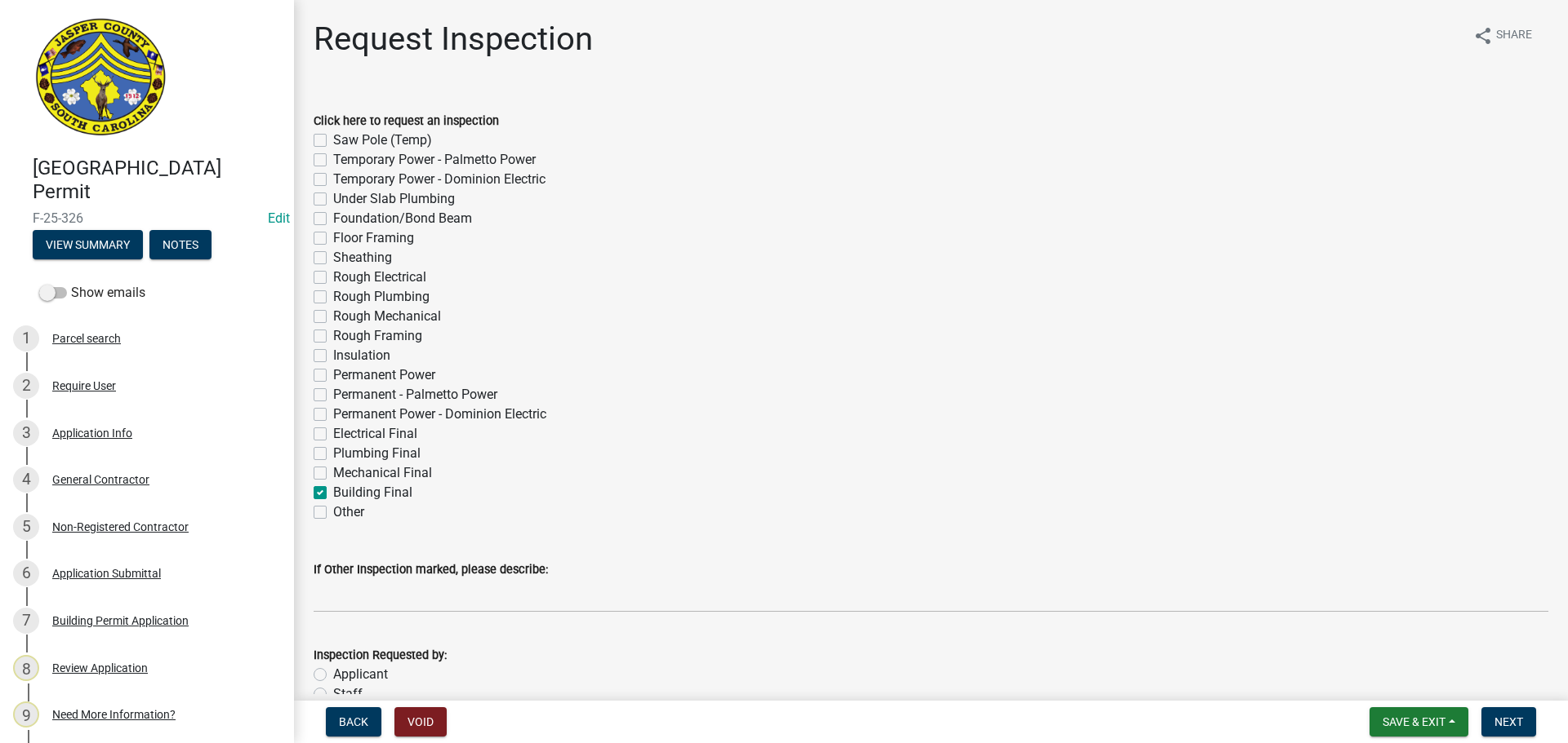
checkbox input "false"
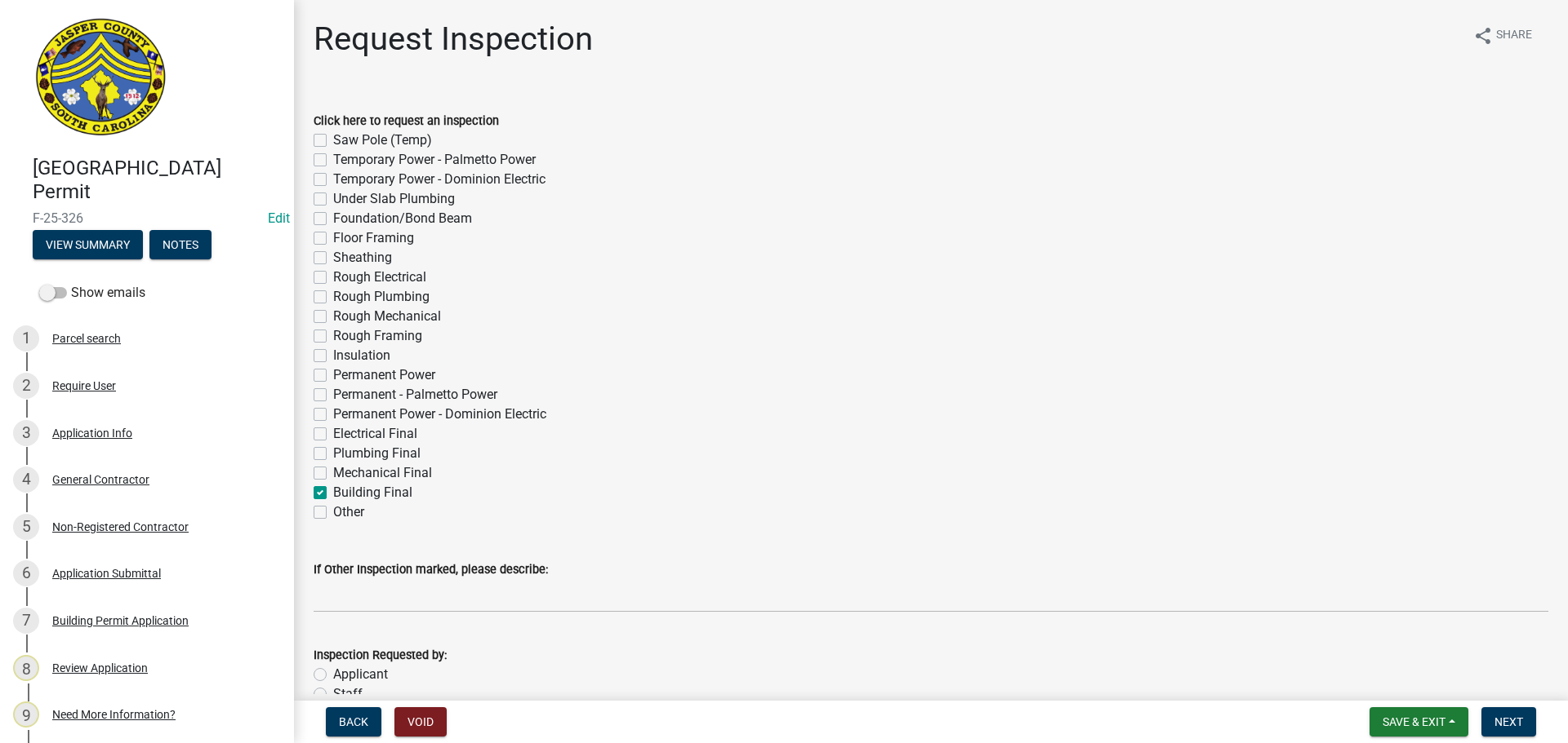
checkbox input "false"
checkbox input "true"
checkbox input "false"
click at [333, 430] on label "Electrical Final" at bounding box center [375, 434] width 84 height 19
click at [333, 430] on input "Electrical Final" at bounding box center [339, 430] width 11 height 11
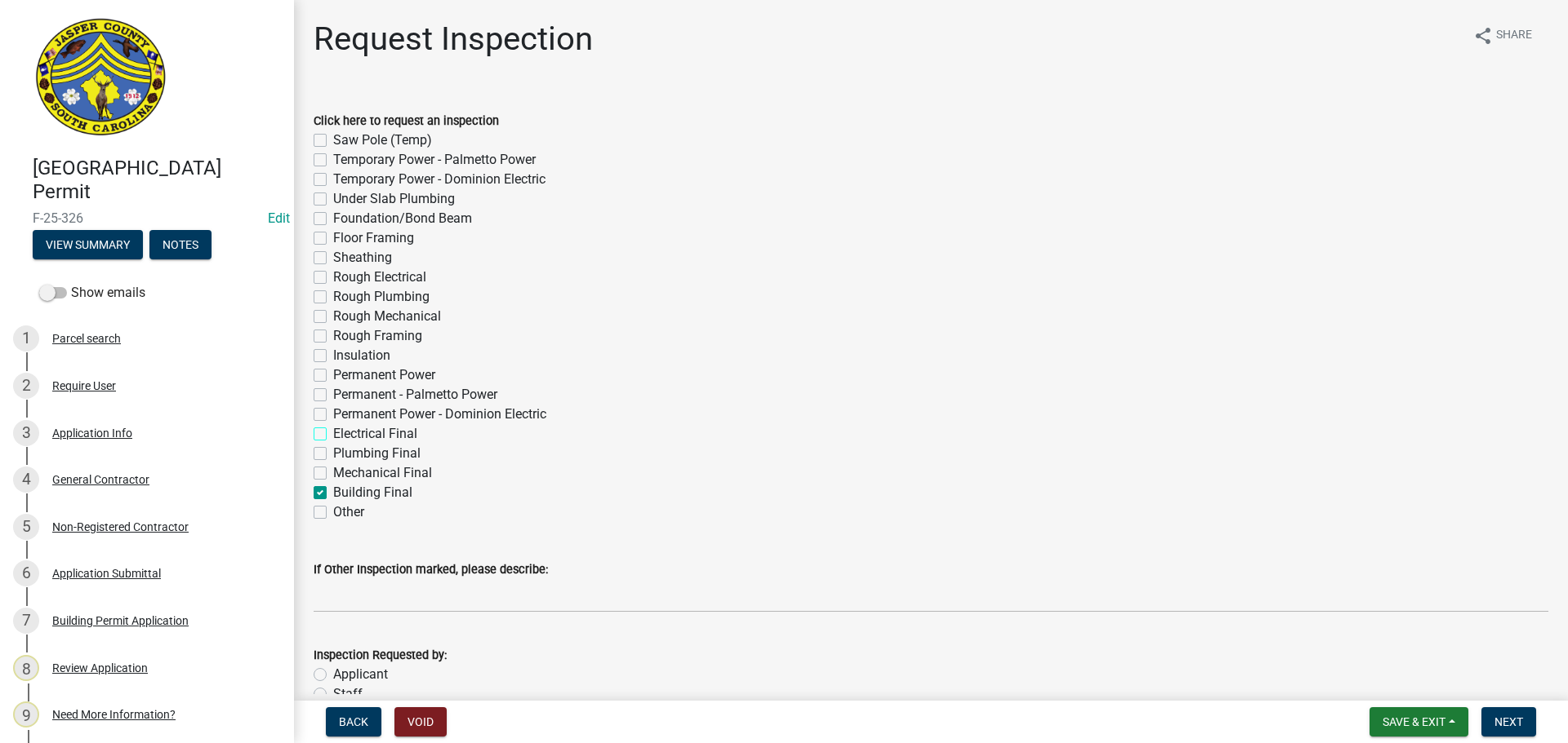
checkbox input "true"
checkbox input "false"
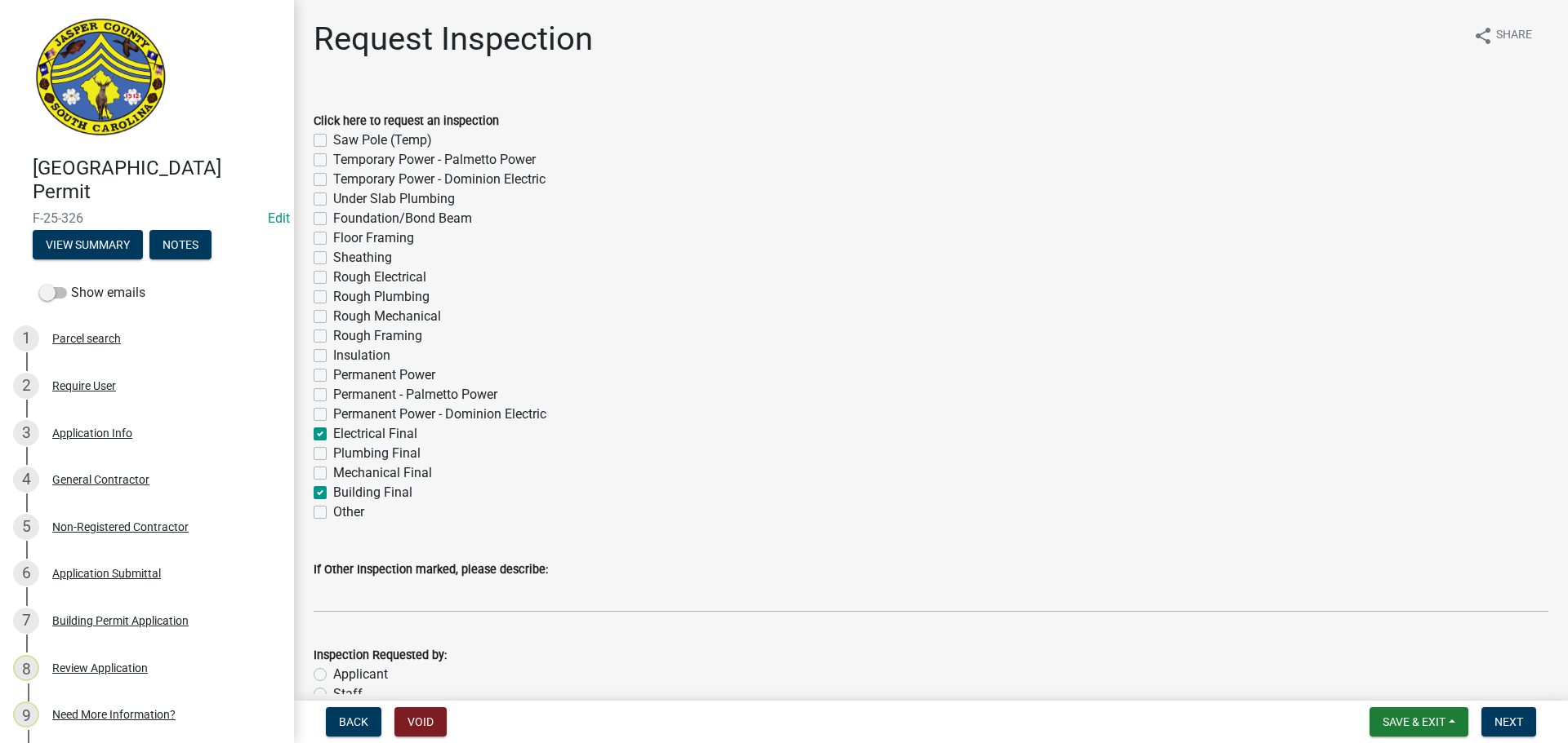
checkbox input "false"
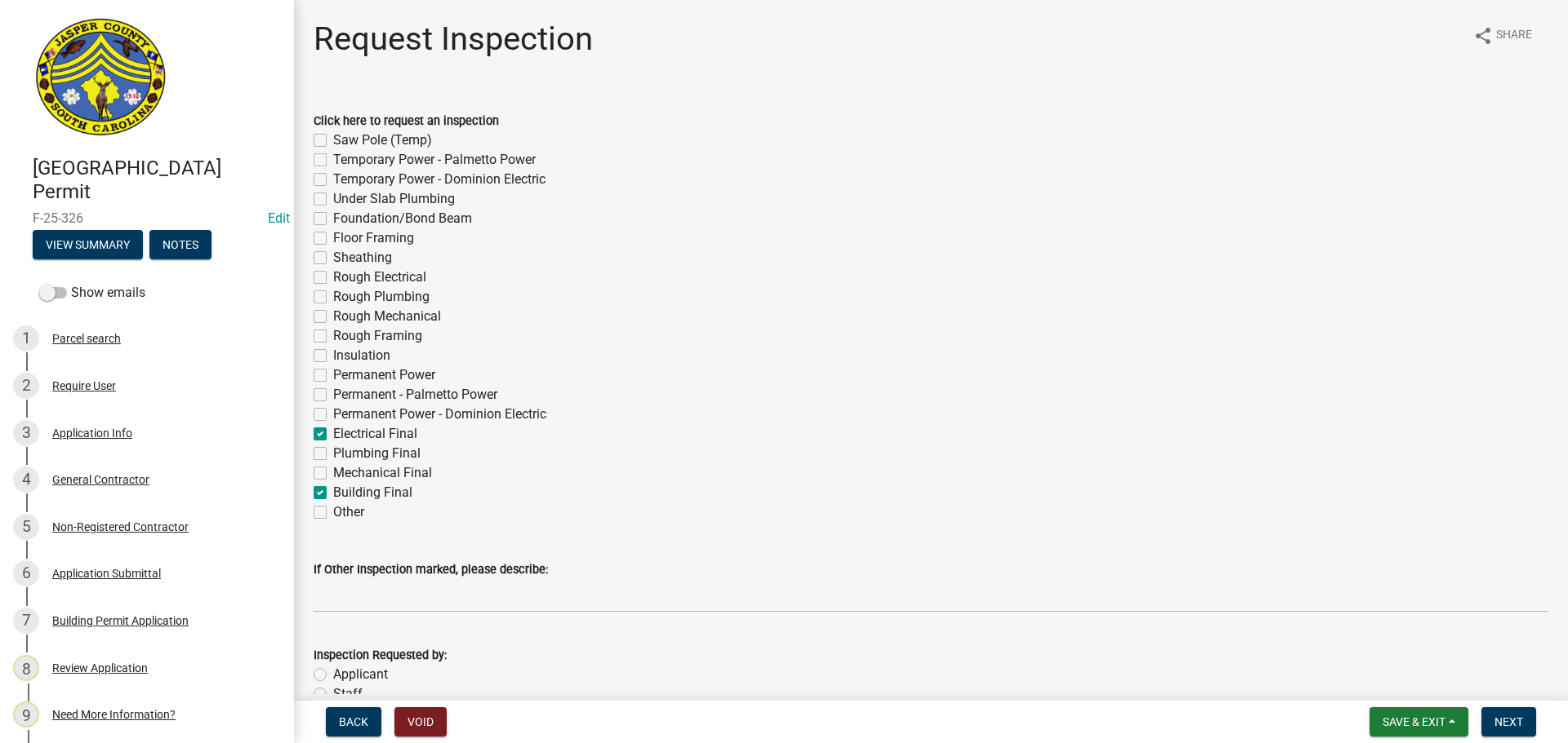
checkbox input "false"
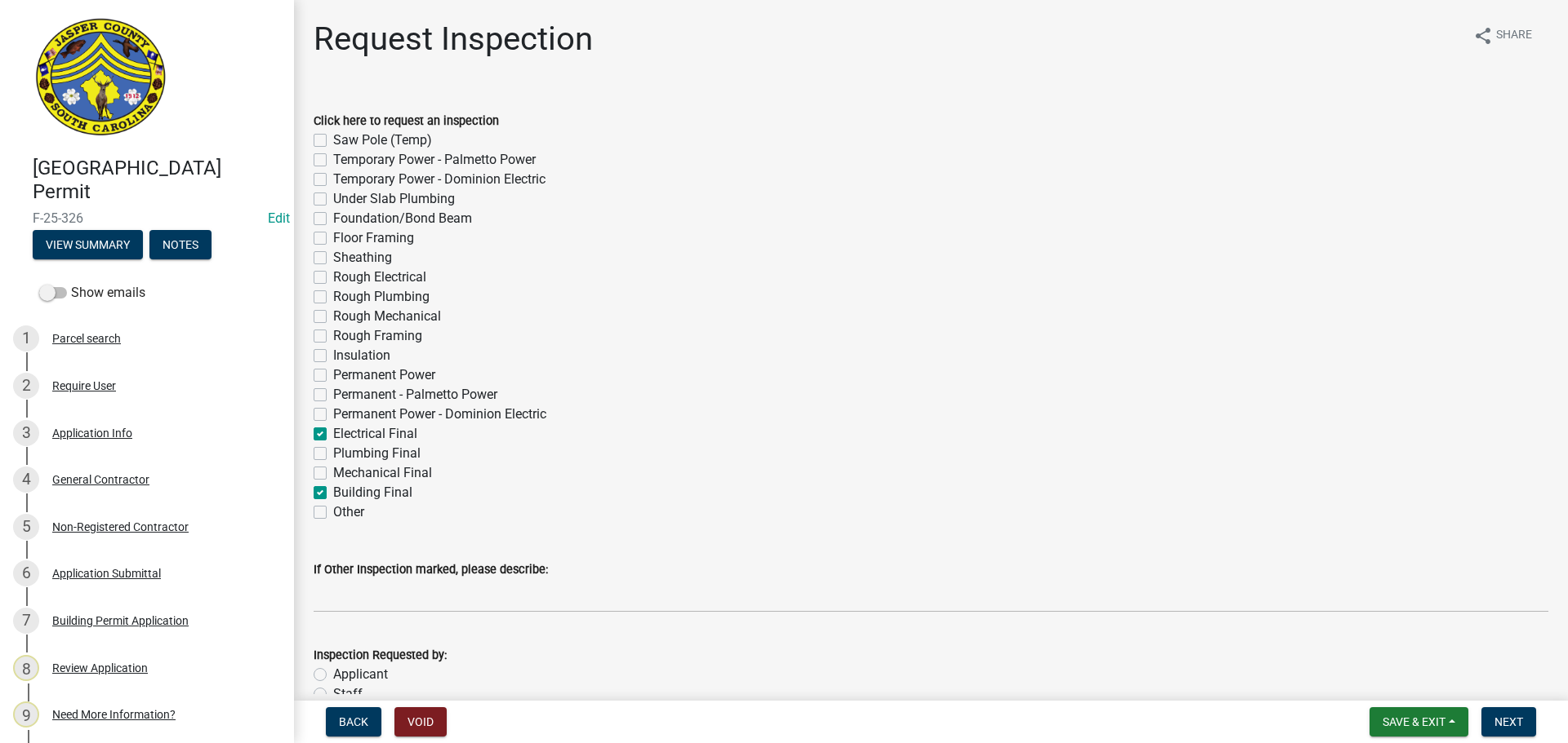
checkbox input "false"
checkbox input "true"
checkbox input "false"
checkbox input "true"
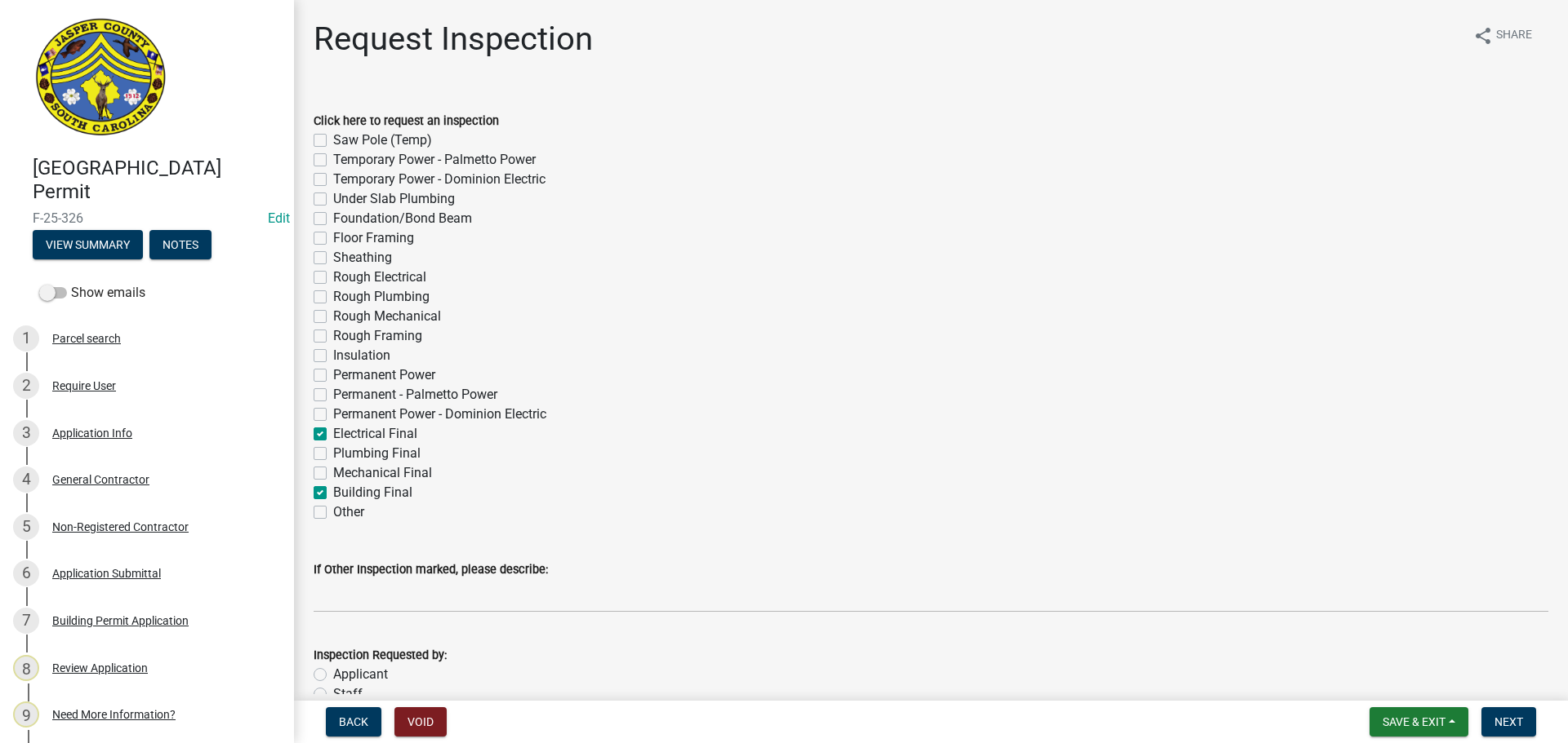
checkbox input "false"
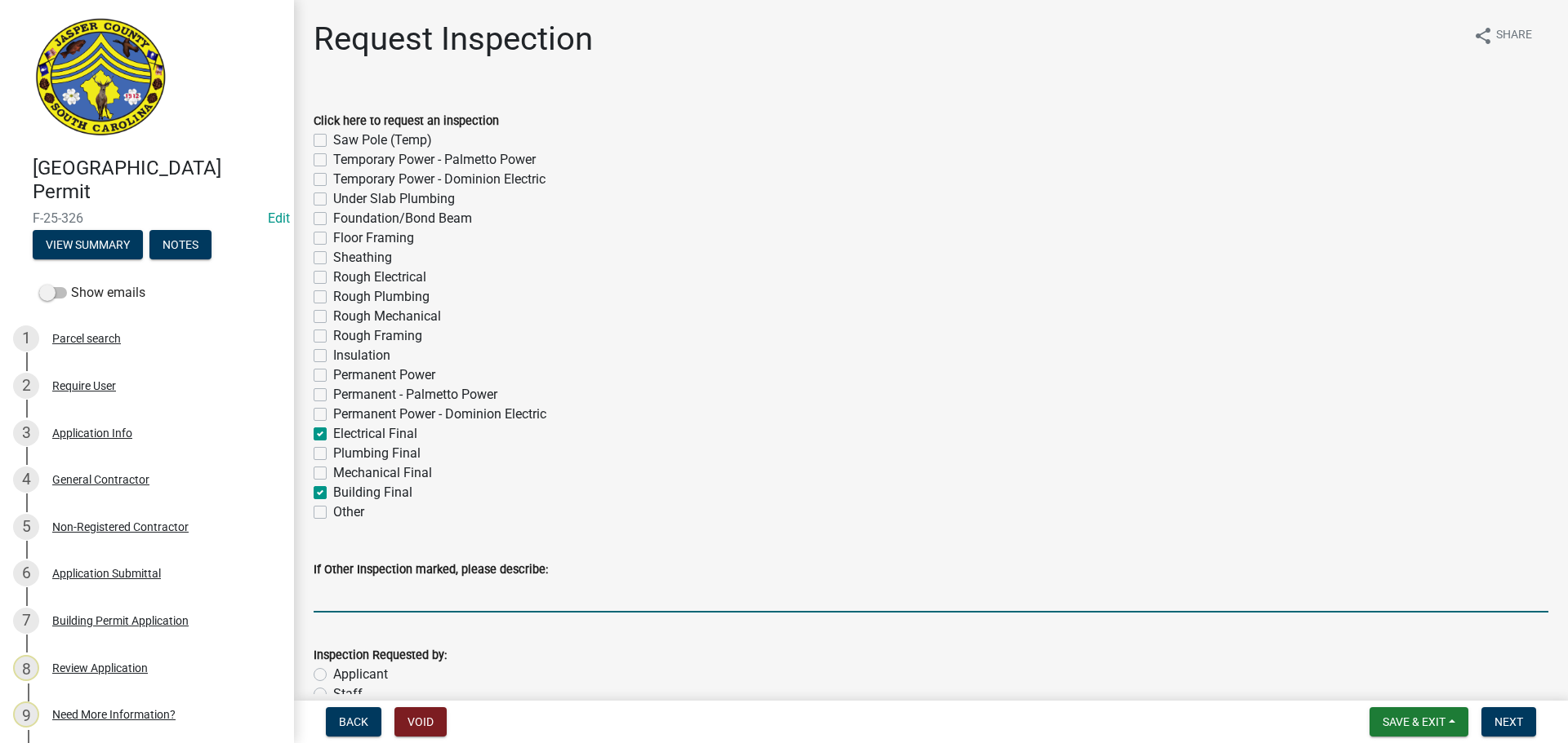
click at [370, 599] on input "If Other Inspection marked, please describe:" at bounding box center [930, 596] width 1235 height 33
type input "do not add to tomorrows schedule"
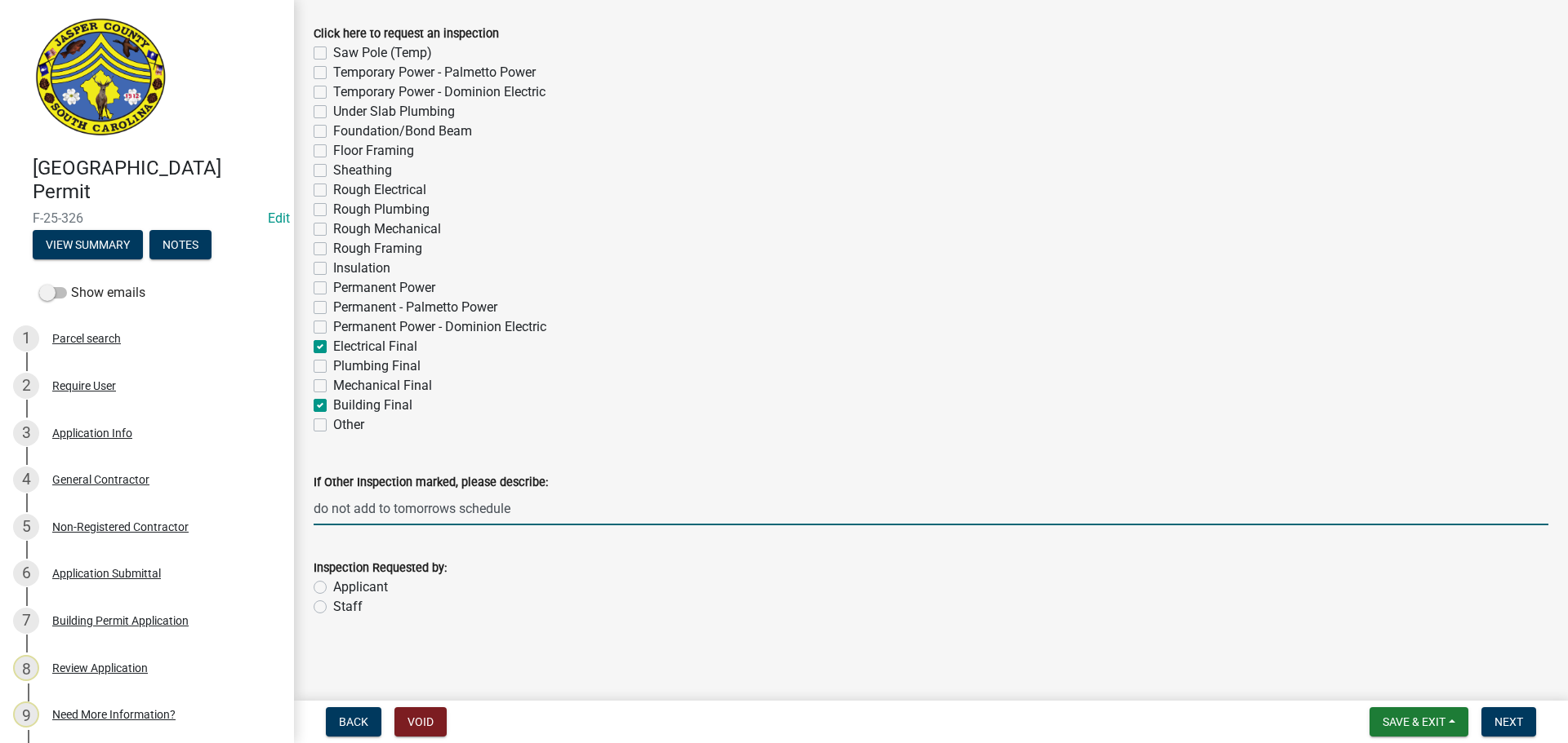
scroll to position [88, 0]
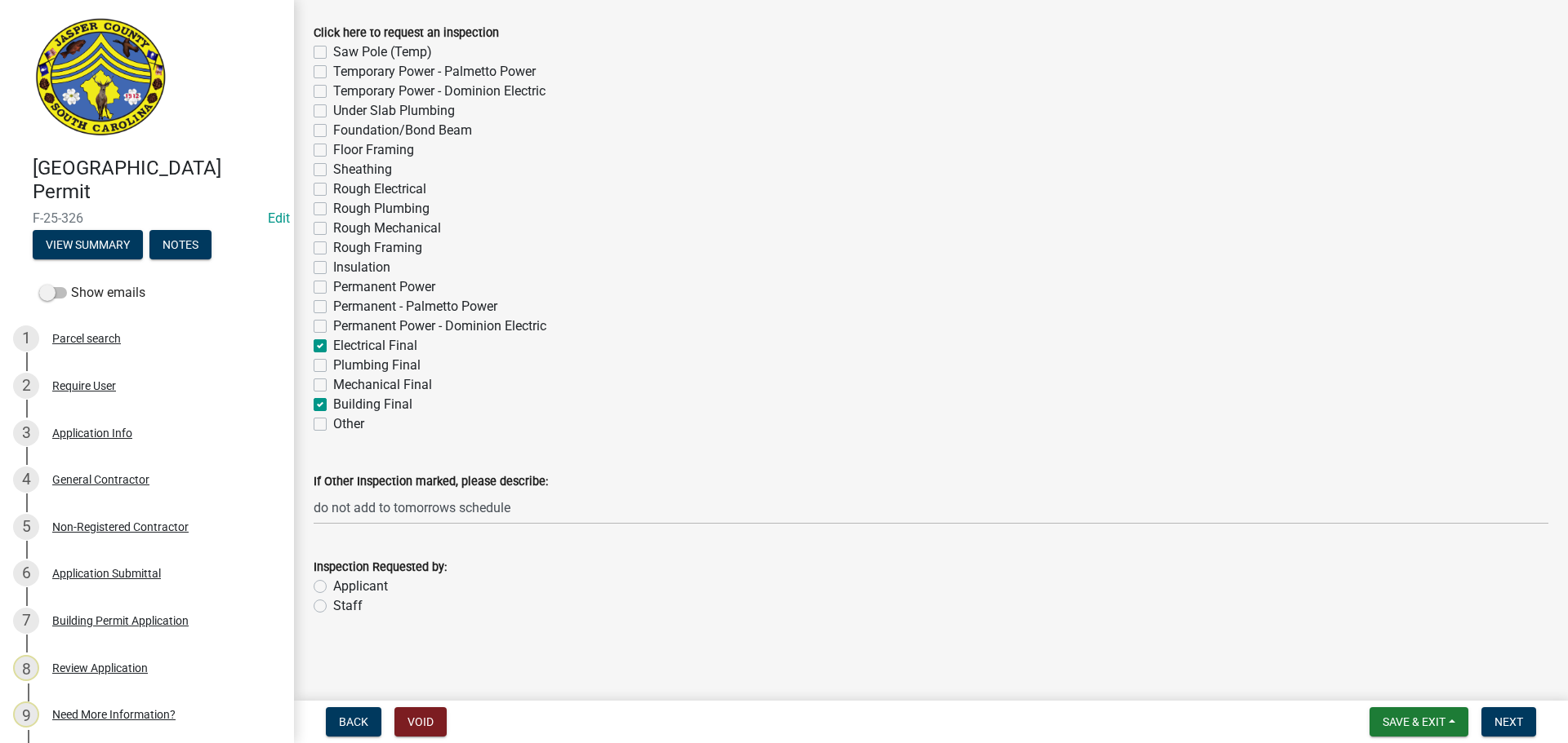
click at [333, 607] on label "Staff" at bounding box center [348, 606] width 29 height 19
click at [333, 607] on input "Staff" at bounding box center [339, 602] width 11 height 11
radio input "true"
click at [1526, 719] on button "Next" at bounding box center [1508, 722] width 54 height 29
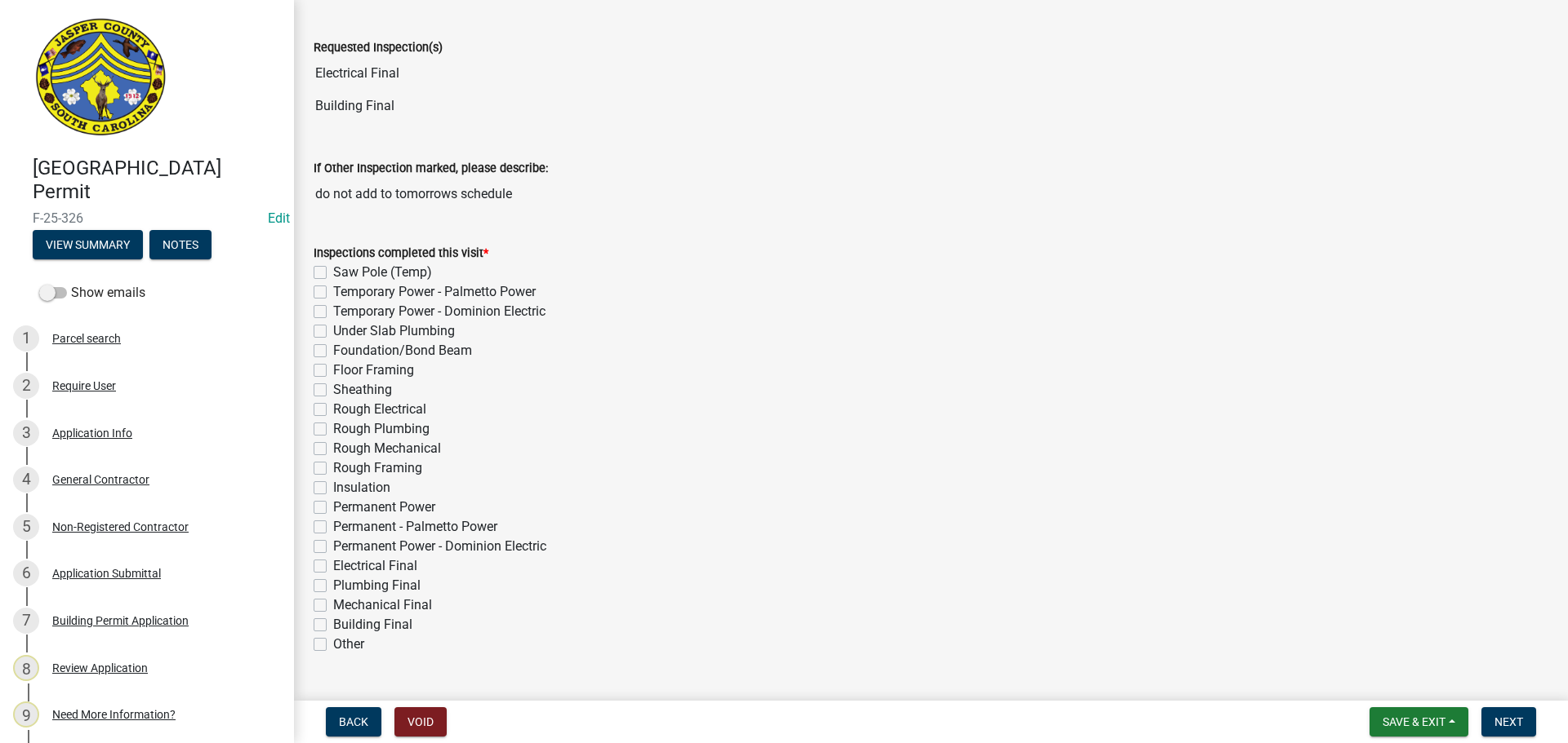
scroll to position [163, 0]
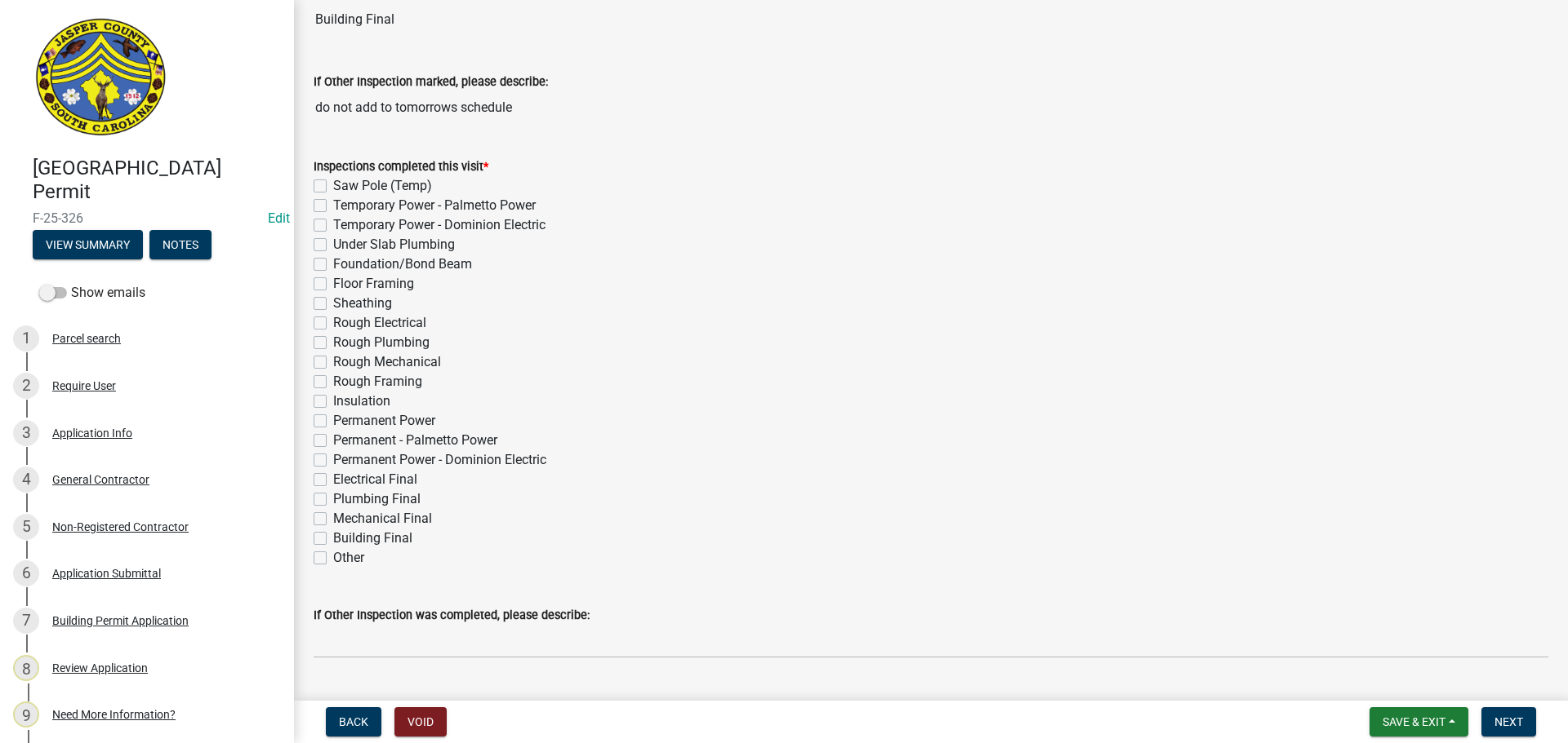
click at [333, 478] on label "Electrical Final" at bounding box center [375, 480] width 84 height 19
click at [333, 478] on input "Electrical Final" at bounding box center [339, 476] width 11 height 11
checkbox input "true"
checkbox input "false"
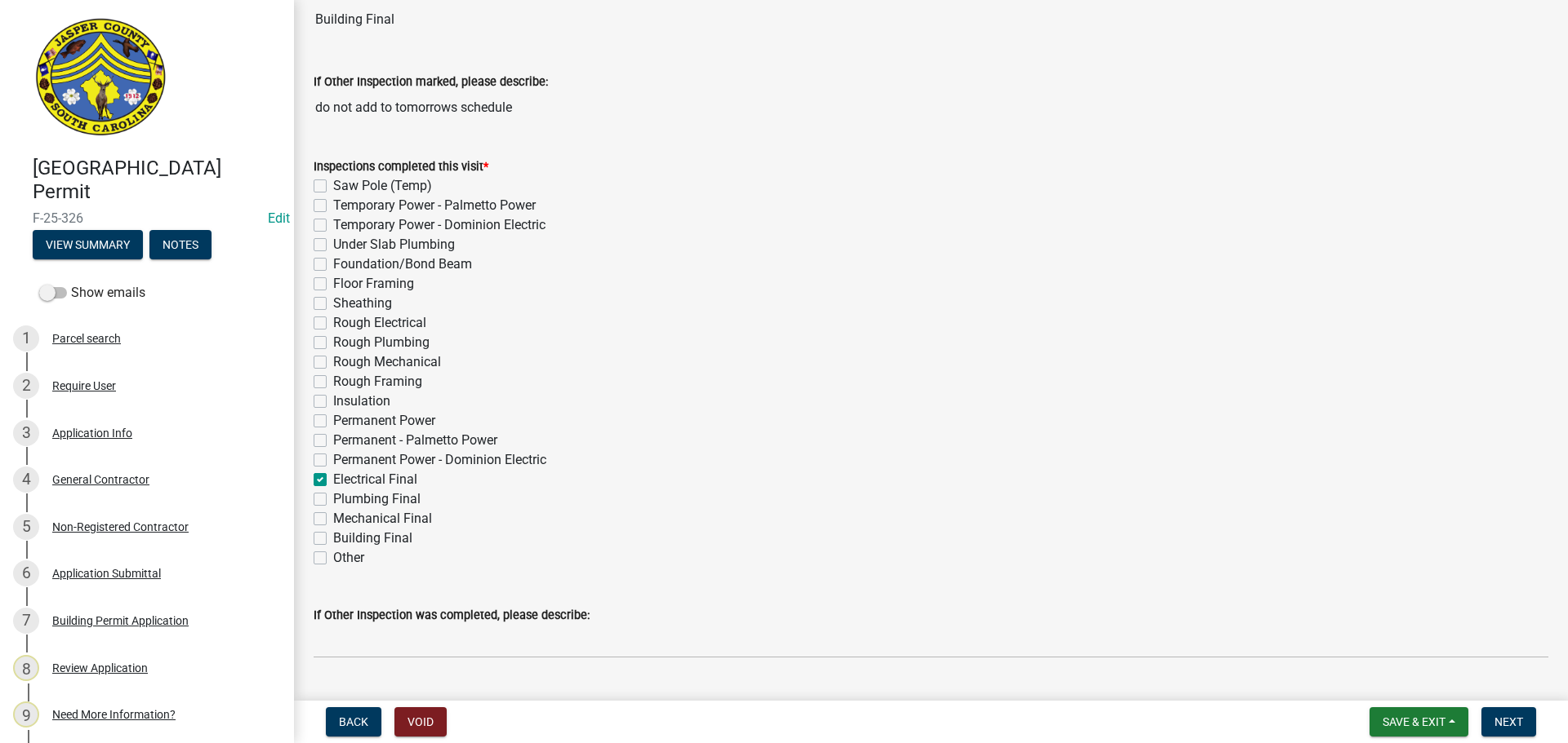
checkbox input "false"
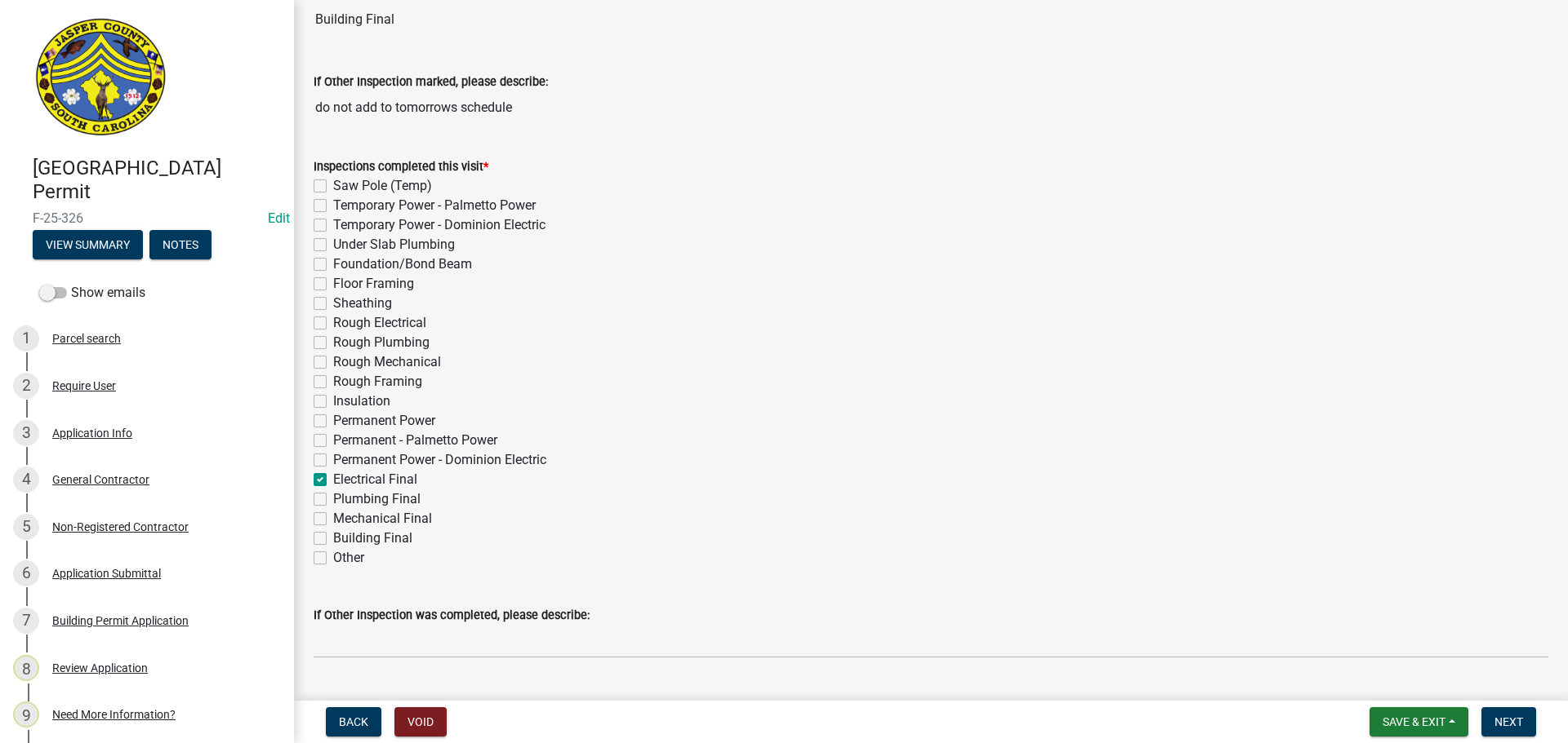
checkbox input "false"
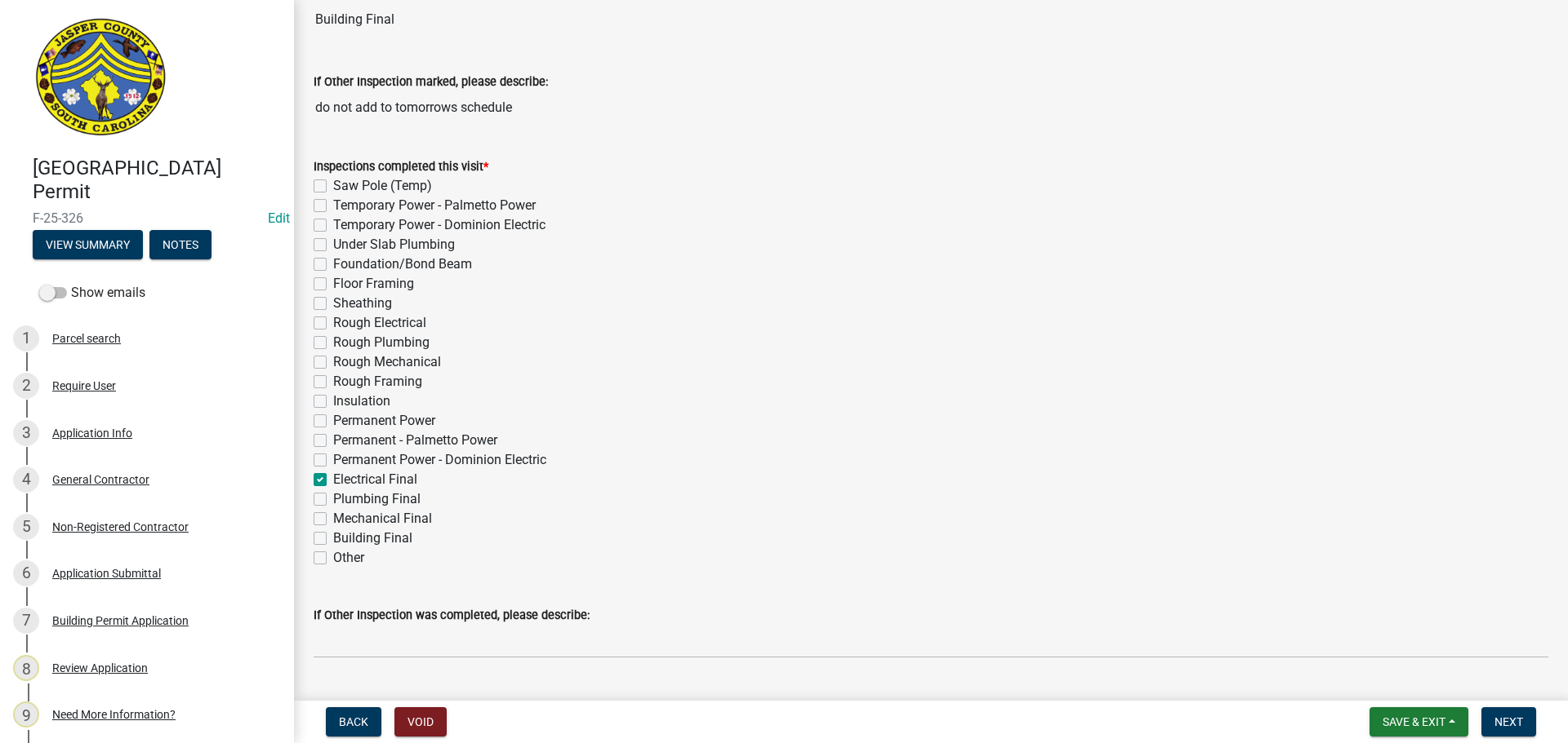
checkbox input "false"
checkbox input "true"
checkbox input "false"
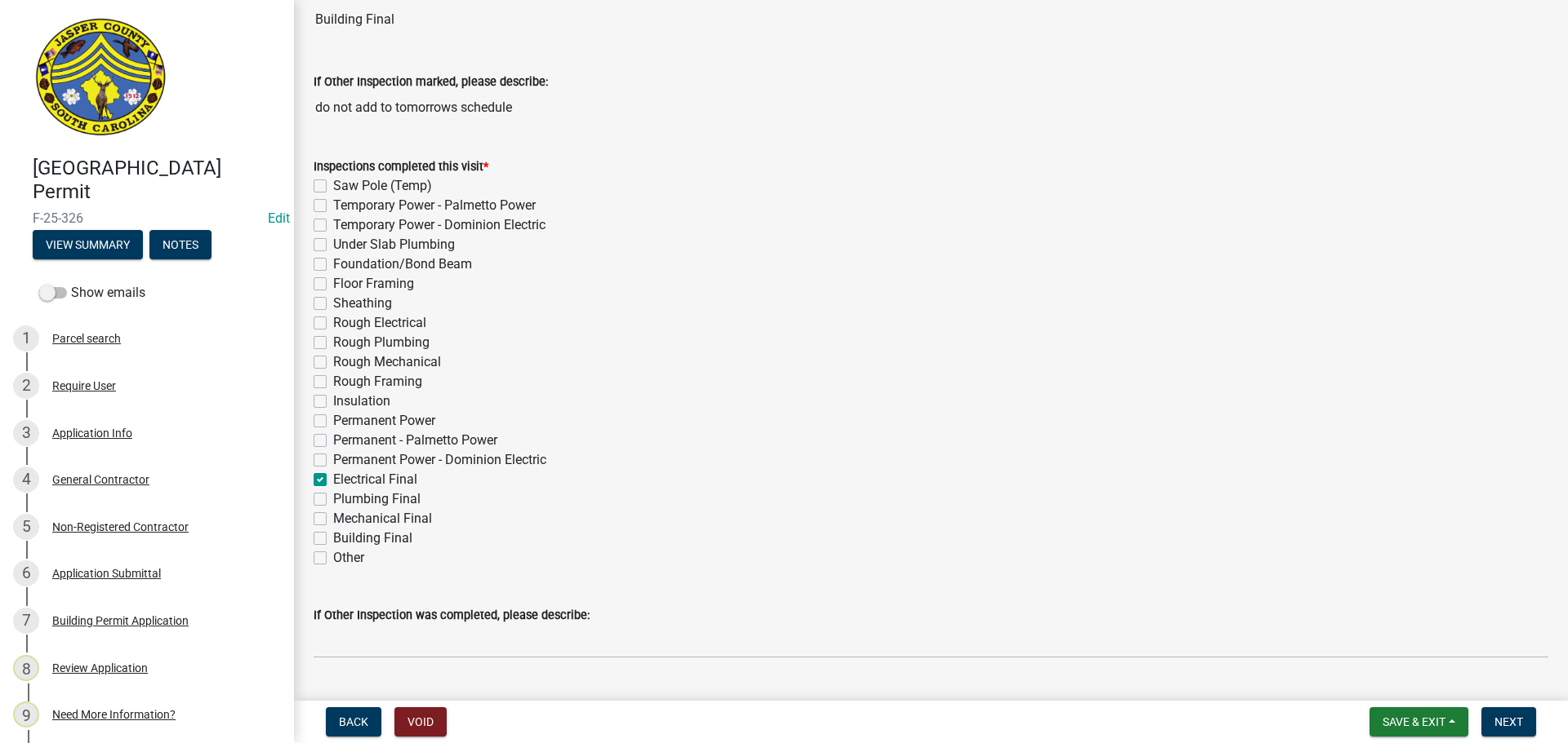
checkbox input "false"
click at [333, 539] on label "Building Final" at bounding box center [373, 538] width 79 height 19
click at [333, 539] on input "Building Final" at bounding box center [339, 534] width 11 height 11
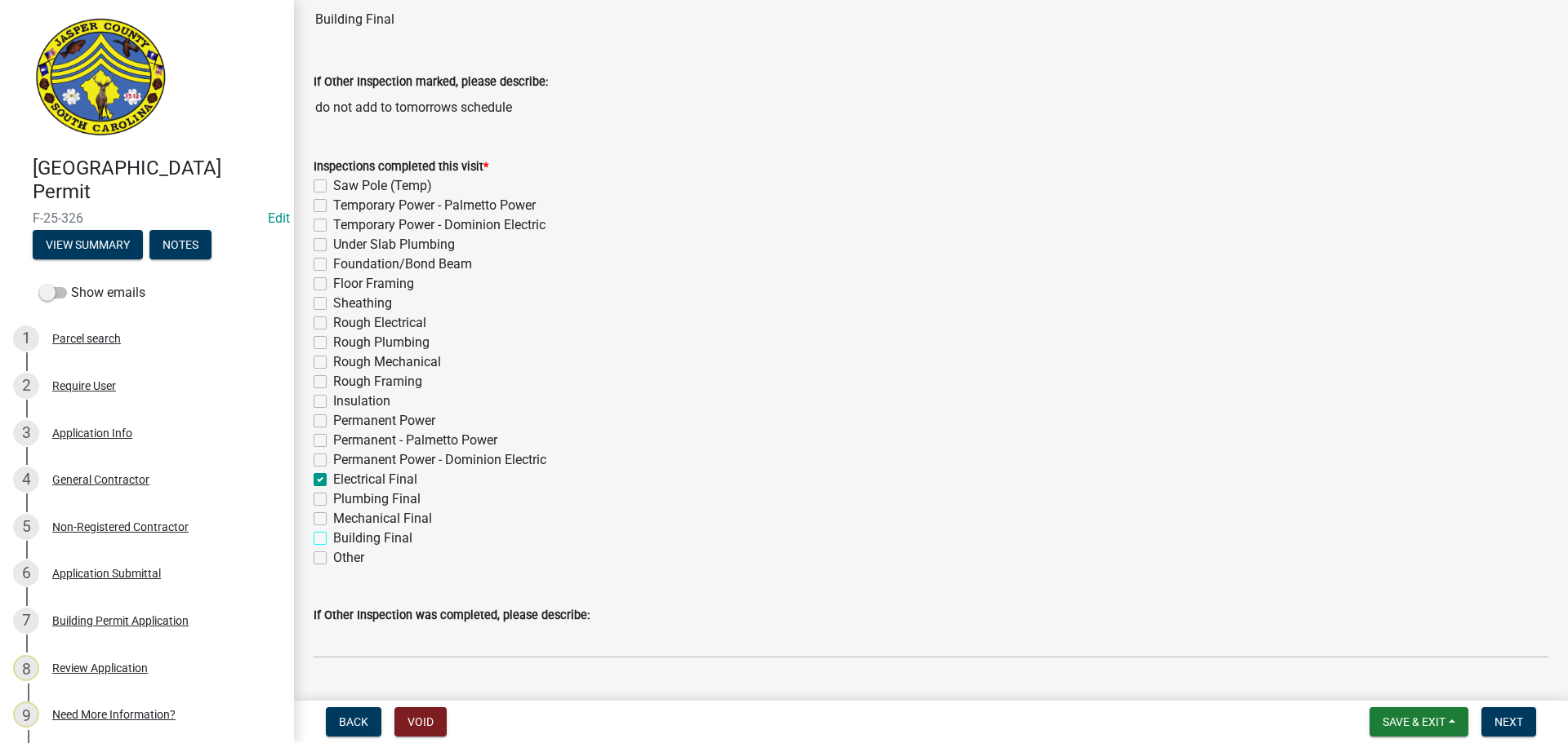
checkbox input "true"
checkbox input "false"
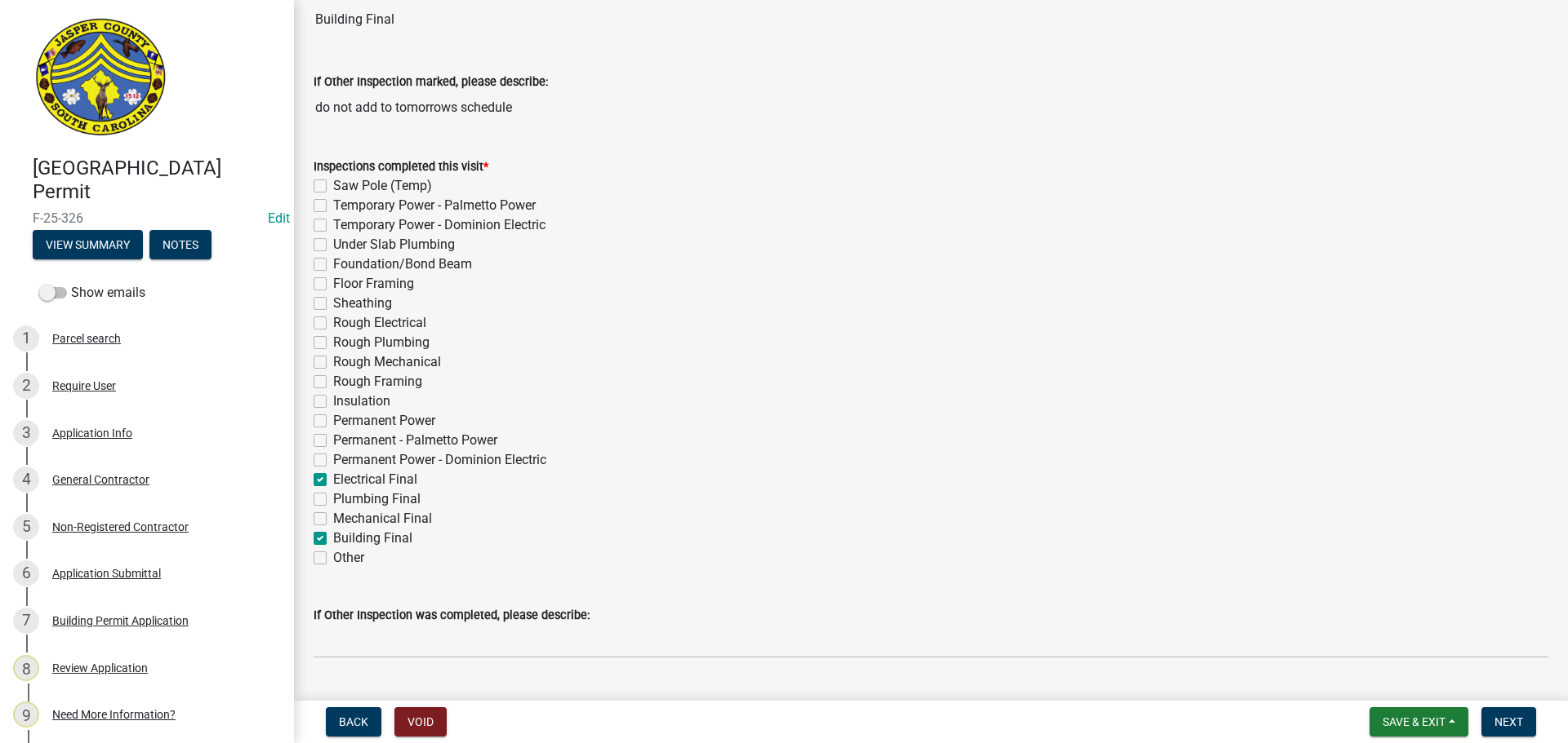
checkbox input "false"
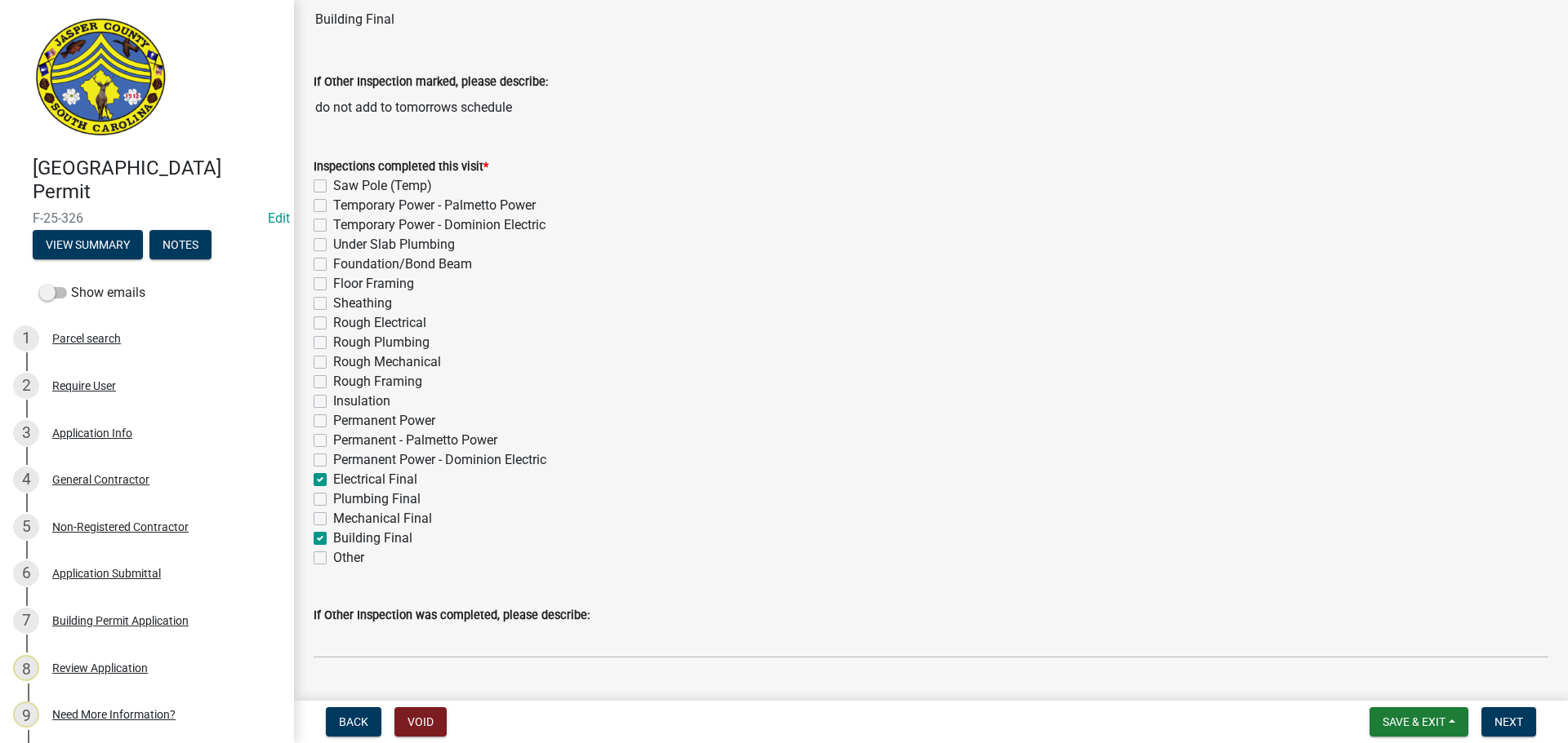
checkbox input "false"
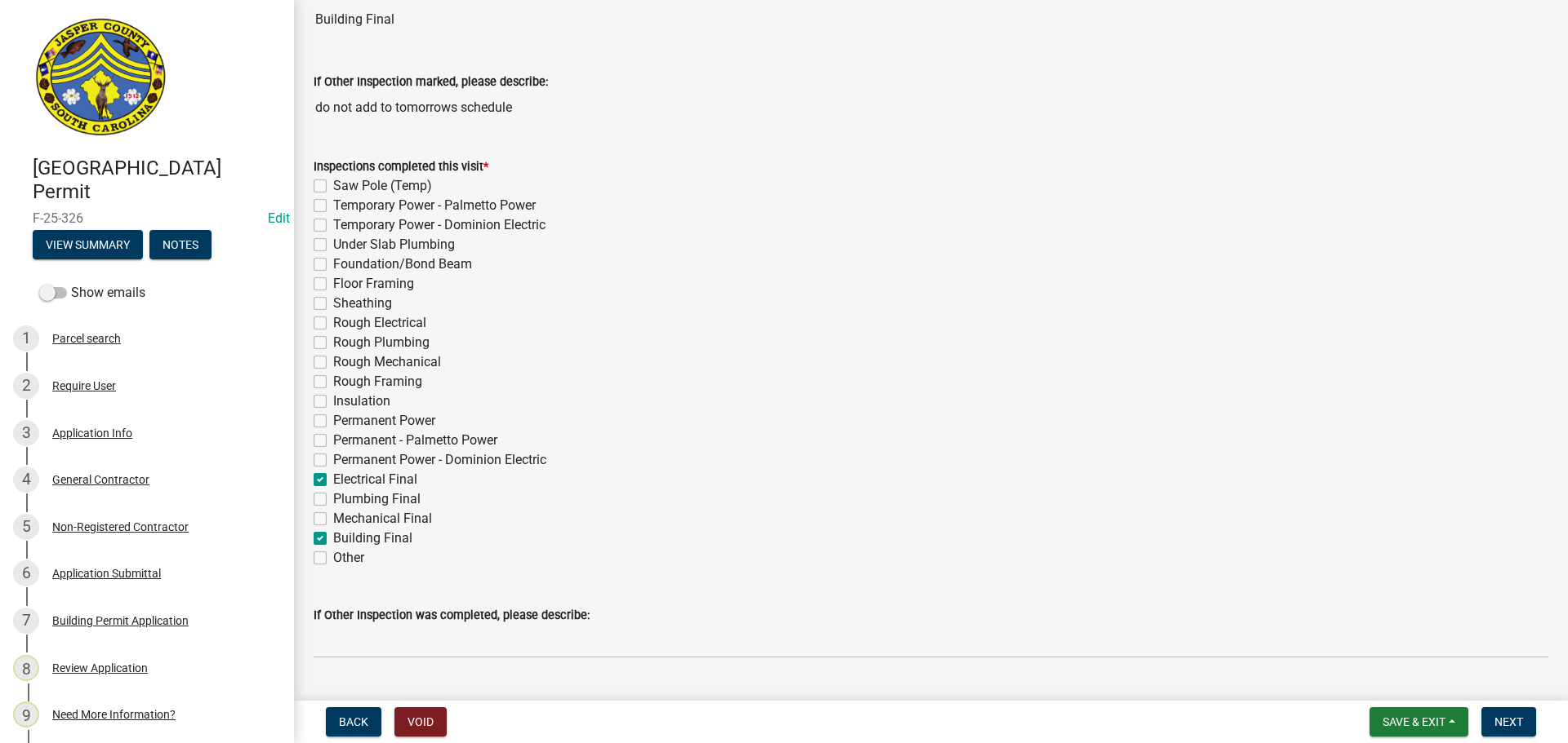
checkbox input "false"
checkbox input "true"
checkbox input "false"
checkbox input "true"
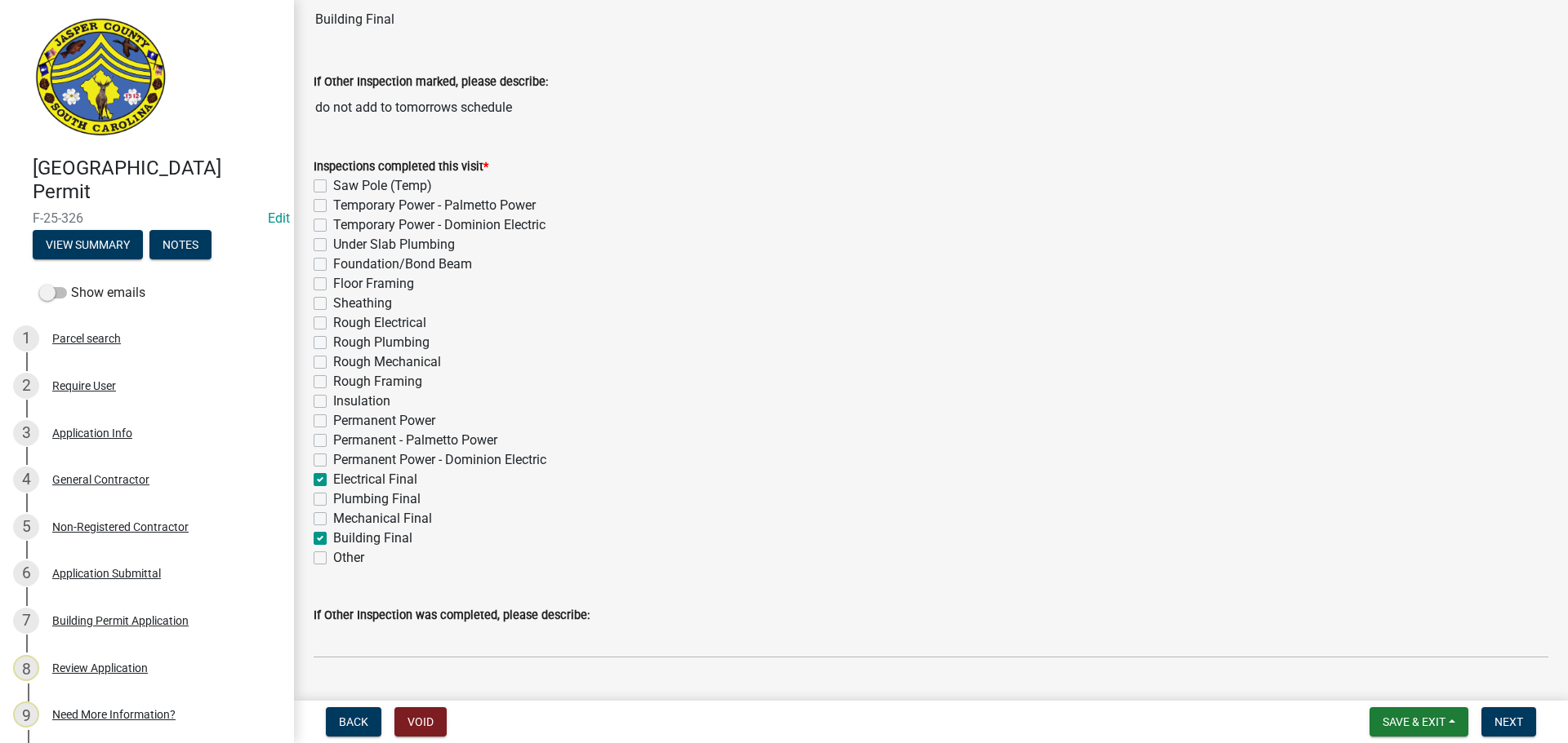
checkbox input "false"
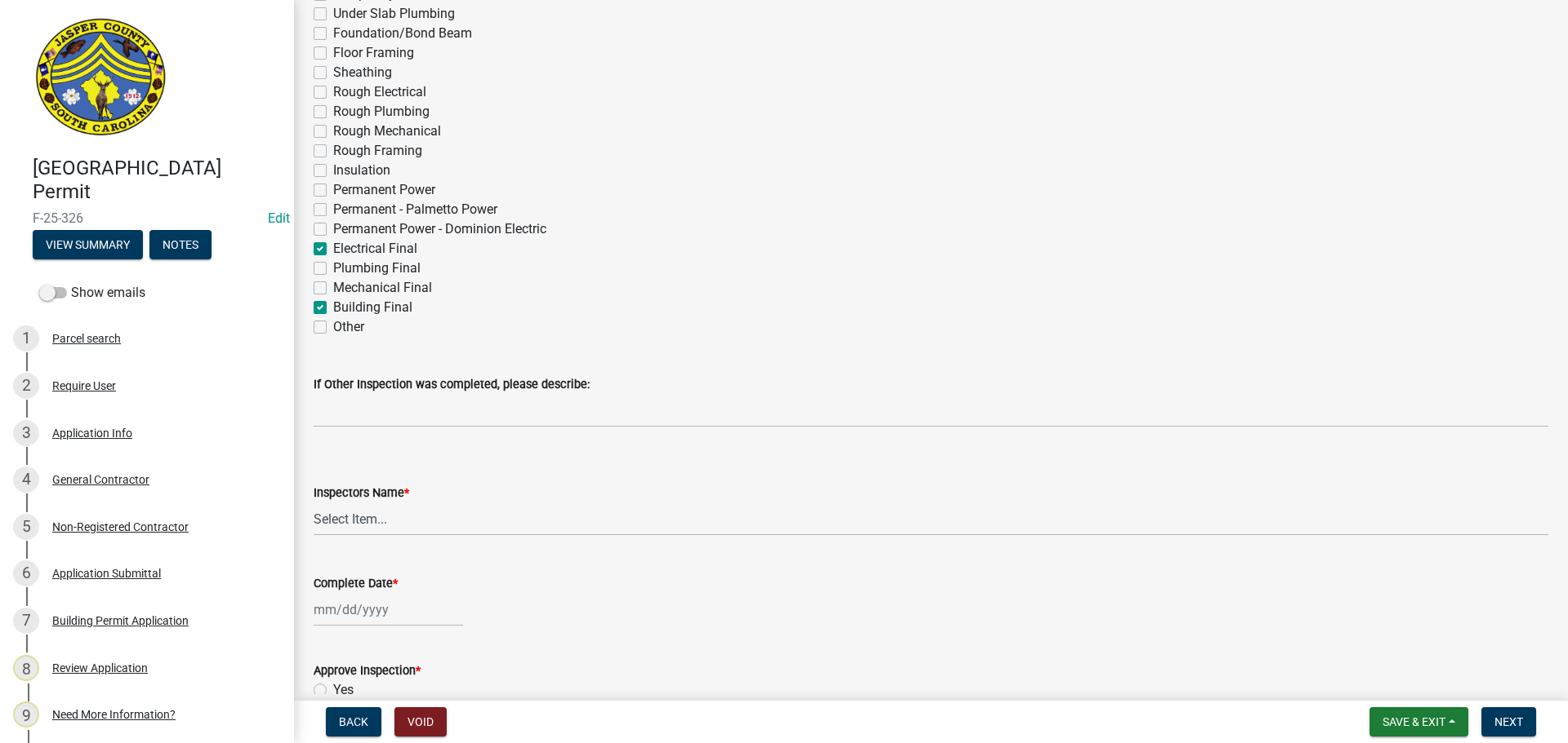
scroll to position [490, 0]
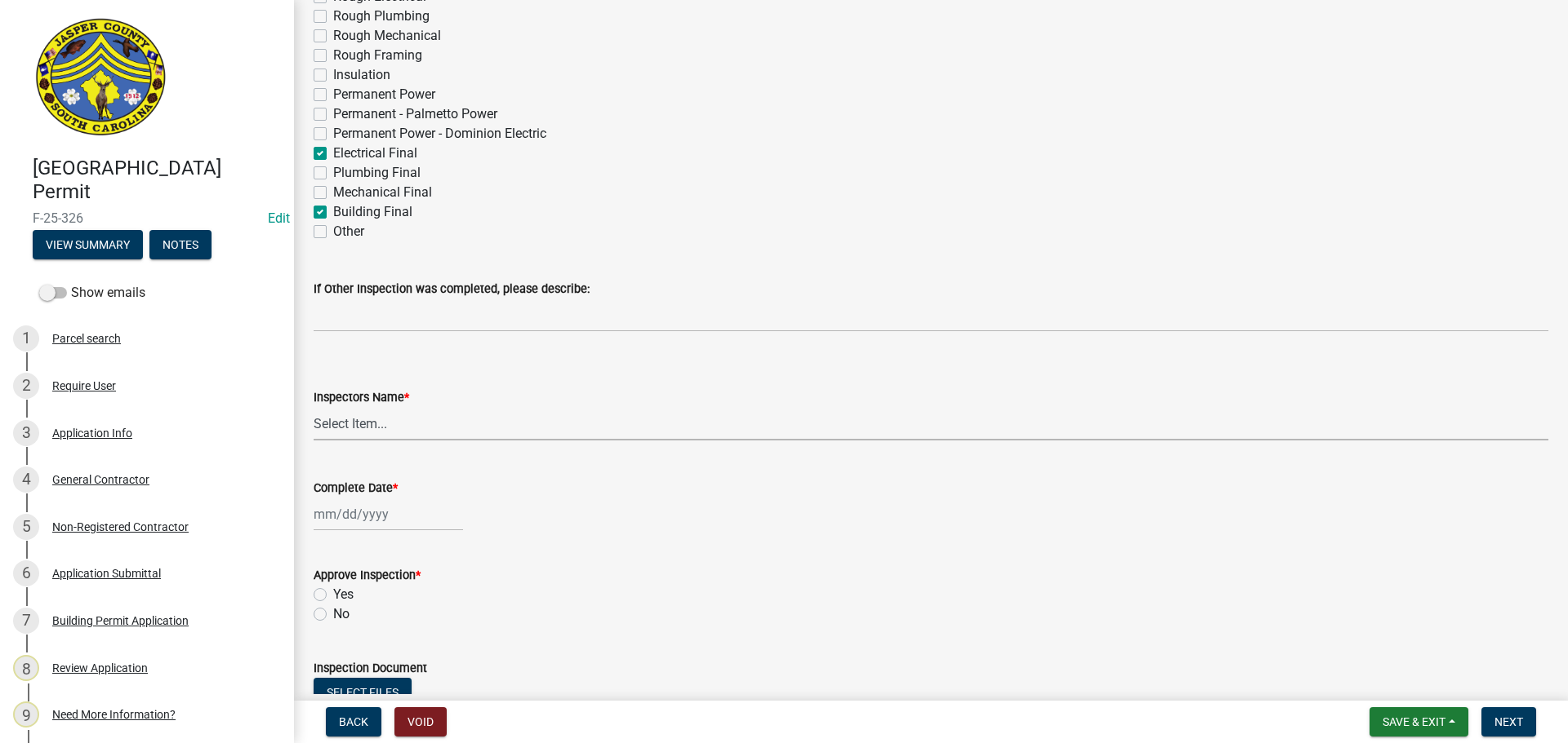
click at [364, 422] on select "Select Item... [EMAIL_ADDRESS][DOMAIN_NAME] ([PERSON_NAME] ) rcampbell ([PERSON…" at bounding box center [930, 424] width 1235 height 33
select select "2d9ba1e5-2fdd-4b15-98d0-073dcbeb5880"
click at [313, 407] on select "Select Item... [EMAIL_ADDRESS][DOMAIN_NAME] ([PERSON_NAME] ) rcampbell ([PERSON…" at bounding box center [930, 424] width 1235 height 33
click at [391, 517] on div at bounding box center [388, 515] width 149 height 33
select select "8"
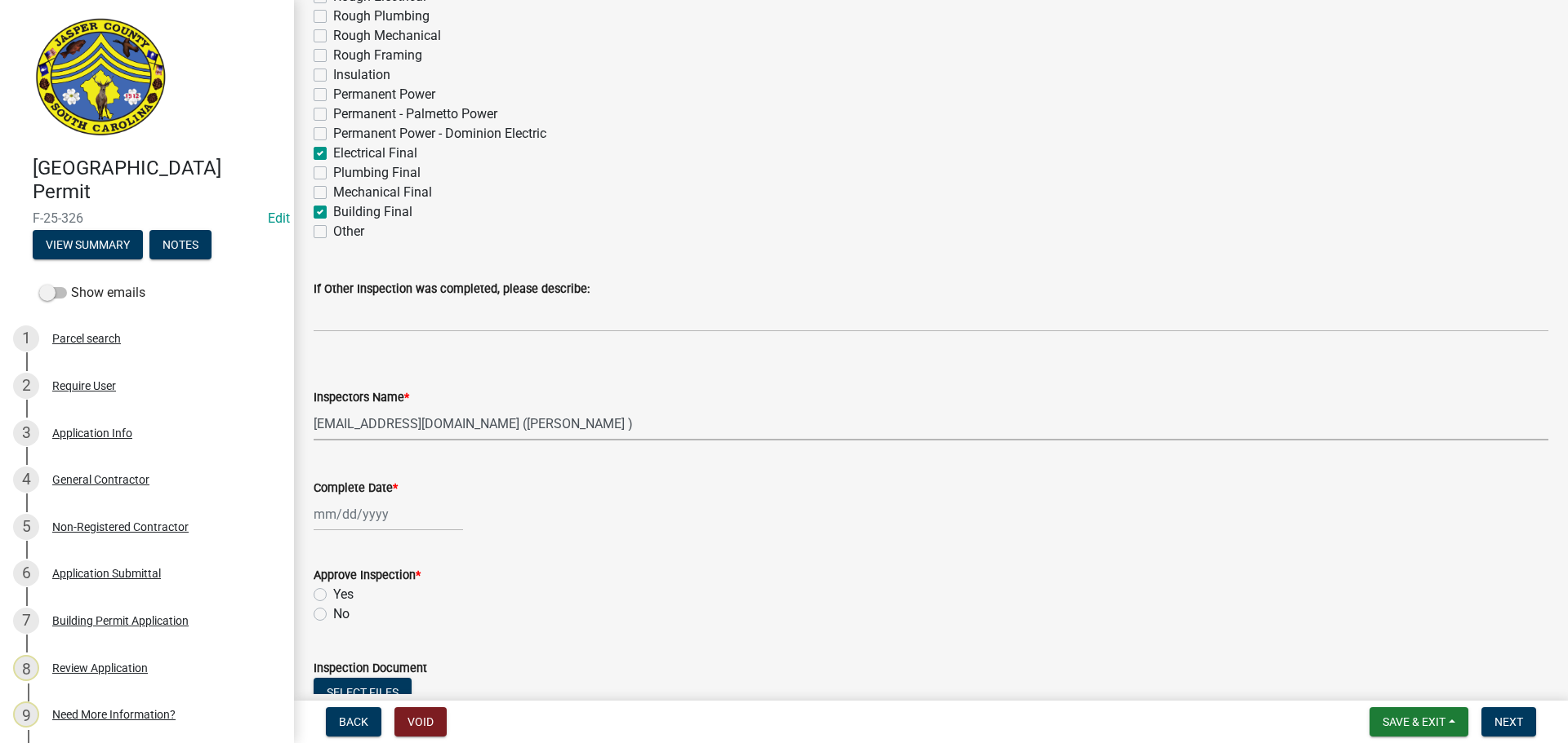
select select "2025"
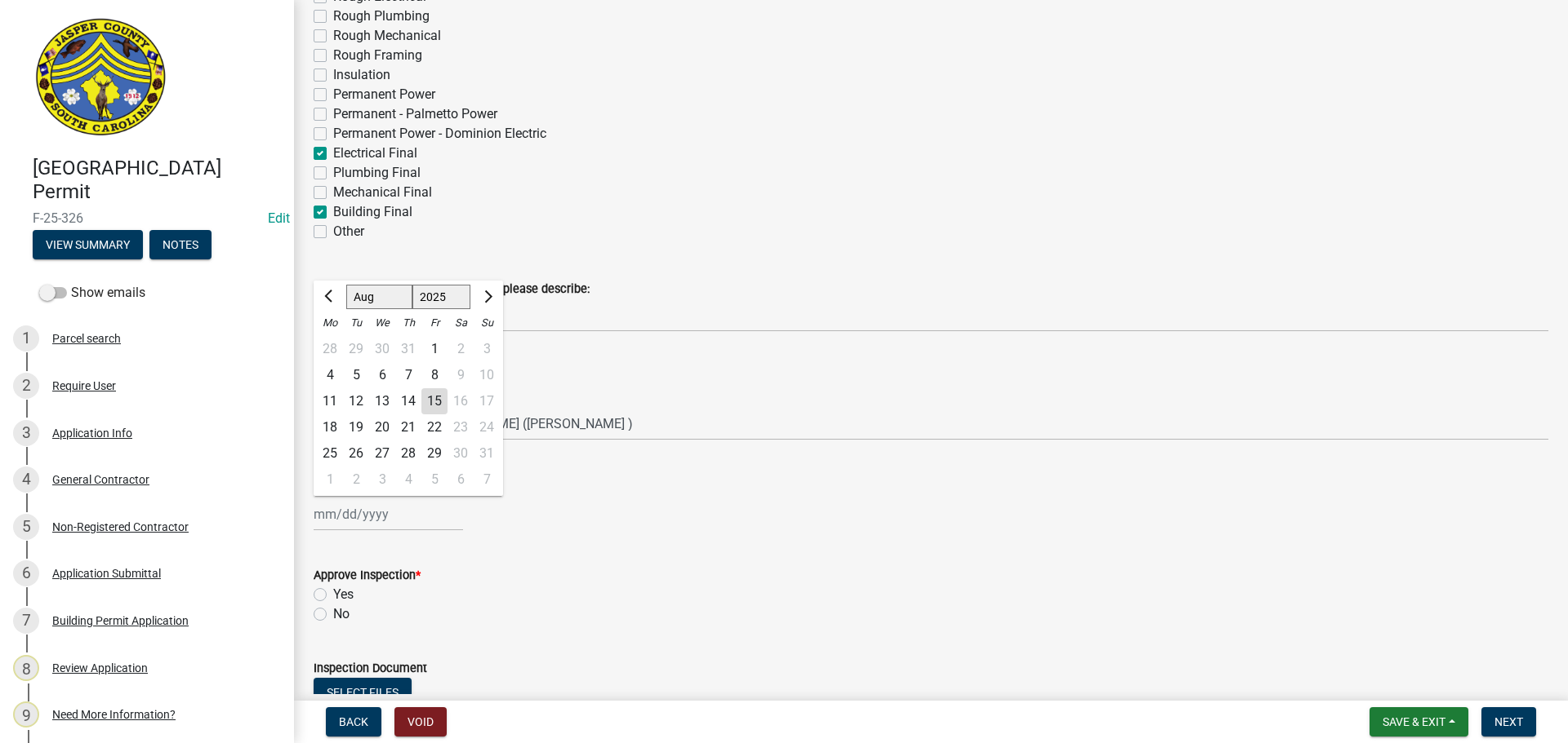
click at [430, 399] on div "15" at bounding box center [434, 401] width 26 height 26
type input "[DATE]"
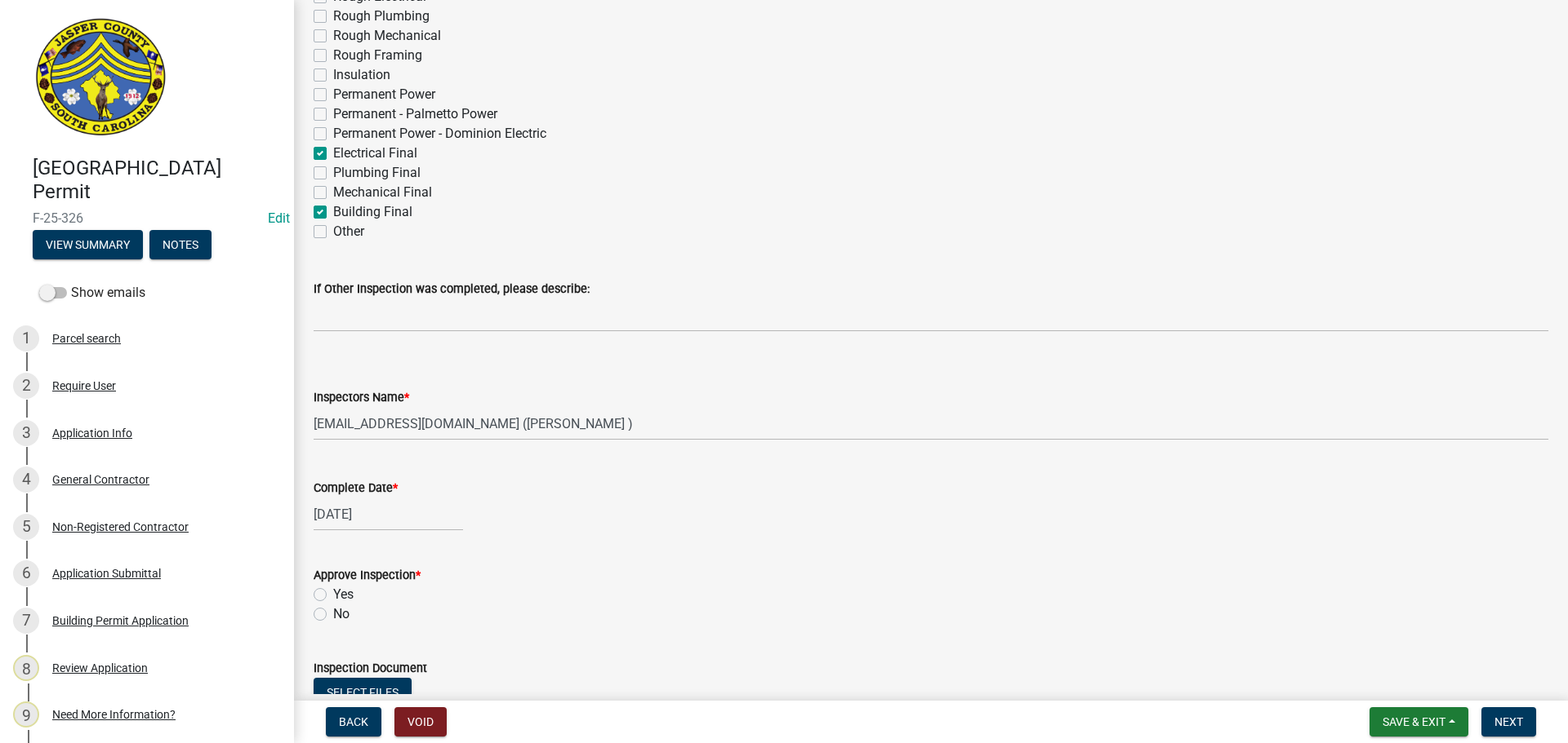
click at [333, 597] on label "Yes" at bounding box center [344, 595] width 20 height 19
click at [333, 596] on input "Yes" at bounding box center [339, 591] width 11 height 11
radio input "true"
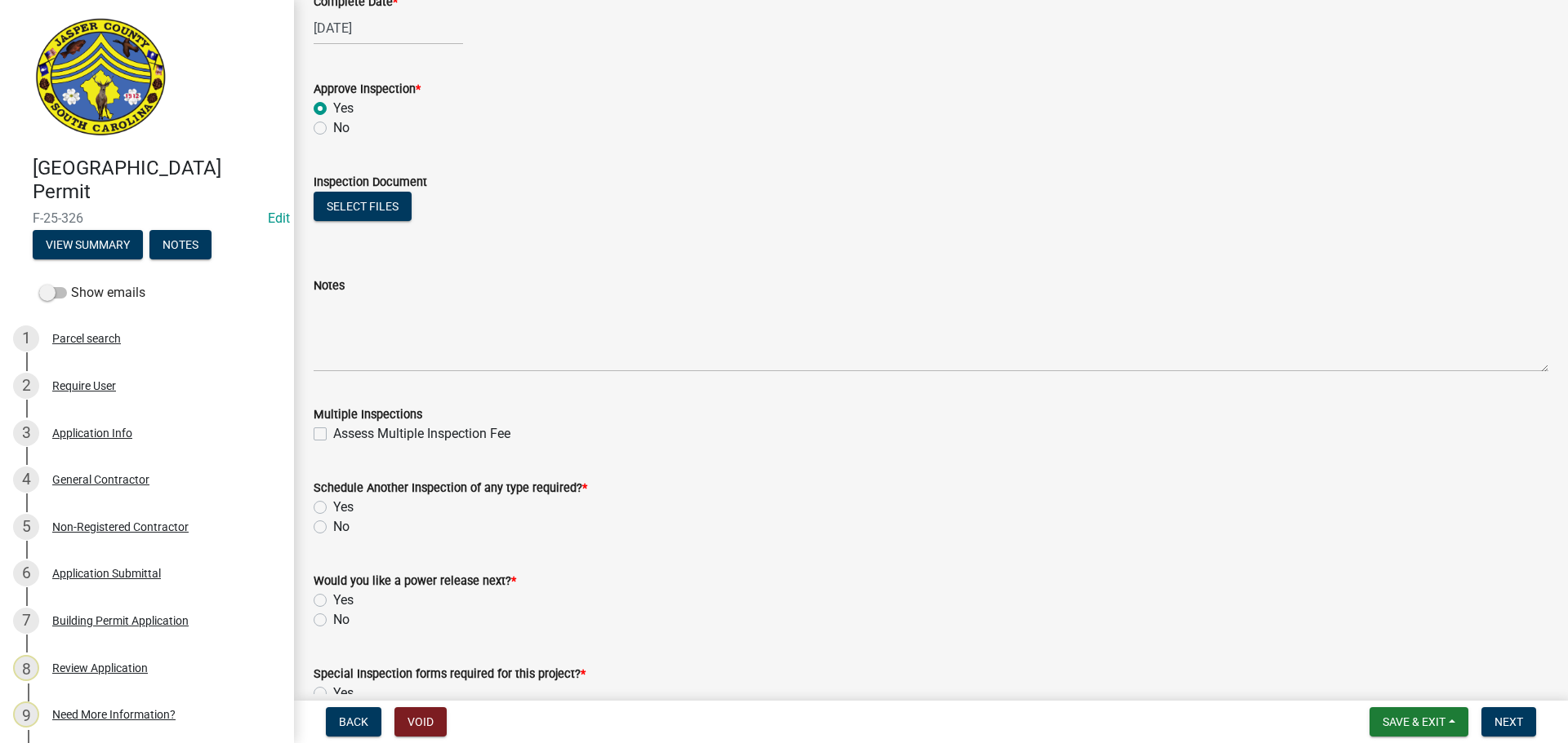
scroll to position [980, 0]
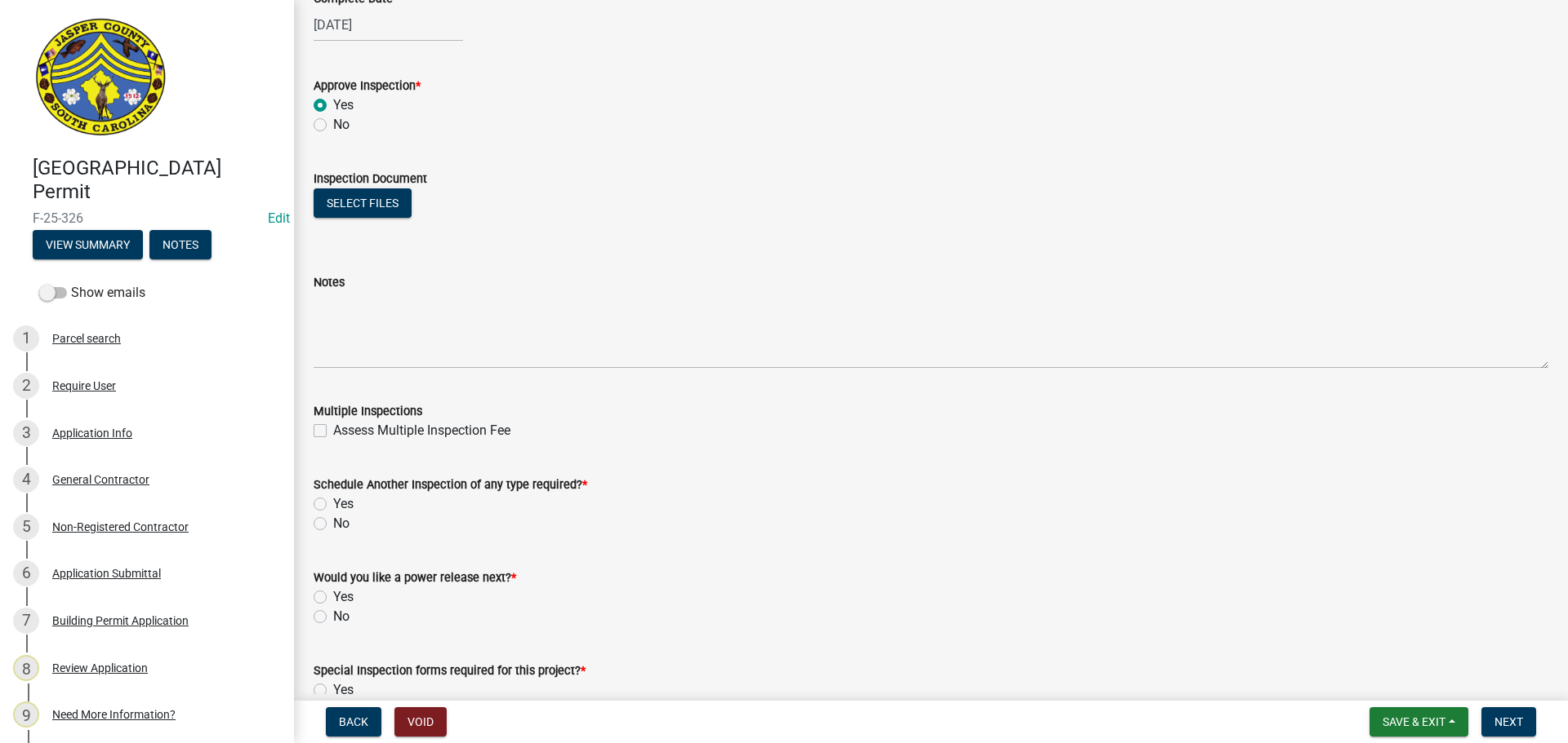
click at [333, 524] on label "No" at bounding box center [342, 523] width 17 height 19
click at [333, 524] on input "No" at bounding box center [339, 519] width 11 height 11
radio input "true"
click at [333, 612] on label "No" at bounding box center [342, 616] width 17 height 19
click at [333, 612] on input "No" at bounding box center [339, 612] width 11 height 11
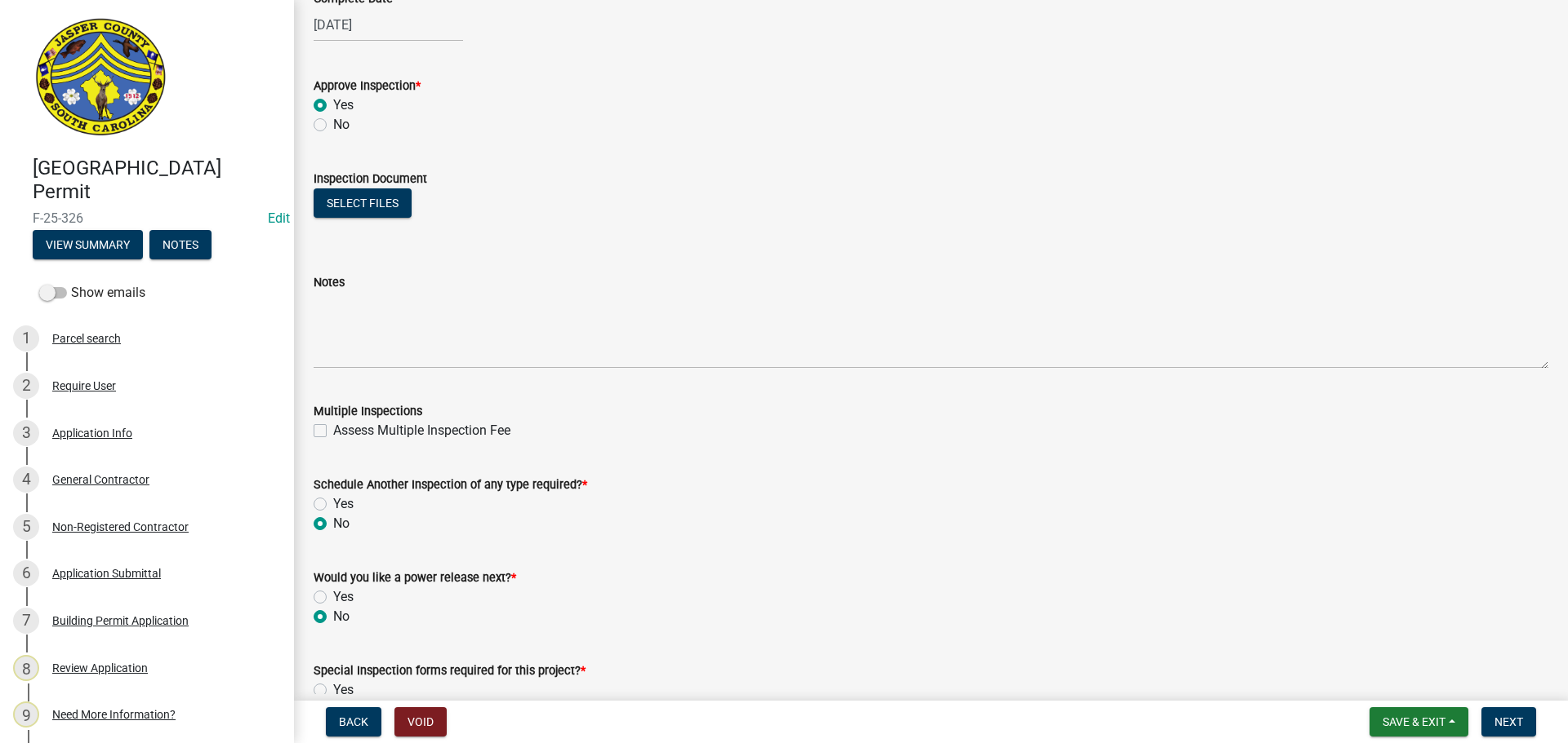
radio input "true"
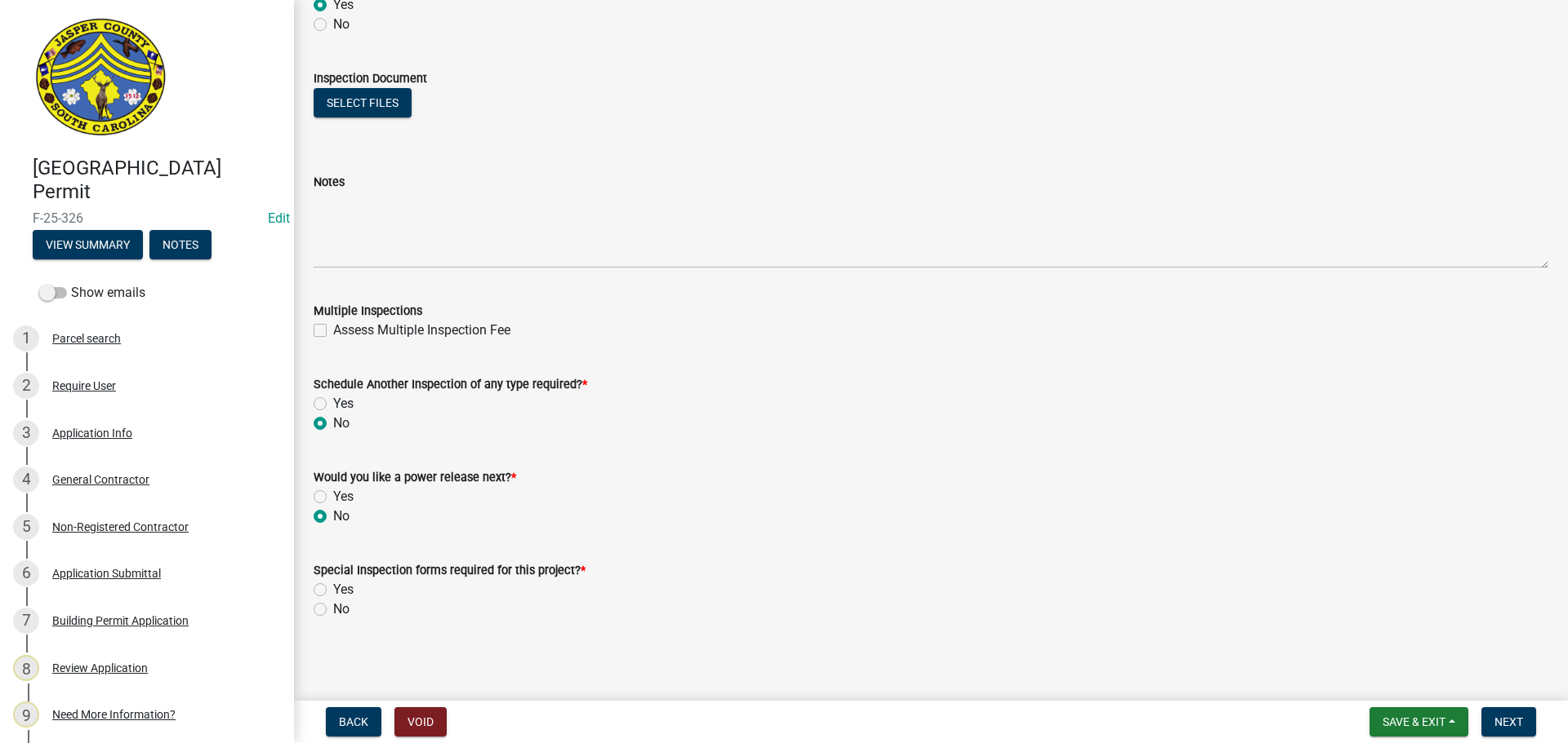
scroll to position [1083, 0]
click at [333, 608] on label "No" at bounding box center [342, 606] width 17 height 19
click at [333, 607] on input "No" at bounding box center [339, 602] width 11 height 11
radio input "true"
click at [1509, 722] on span "Next" at bounding box center [1508, 722] width 29 height 13
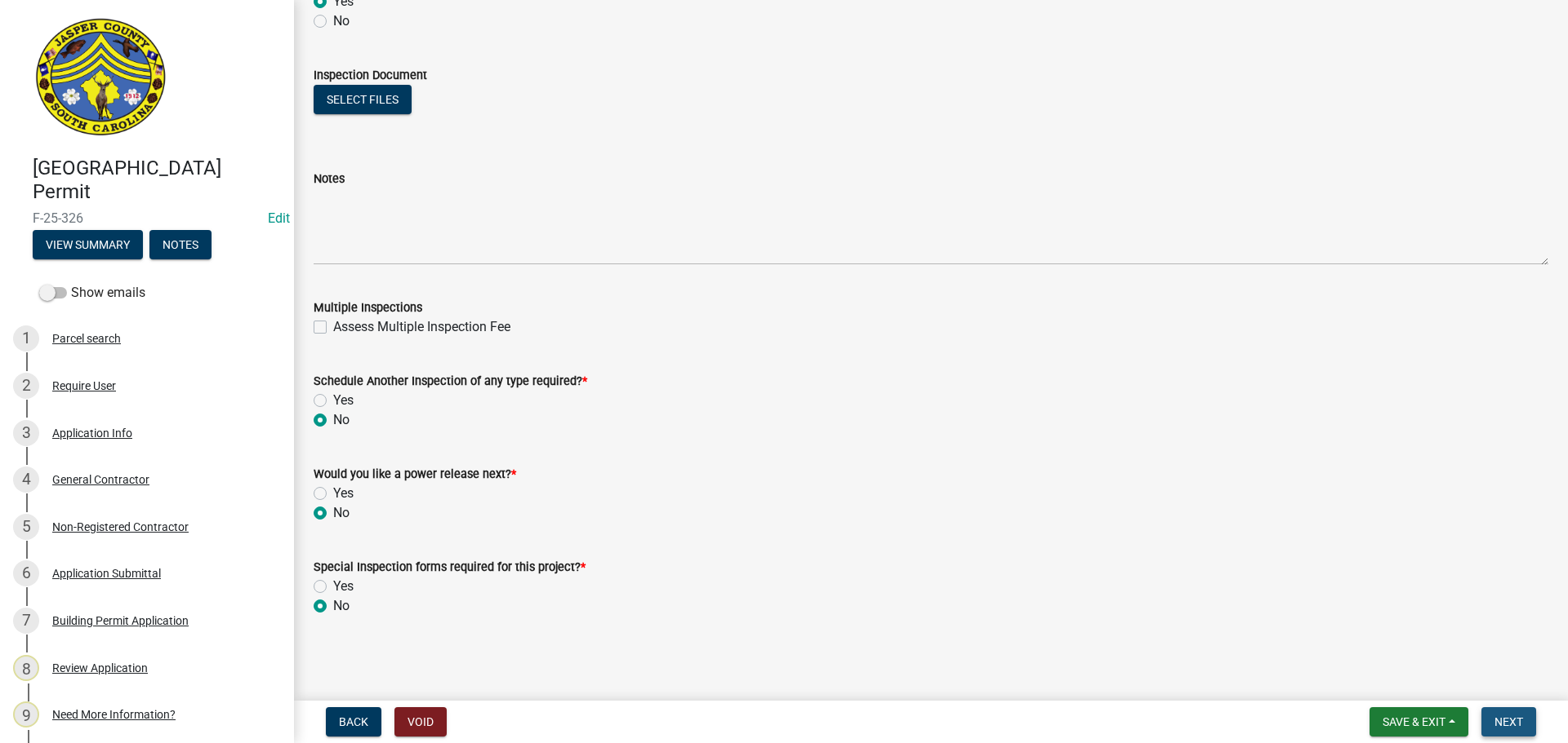
scroll to position [0, 0]
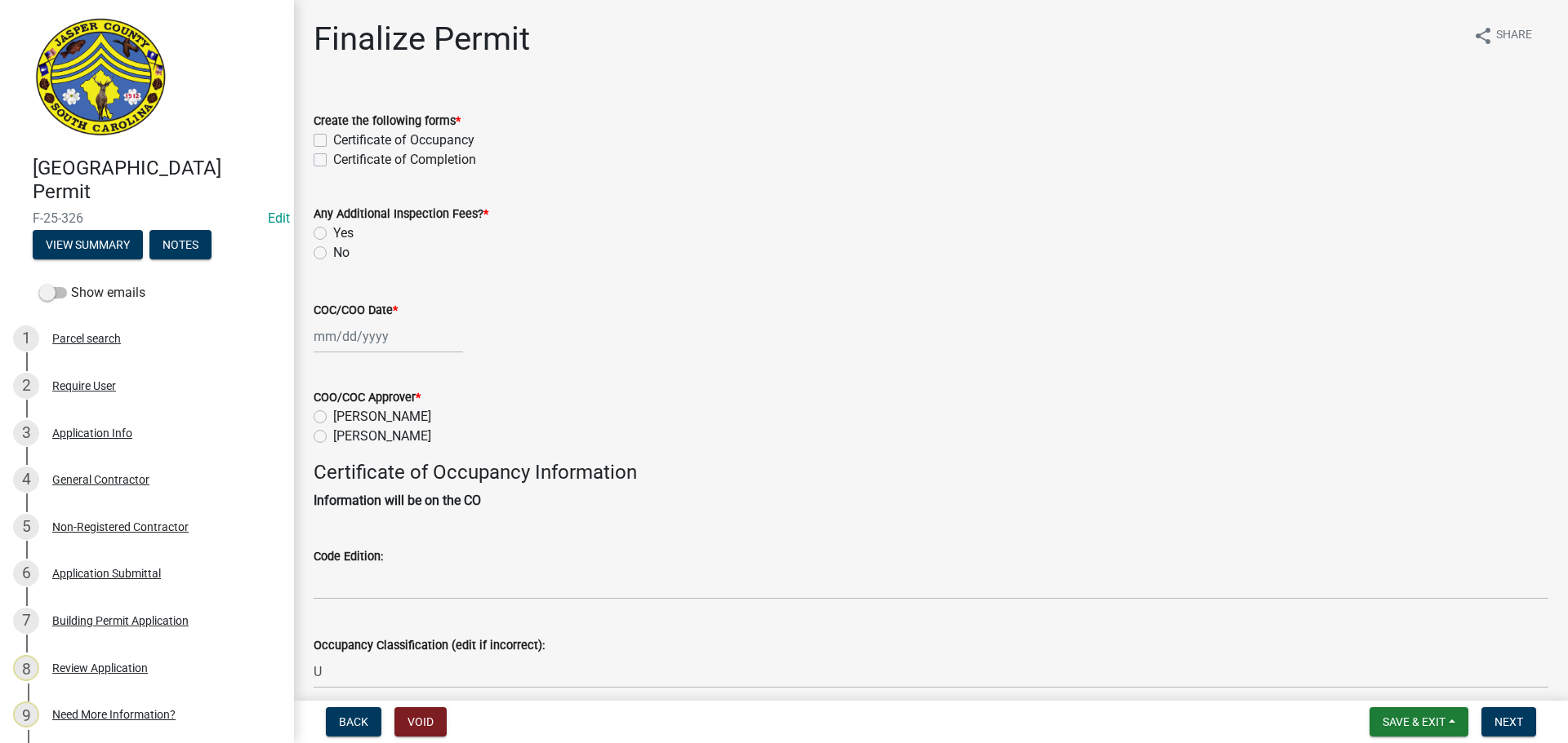
click at [333, 161] on label "Certificate of Completion" at bounding box center [404, 159] width 143 height 19
click at [333, 161] on input "Certificate of Completion" at bounding box center [339, 156] width 11 height 11
checkbox input "true"
checkbox input "false"
checkbox input "true"
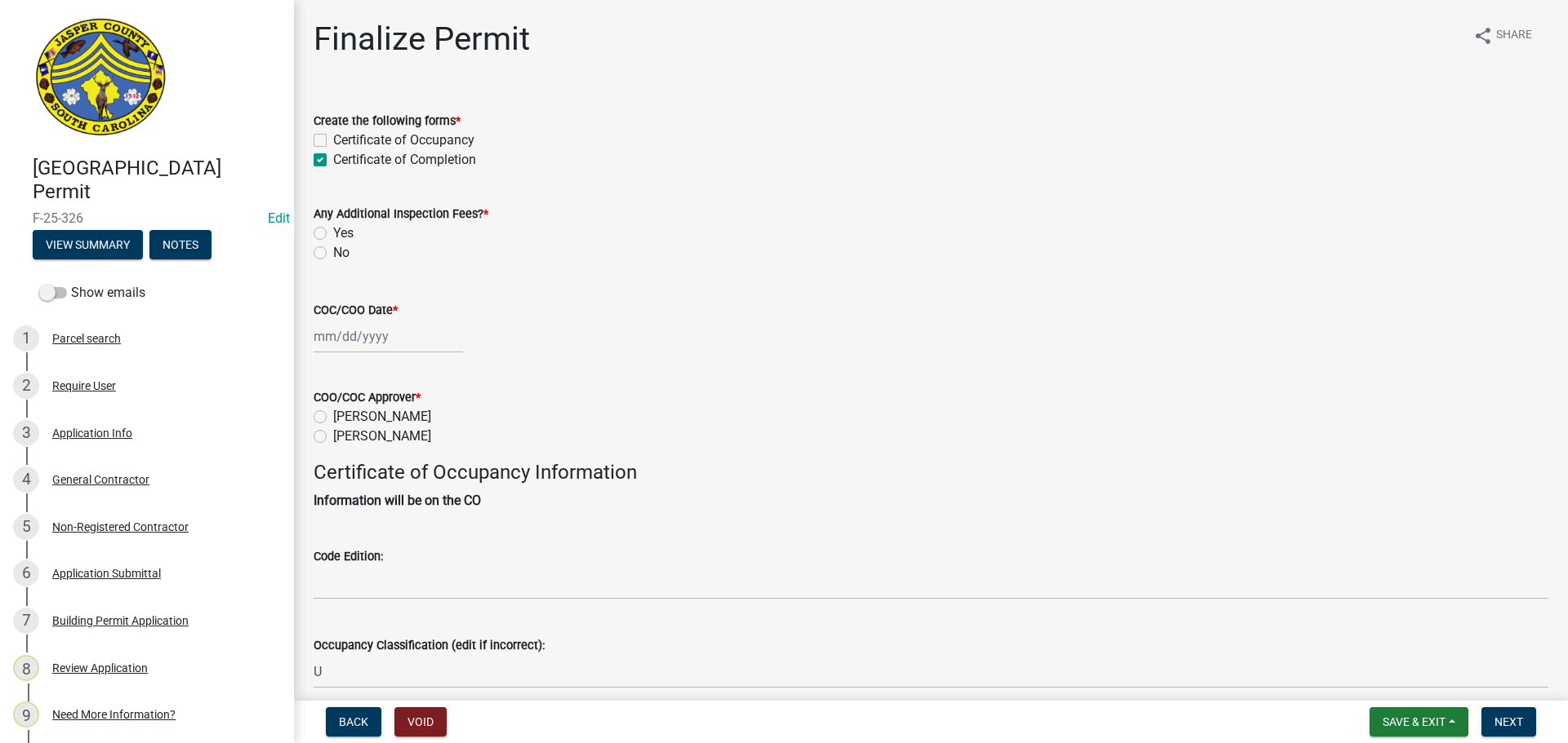
click at [333, 250] on label "No" at bounding box center [342, 252] width 17 height 19
click at [333, 250] on input "No" at bounding box center [339, 249] width 11 height 11
radio input "true"
click at [326, 336] on div at bounding box center [388, 336] width 149 height 33
select select "8"
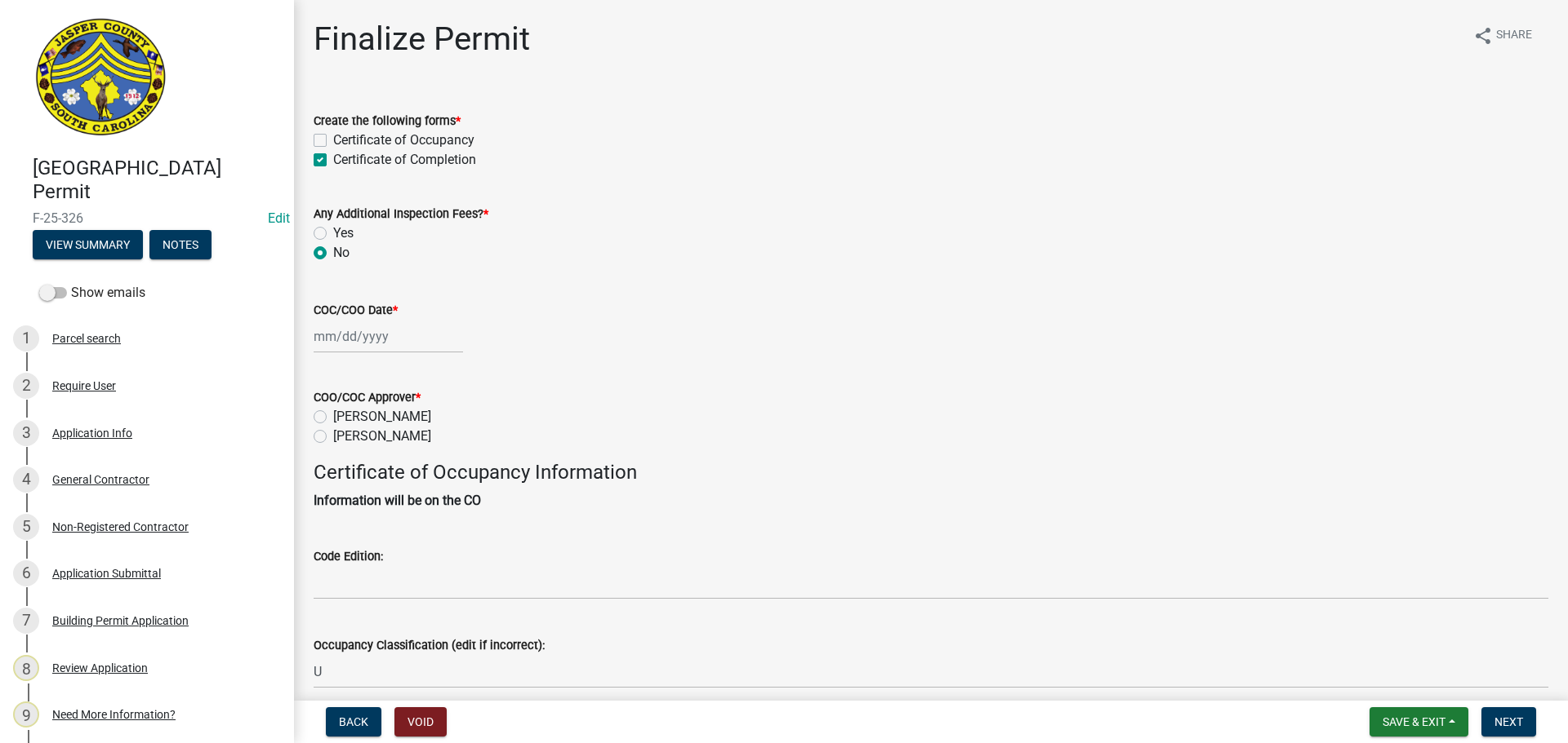
select select "2025"
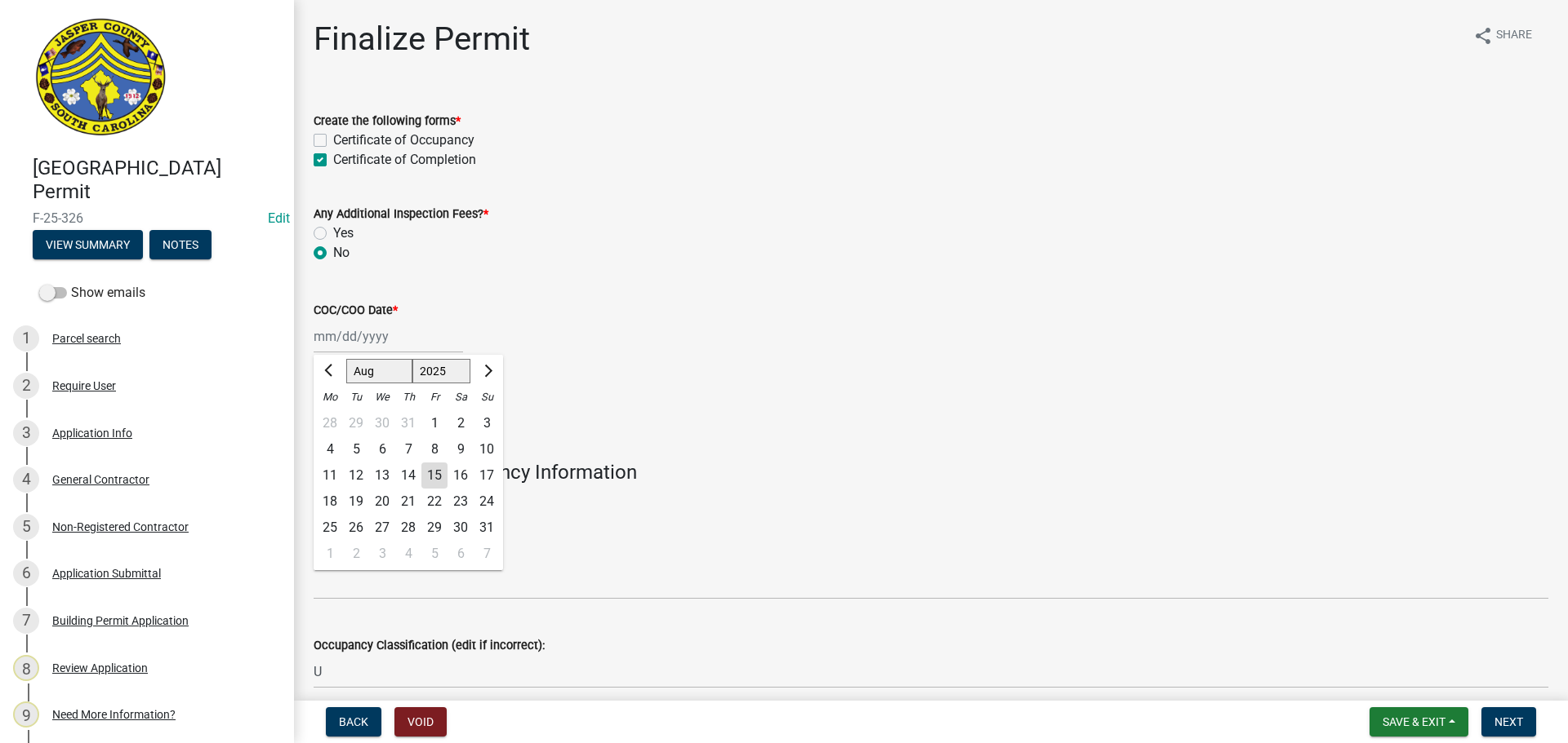
click at [693, 420] on div "[PERSON_NAME]" at bounding box center [930, 416] width 1235 height 19
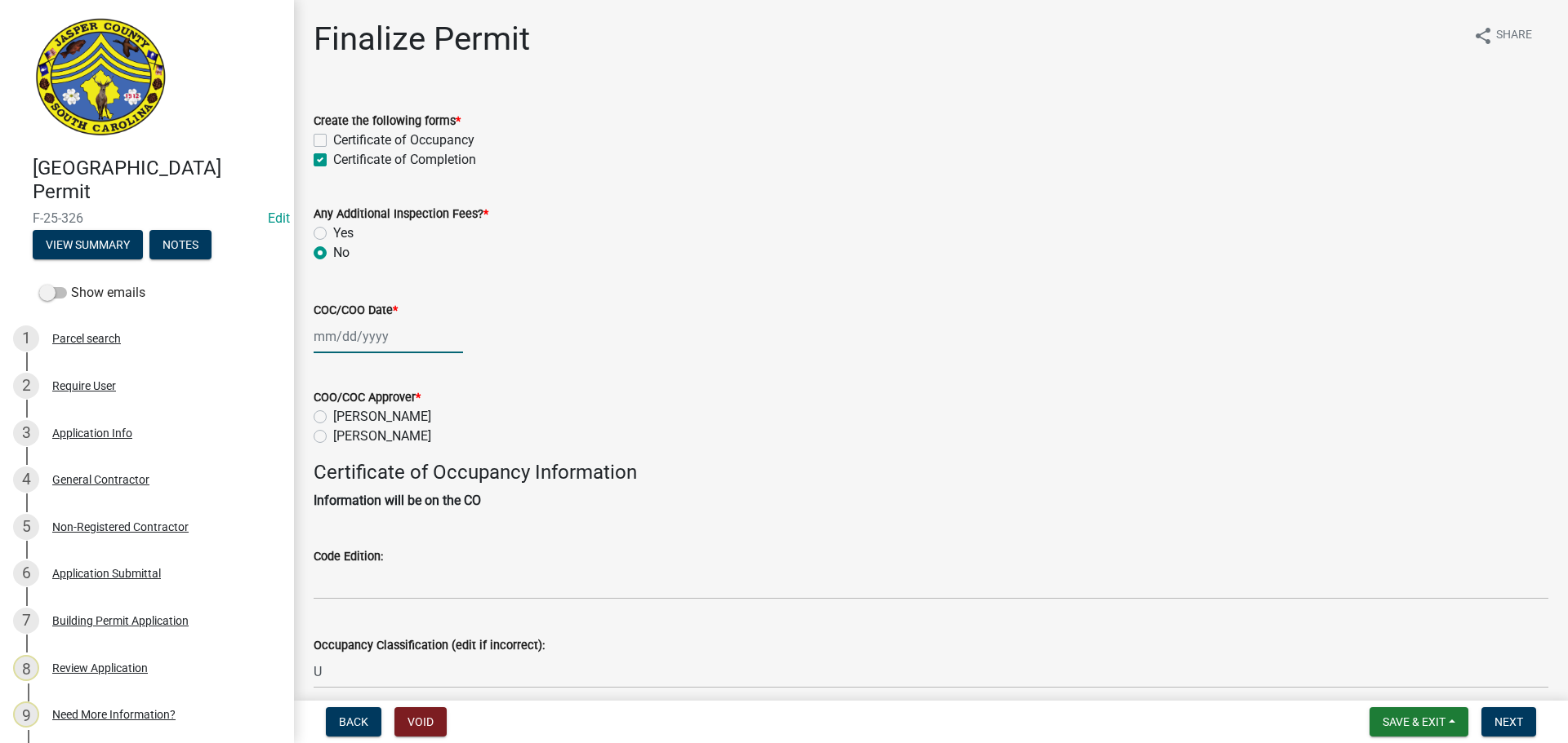
type input "05/30/2025"
select select "8"
select select "2025"
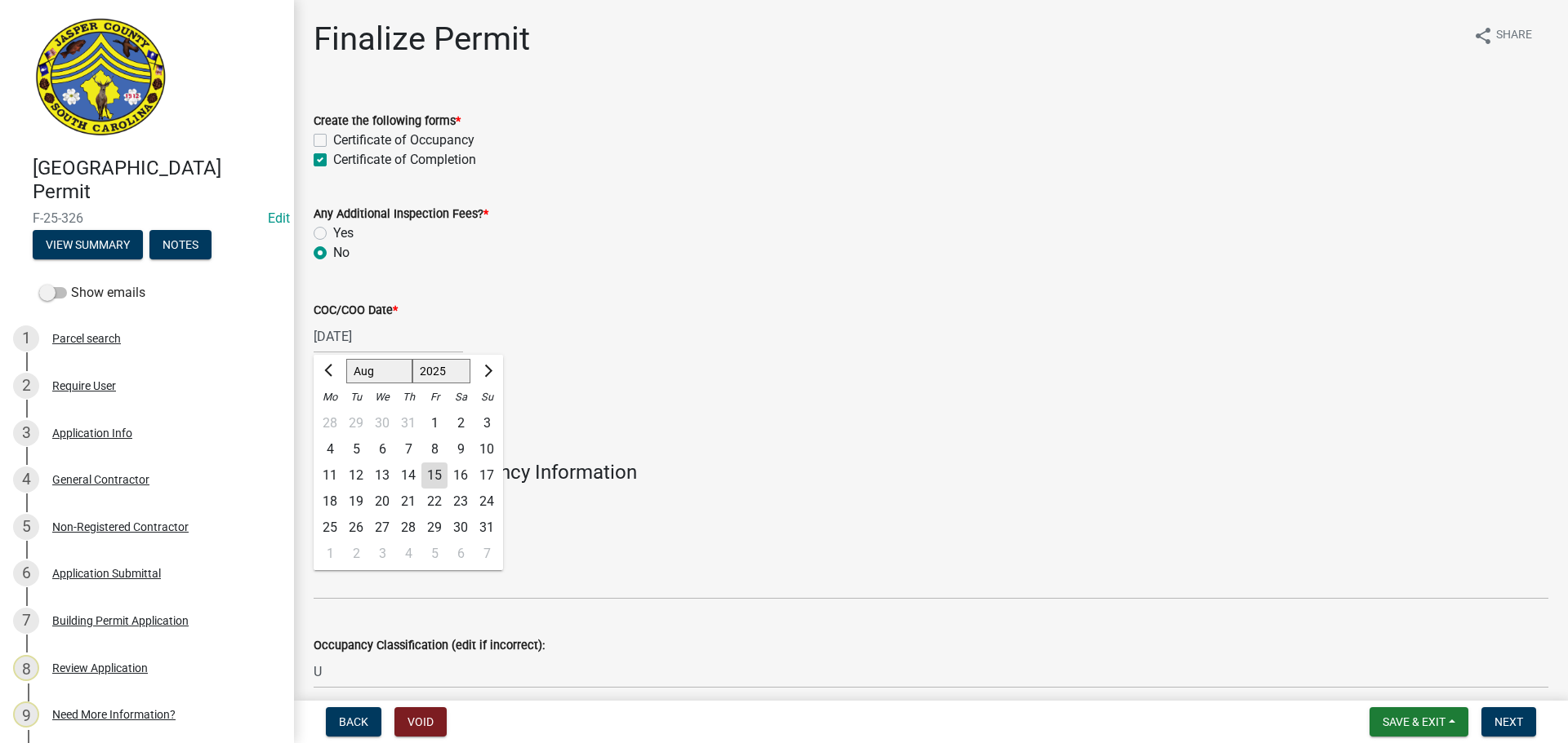
click at [440, 475] on div "15" at bounding box center [434, 476] width 26 height 26
type input "[DATE]"
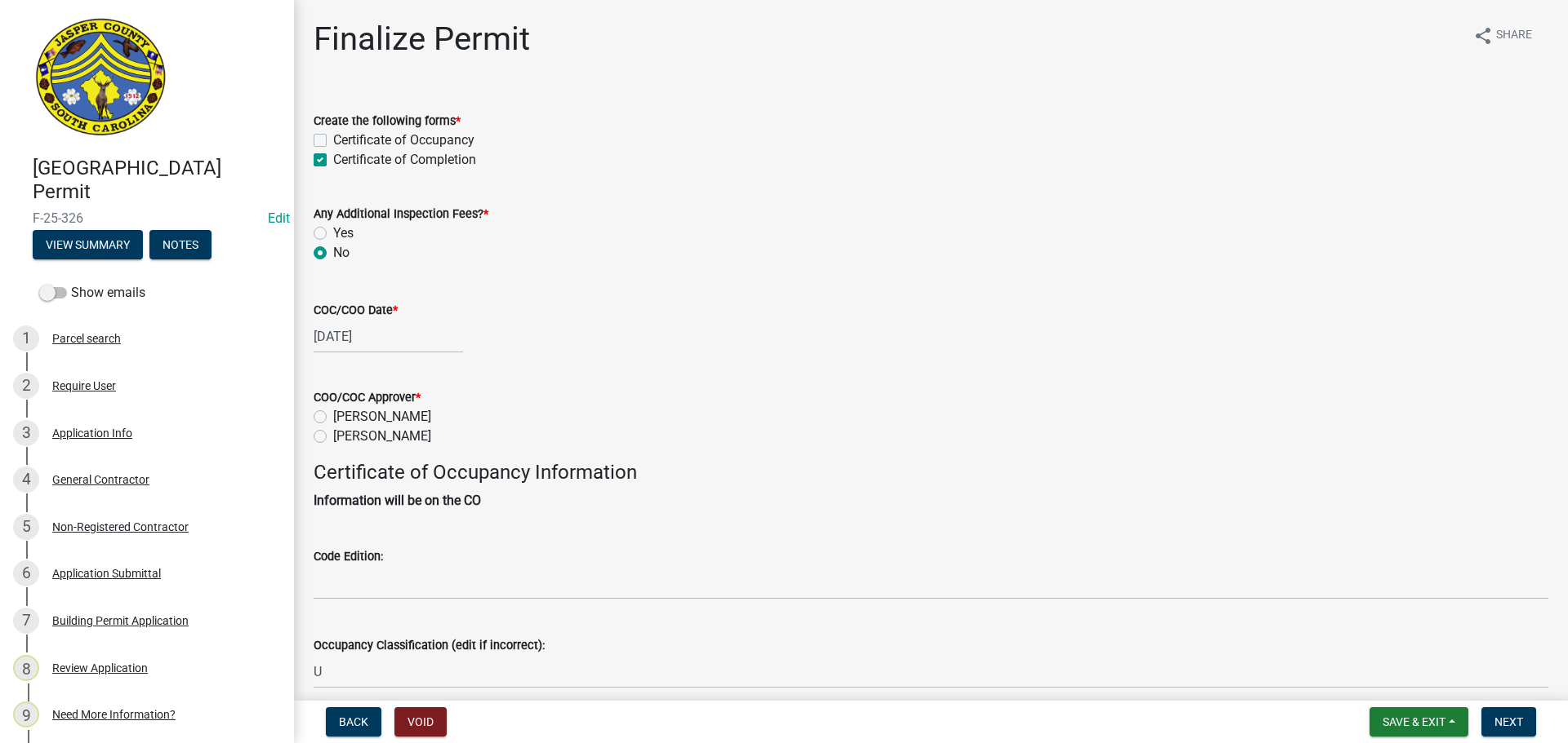
click at [333, 437] on label "[PERSON_NAME]" at bounding box center [382, 436] width 98 height 19
click at [333, 437] on input "[PERSON_NAME]" at bounding box center [339, 433] width 11 height 11
radio input "true"
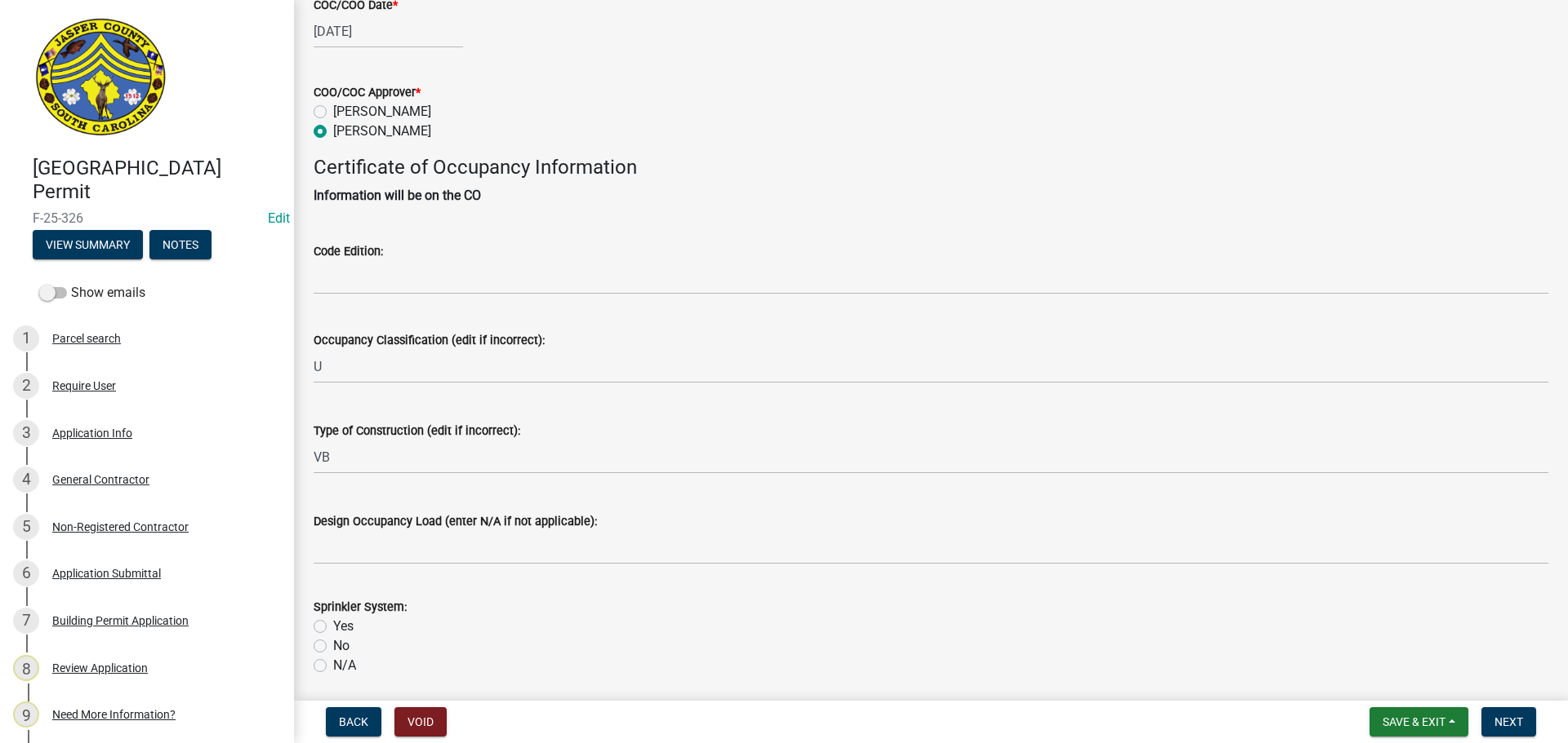
scroll to position [327, 0]
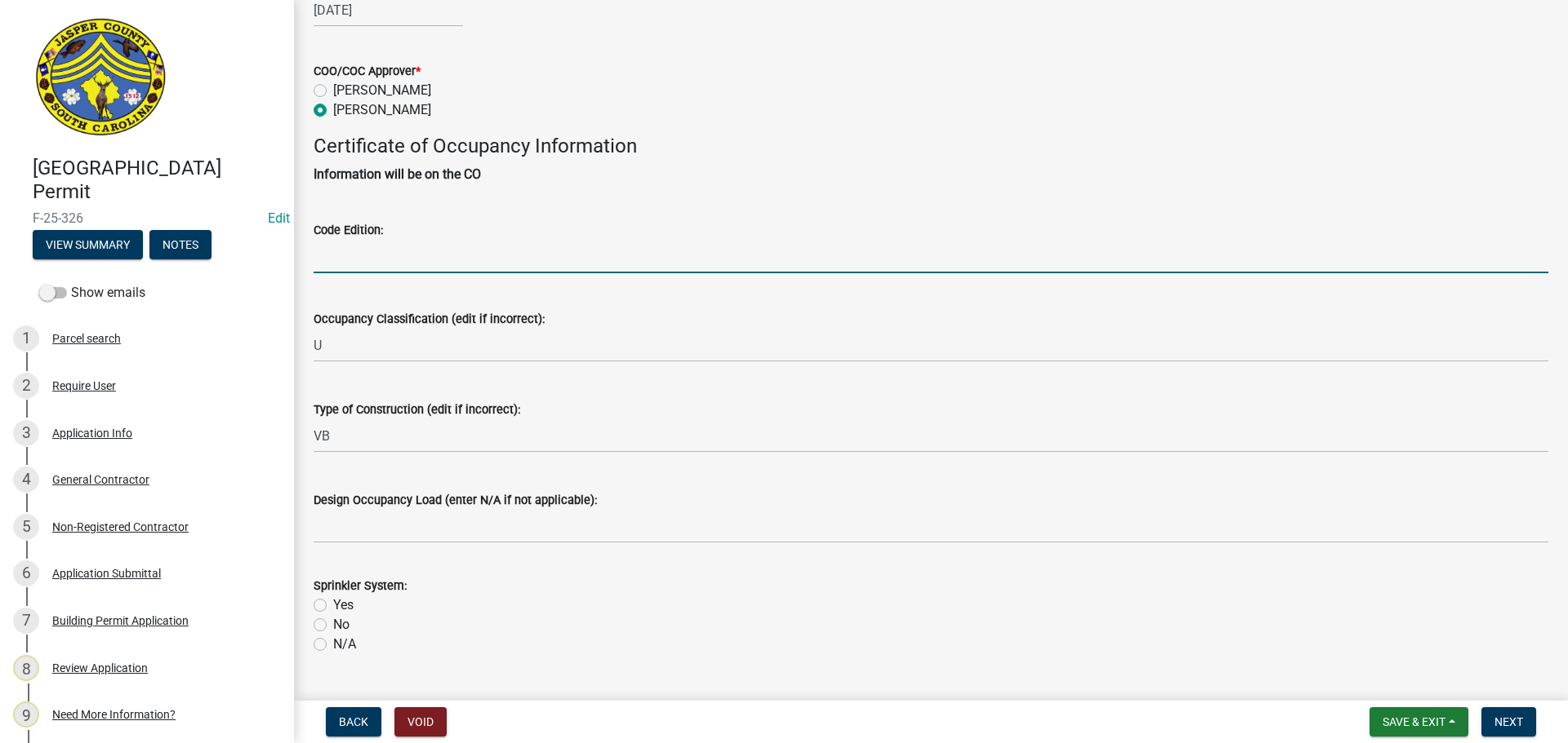
click at [427, 257] on input "Code Edition:" at bounding box center [930, 257] width 1235 height 33
type input "2021"
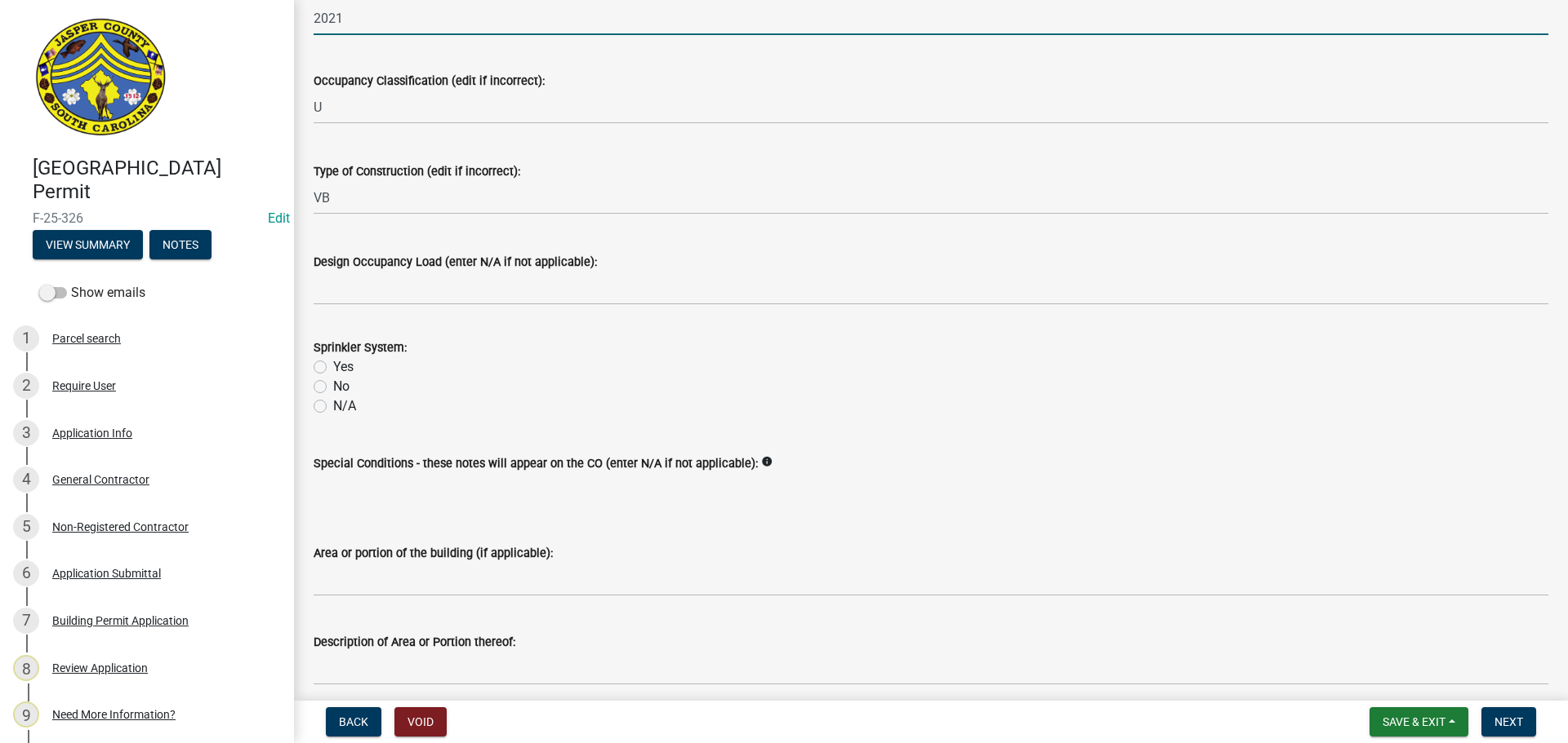
scroll to position [571, 0]
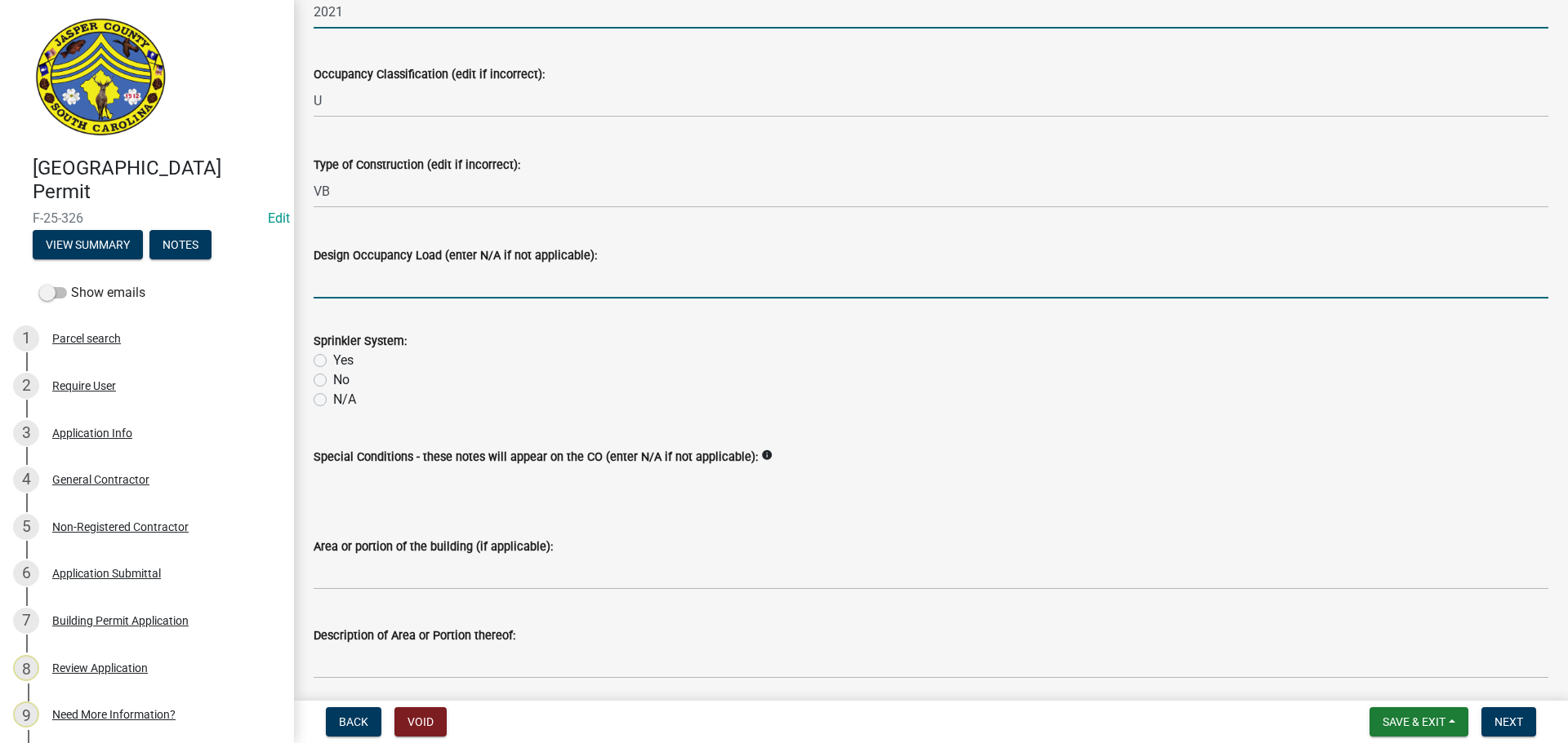
click at [410, 285] on input "Design Occupancy Load (enter N/A if not applicable):" at bounding box center [930, 282] width 1235 height 33
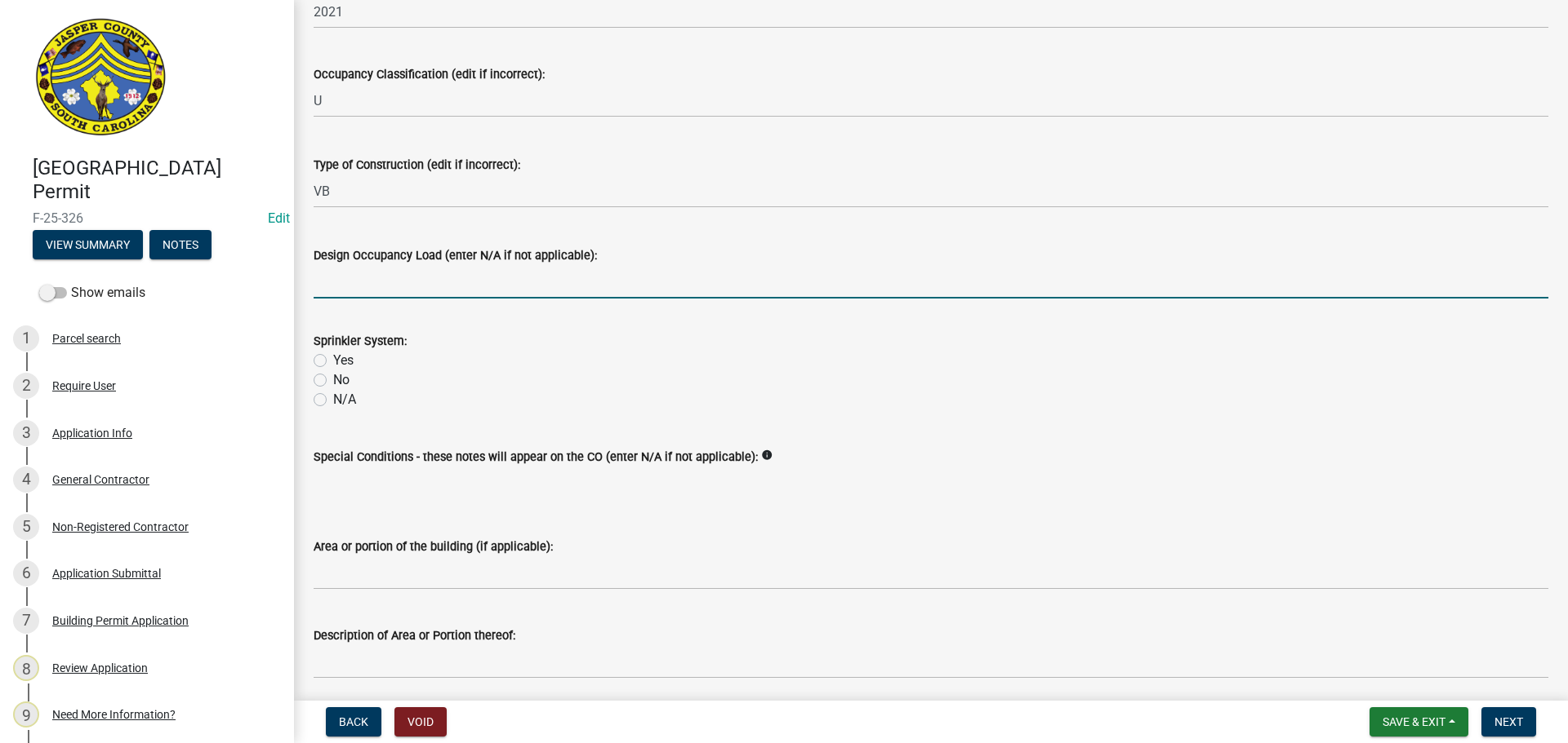
type input "N/A"
click at [333, 383] on label "No" at bounding box center [342, 379] width 17 height 19
click at [333, 381] on input "No" at bounding box center [339, 376] width 11 height 11
radio input "true"
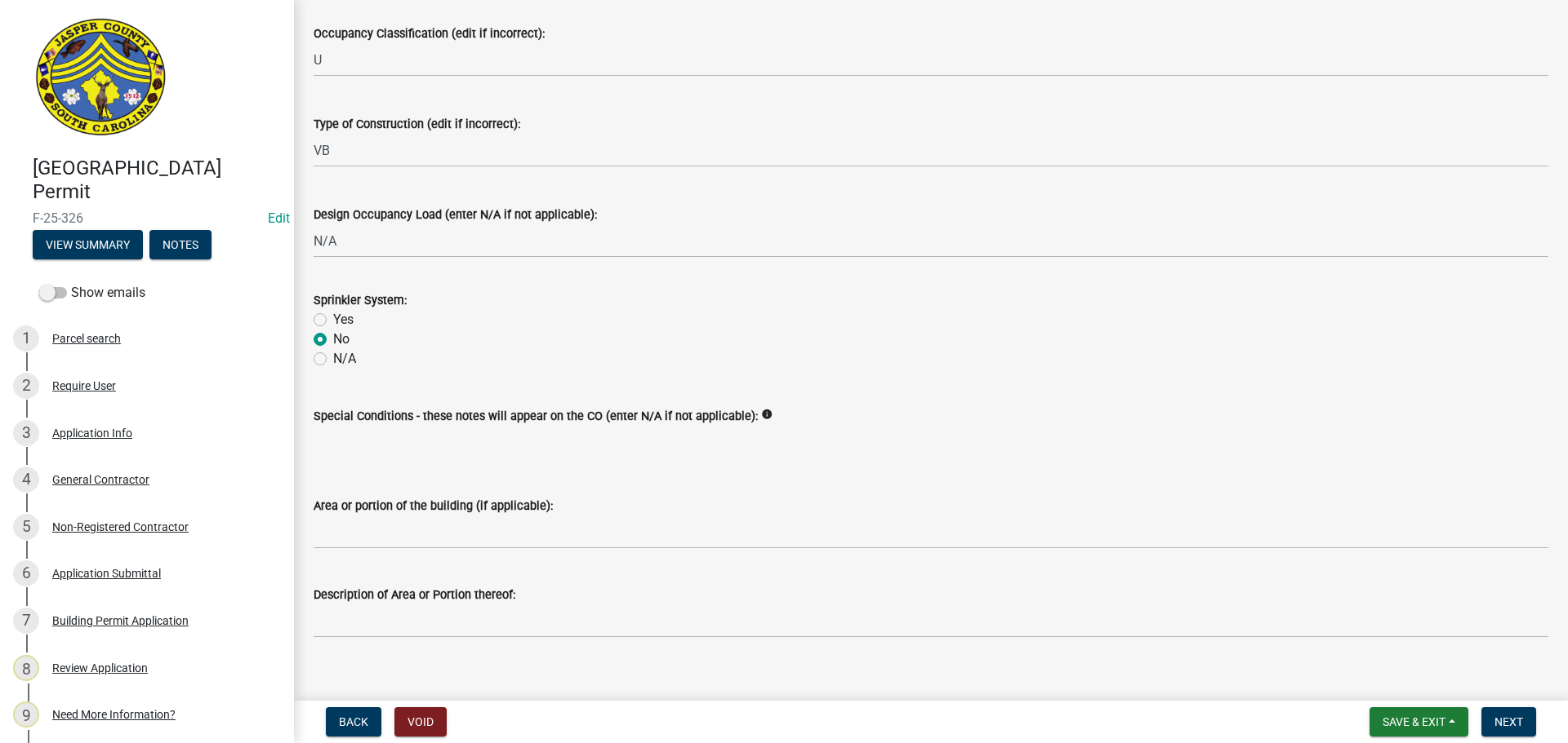
scroll to position [633, 0]
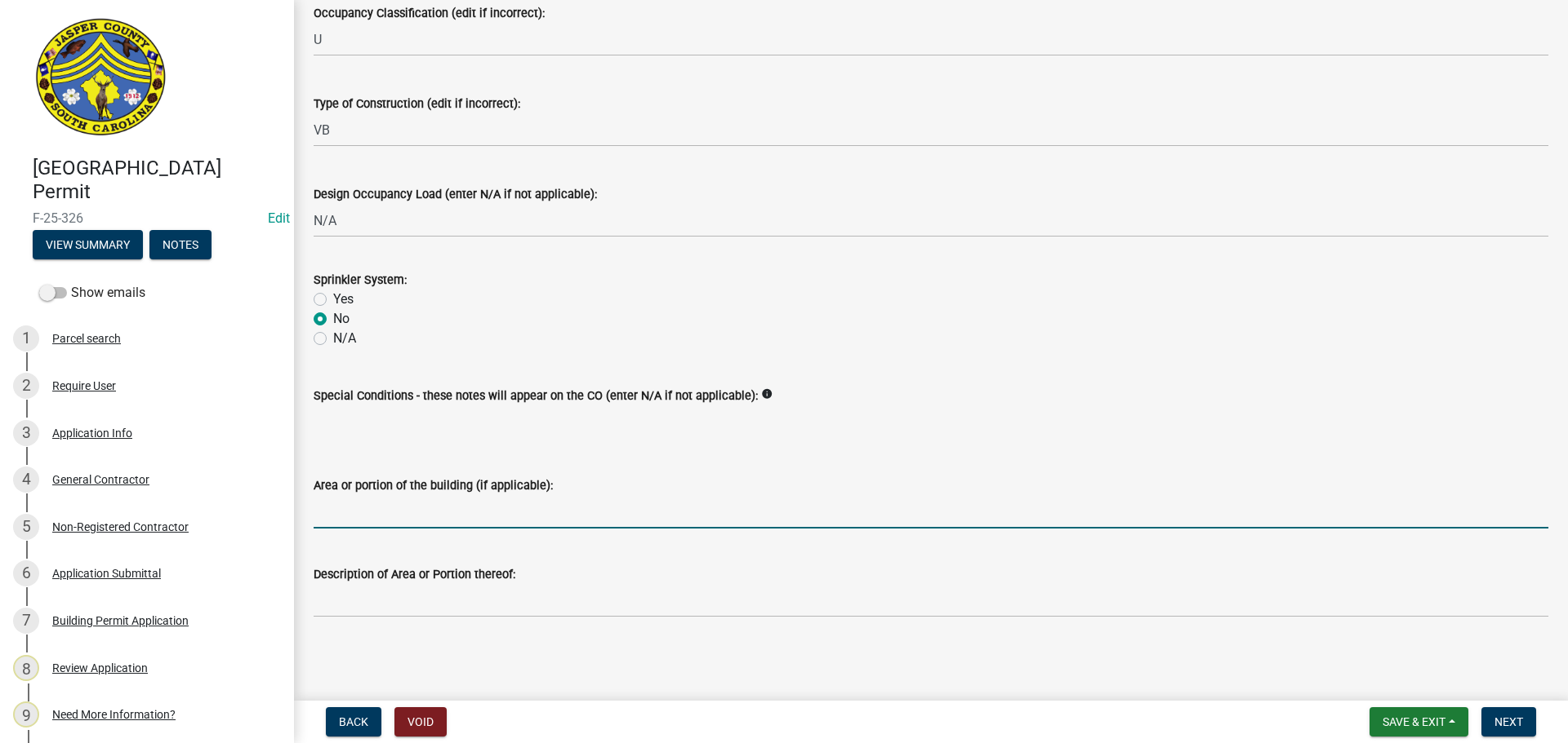
click at [484, 514] on input "Area or portion of the building (if applicable):" at bounding box center [930, 512] width 1235 height 33
type input "Storage shed"
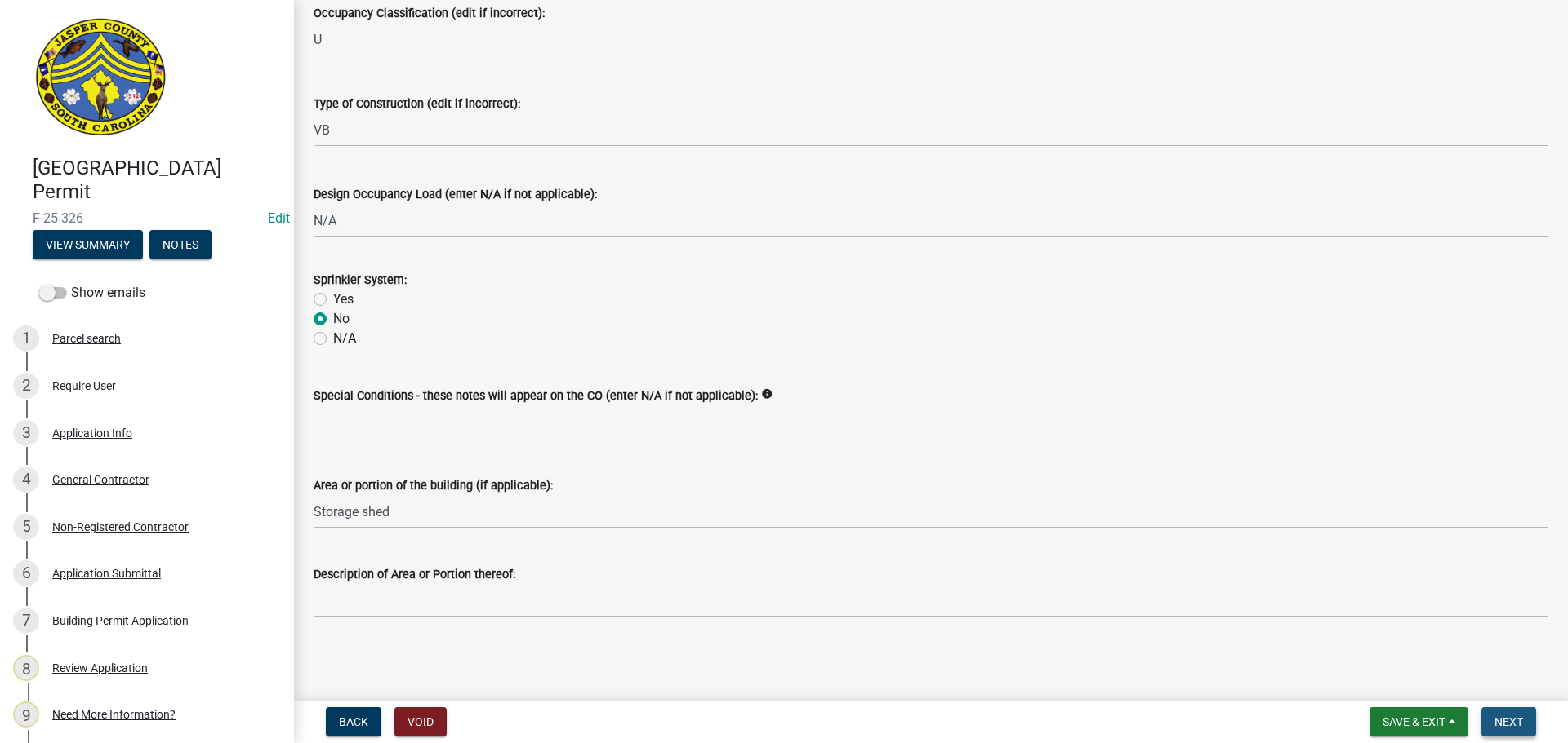
click at [1504, 715] on span "Next" at bounding box center [1508, 722] width 29 height 13
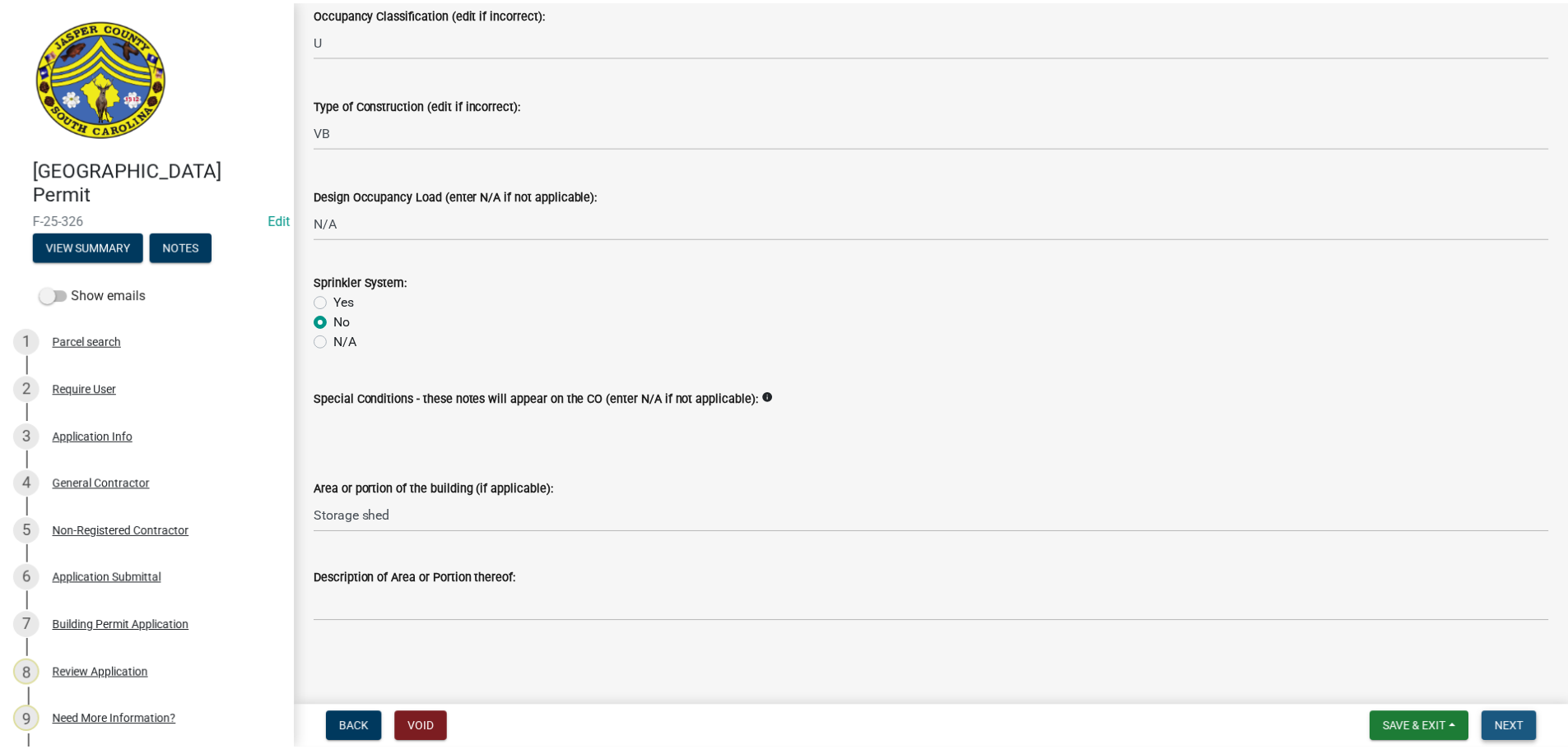
scroll to position [0, 0]
